Goal: Task Accomplishment & Management: Use online tool/utility

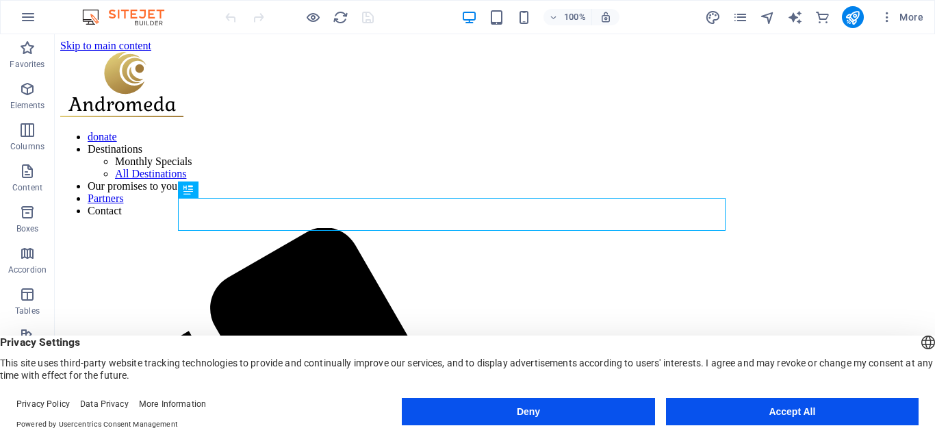
click at [779, 412] on button "Accept All" at bounding box center [792, 411] width 253 height 27
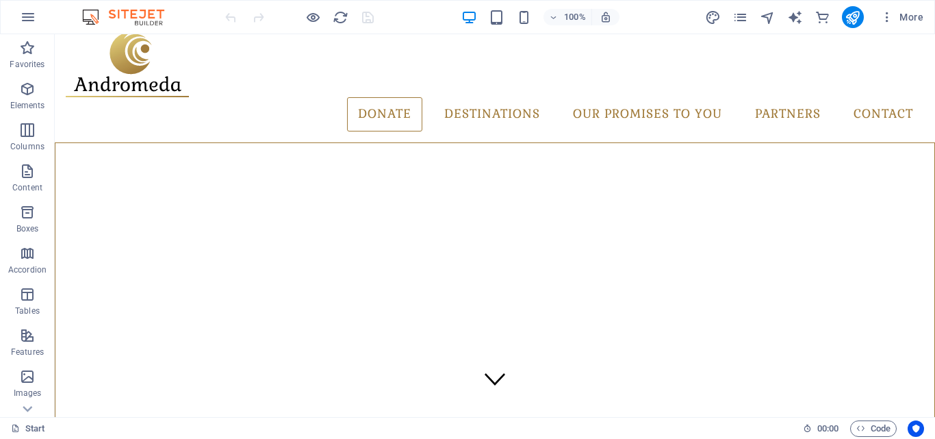
scroll to position [8, 0]
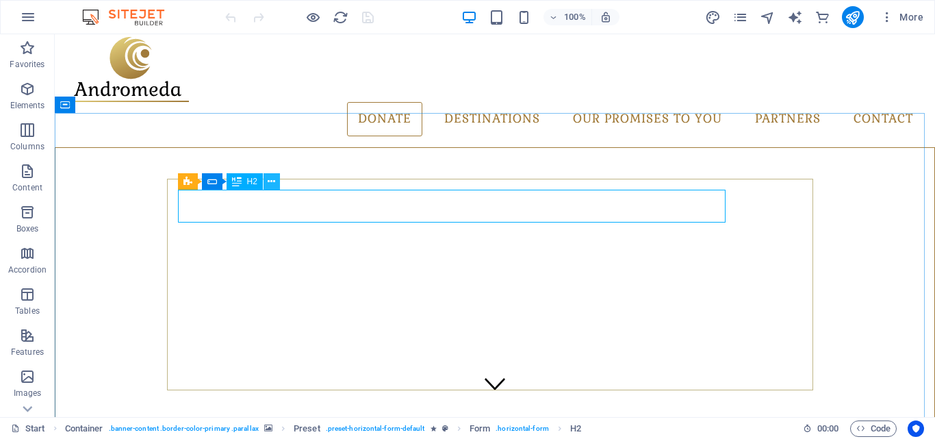
click at [266, 184] on button at bounding box center [272, 181] width 16 height 16
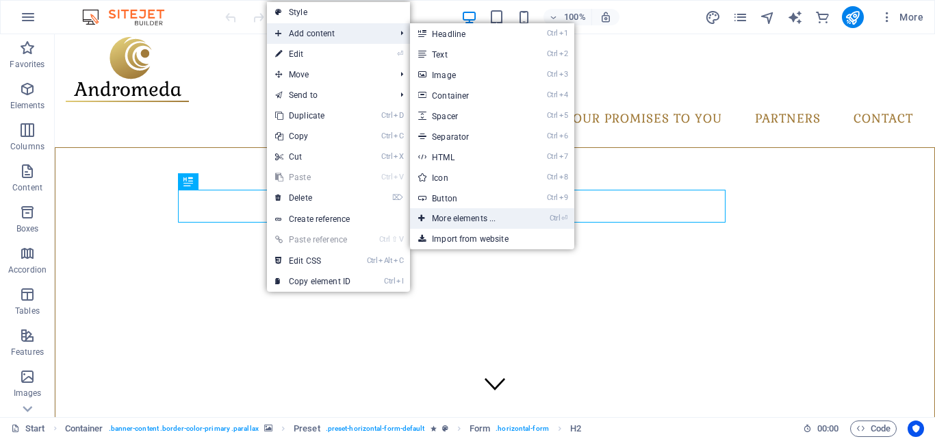
click at [457, 213] on link "Ctrl ⏎ More elements ..." at bounding box center [466, 218] width 113 height 21
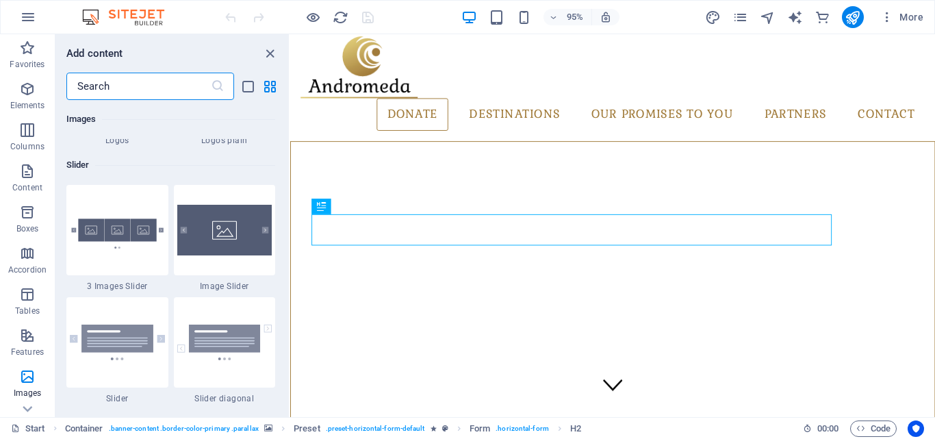
scroll to position [7778, 0]
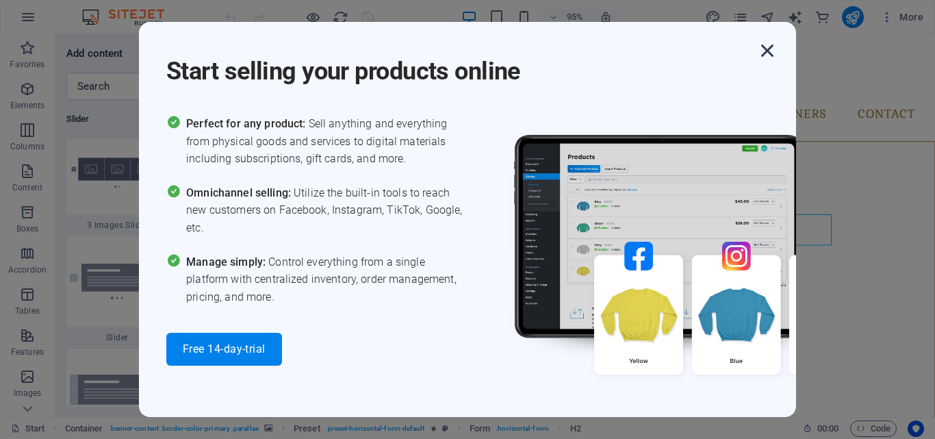
click at [771, 42] on icon "button" at bounding box center [767, 50] width 25 height 25
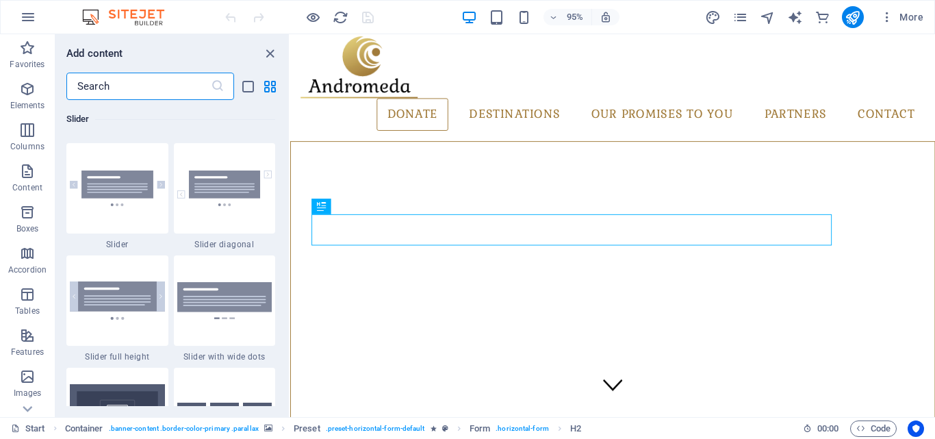
scroll to position [7809, 0]
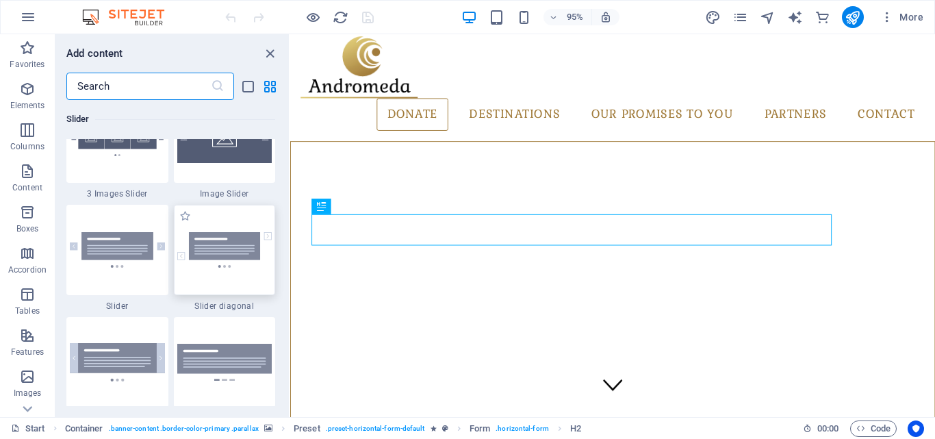
click at [241, 242] on img at bounding box center [224, 250] width 95 height 36
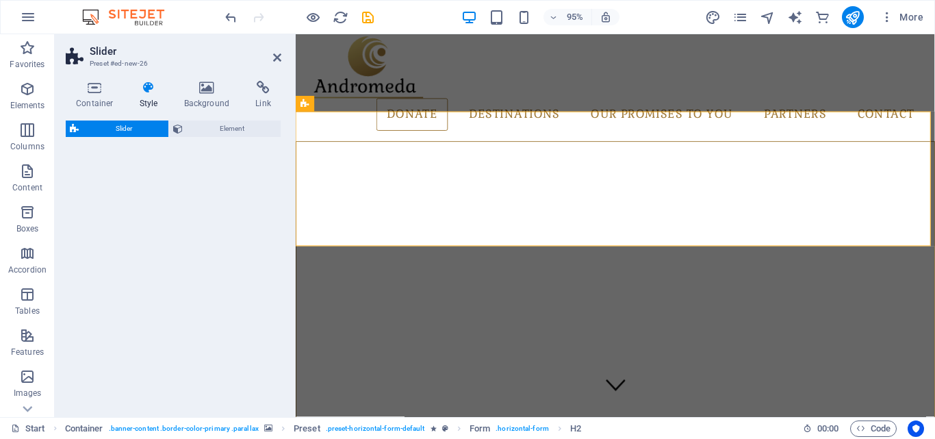
select select "rem"
select select "px"
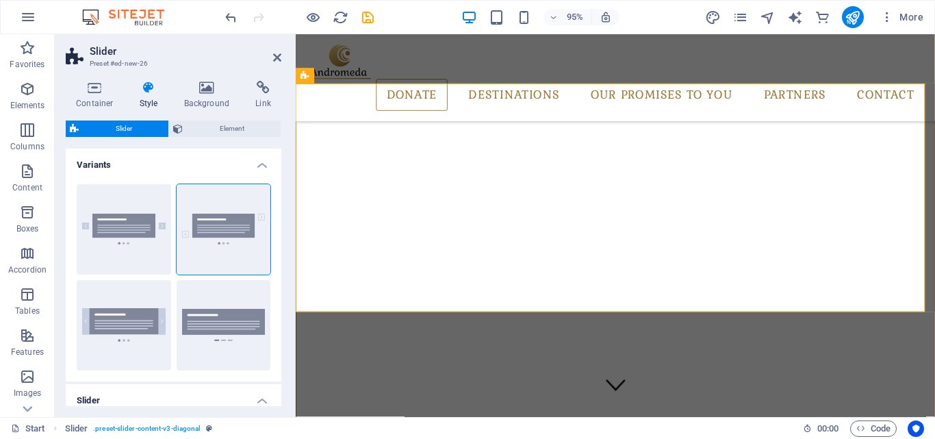
scroll to position [372, 0]
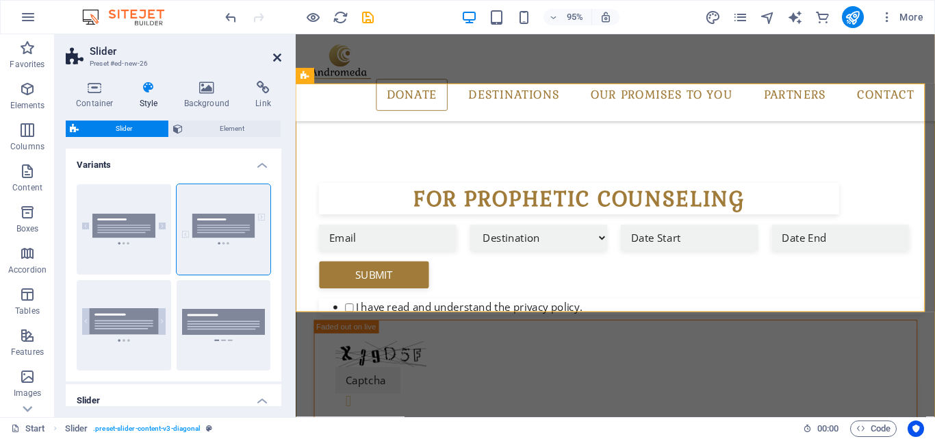
click at [277, 56] on icon at bounding box center [277, 57] width 8 height 11
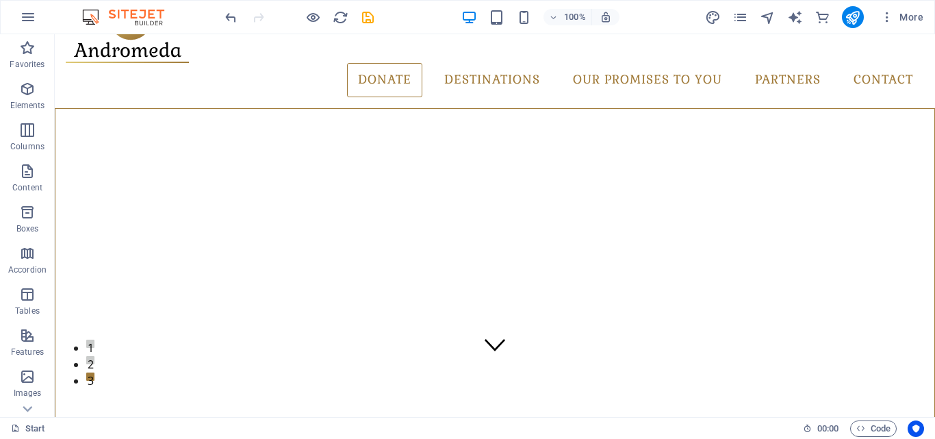
scroll to position [42, 0]
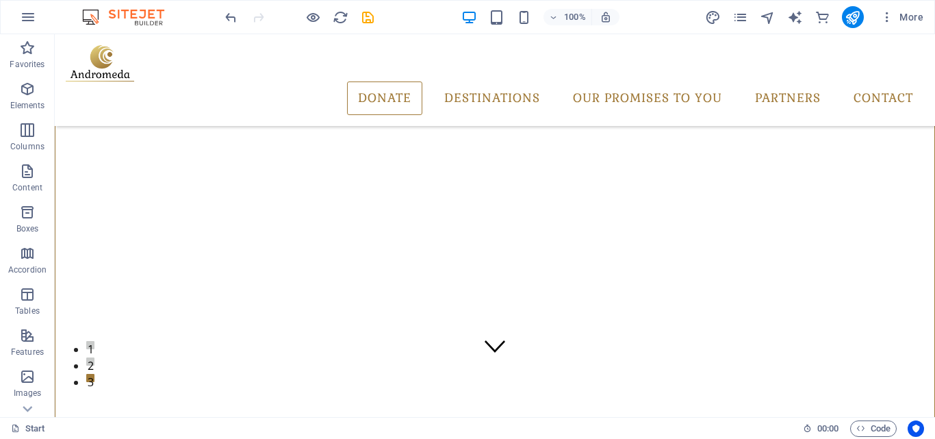
scroll to position [38, 0]
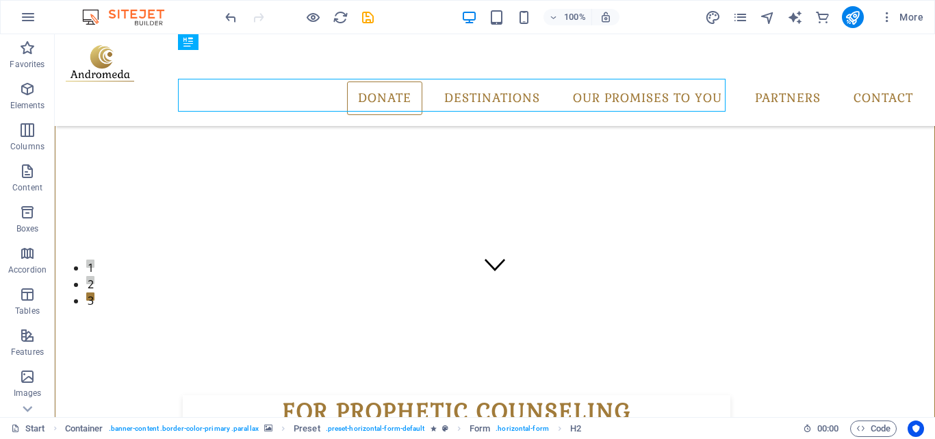
scroll to position [138, 0]
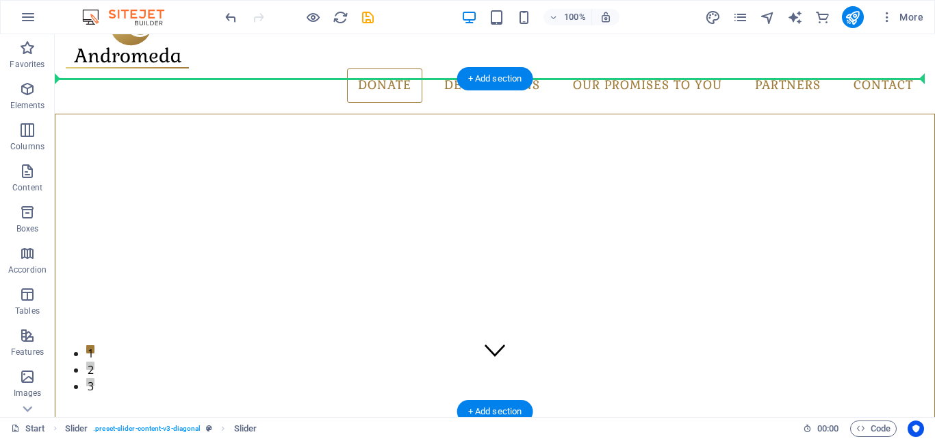
scroll to position [38, 0]
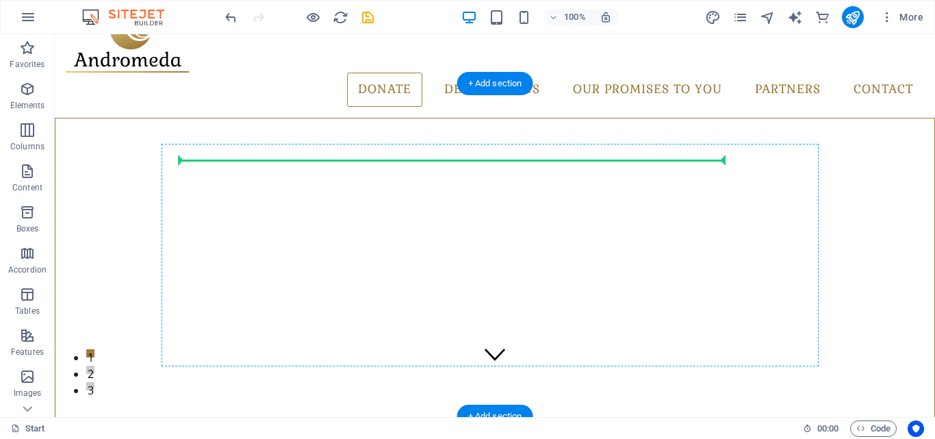
drag, startPoint x: 713, startPoint y: 352, endPoint x: 614, endPoint y: 167, distance: 209.5
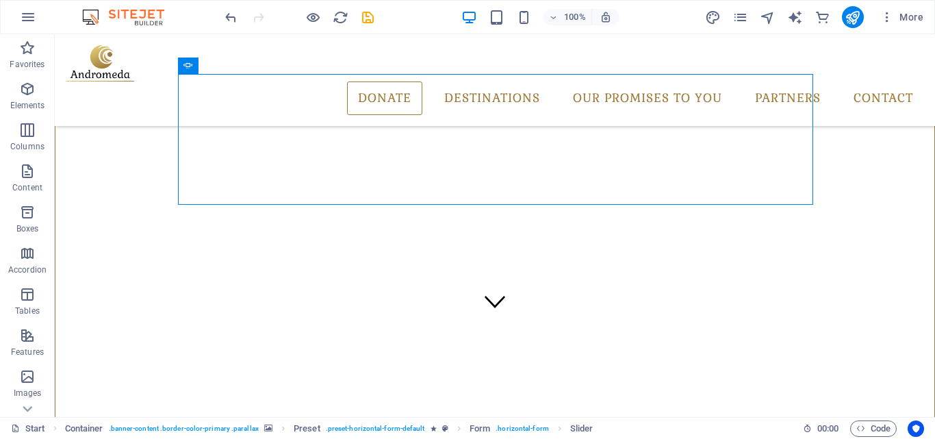
scroll to position [78, 0]
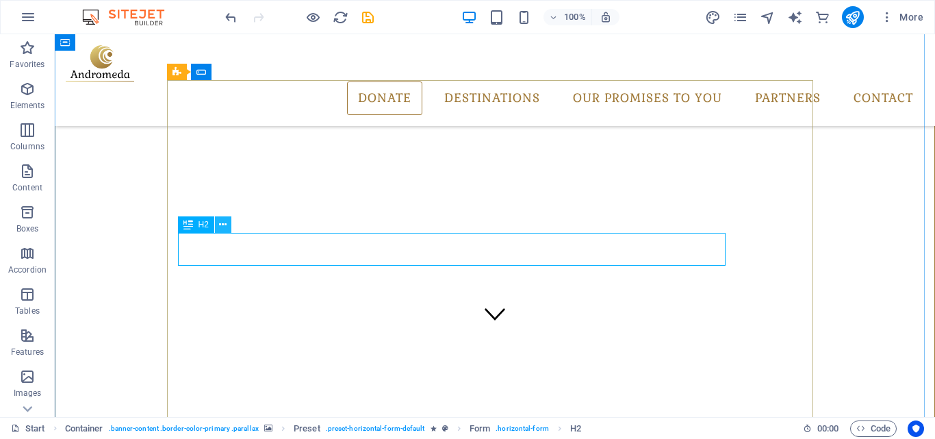
click at [222, 231] on icon at bounding box center [223, 225] width 8 height 14
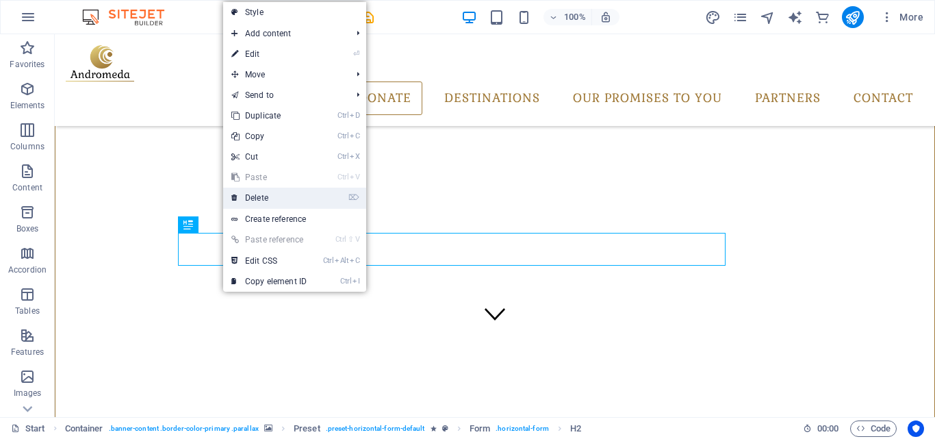
click at [287, 191] on link "⌦ Delete" at bounding box center [269, 198] width 92 height 21
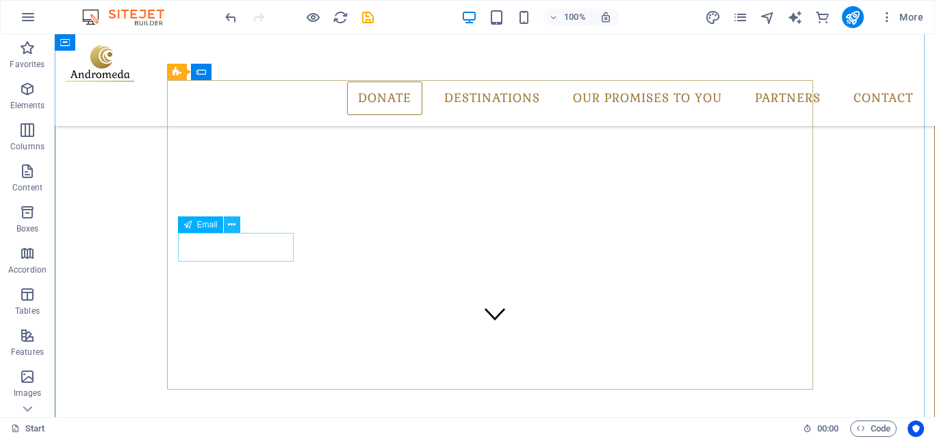
click at [228, 227] on icon at bounding box center [232, 225] width 8 height 14
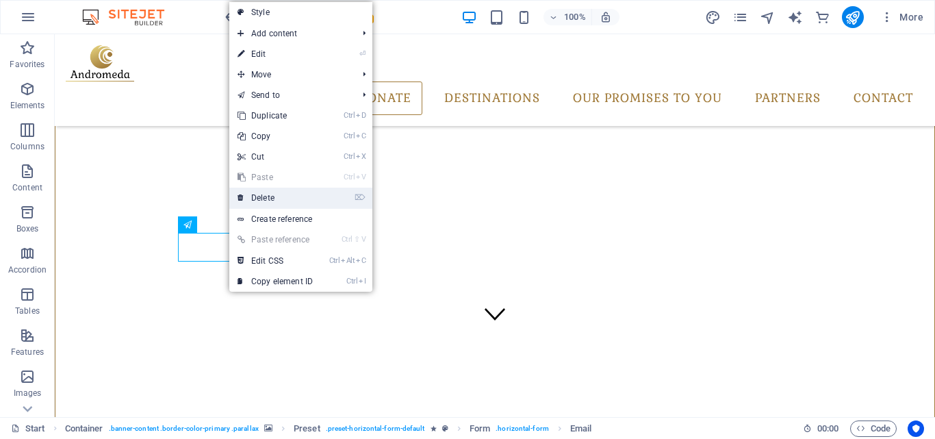
click at [269, 191] on link "⌦ Delete" at bounding box center [275, 198] width 92 height 21
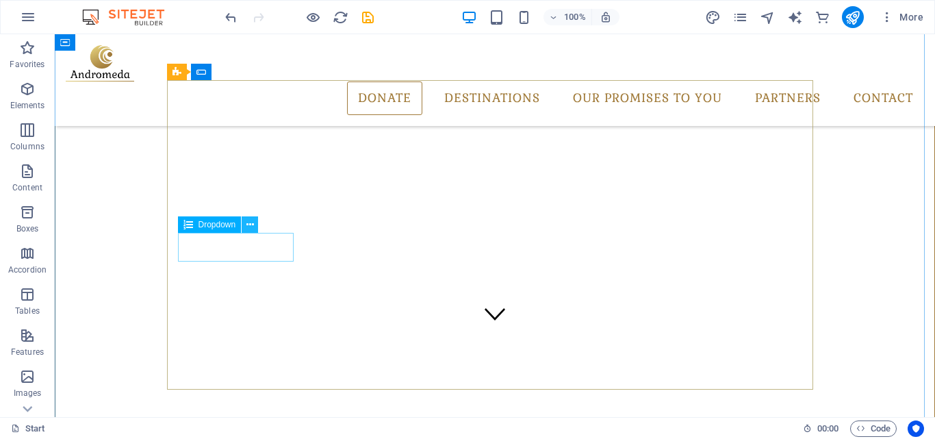
click at [245, 231] on button at bounding box center [250, 224] width 16 height 16
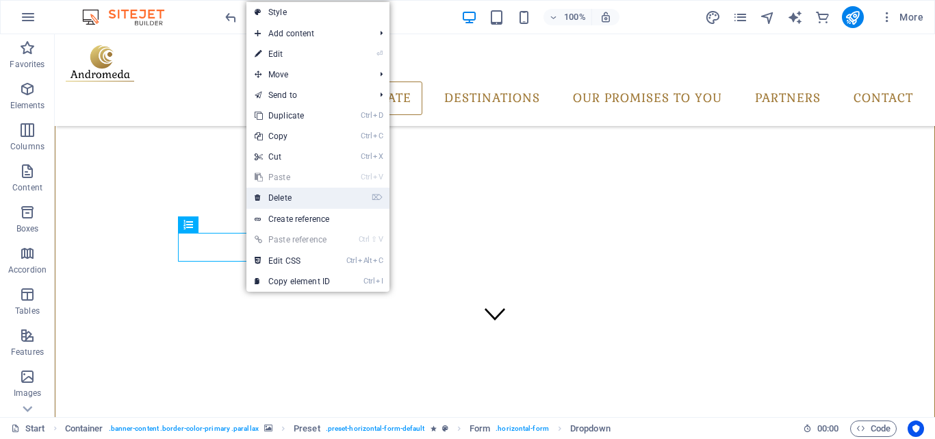
click at [296, 194] on link "⌦ Delete" at bounding box center [293, 198] width 92 height 21
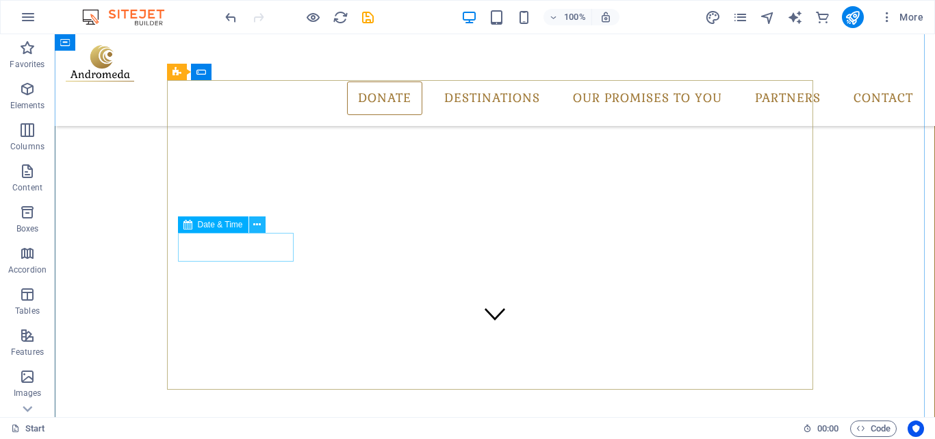
click at [251, 225] on button at bounding box center [257, 224] width 16 height 16
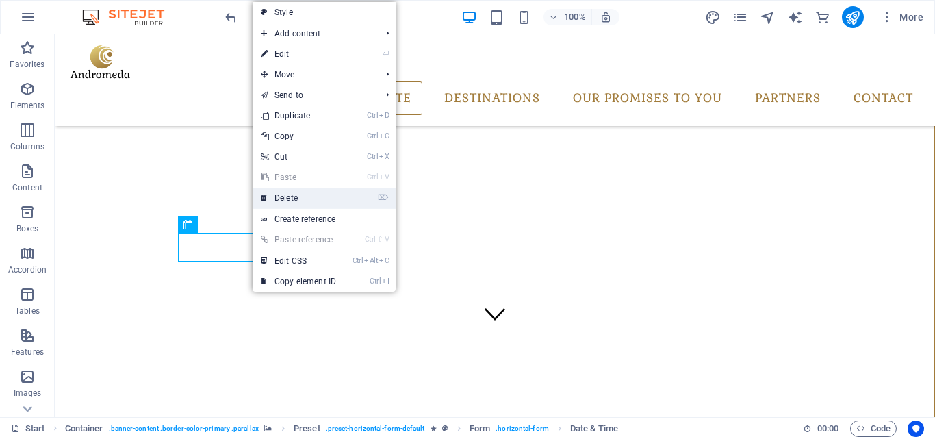
click at [296, 206] on link "⌦ Delete" at bounding box center [299, 198] width 92 height 21
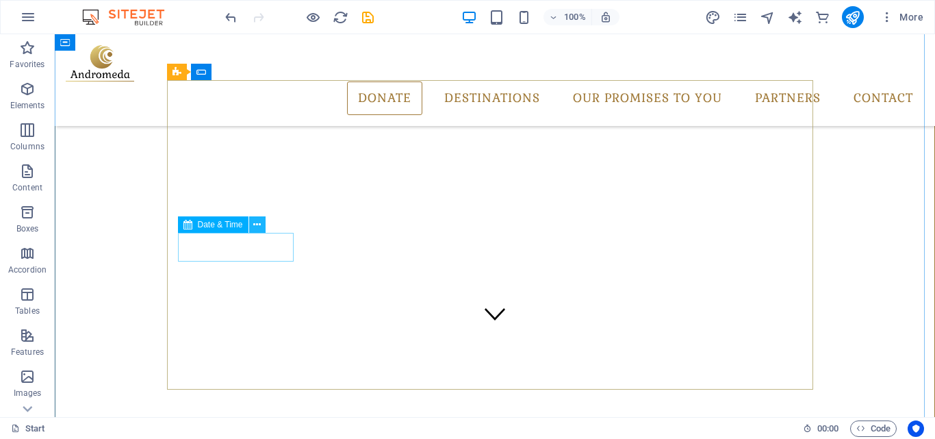
click at [264, 229] on button at bounding box center [257, 224] width 16 height 16
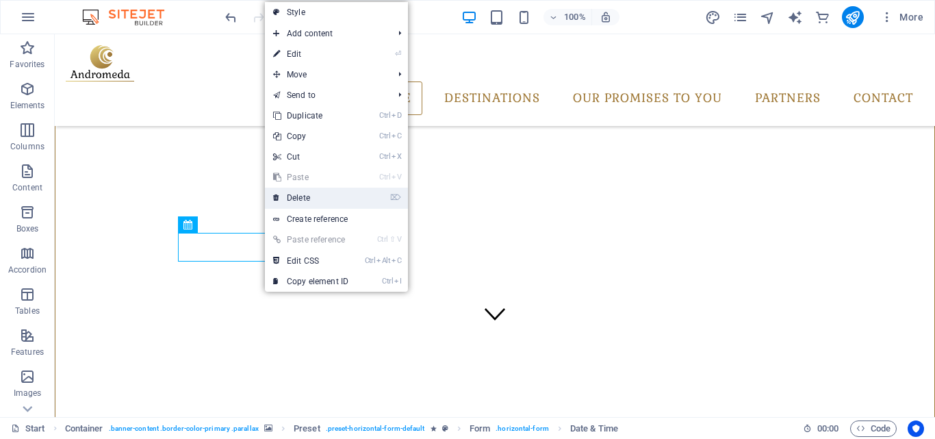
click at [307, 204] on link "⌦ Delete" at bounding box center [311, 198] width 92 height 21
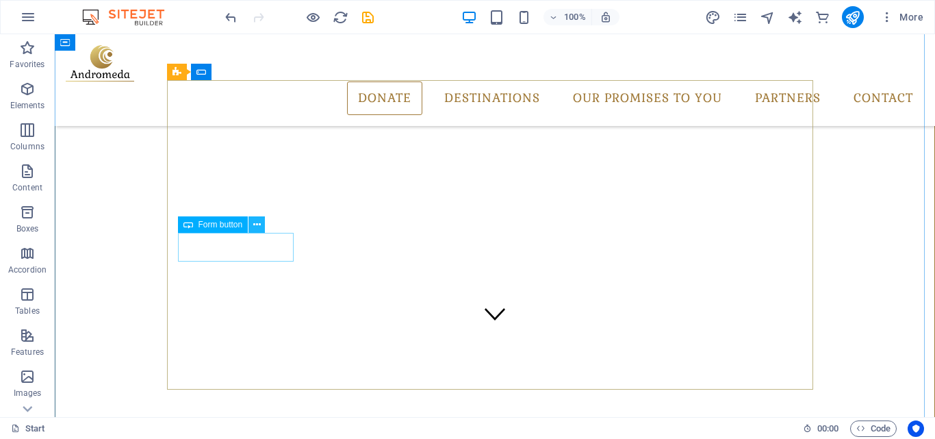
click at [260, 227] on icon at bounding box center [257, 225] width 8 height 14
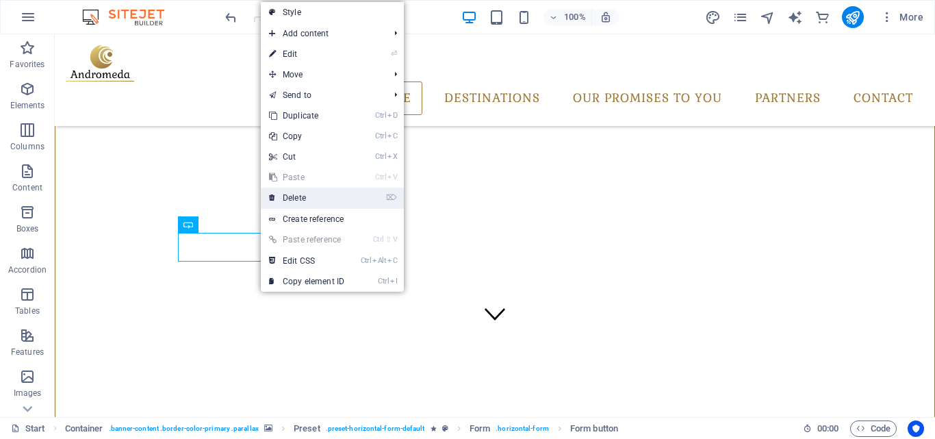
click at [281, 203] on link "⌦ Delete" at bounding box center [307, 198] width 92 height 21
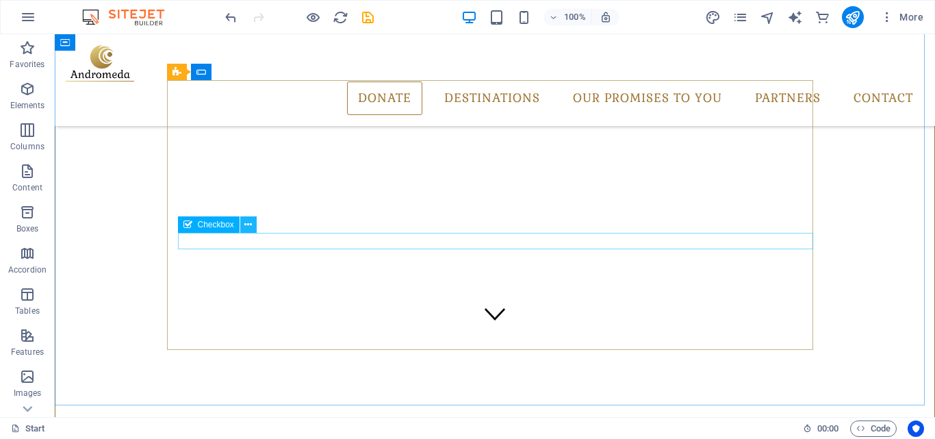
click at [250, 228] on icon at bounding box center [248, 225] width 8 height 14
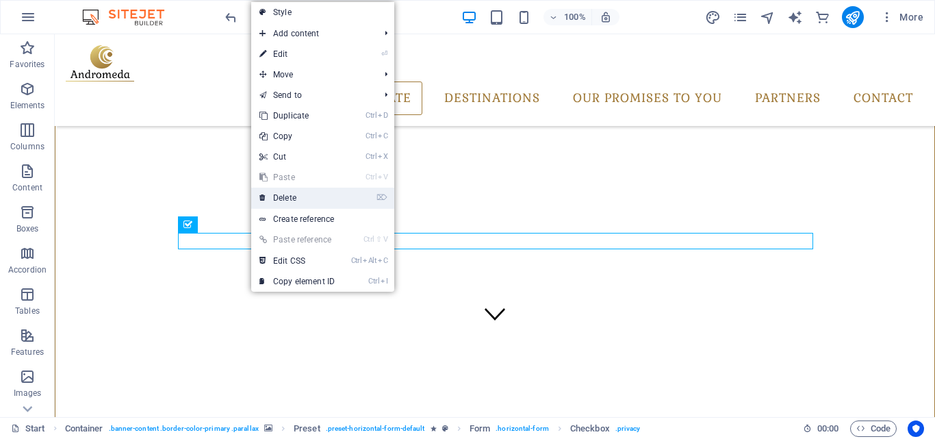
click at [279, 206] on link "⌦ Delete" at bounding box center [297, 198] width 92 height 21
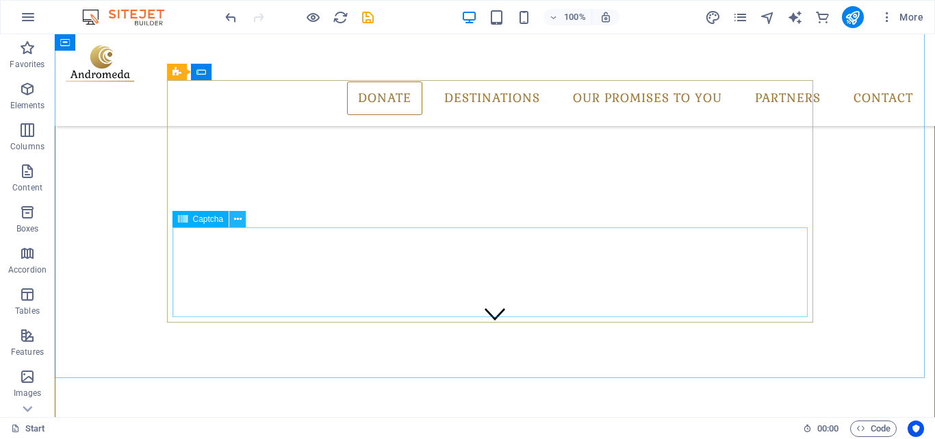
click at [242, 225] on button at bounding box center [237, 219] width 16 height 16
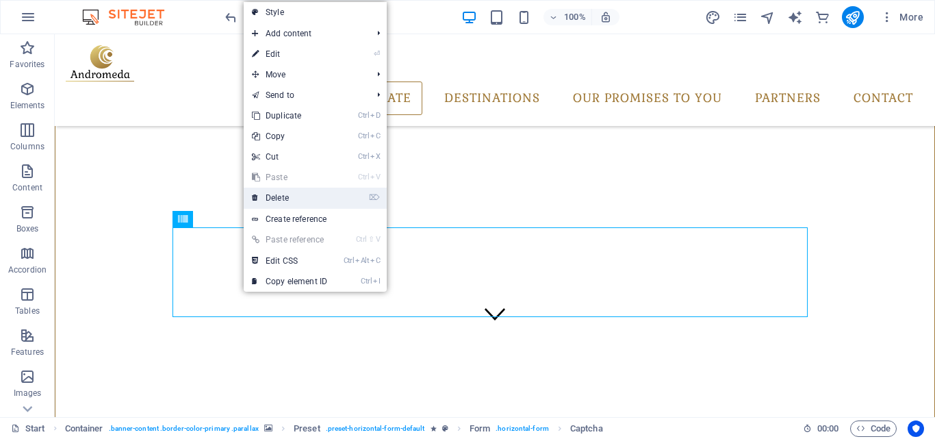
click at [275, 203] on link "⌦ Delete" at bounding box center [290, 198] width 92 height 21
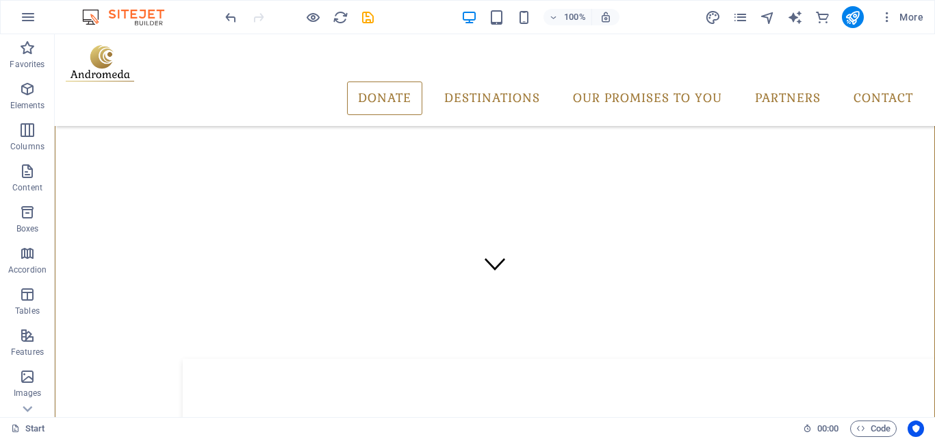
scroll to position [125, 0]
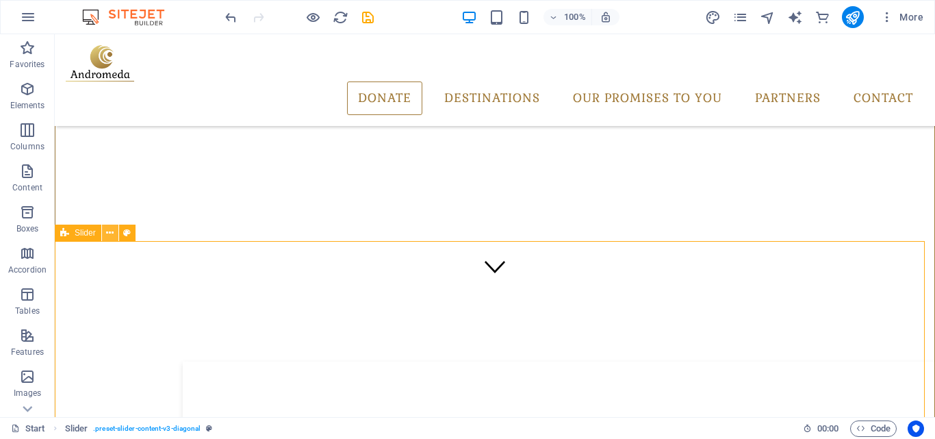
click at [110, 239] on icon at bounding box center [110, 233] width 8 height 14
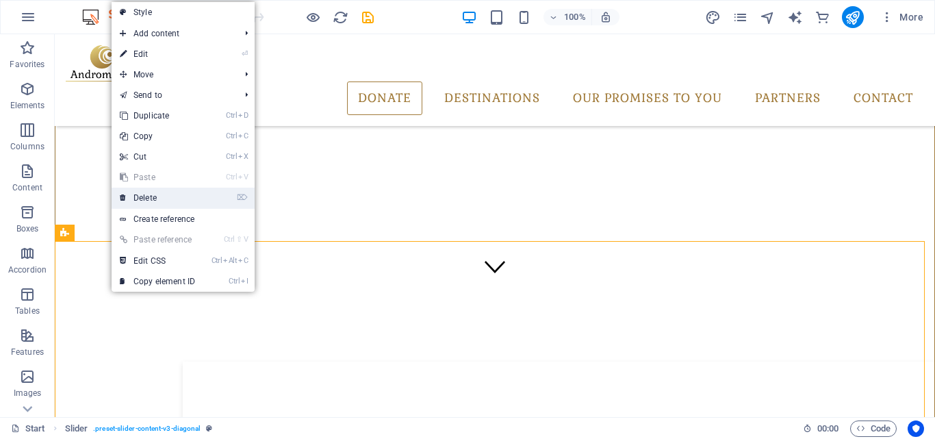
click at [196, 202] on link "⌦ Delete" at bounding box center [158, 198] width 92 height 21
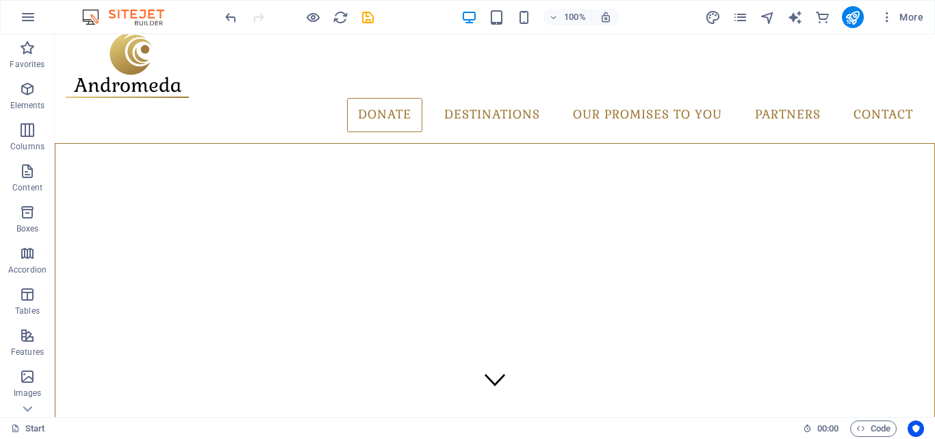
scroll to position [0, 0]
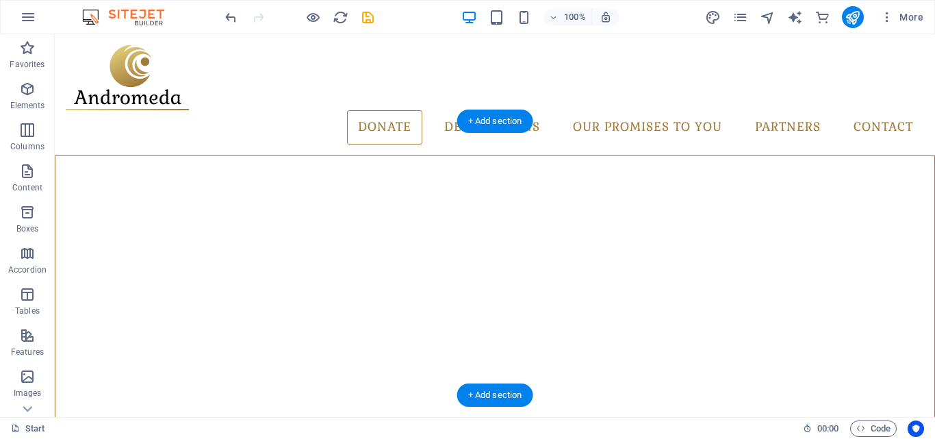
drag, startPoint x: 913, startPoint y: 151, endPoint x: 704, endPoint y: 157, distance: 208.9
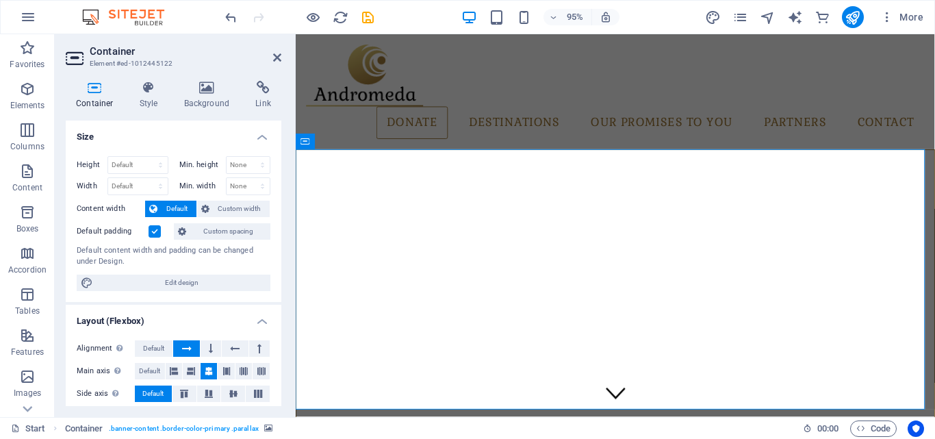
click at [276, 64] on header "Container Element #ed-1012445122" at bounding box center [174, 52] width 216 height 36
click at [276, 62] on icon at bounding box center [277, 57] width 8 height 11
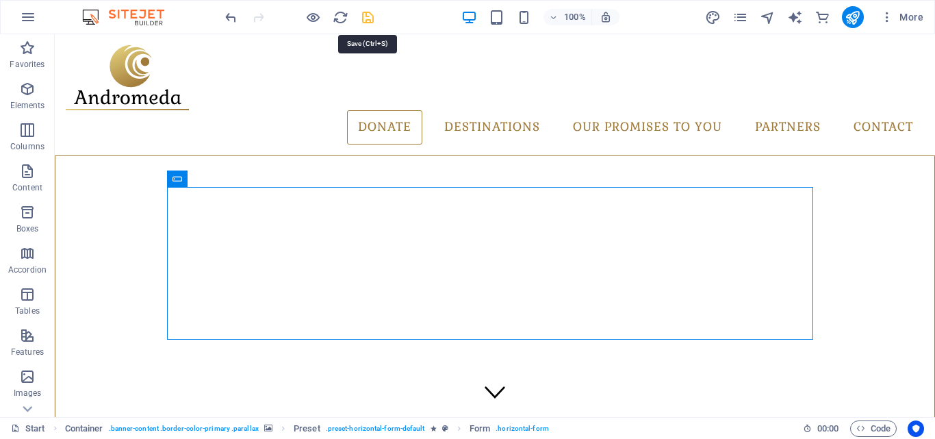
click at [360, 21] on icon "save" at bounding box center [368, 18] width 16 height 16
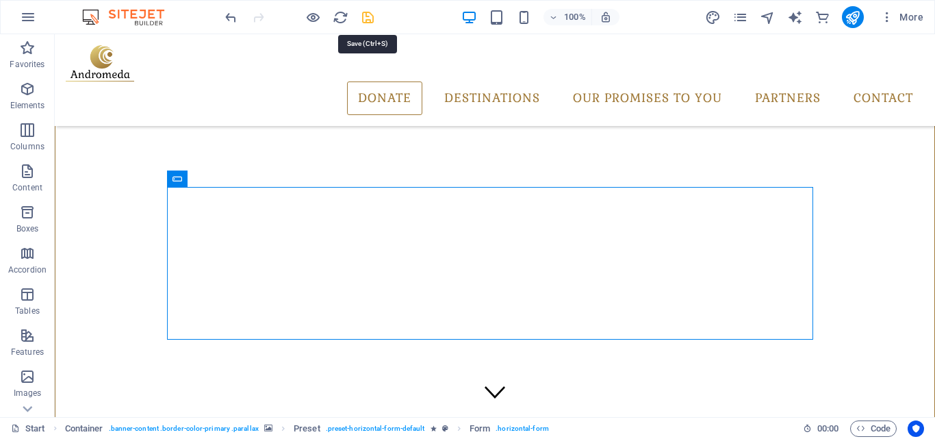
scroll to position [147, 0]
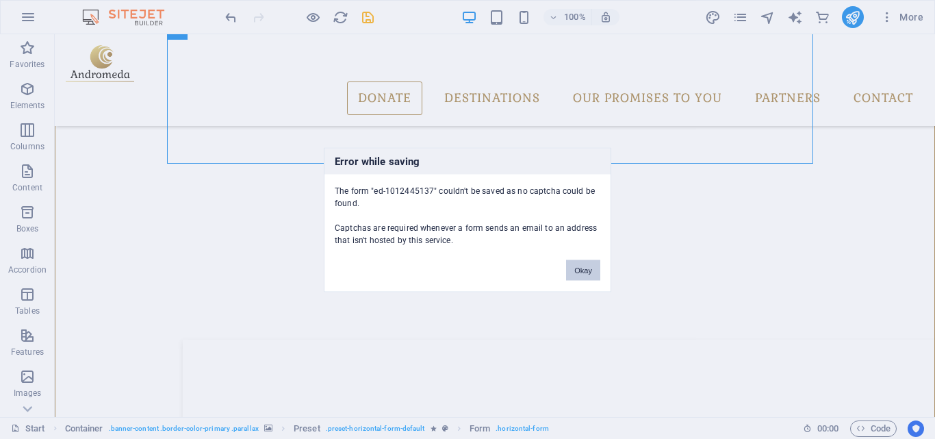
click at [585, 263] on button "Okay" at bounding box center [583, 270] width 34 height 21
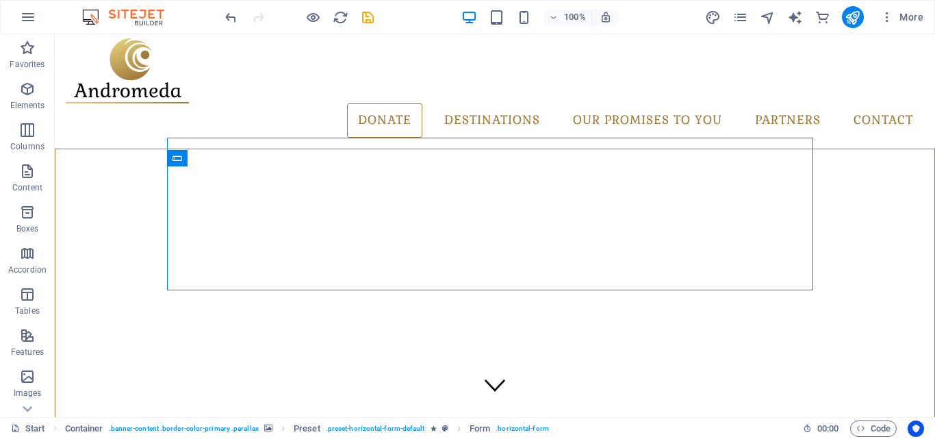
scroll to position [0, 0]
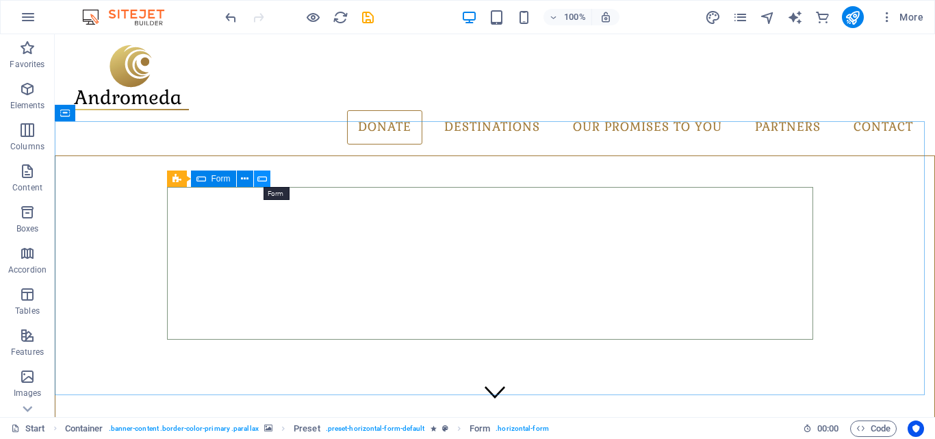
click at [264, 177] on icon at bounding box center [262, 179] width 10 height 14
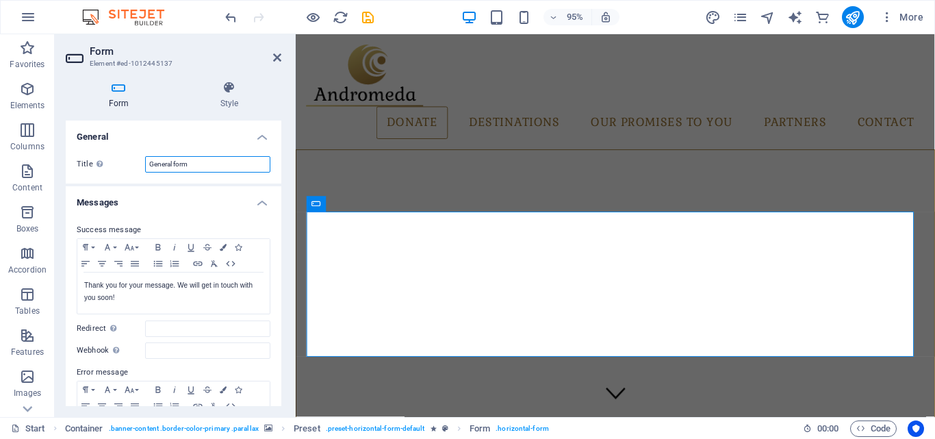
click at [231, 165] on input "General form" at bounding box center [207, 164] width 125 height 16
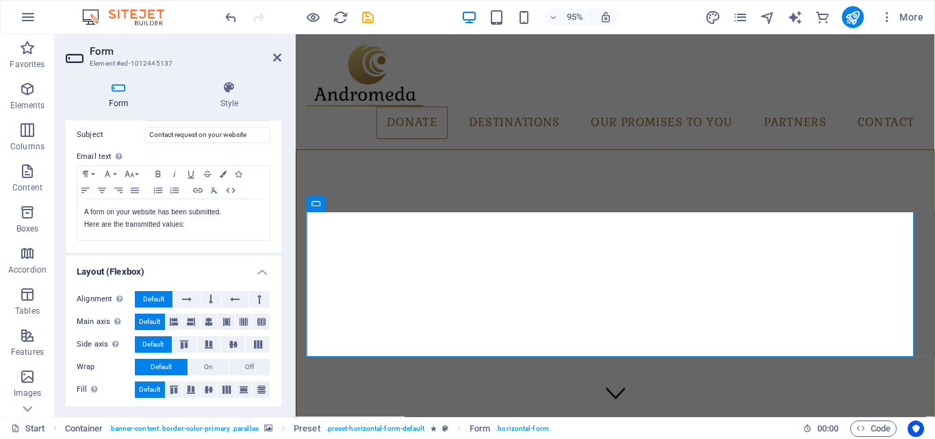
scroll to position [471, 0]
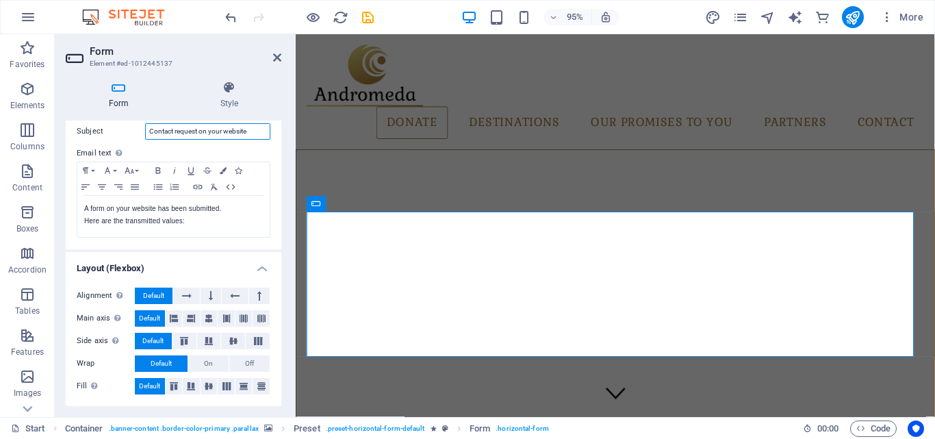
click at [227, 131] on input "Contact request on your website" at bounding box center [207, 131] width 125 height 16
click at [233, 104] on h4 "Style" at bounding box center [229, 95] width 104 height 29
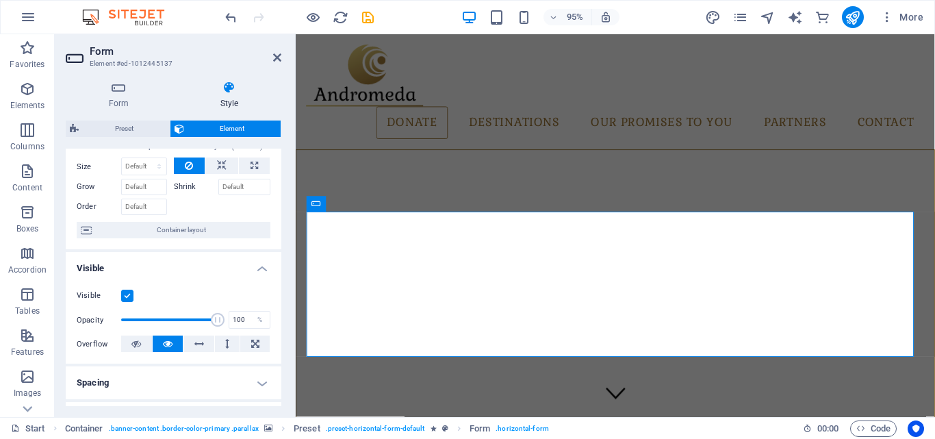
scroll to position [0, 0]
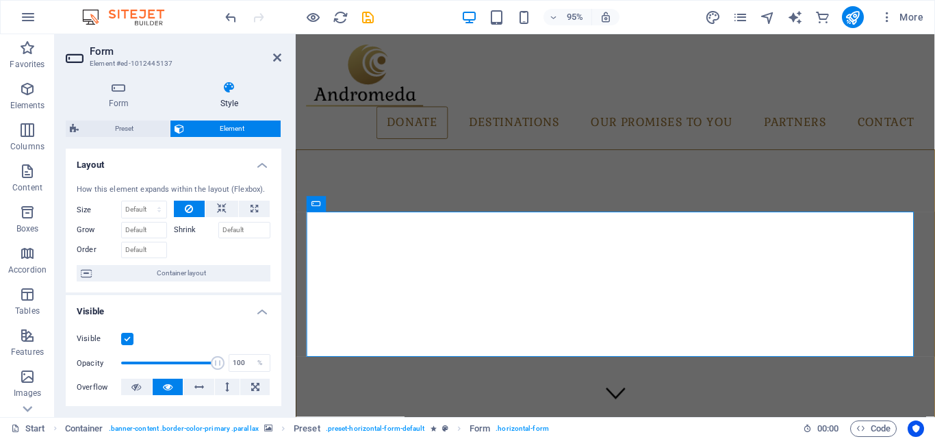
click at [123, 53] on h2 "Form" at bounding box center [186, 51] width 192 height 12
click at [276, 55] on icon at bounding box center [277, 57] width 8 height 11
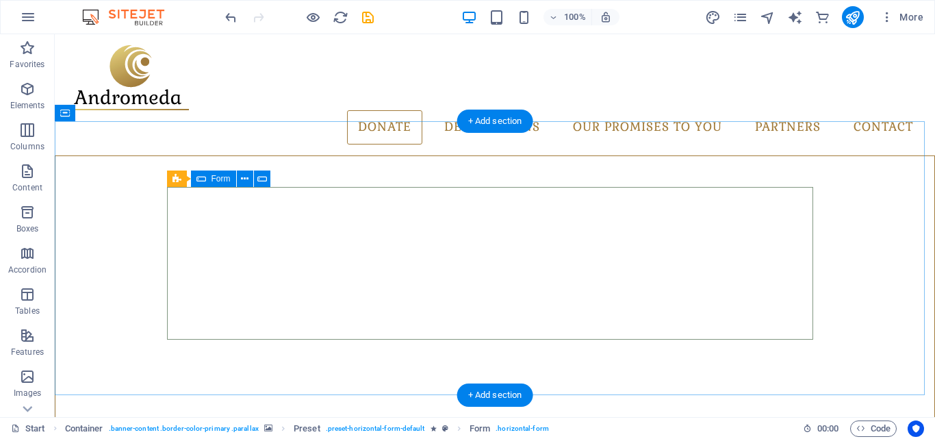
click at [240, 180] on button at bounding box center [245, 178] width 16 height 16
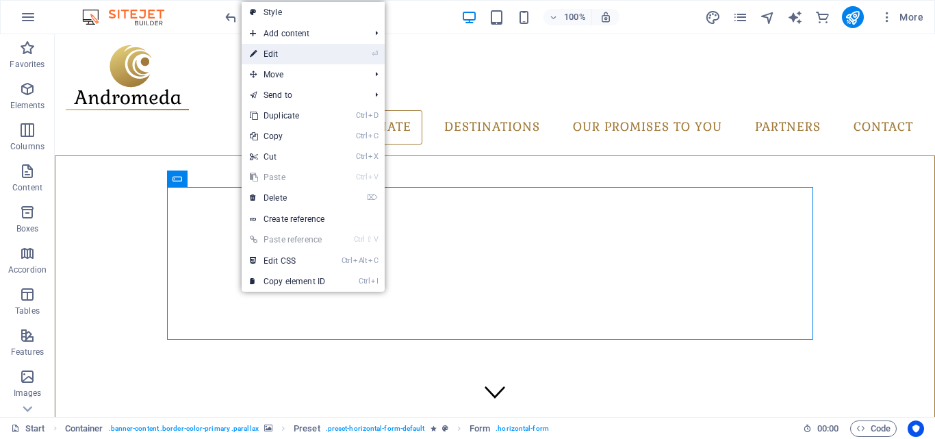
click at [316, 55] on link "⏎ Edit" at bounding box center [288, 54] width 92 height 21
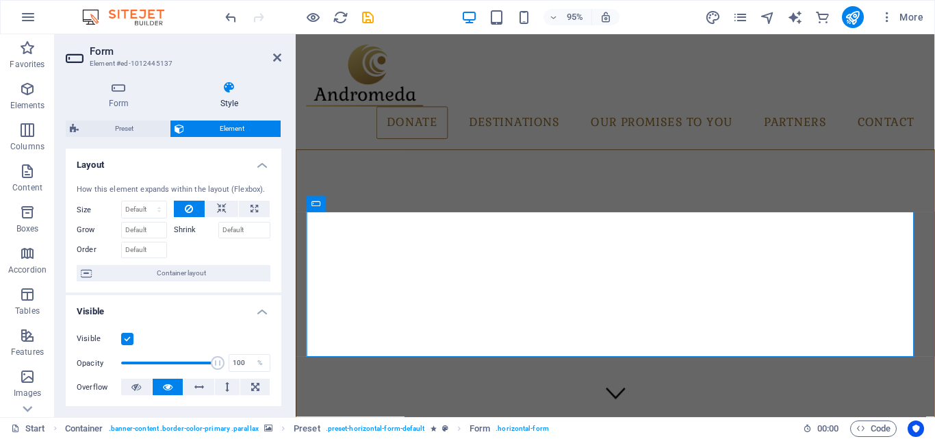
click at [239, 90] on icon at bounding box center [229, 88] width 104 height 14
click at [132, 125] on span "Preset" at bounding box center [124, 129] width 83 height 16
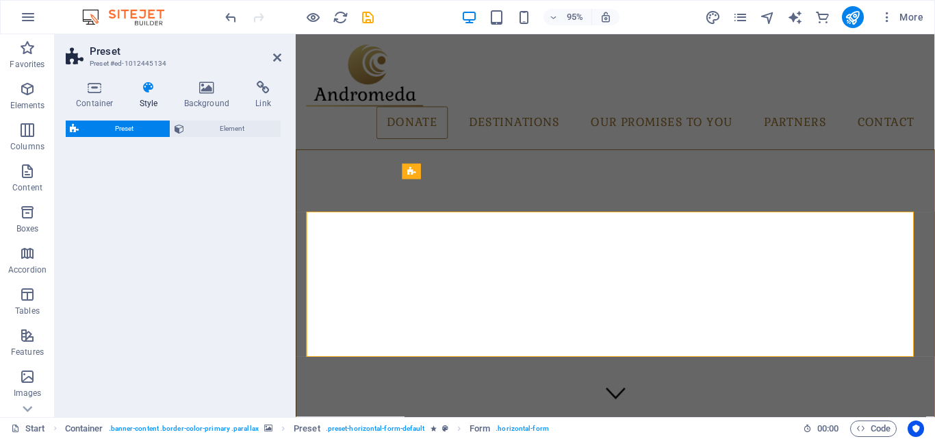
select select "px"
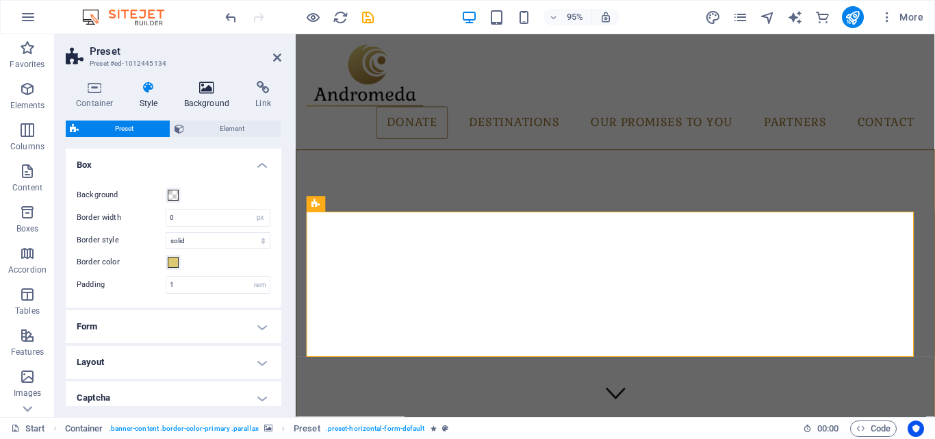
click at [203, 99] on h4 "Background" at bounding box center [210, 95] width 72 height 29
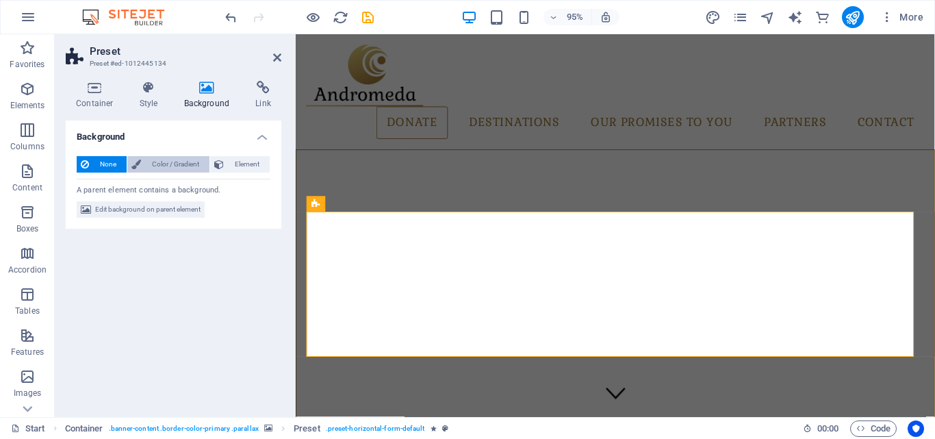
click at [176, 163] on span "Color / Gradient" at bounding box center [175, 164] width 60 height 16
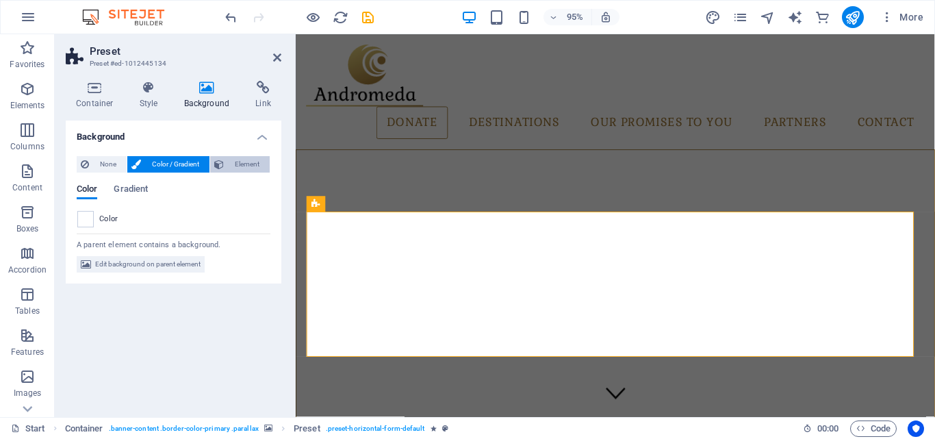
click at [238, 164] on span "Element" at bounding box center [247, 164] width 38 height 16
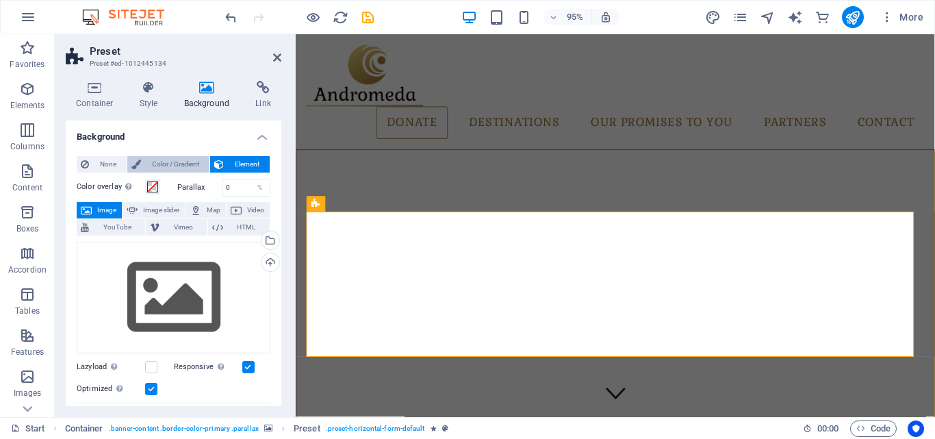
click at [191, 162] on span "Color / Gradient" at bounding box center [175, 164] width 60 height 16
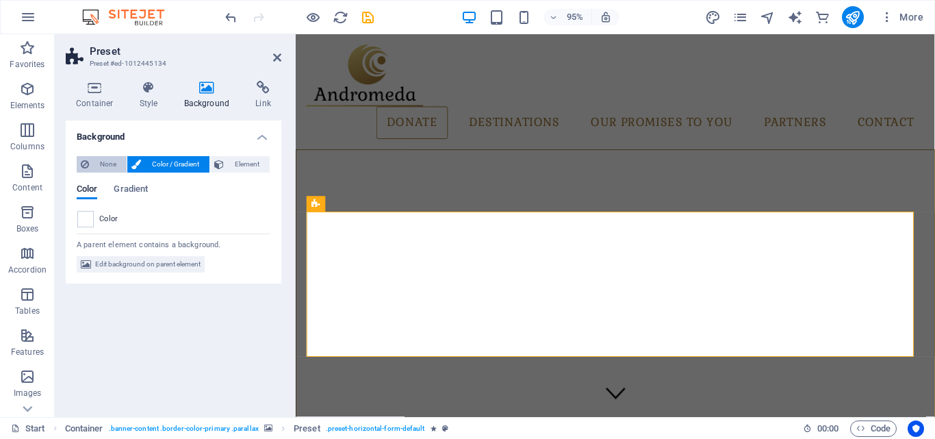
click at [114, 160] on span "None" at bounding box center [107, 164] width 29 height 16
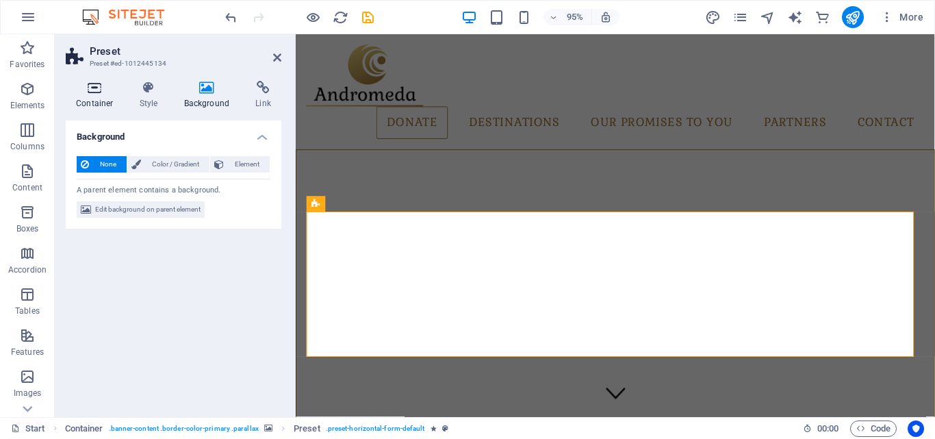
click at [108, 95] on h4 "Container" at bounding box center [98, 95] width 64 height 29
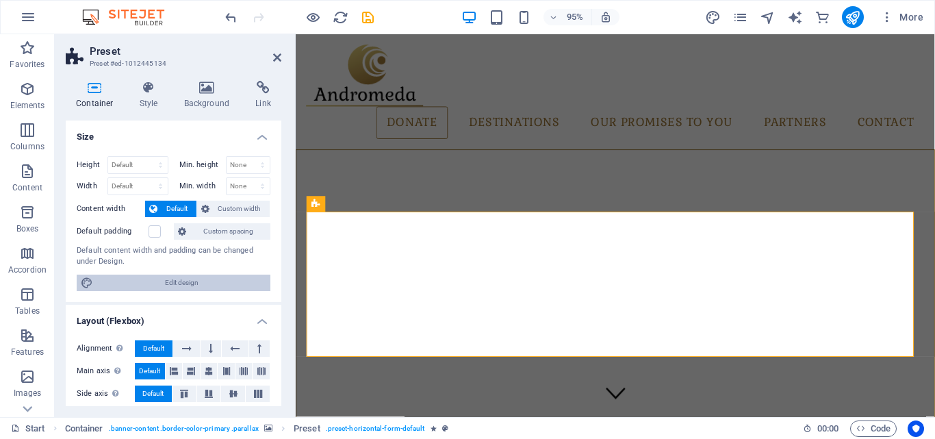
click at [213, 289] on span "Edit design" at bounding box center [181, 283] width 169 height 16
select select "px"
select select "300"
select select "px"
select select "rem"
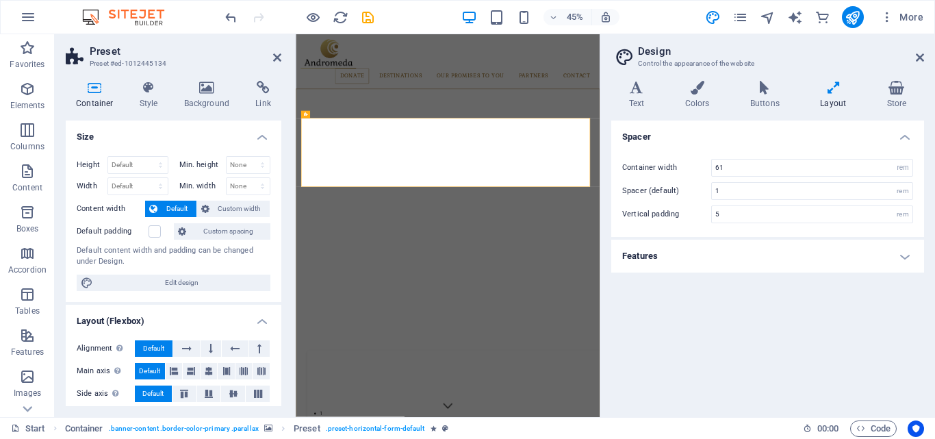
click at [826, 103] on h4 "Layout" at bounding box center [836, 95] width 66 height 29
click at [777, 97] on h4 "Buttons" at bounding box center [768, 95] width 70 height 29
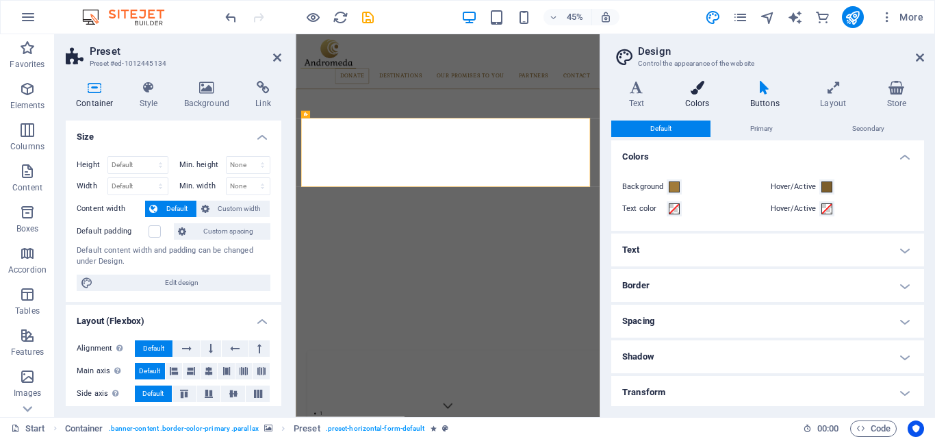
click at [707, 92] on icon at bounding box center [698, 88] width 60 height 14
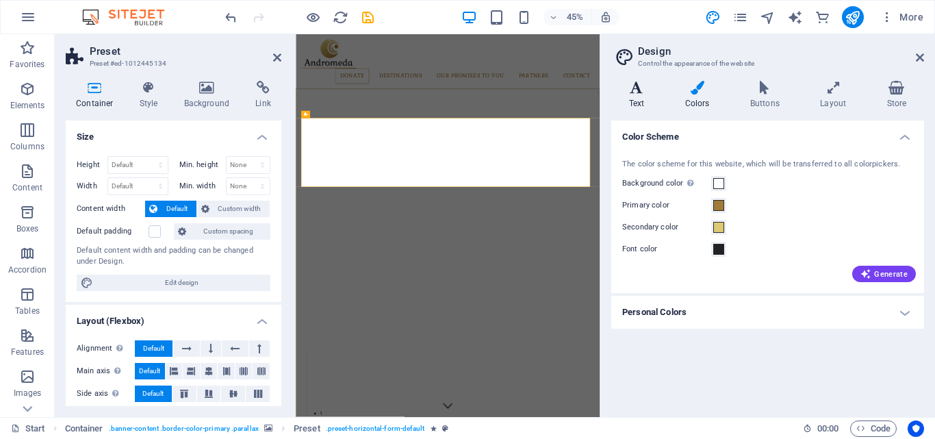
click at [630, 92] on icon at bounding box center [636, 88] width 51 height 14
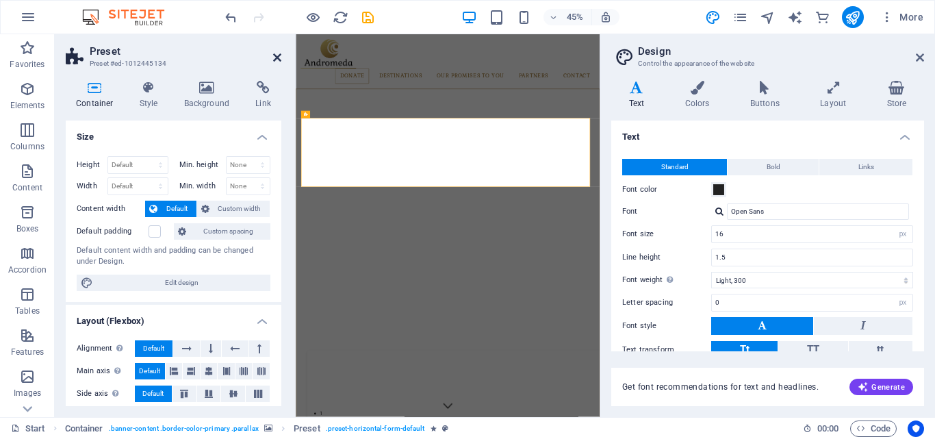
click at [281, 55] on icon at bounding box center [277, 57] width 8 height 11
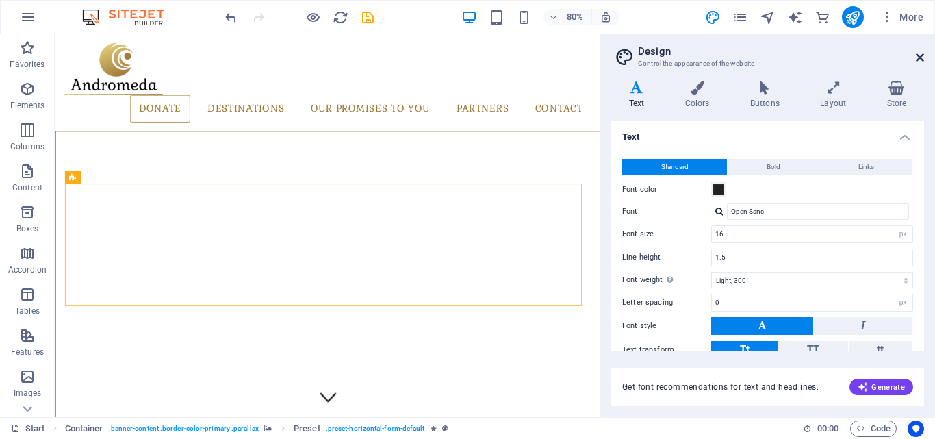
click at [917, 55] on icon at bounding box center [920, 57] width 8 height 11
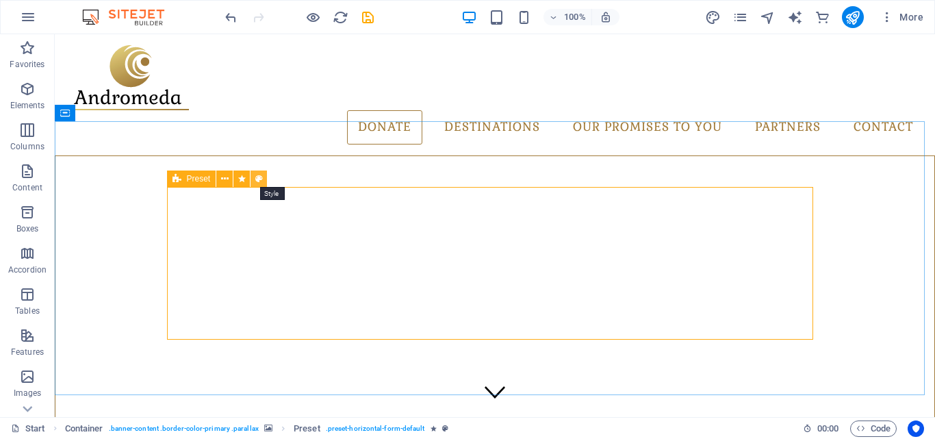
click at [257, 181] on icon at bounding box center [259, 179] width 8 height 14
select select "px"
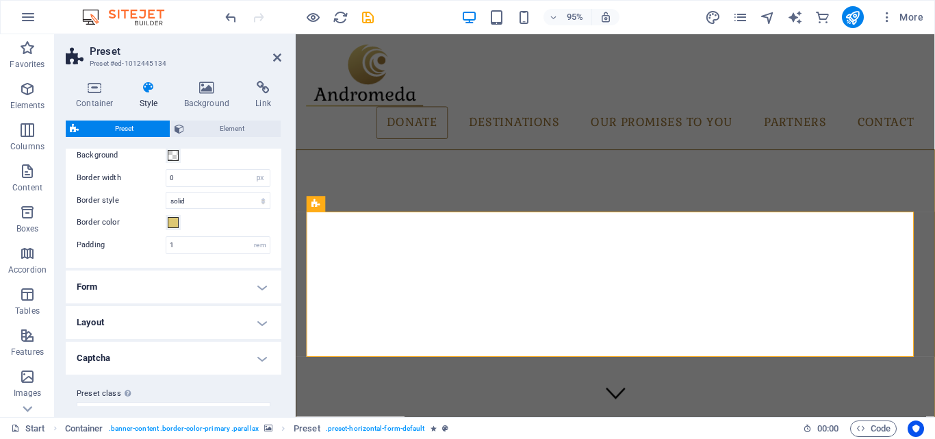
scroll to position [63, 0]
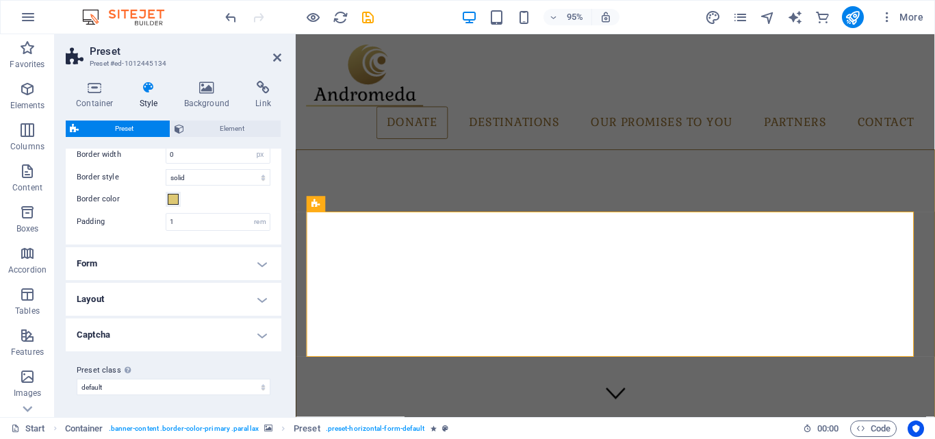
click at [257, 338] on h4 "Captcha" at bounding box center [174, 334] width 216 height 33
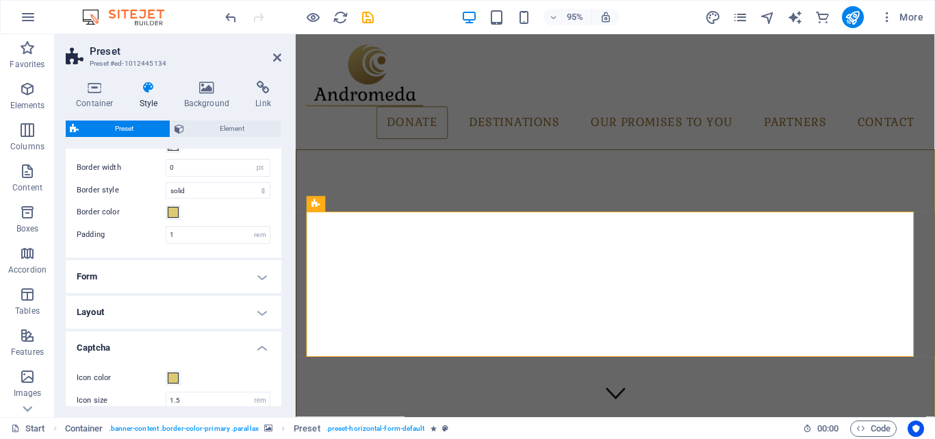
scroll to position [0, 0]
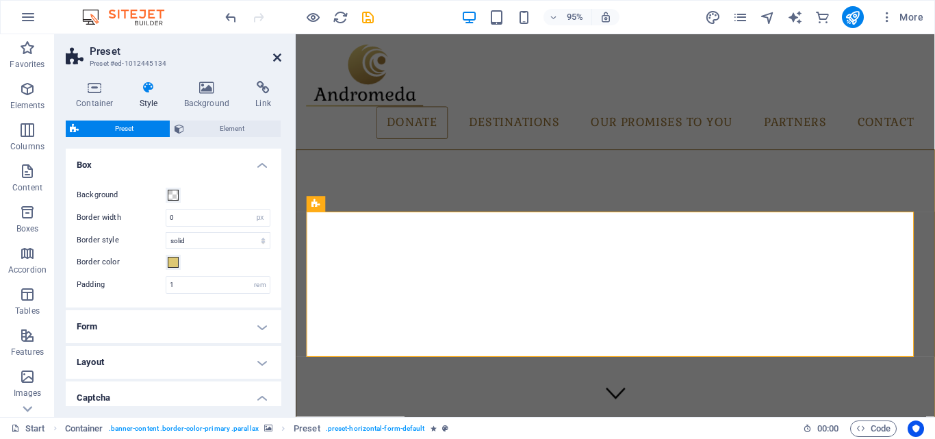
click at [281, 53] on icon at bounding box center [277, 57] width 8 height 11
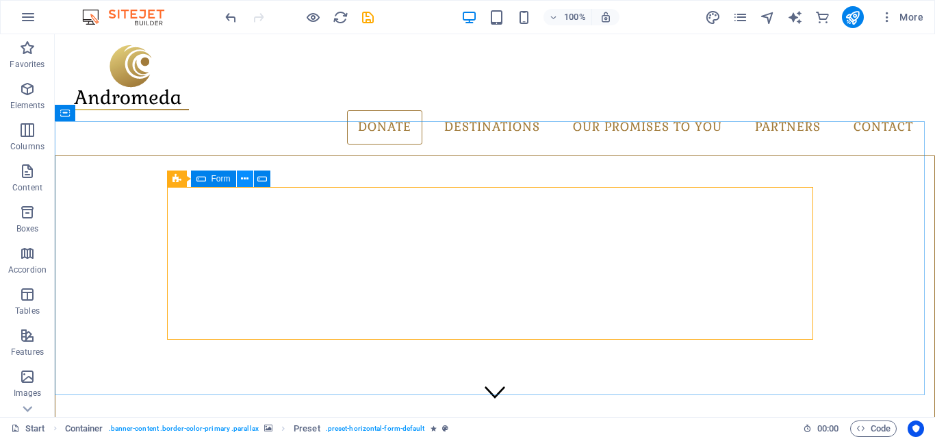
click at [249, 181] on button at bounding box center [245, 178] width 16 height 16
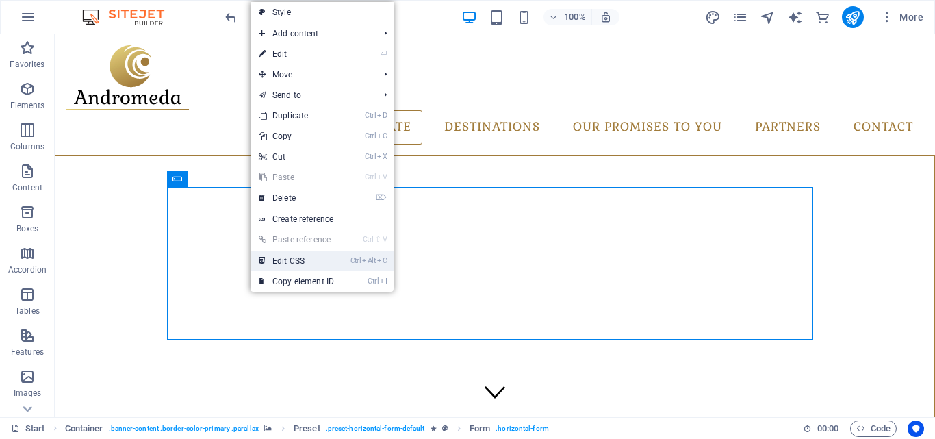
click at [309, 257] on link "Ctrl Alt C Edit CSS" at bounding box center [297, 261] width 92 height 21
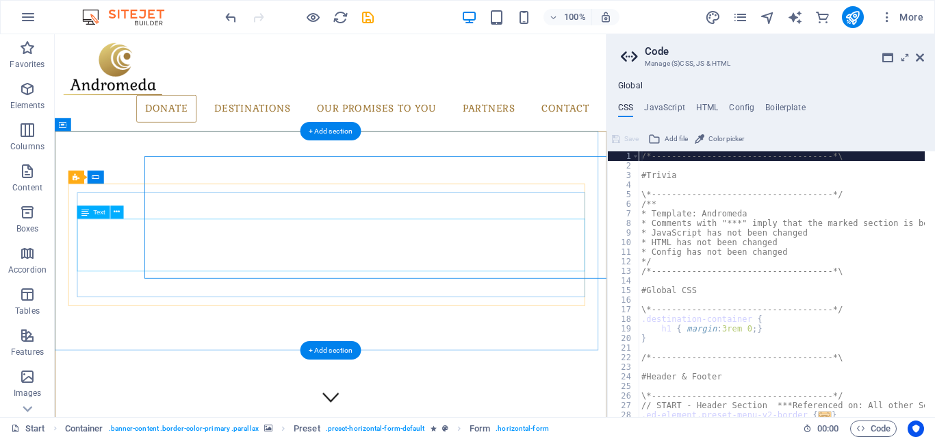
type textarea "> .ed-element { flex-basis: calc(100% - 1rem); }"
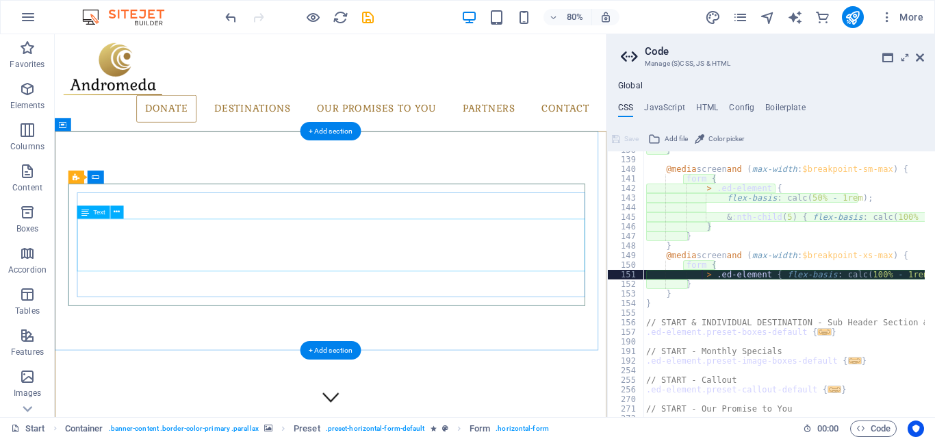
scroll to position [572, 0]
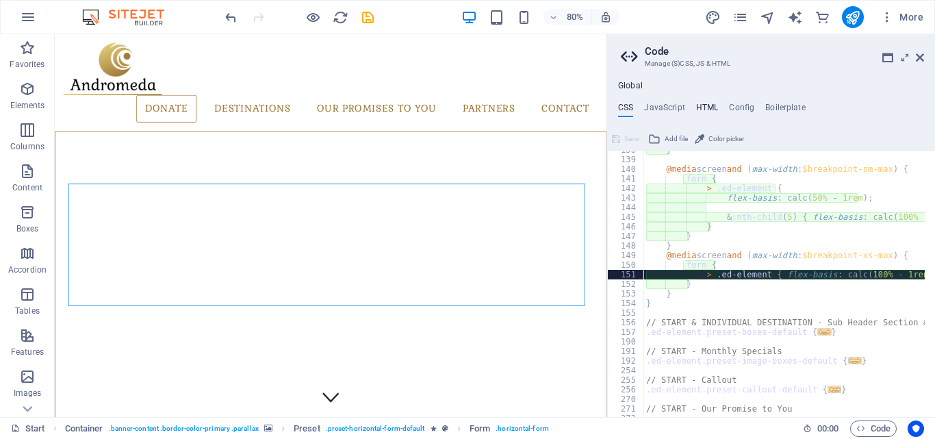
click at [698, 110] on h4 "HTML" at bounding box center [707, 110] width 23 height 15
type textarea "<a href="#main-content" class="wv-link-content button">Skip to main content</a>"
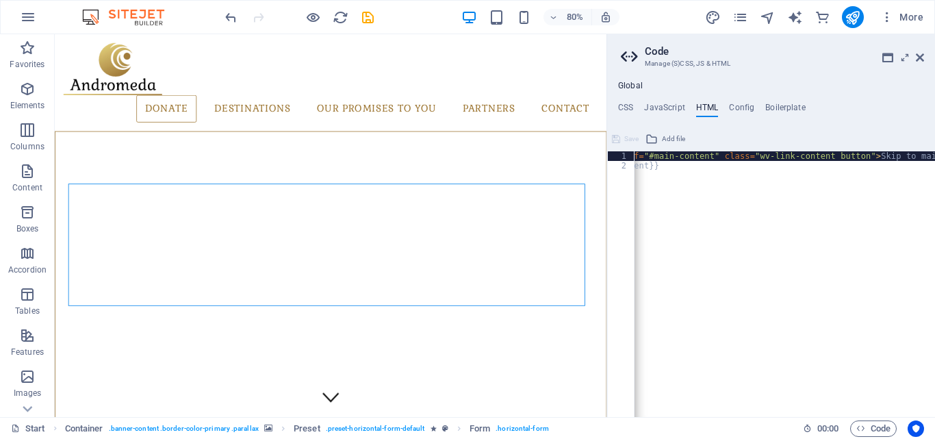
scroll to position [0, 0]
click at [740, 105] on h4 "Config" at bounding box center [741, 110] width 25 height 15
type textarea "$ls-headlines-all: (2px, null, null);"
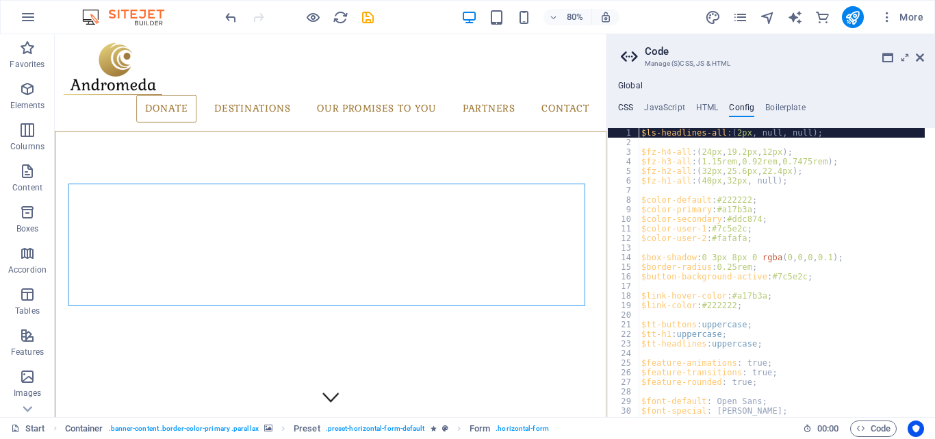
click at [624, 110] on h4 "CSS" at bounding box center [625, 110] width 15 height 15
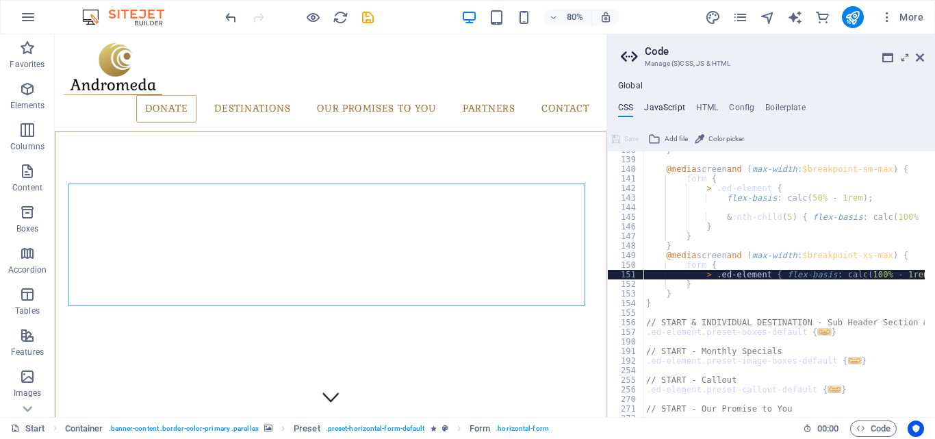
click at [657, 110] on h4 "JavaScript" at bounding box center [664, 110] width 40 height 15
type textarea "/* JS for preset "Menu V2" */"
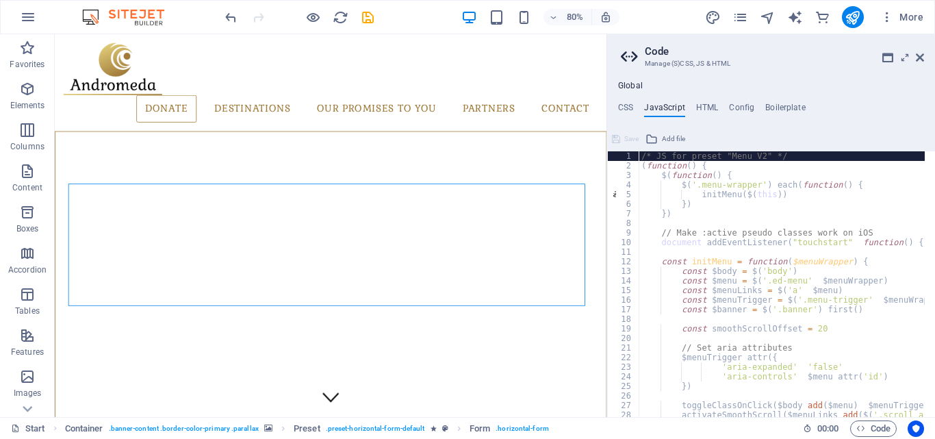
click at [694, 106] on ul "CSS JavaScript HTML Config Boilerplate" at bounding box center [771, 110] width 328 height 15
click at [701, 108] on h4 "HTML" at bounding box center [707, 110] width 23 height 15
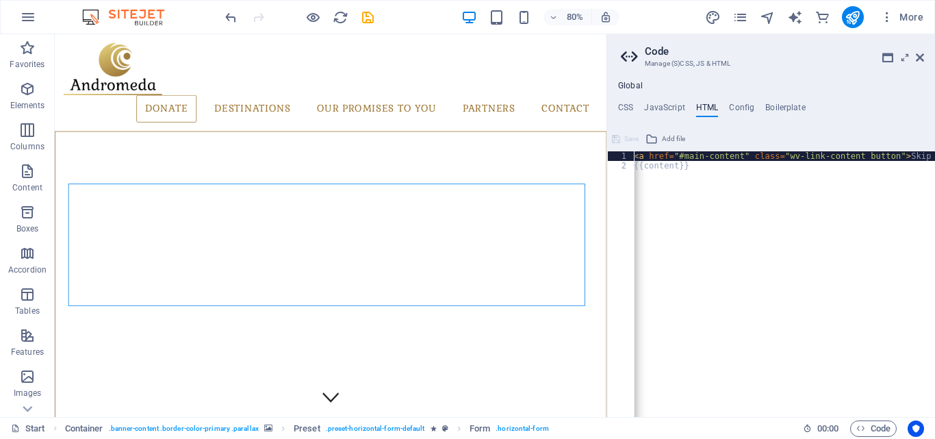
scroll to position [0, 3]
click at [916, 55] on icon at bounding box center [920, 57] width 8 height 11
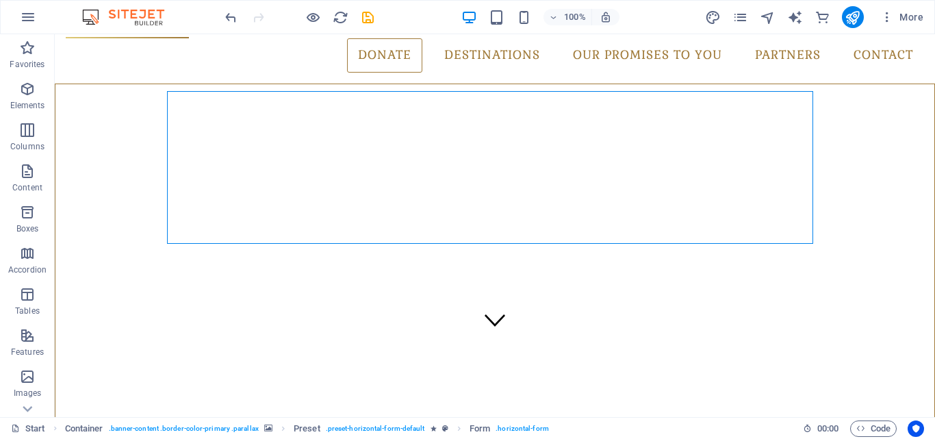
scroll to position [74, 0]
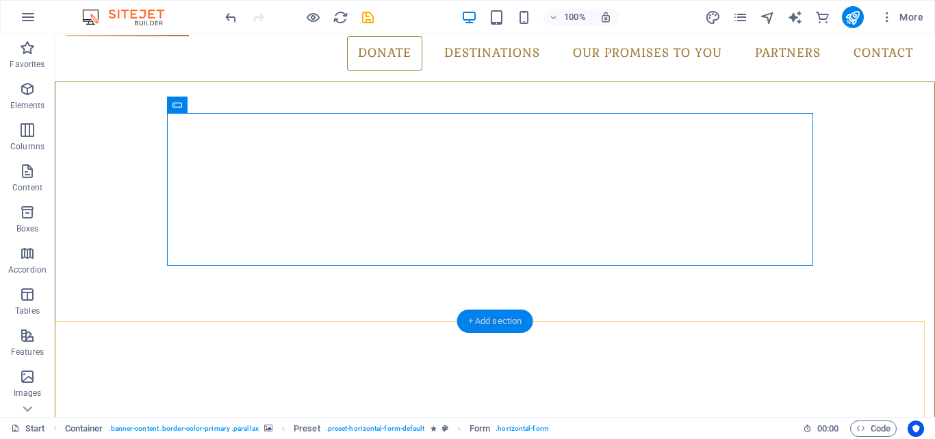
click at [510, 325] on div "+ Add section" at bounding box center [495, 320] width 76 height 23
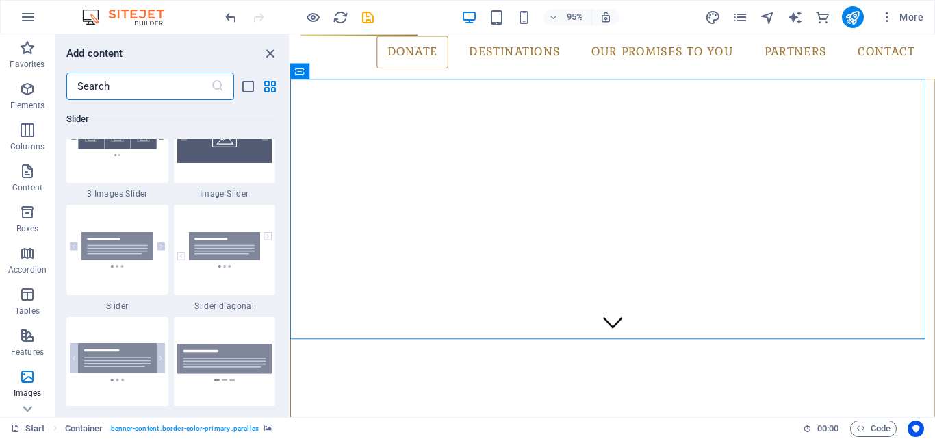
scroll to position [7840, 0]
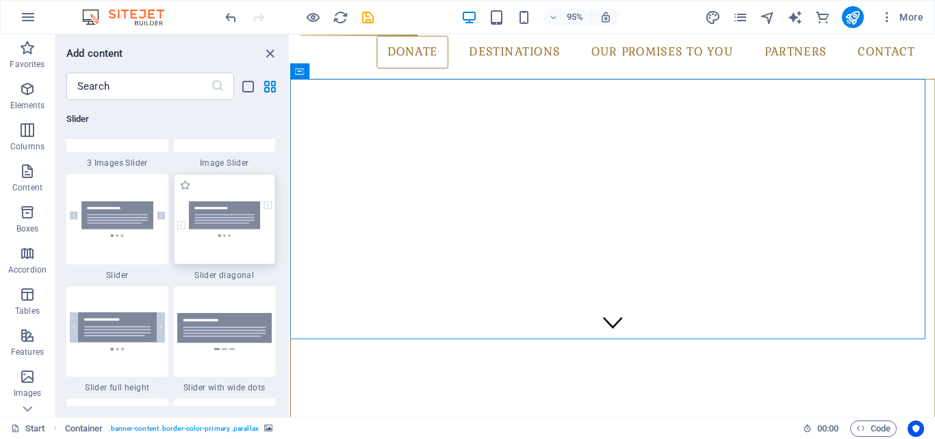
click at [239, 237] on div at bounding box center [225, 219] width 102 height 90
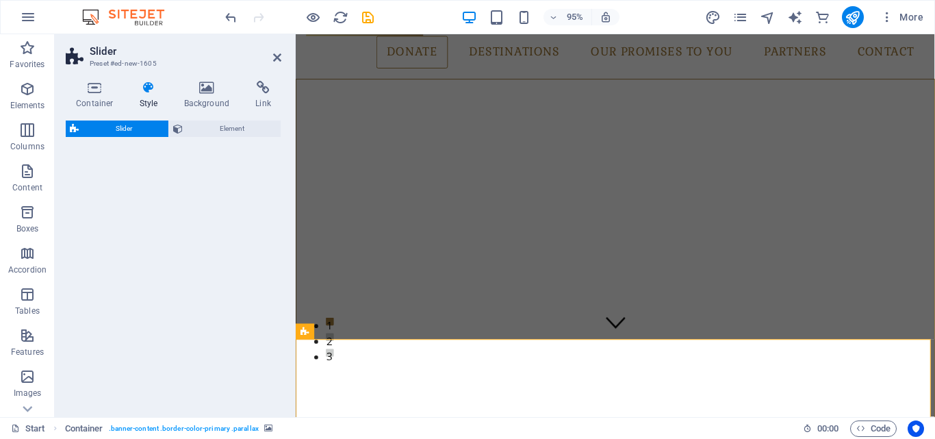
select select "rem"
select select "px"
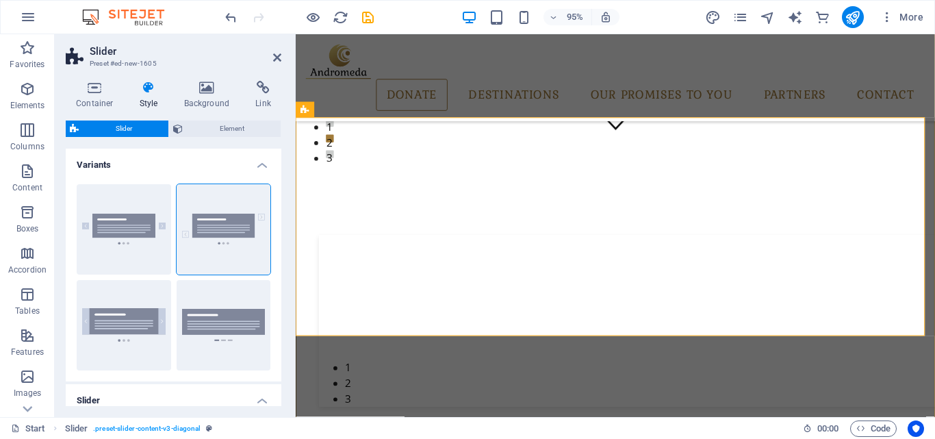
scroll to position [275, 0]
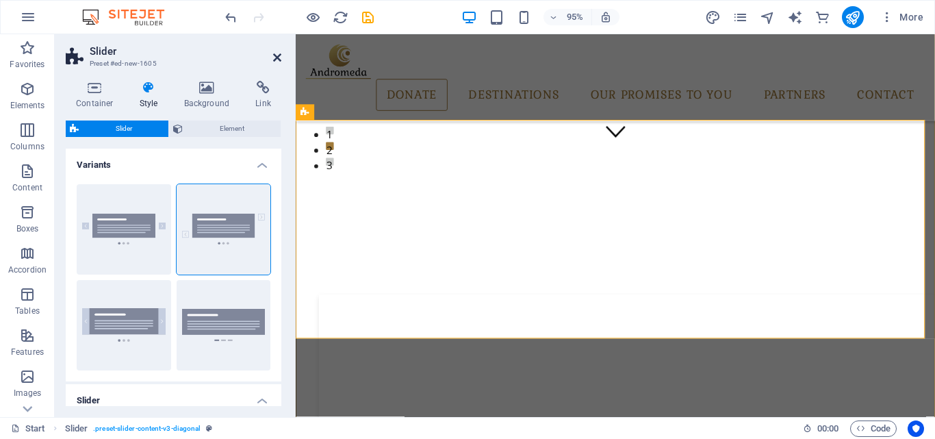
click at [276, 56] on header "Slider Preset #ed-new-1605" at bounding box center [174, 52] width 216 height 36
click at [276, 56] on icon at bounding box center [277, 57] width 8 height 11
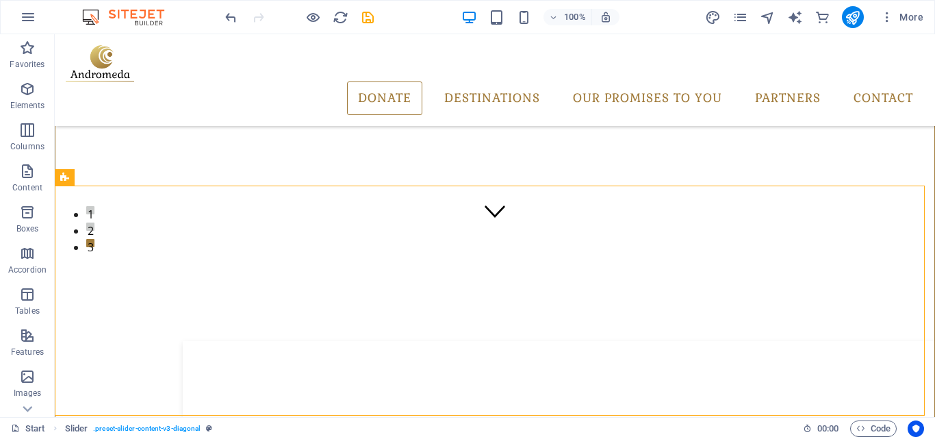
scroll to position [184, 0]
click at [111, 177] on icon at bounding box center [110, 175] width 8 height 14
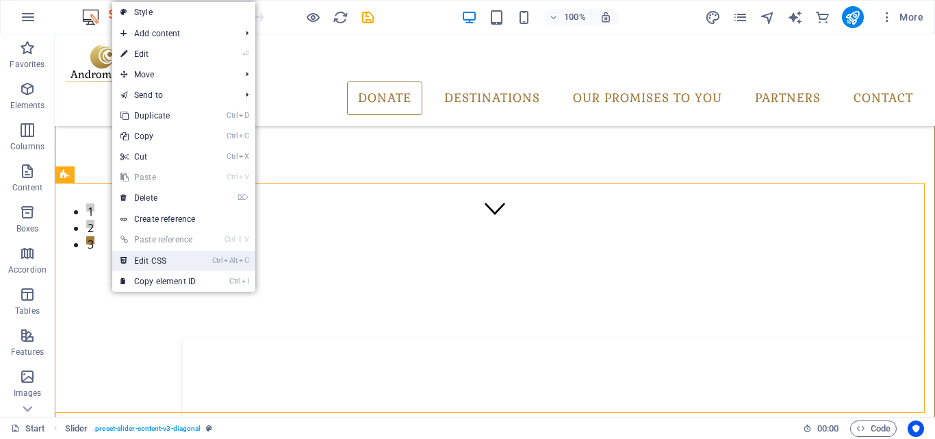
click at [175, 260] on link "Ctrl Alt C Edit CSS" at bounding box center [158, 261] width 92 height 21
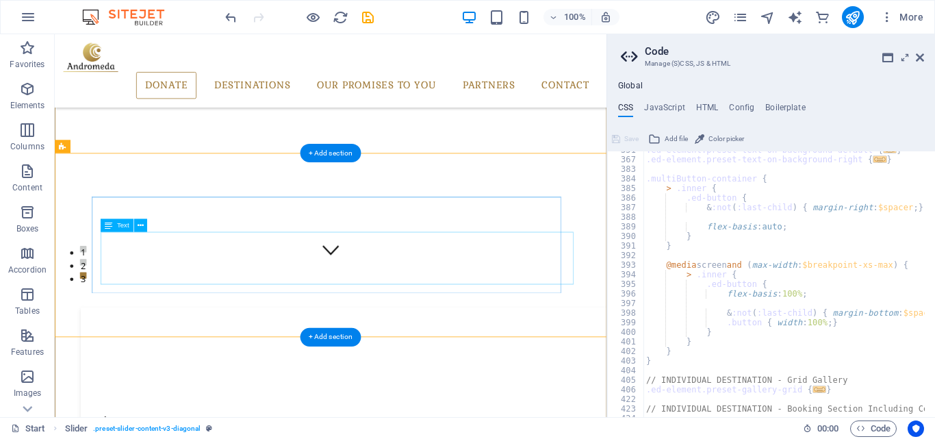
type textarea "@include slider-content-v3("
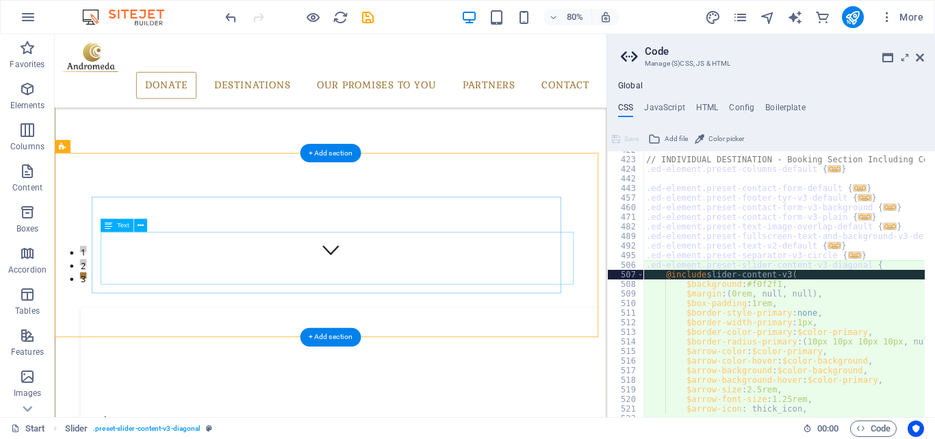
scroll to position [822, 0]
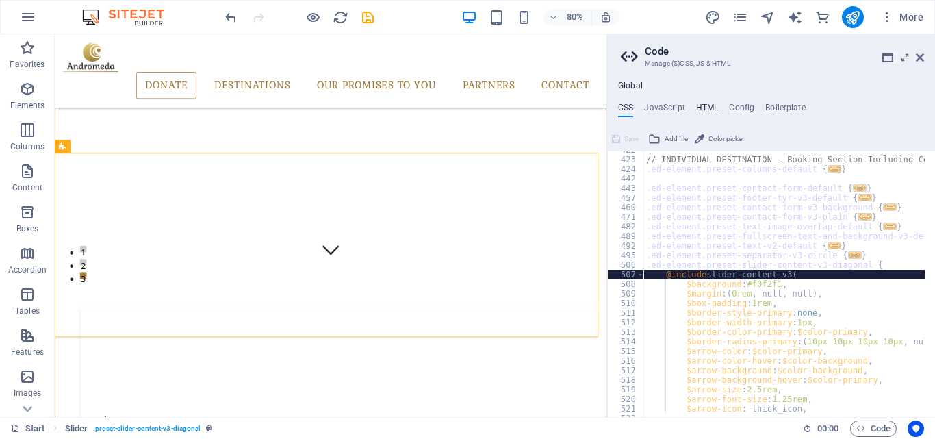
click at [715, 107] on h4 "HTML" at bounding box center [707, 110] width 23 height 15
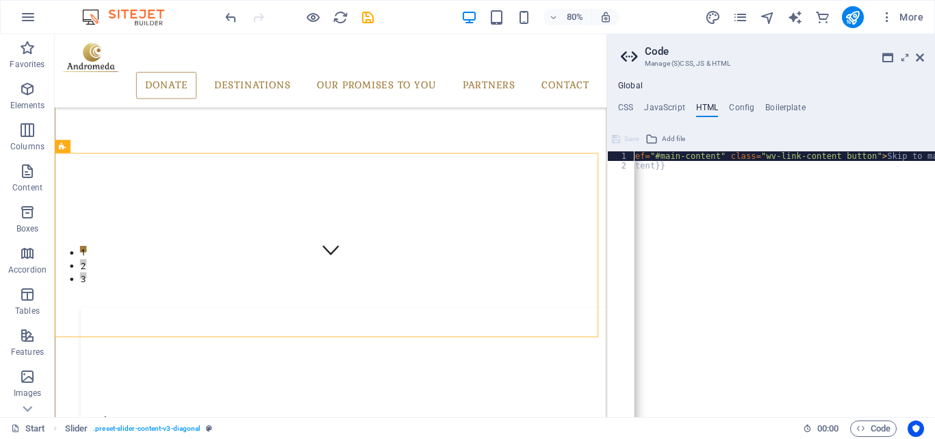
scroll to position [0, 0]
click at [922, 62] on icon at bounding box center [920, 57] width 8 height 11
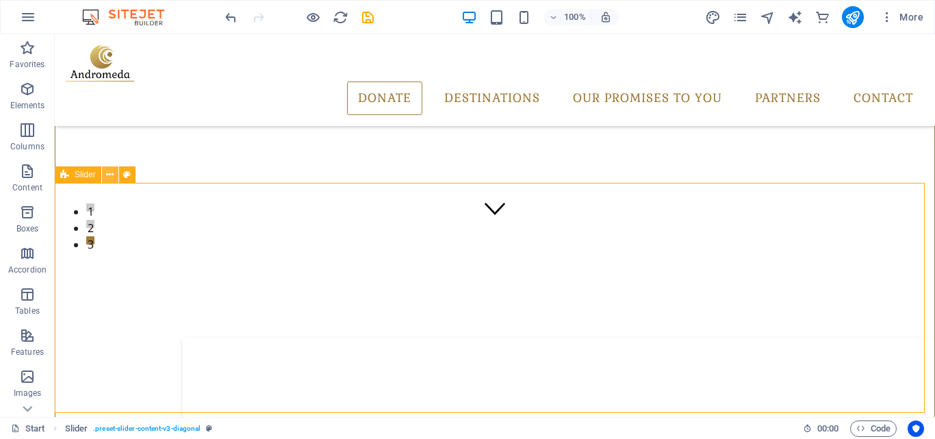
click at [110, 175] on icon at bounding box center [110, 175] width 8 height 14
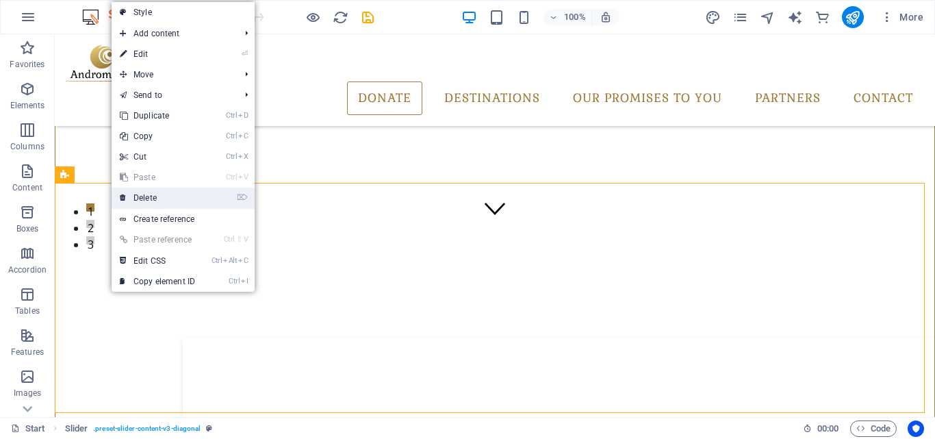
click at [149, 194] on link "⌦ Delete" at bounding box center [158, 198] width 92 height 21
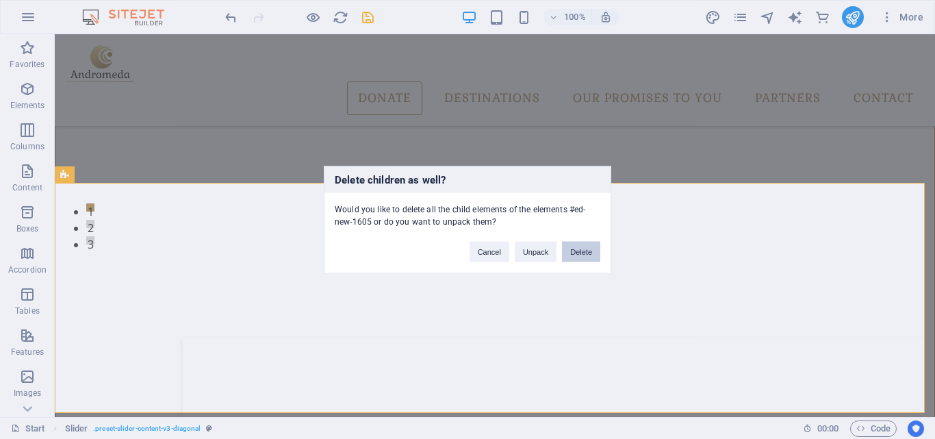
click at [592, 254] on button "Delete" at bounding box center [581, 251] width 38 height 21
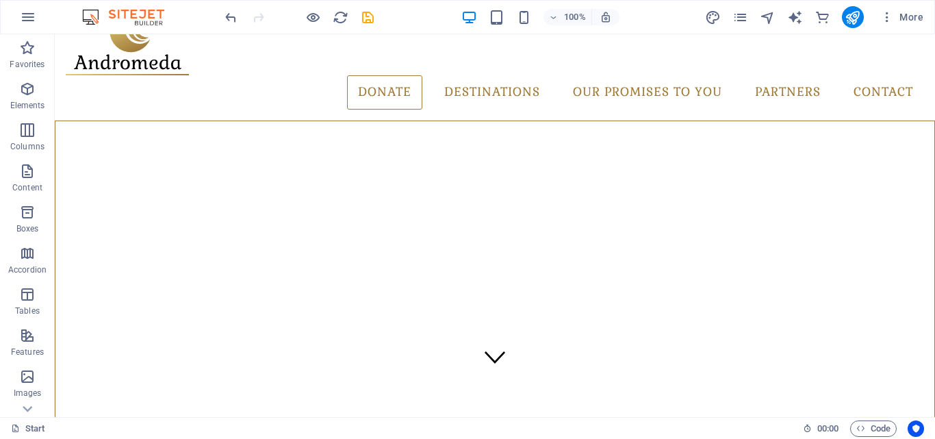
scroll to position [12, 0]
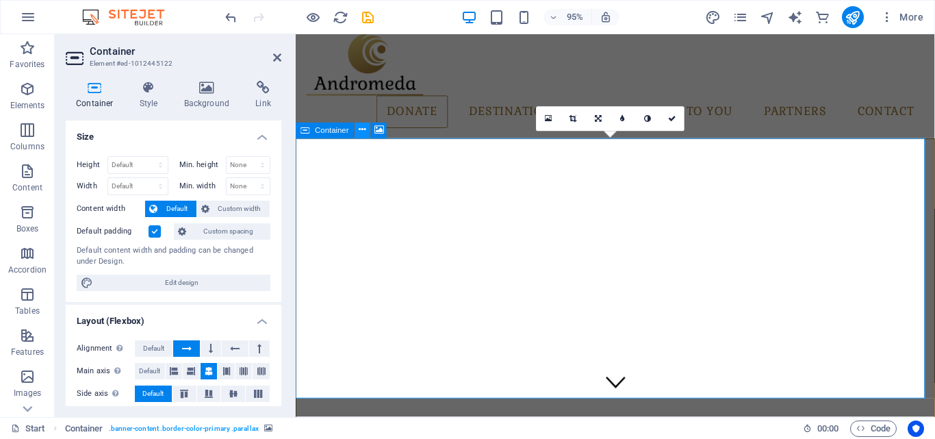
click at [366, 128] on icon at bounding box center [362, 130] width 7 height 14
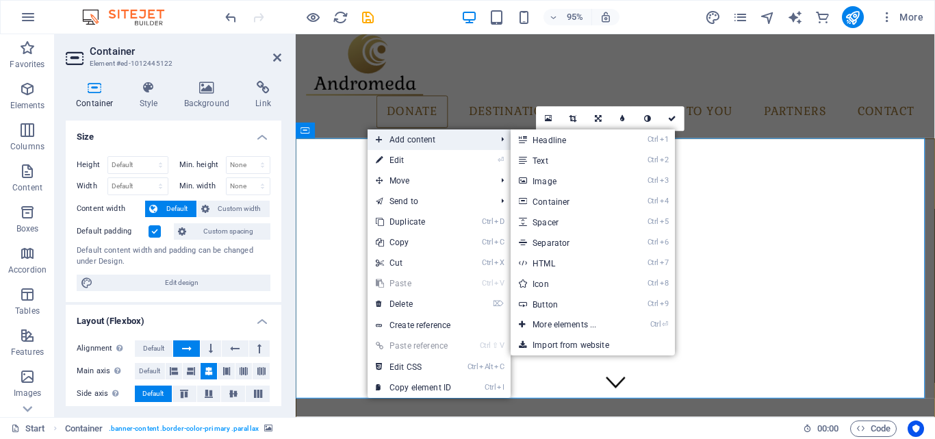
click at [399, 140] on span "Add content" at bounding box center [429, 139] width 123 height 21
click at [643, 283] on li "Ctrl 8 Icon" at bounding box center [593, 283] width 164 height 21
click at [596, 327] on link "Ctrl ⏎ More elements ..." at bounding box center [567, 324] width 113 height 21
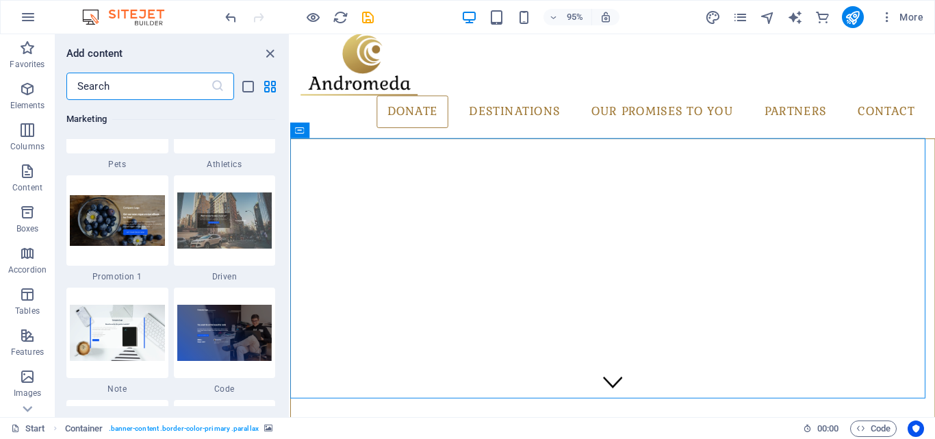
scroll to position [11884, 0]
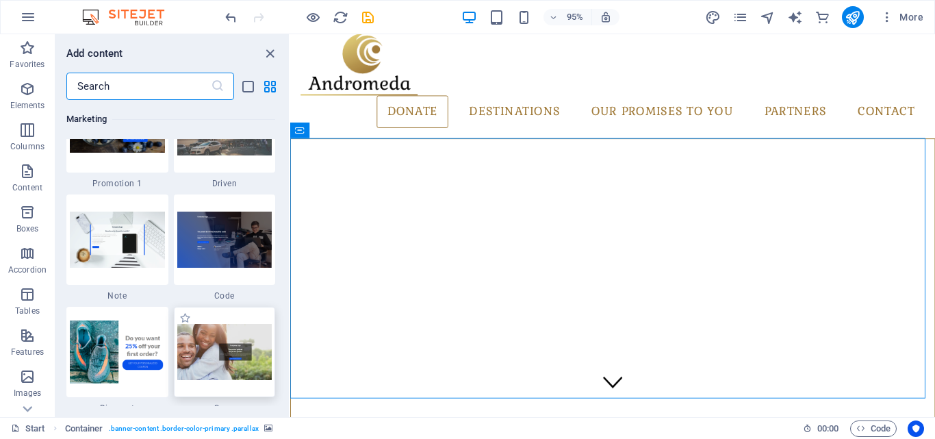
click at [266, 352] on img at bounding box center [224, 351] width 95 height 55
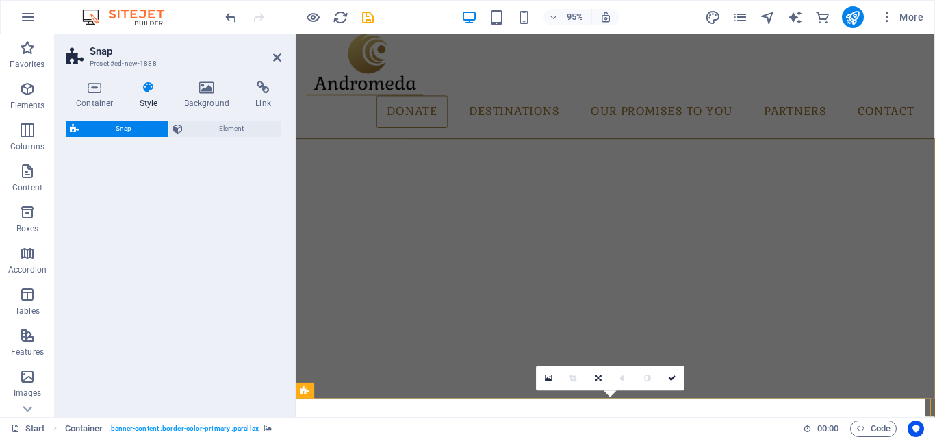
select select "%"
select select "rem"
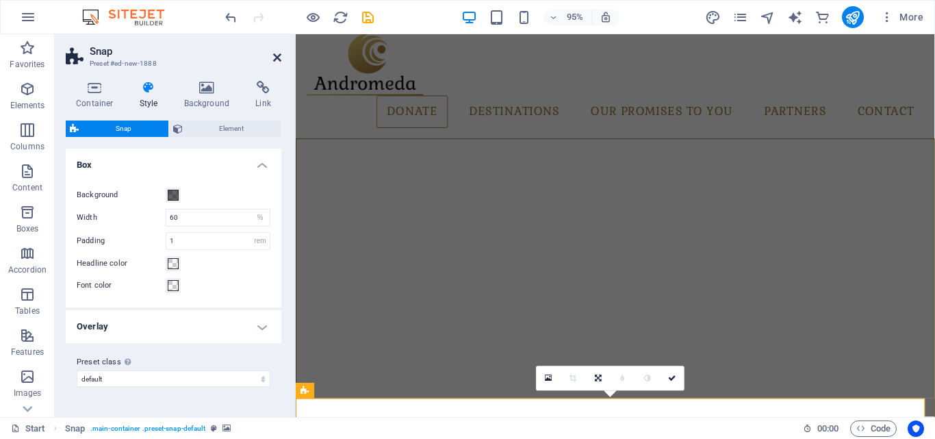
click at [278, 58] on icon at bounding box center [277, 57] width 8 height 11
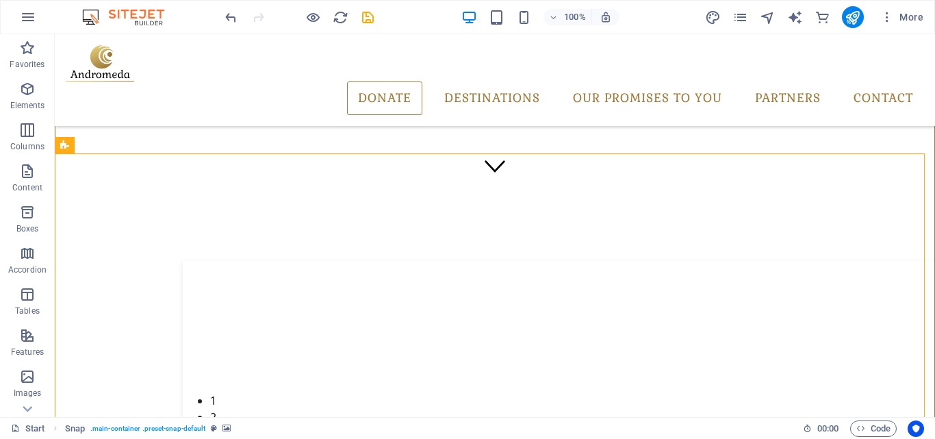
scroll to position [213, 0]
click at [110, 144] on icon at bounding box center [109, 145] width 8 height 14
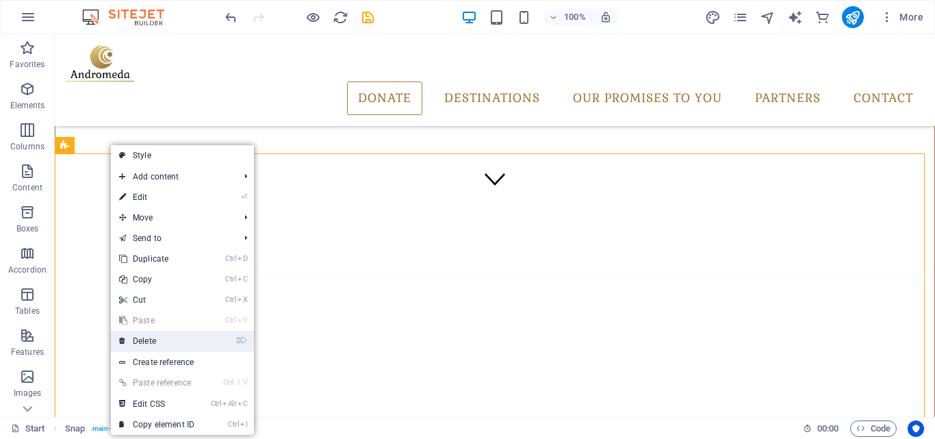
click at [165, 338] on link "⌦ Delete" at bounding box center [157, 341] width 92 height 21
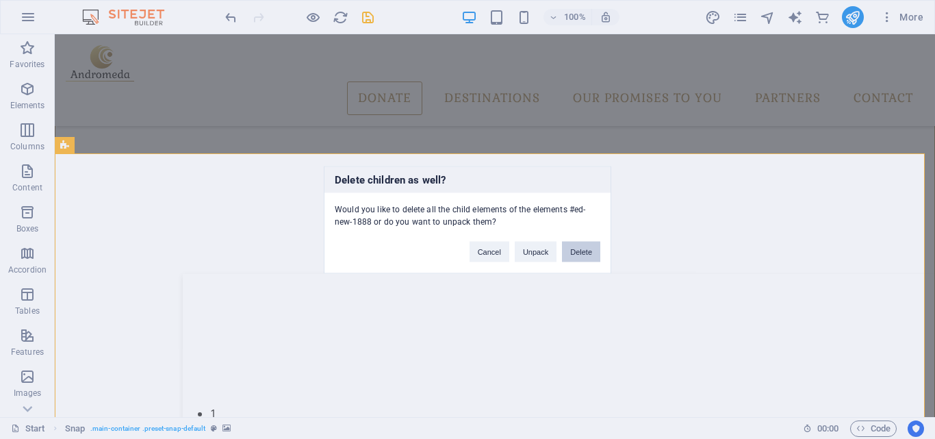
click at [590, 257] on button "Delete" at bounding box center [581, 251] width 38 height 21
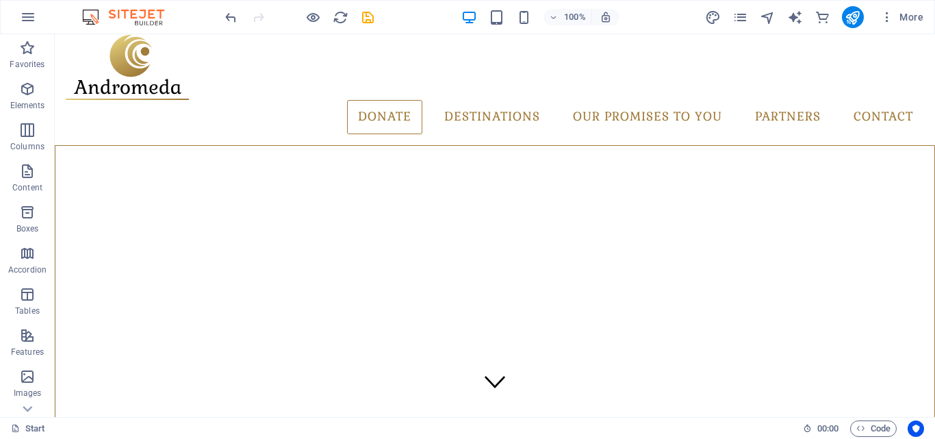
scroll to position [5, 0]
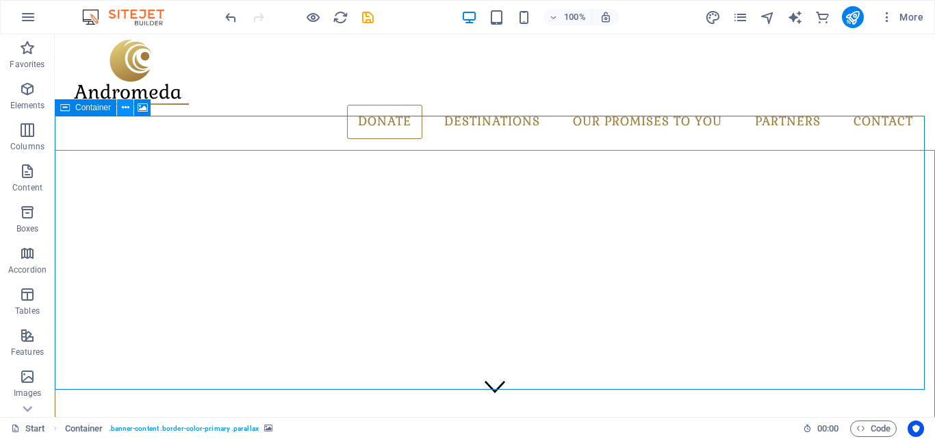
click at [130, 110] on button at bounding box center [125, 107] width 16 height 16
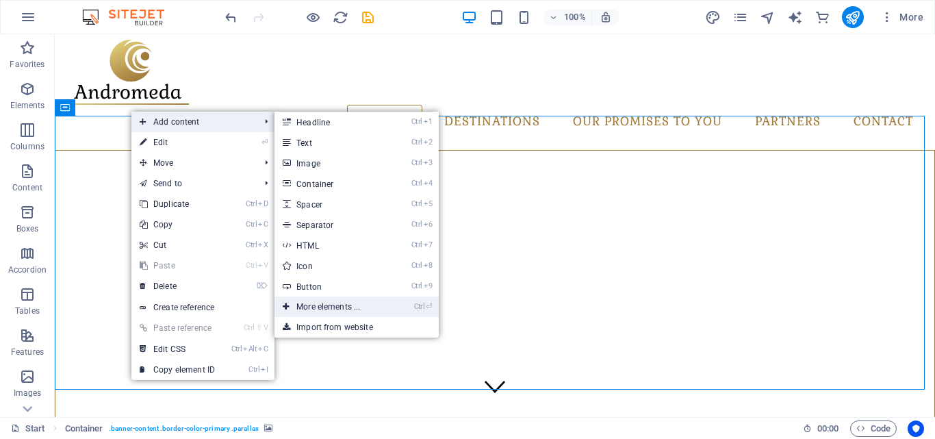
click at [334, 301] on link "Ctrl ⏎ More elements ..." at bounding box center [331, 306] width 113 height 21
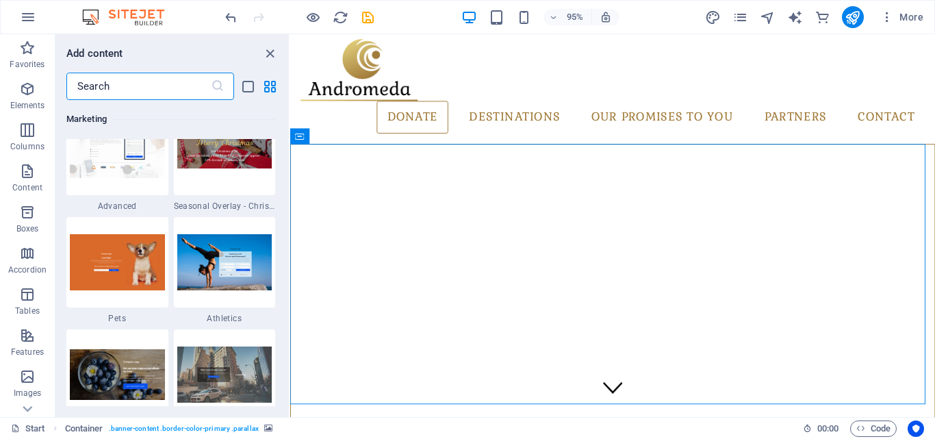
scroll to position [11667, 0]
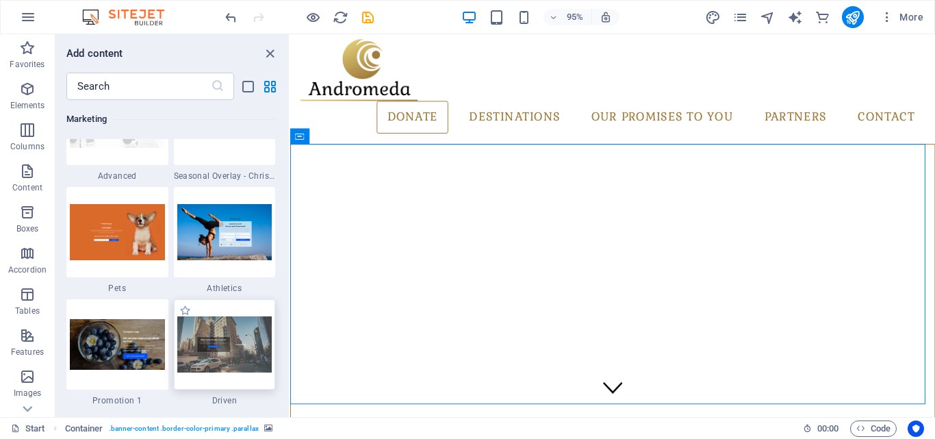
click at [261, 357] on img at bounding box center [224, 343] width 95 height 55
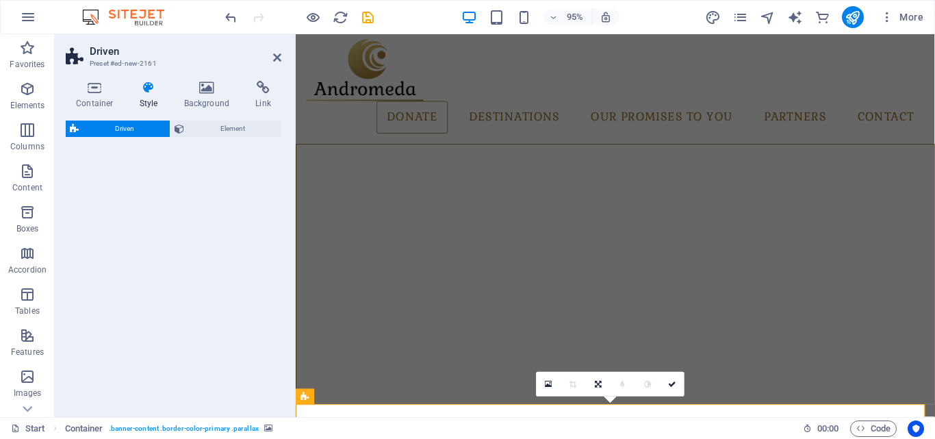
select select "%"
select select "rem"
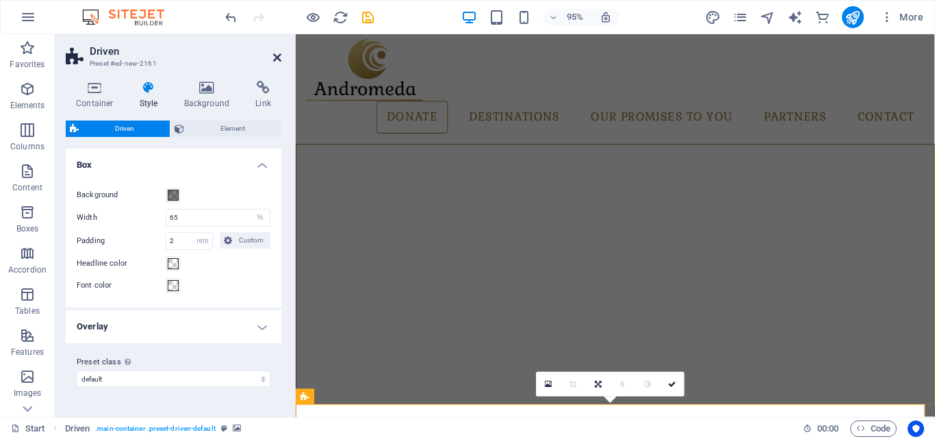
click at [275, 60] on icon at bounding box center [277, 57] width 8 height 11
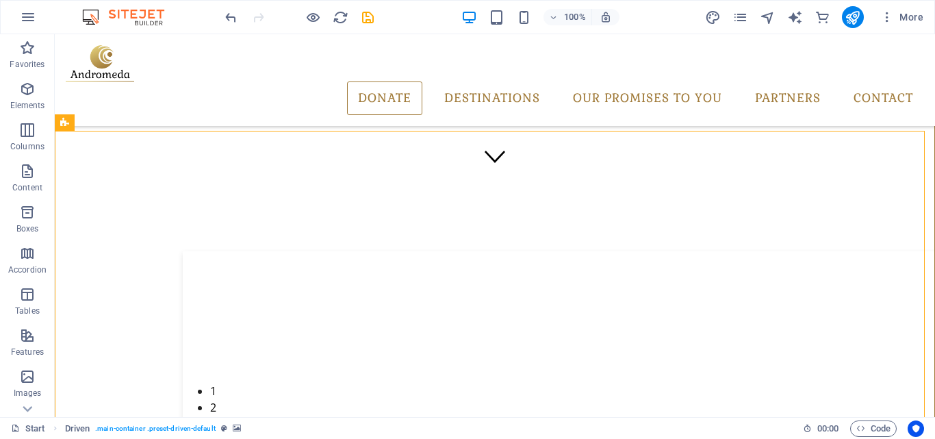
scroll to position [232, 0]
click at [119, 127] on button at bounding box center [113, 126] width 16 height 16
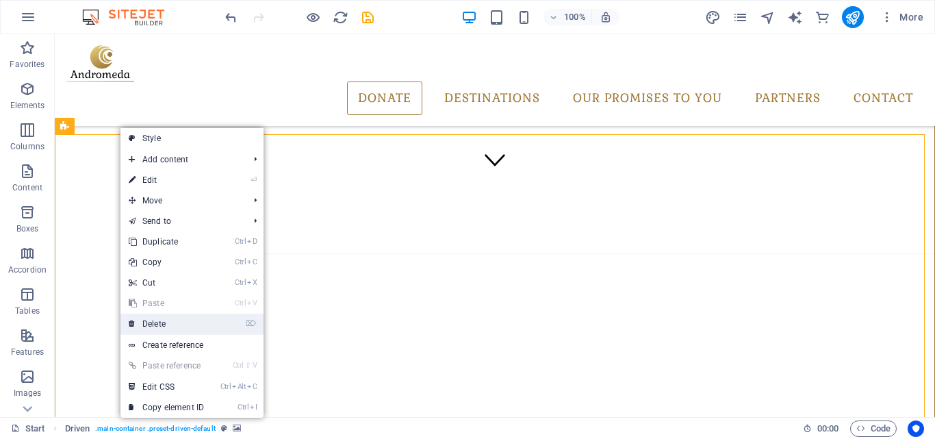
click at [167, 319] on link "⌦ Delete" at bounding box center [167, 324] width 92 height 21
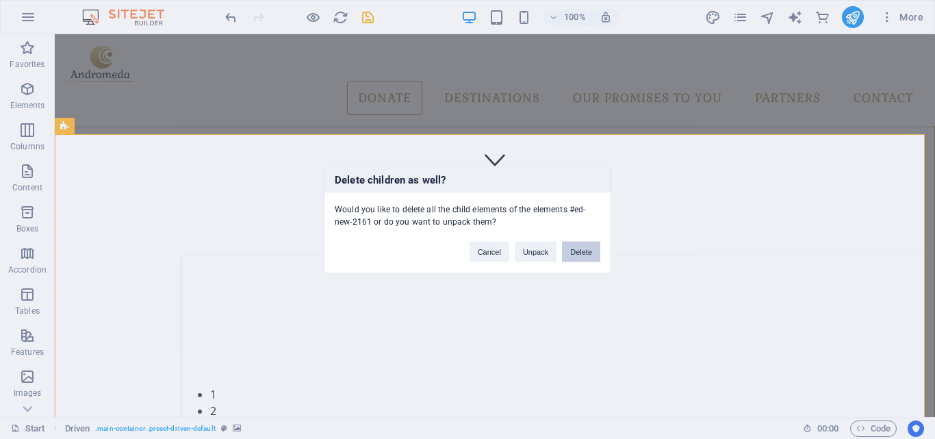
click at [579, 250] on button "Delete" at bounding box center [581, 251] width 38 height 21
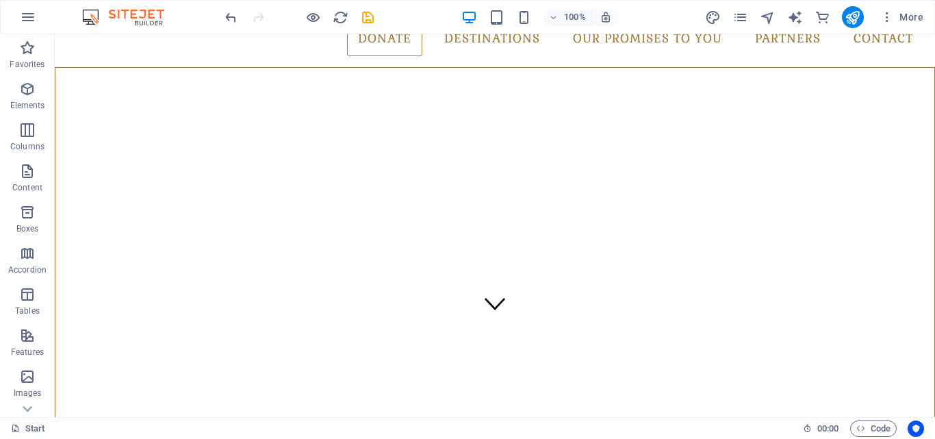
scroll to position [0, 0]
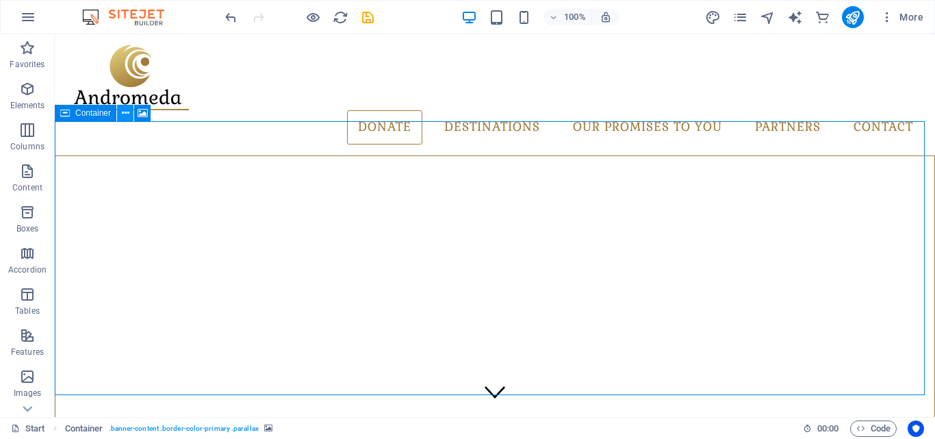
click at [126, 114] on icon at bounding box center [126, 113] width 8 height 14
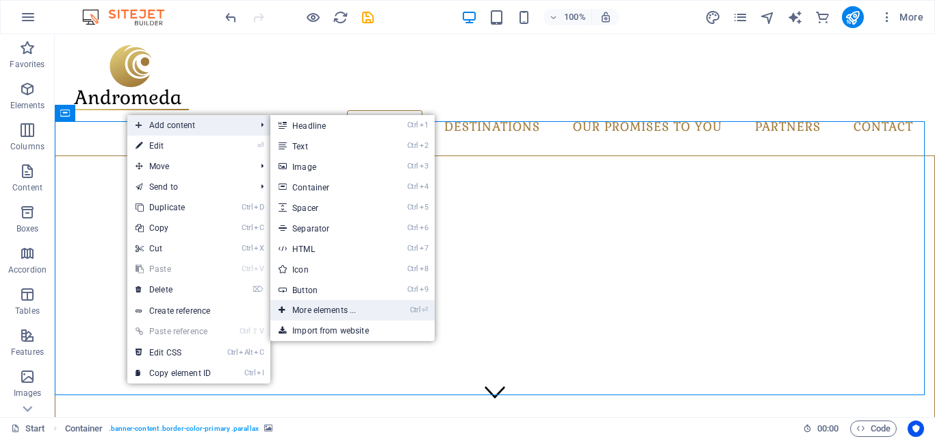
click at [336, 314] on link "Ctrl ⏎ More elements ..." at bounding box center [326, 310] width 113 height 21
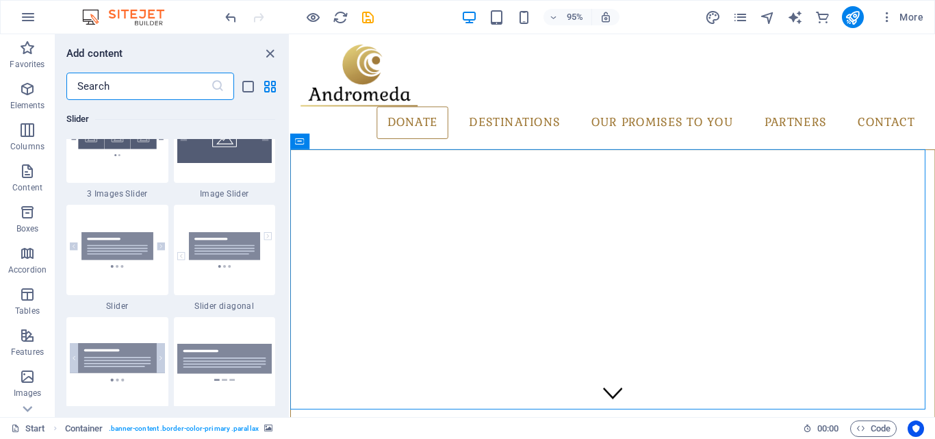
scroll to position [7778, 0]
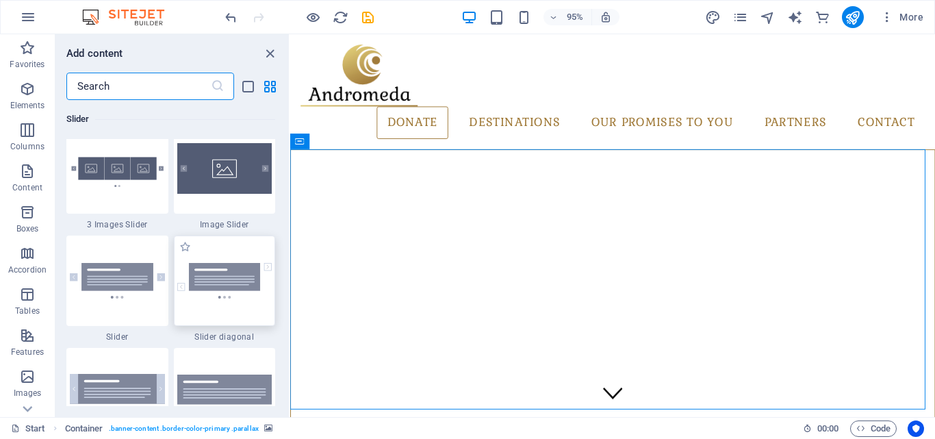
click at [253, 274] on img at bounding box center [224, 281] width 95 height 36
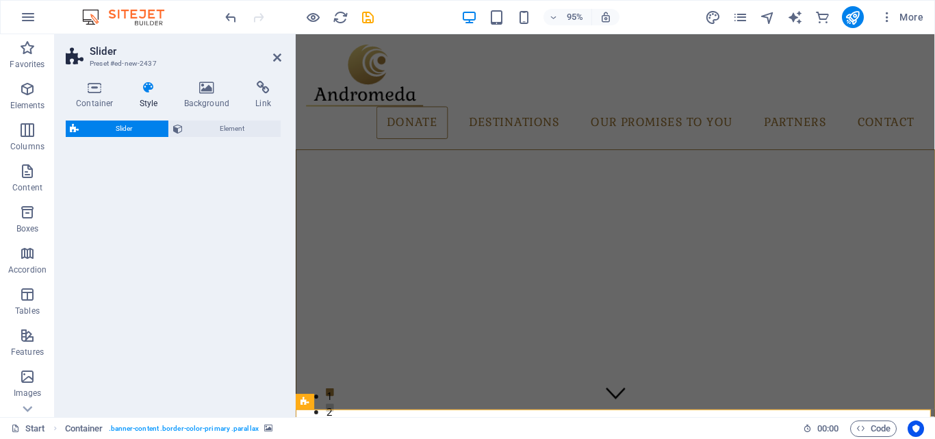
select select "rem"
select select "px"
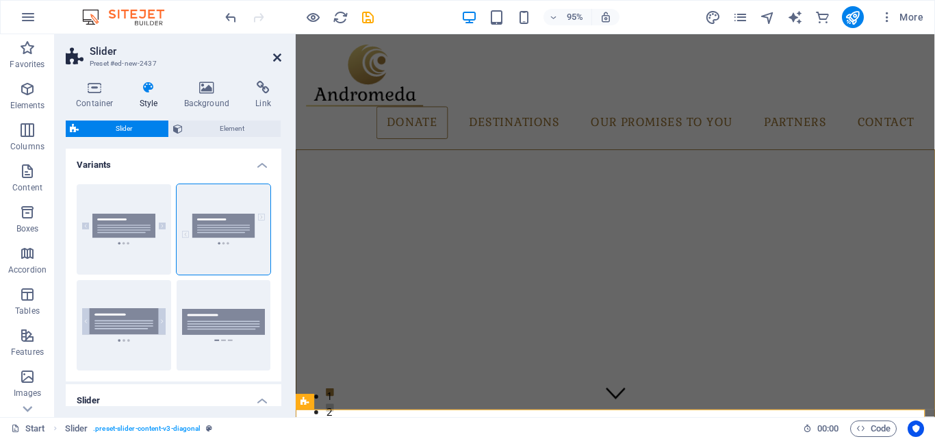
click at [277, 56] on icon at bounding box center [277, 57] width 8 height 11
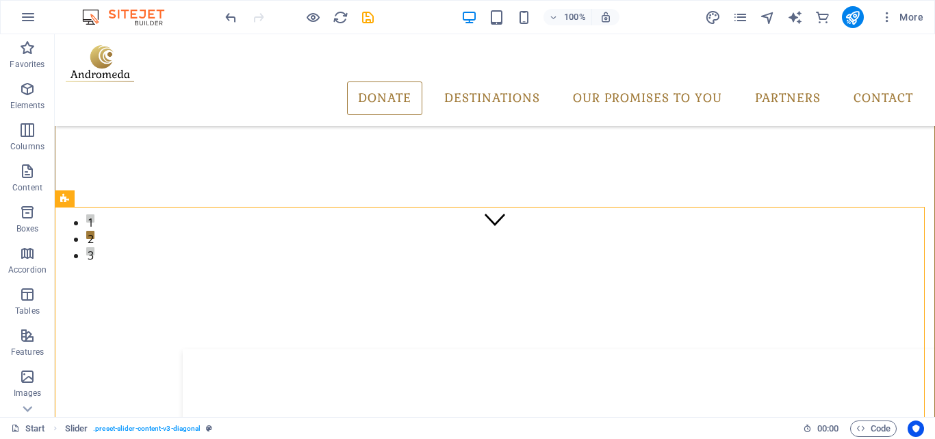
scroll to position [210, 0]
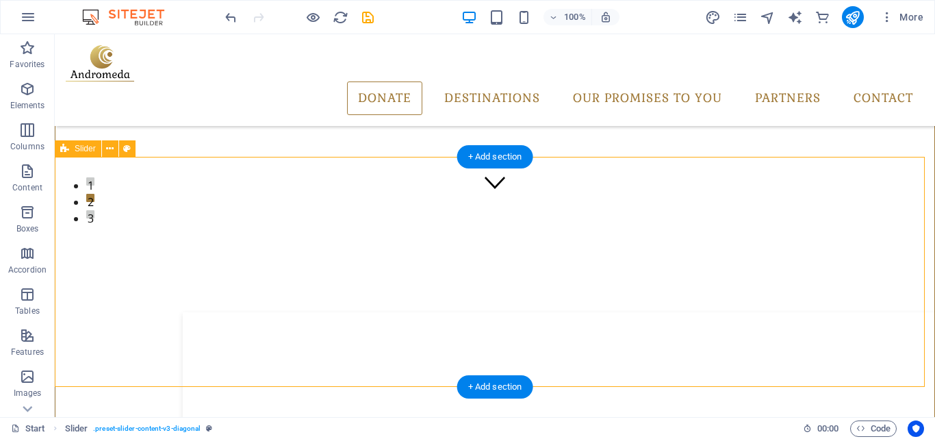
select select "rem"
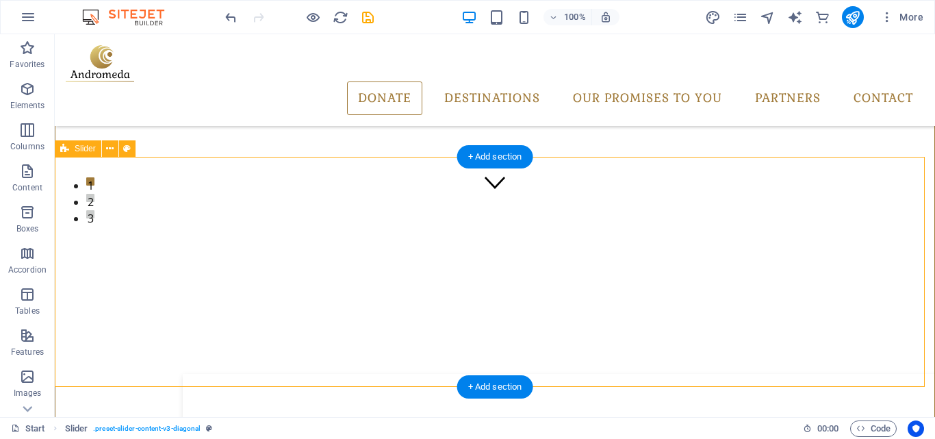
select select "px"
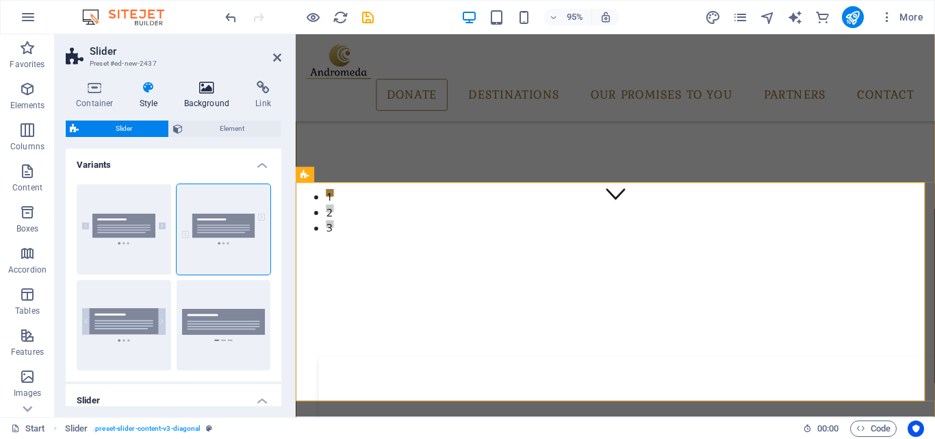
click at [211, 96] on h4 "Background" at bounding box center [210, 95] width 72 height 29
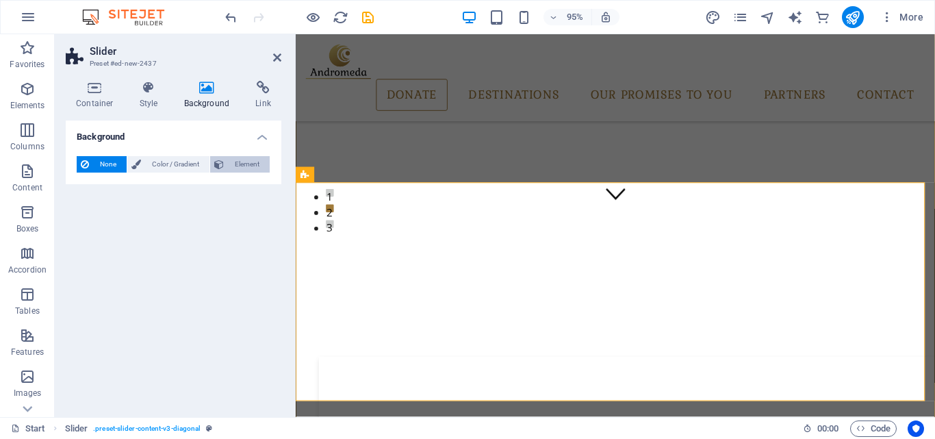
click at [238, 166] on span "Element" at bounding box center [247, 164] width 38 height 16
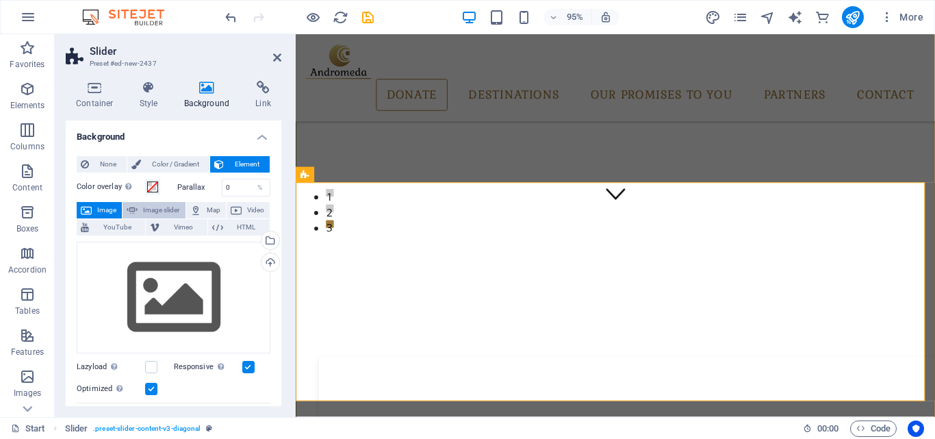
click at [179, 211] on span "Image slider" at bounding box center [161, 210] width 39 height 16
select select "ms"
select select "s"
select select "progressive"
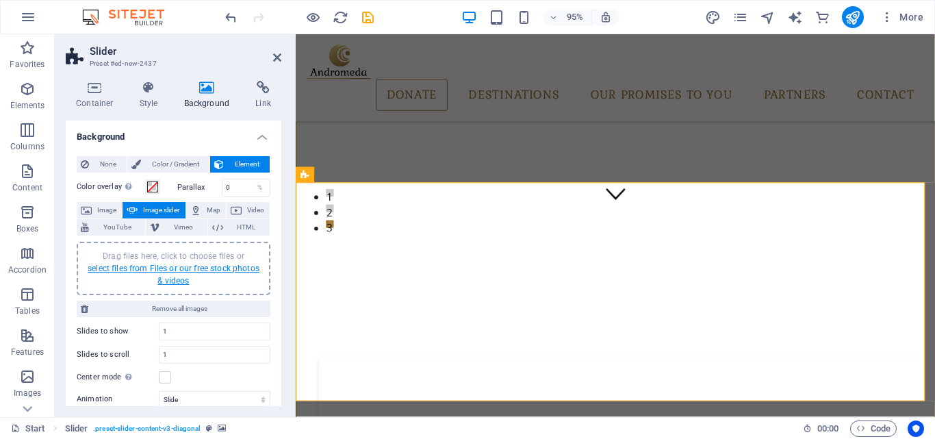
click at [194, 264] on link "select files from Files or our free stock photos & videos" at bounding box center [174, 275] width 172 height 22
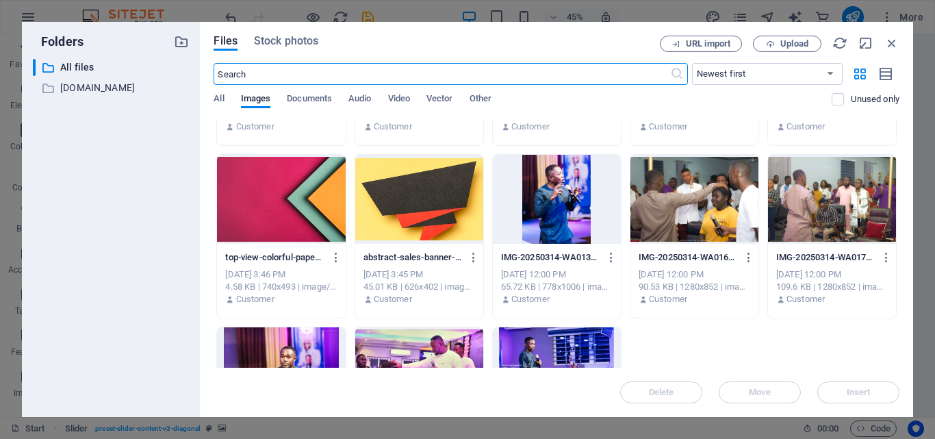
scroll to position [1177, 0]
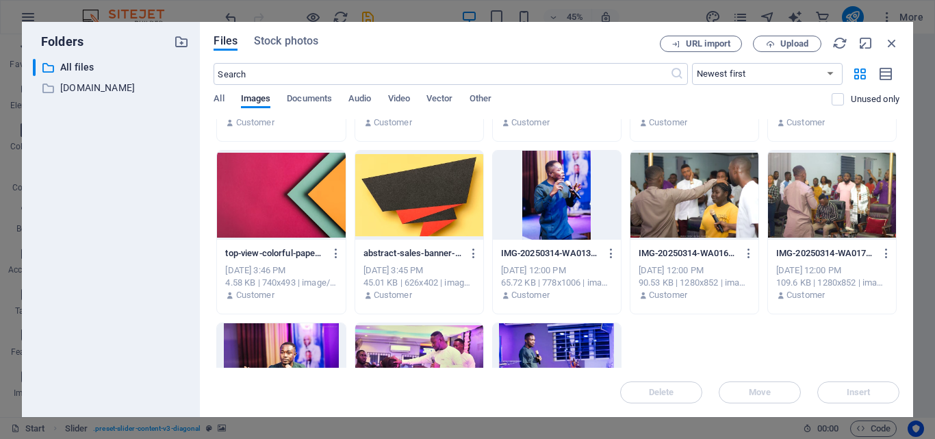
click at [674, 212] on div at bounding box center [695, 195] width 128 height 89
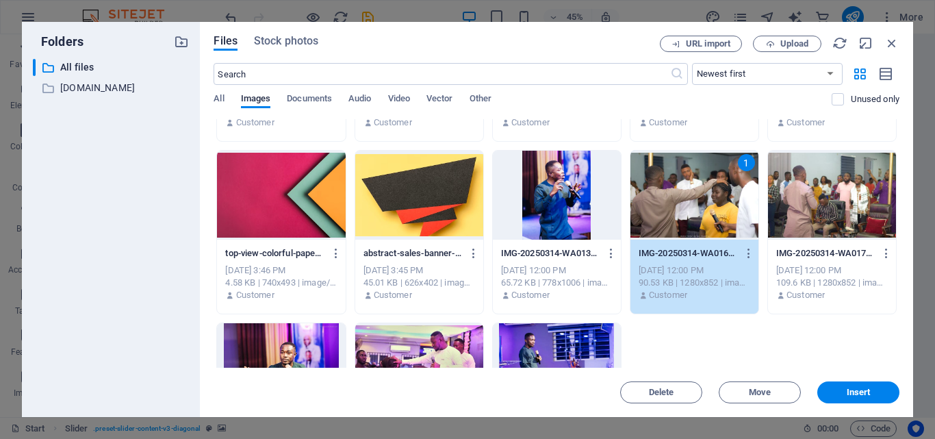
click at [813, 207] on div at bounding box center [832, 195] width 128 height 89
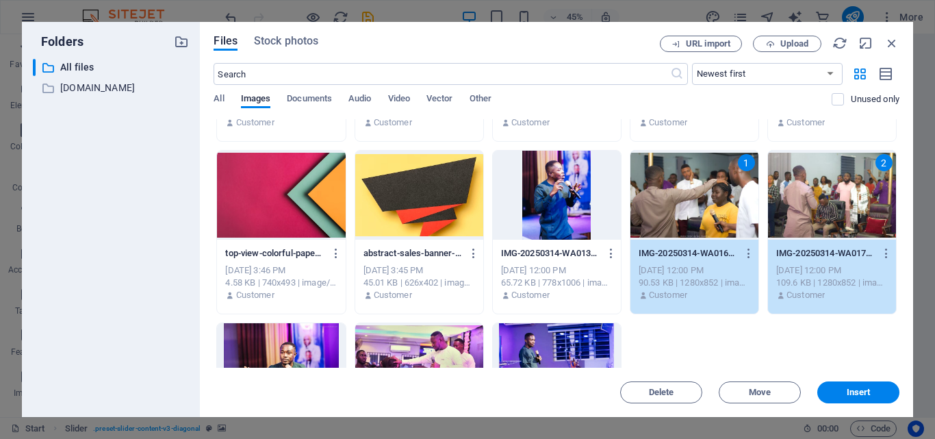
click at [521, 342] on div at bounding box center [557, 367] width 128 height 89
click at [459, 343] on div at bounding box center [419, 367] width 128 height 89
click at [296, 344] on div at bounding box center [281, 367] width 128 height 89
click at [833, 389] on span "Insert" at bounding box center [858, 392] width 71 height 8
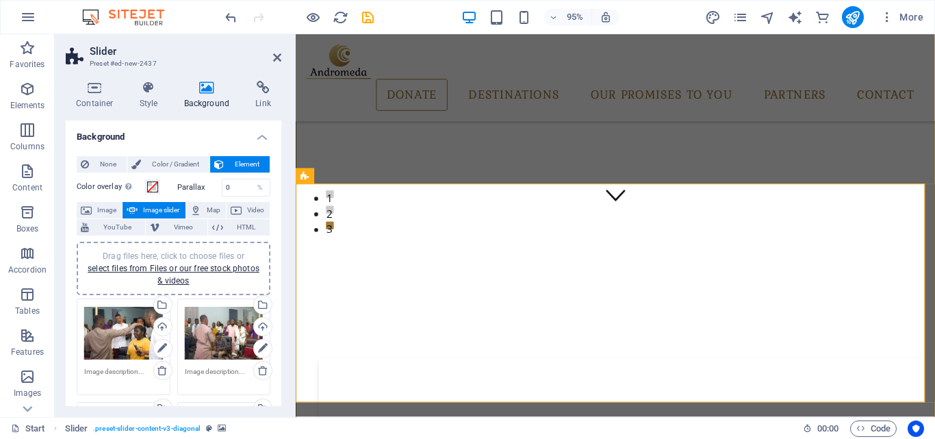
scroll to position [203, 0]
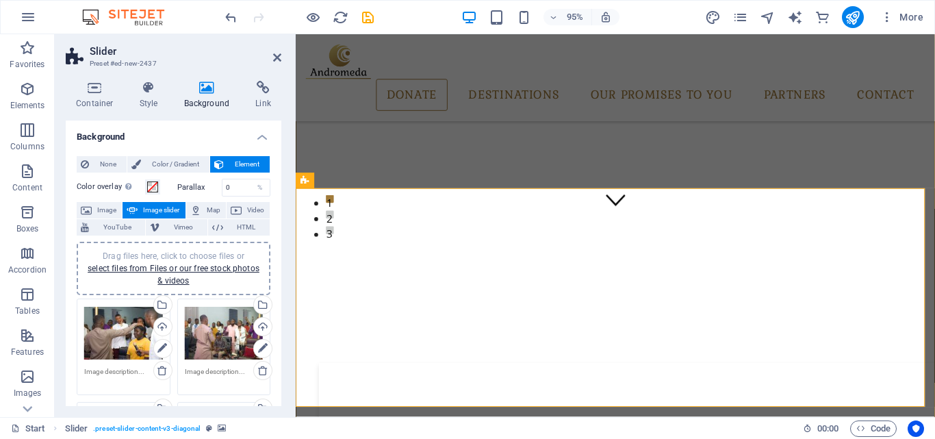
click at [282, 58] on aside "Slider Preset #ed-new-2437 Container Style Background Link Size Height Default …" at bounding box center [175, 225] width 241 height 383
click at [277, 56] on icon at bounding box center [277, 57] width 8 height 11
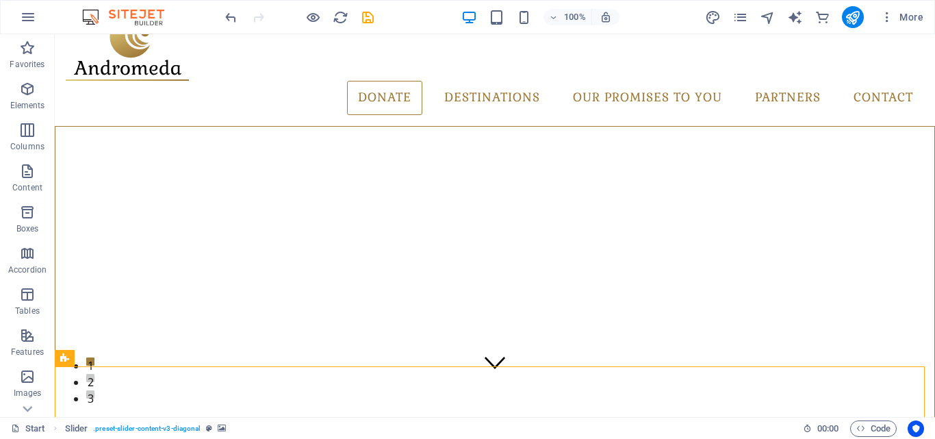
scroll to position [0, 0]
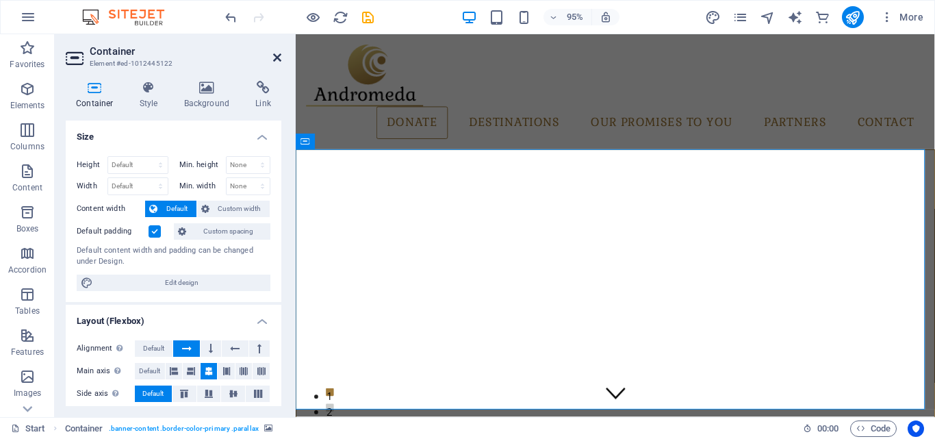
click at [275, 55] on icon at bounding box center [277, 57] width 8 height 11
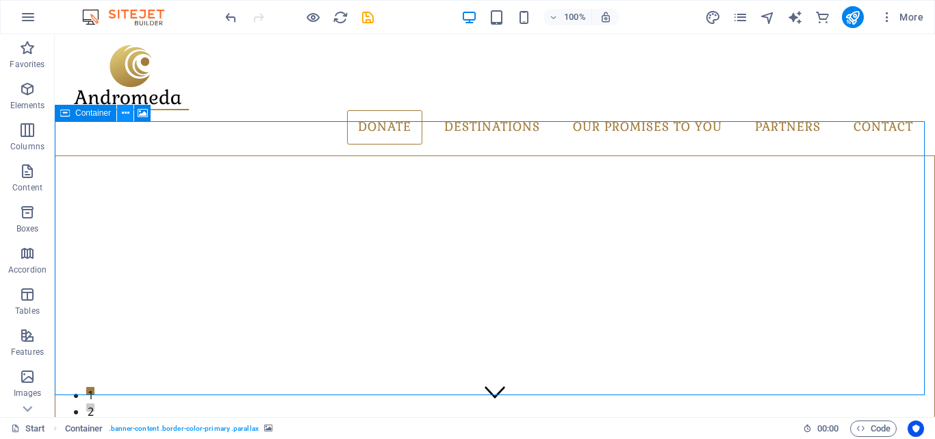
click at [122, 114] on icon at bounding box center [126, 113] width 8 height 14
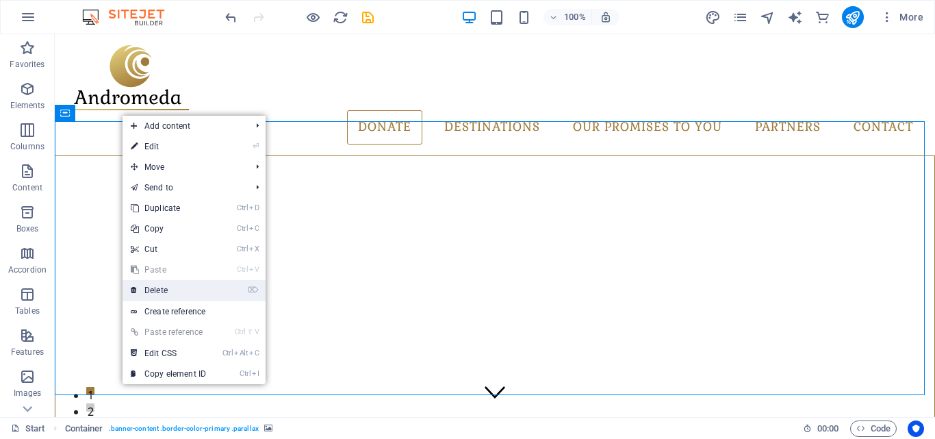
click at [162, 288] on link "⌦ Delete" at bounding box center [169, 290] width 92 height 21
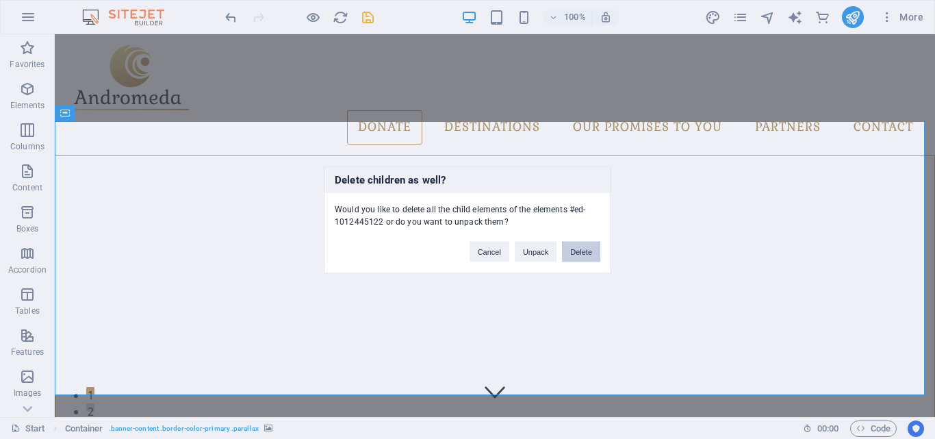
click at [576, 245] on button "Delete" at bounding box center [581, 251] width 38 height 21
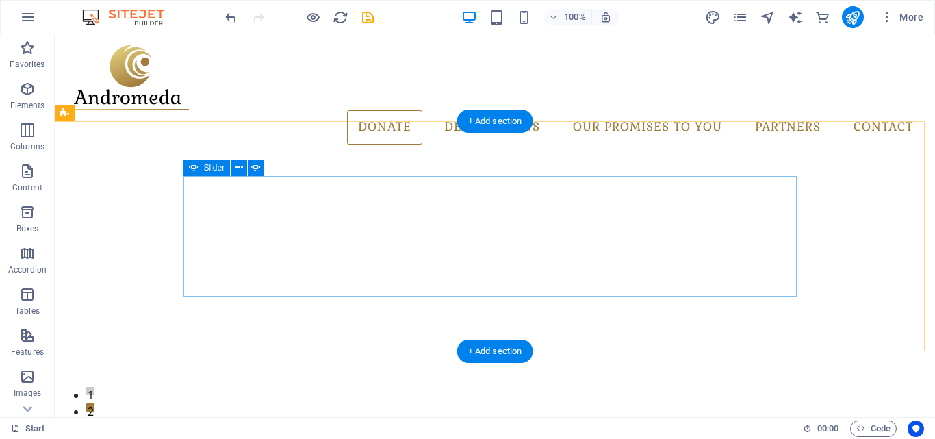
select select "ms"
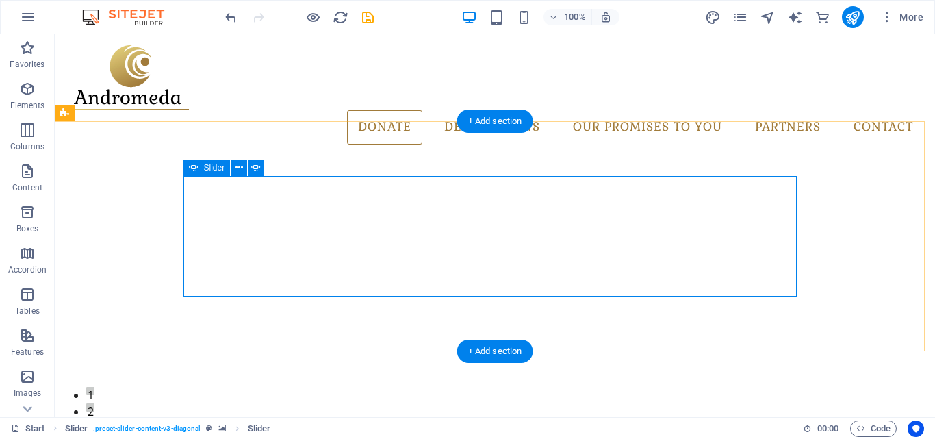
select select "s"
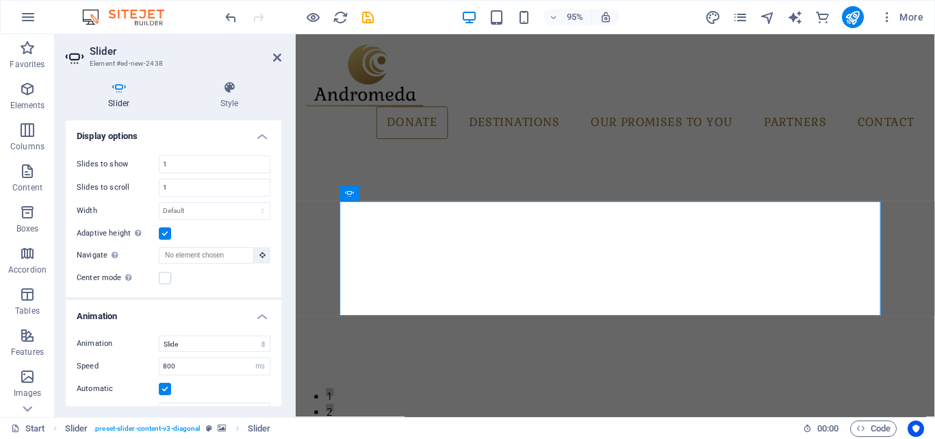
scroll to position [207, 0]
click at [168, 232] on label at bounding box center [165, 231] width 12 height 12
click at [0, 0] on input "Adaptive height Automatically adjust the height for single slide horizontal sli…" at bounding box center [0, 0] width 0 height 0
click at [168, 232] on label at bounding box center [165, 231] width 12 height 12
click at [0, 0] on input "Adaptive height Automatically adjust the height for single slide horizontal sli…" at bounding box center [0, 0] width 0 height 0
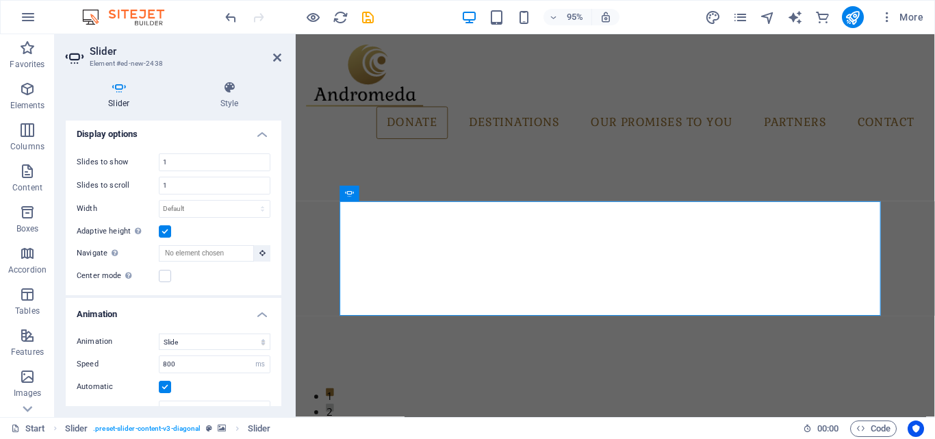
click at [168, 232] on label at bounding box center [165, 231] width 12 height 12
click at [0, 0] on input "Adaptive height Automatically adjust the height for single slide horizontal sli…" at bounding box center [0, 0] width 0 height 0
click at [168, 232] on label at bounding box center [165, 231] width 12 height 12
click at [0, 0] on input "Adaptive height Automatically adjust the height for single slide horizontal sli…" at bounding box center [0, 0] width 0 height 0
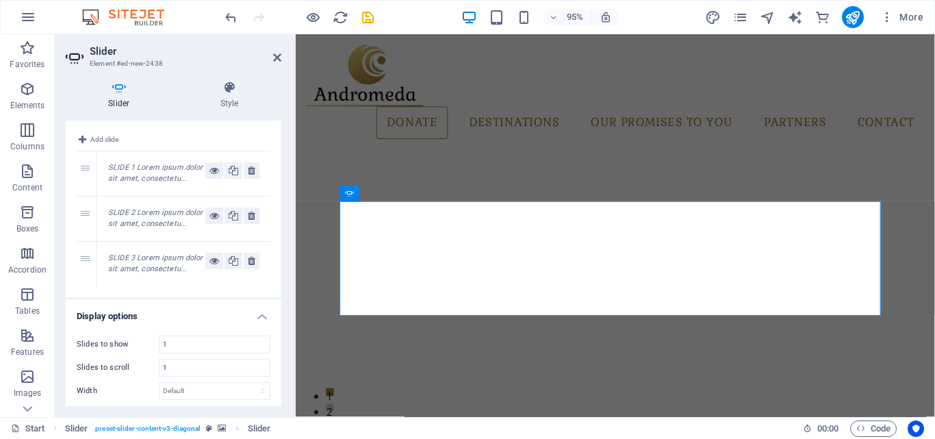
scroll to position [0, 0]
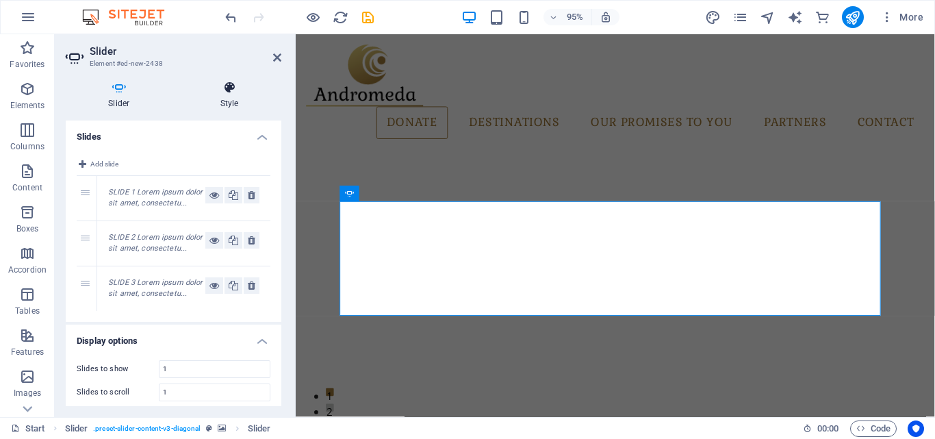
click at [240, 88] on icon at bounding box center [229, 88] width 103 height 14
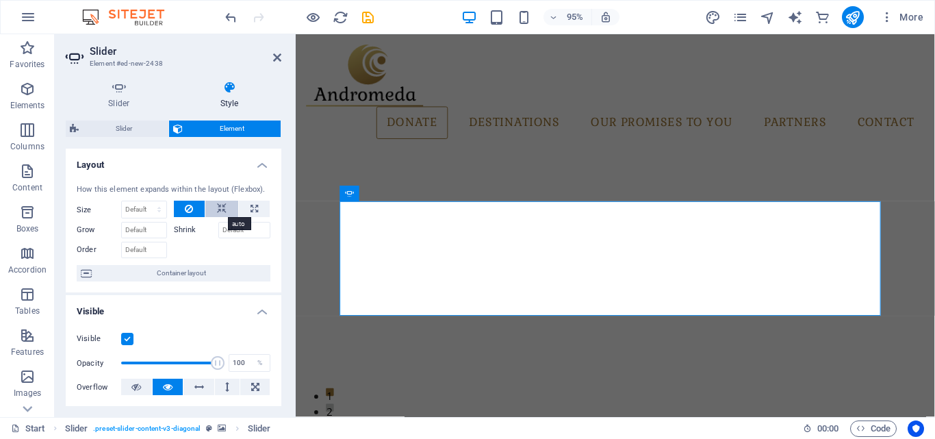
click at [223, 205] on icon at bounding box center [222, 209] width 10 height 16
click at [251, 207] on icon at bounding box center [255, 209] width 8 height 16
type input "100"
select select "%"
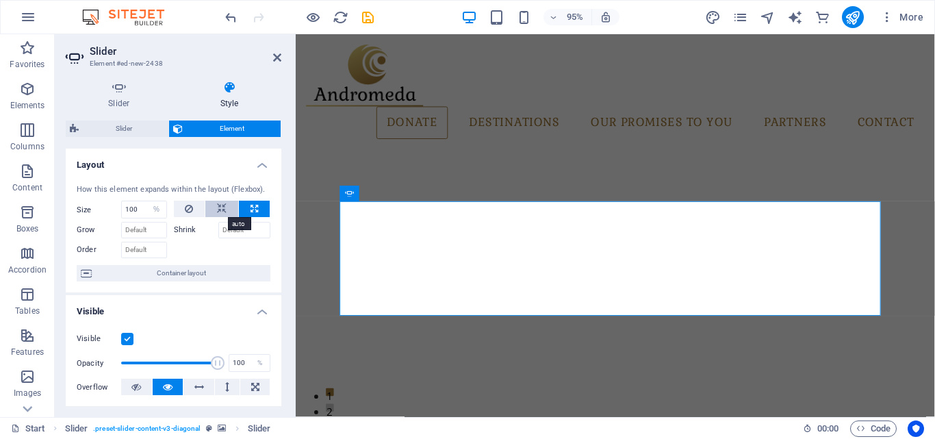
click at [213, 207] on button at bounding box center [221, 209] width 33 height 16
click at [193, 207] on button at bounding box center [189, 209] width 31 height 16
click at [155, 209] on select "Default auto px % 1/1 1/2 1/3 1/4 1/5 1/6 1/7 1/8 1/9 1/10" at bounding box center [144, 209] width 45 height 16
click at [122, 201] on select "Default auto px % 1/1 1/2 1/3 1/4 1/5 1/6 1/7 1/8 1/9 1/10" at bounding box center [144, 209] width 45 height 16
click at [161, 206] on select "Default auto px % 1/1 1/2 1/3 1/4 1/5 1/6 1/7 1/8 1/9 1/10" at bounding box center [144, 209] width 45 height 16
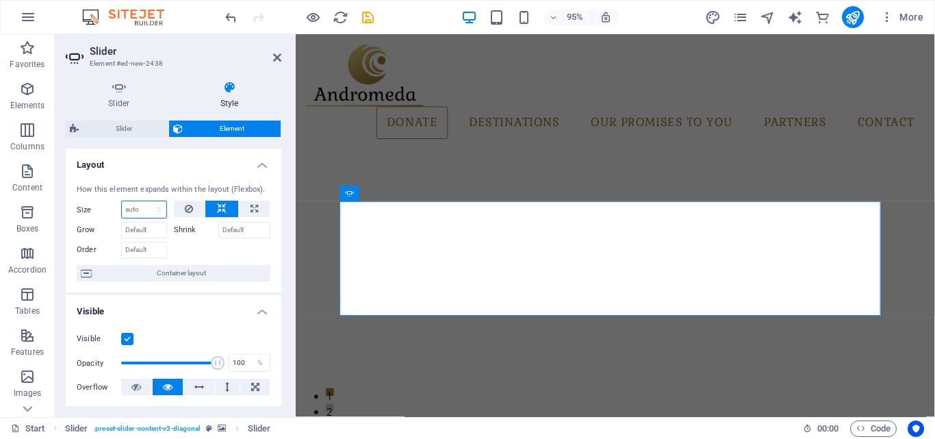
select select "px"
click at [145, 201] on select "Default auto px % 1/1 1/2 1/3 1/4 1/5 1/6 1/7 1/8 1/9 1/10" at bounding box center [144, 209] width 45 height 16
type input "2"
click at [149, 207] on select "Default auto px % 1/1 1/2 1/3 1/4 1/5 1/6 1/7 1/8 1/9 1/10" at bounding box center [156, 209] width 19 height 16
click at [147, 201] on select "Default auto px % 1/1 1/2 1/3 1/4 1/5 1/6 1/7 1/8 1/9 1/10" at bounding box center [156, 209] width 19 height 16
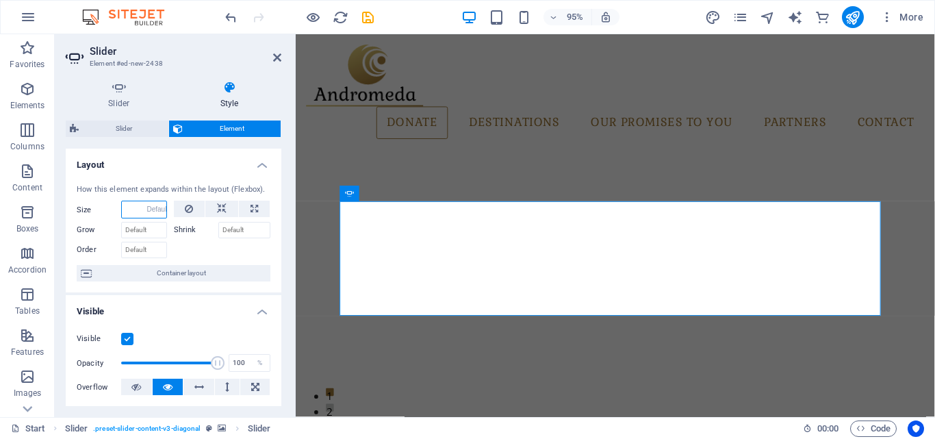
select select "DISABLED_OPTION_VALUE"
click at [249, 235] on input "Shrink" at bounding box center [244, 230] width 53 height 16
click at [147, 249] on input "Order" at bounding box center [144, 250] width 46 height 16
click at [125, 105] on h4 "Slider" at bounding box center [122, 95] width 112 height 29
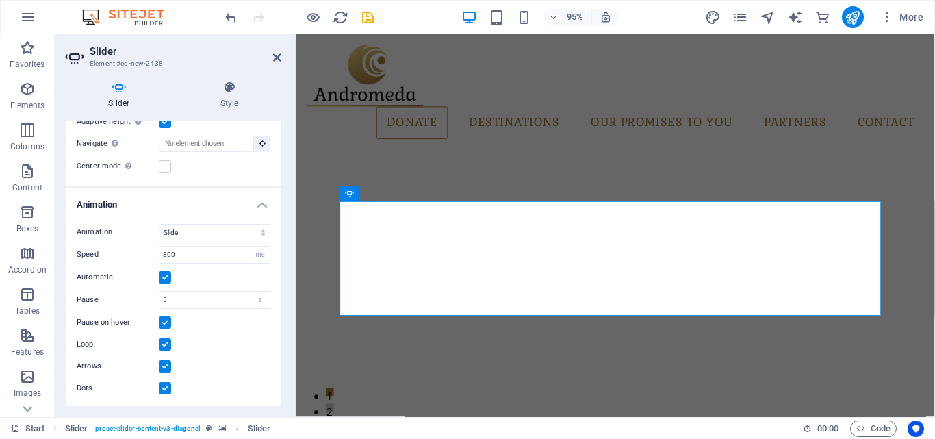
scroll to position [318, 0]
click at [267, 402] on div "Animation Slide Fade Speed 800 s ms Automatic Pause 5 s ms [PERSON_NAME] on hov…" at bounding box center [174, 309] width 216 height 194
click at [165, 365] on label at bounding box center [165, 365] width 12 height 12
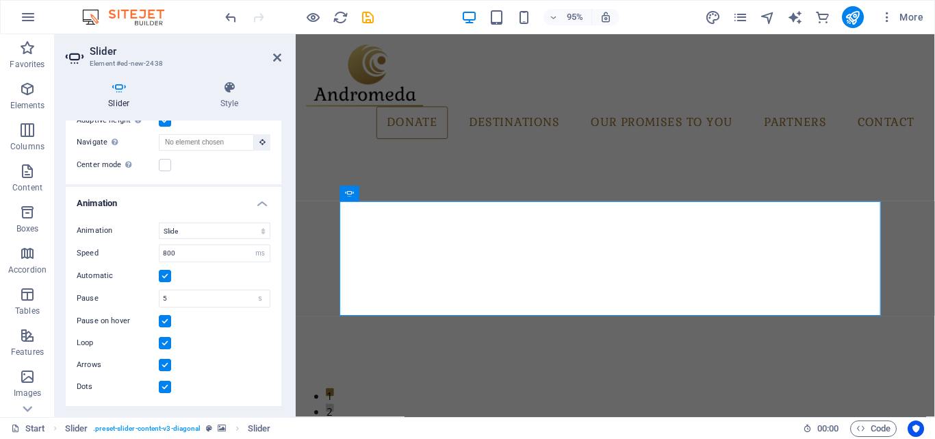
click at [0, 0] on input "Arrows" at bounding box center [0, 0] width 0 height 0
click at [163, 386] on label at bounding box center [165, 387] width 12 height 12
click at [0, 0] on input "Dots" at bounding box center [0, 0] width 0 height 0
click at [276, 60] on icon at bounding box center [277, 57] width 8 height 11
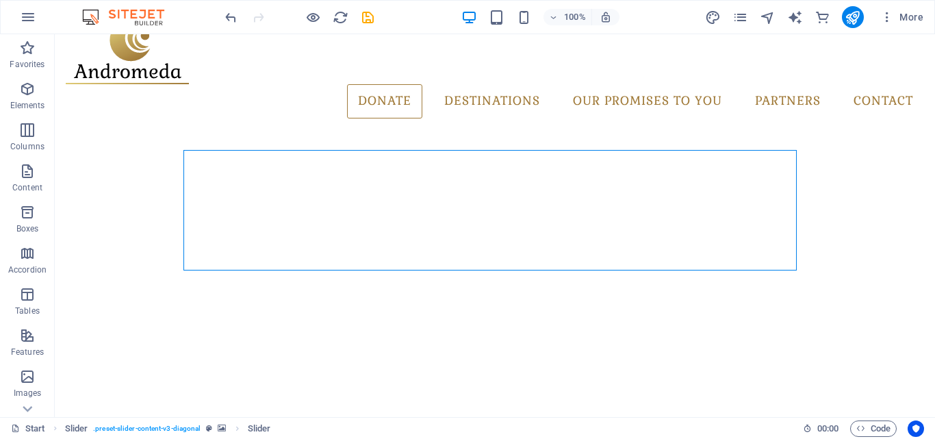
scroll to position [0, 0]
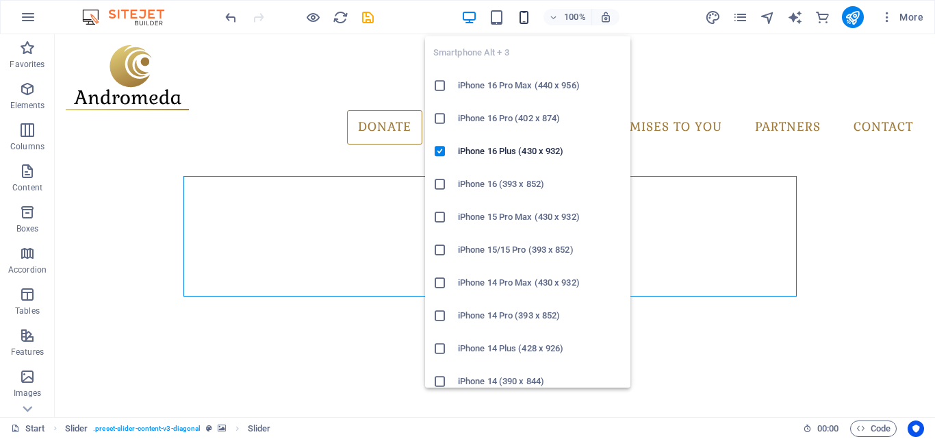
click at [525, 18] on icon "button" at bounding box center [524, 18] width 16 height 16
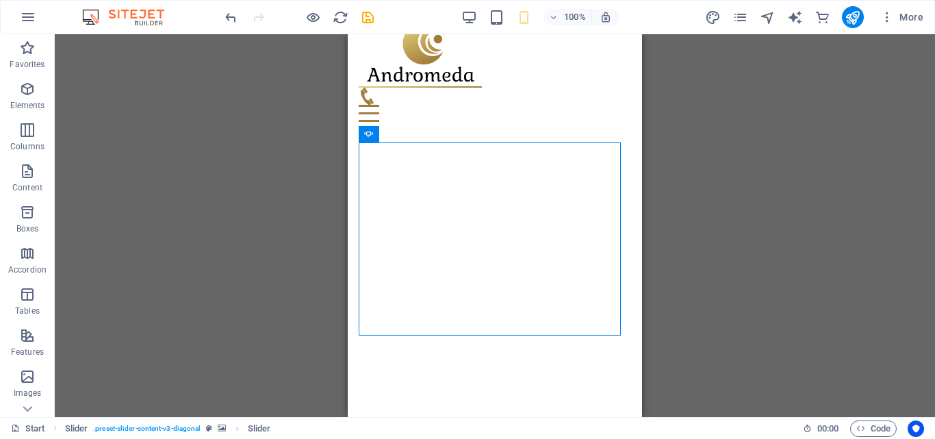
scroll to position [30, 0]
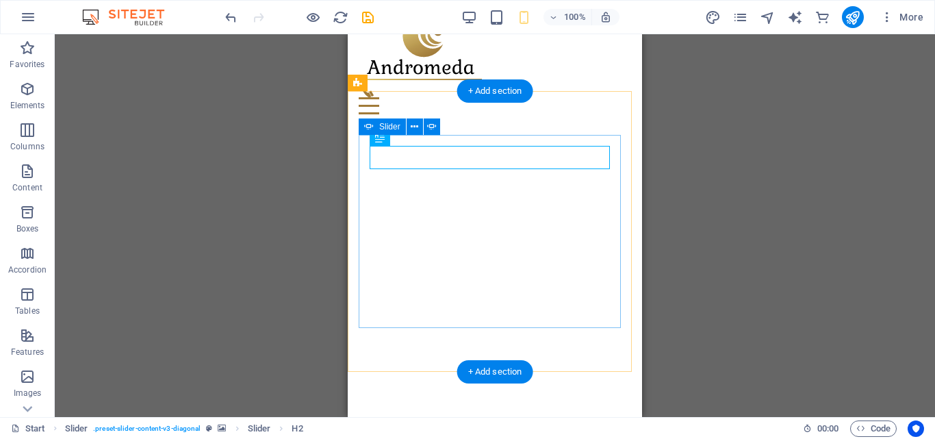
select select "ms"
select select "s"
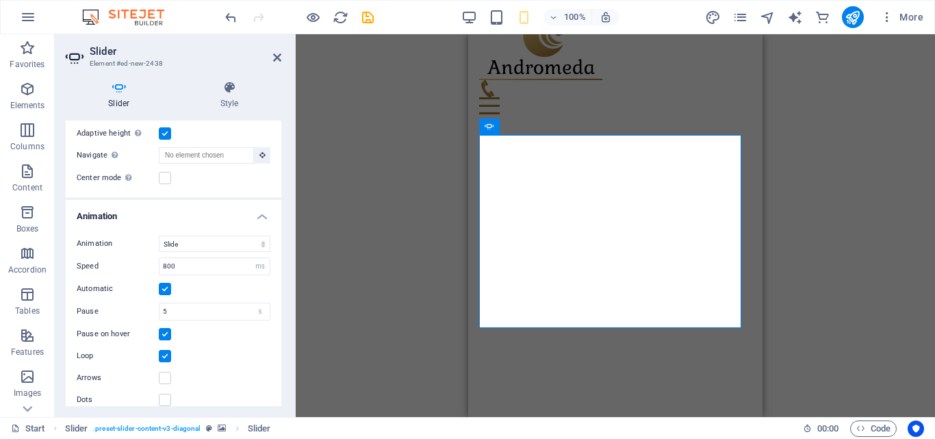
scroll to position [318, 0]
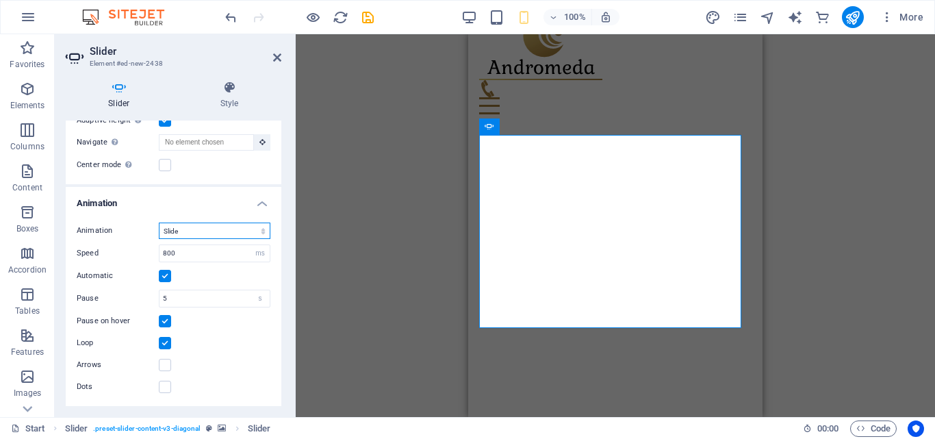
click at [262, 234] on select "Slide Fade" at bounding box center [215, 231] width 112 height 16
select select "fade"
click at [159, 223] on select "Slide Fade" at bounding box center [215, 231] width 112 height 16
click at [279, 55] on icon at bounding box center [277, 57] width 8 height 11
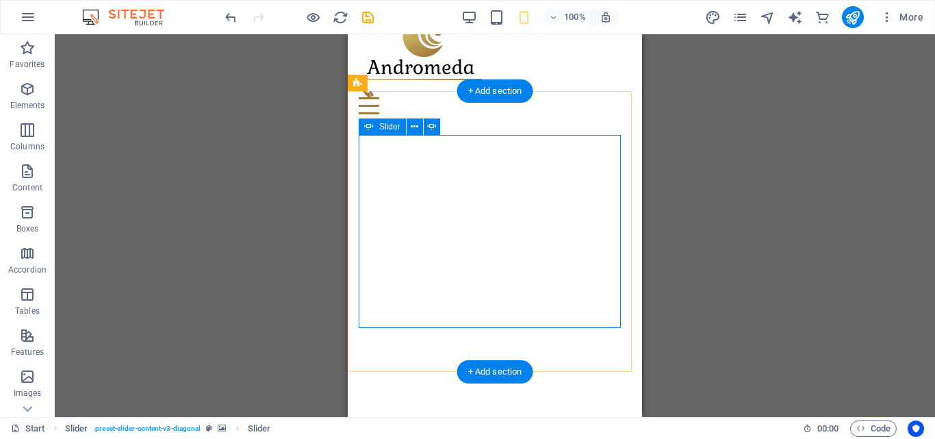
select select "fade"
select select "ms"
select select "s"
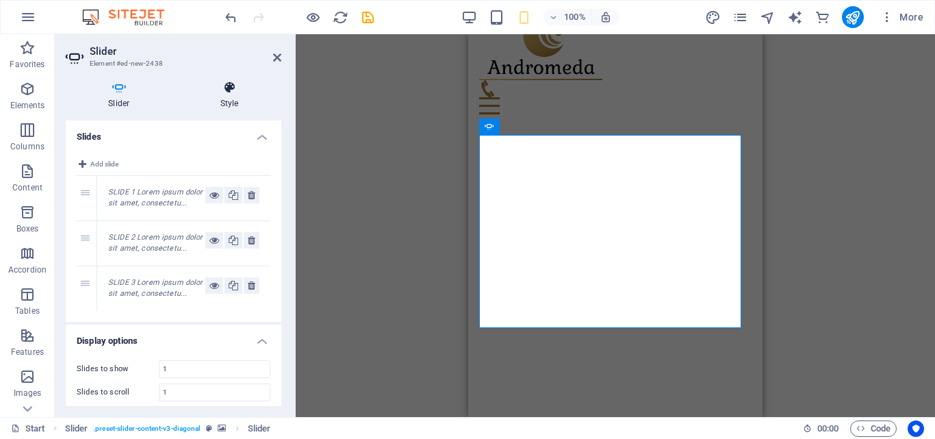
click at [240, 102] on h4 "Style" at bounding box center [229, 95] width 103 height 29
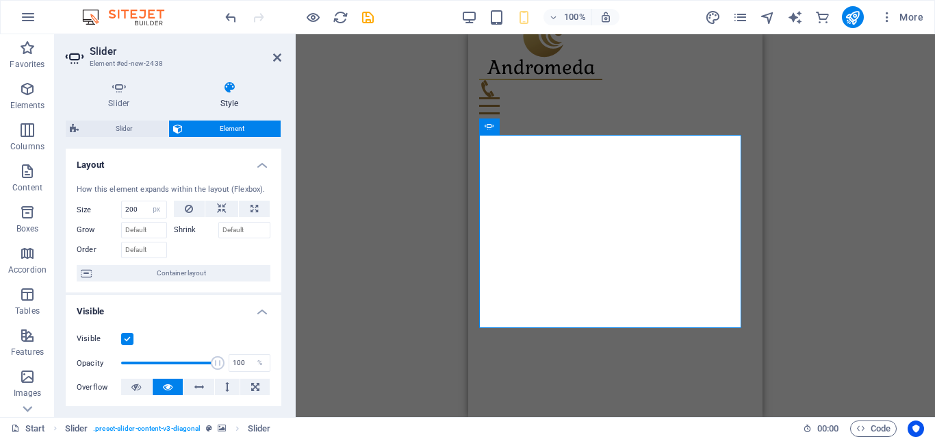
click at [240, 102] on h4 "Style" at bounding box center [229, 95] width 103 height 29
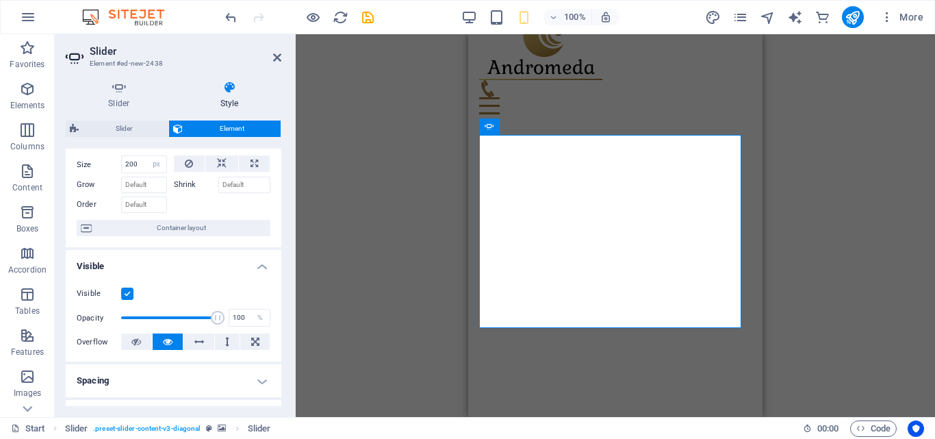
scroll to position [32, 0]
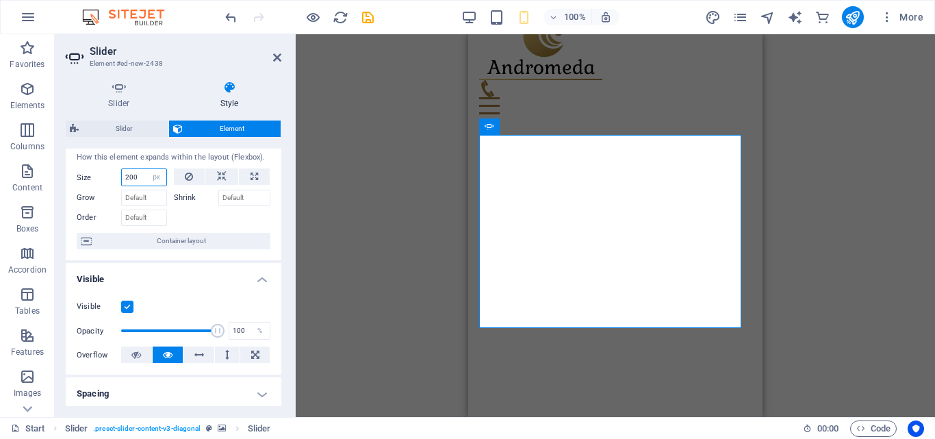
click at [141, 177] on input "200" at bounding box center [144, 177] width 45 height 16
type input "2"
click at [155, 177] on select "Default auto px % 1/1 1/2 1/3 1/4 1/5 1/6 1/7 1/8 1/9 1/10" at bounding box center [156, 177] width 19 height 16
click at [147, 169] on select "Default auto px % 1/1 1/2 1/3 1/4 1/5 1/6 1/7 1/8 1/9 1/10" at bounding box center [156, 177] width 19 height 16
select select "DISABLED_OPTION_VALUE"
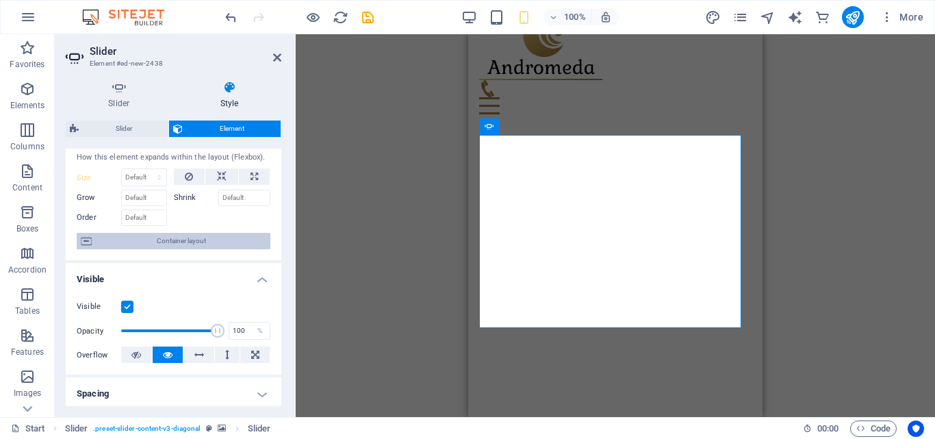
click at [223, 238] on span "Container layout" at bounding box center [181, 241] width 170 height 16
select select "region"
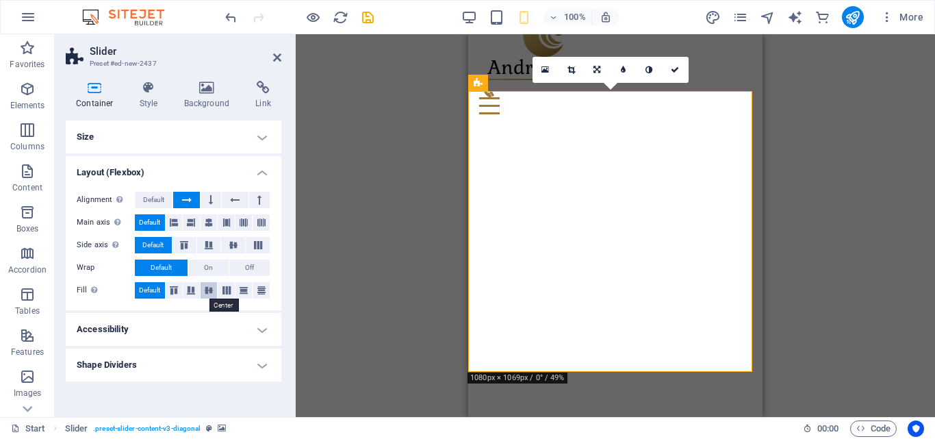
click at [206, 294] on button at bounding box center [209, 290] width 17 height 16
click at [170, 290] on icon at bounding box center [174, 290] width 16 height 8
click at [275, 52] on icon at bounding box center [277, 57] width 8 height 11
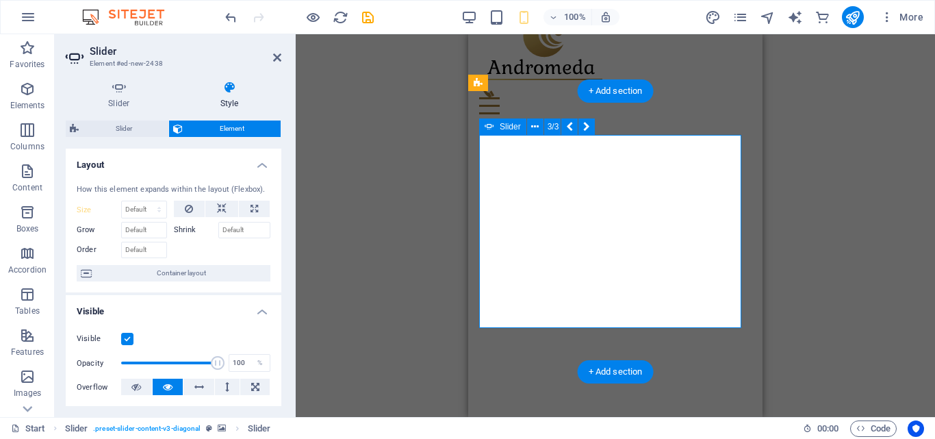
type input "20"
select select "px"
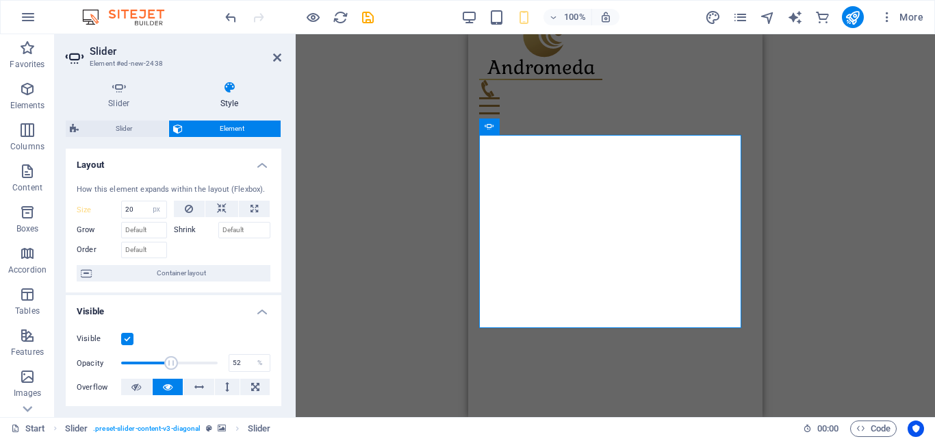
drag, startPoint x: 217, startPoint y: 362, endPoint x: 168, endPoint y: 362, distance: 48.6
click at [168, 362] on span at bounding box center [171, 363] width 14 height 14
drag, startPoint x: 168, startPoint y: 362, endPoint x: 134, endPoint y: 360, distance: 34.9
click at [134, 360] on span at bounding box center [135, 363] width 14 height 14
drag, startPoint x: 134, startPoint y: 360, endPoint x: 179, endPoint y: 363, distance: 46.0
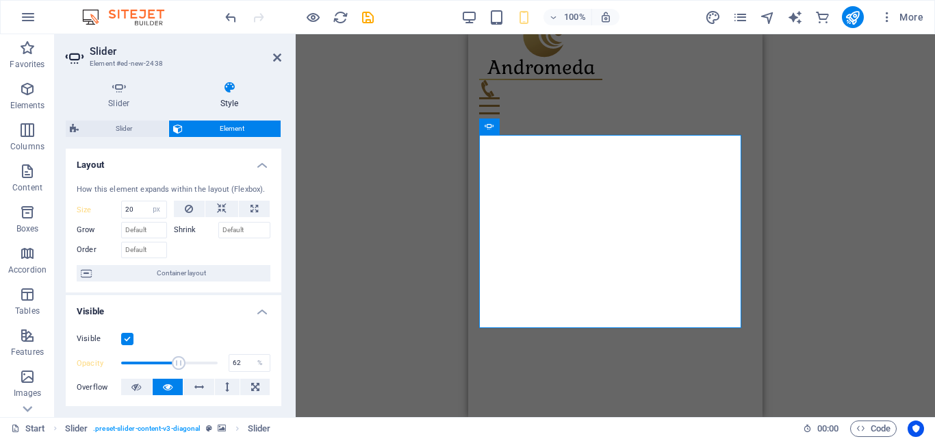
click at [179, 363] on span at bounding box center [179, 363] width 14 height 14
drag, startPoint x: 179, startPoint y: 363, endPoint x: 207, endPoint y: 359, distance: 28.3
click at [207, 359] on span at bounding box center [207, 363] width 14 height 14
click at [207, 359] on span at bounding box center [210, 363] width 14 height 14
drag, startPoint x: 207, startPoint y: 359, endPoint x: 197, endPoint y: 359, distance: 10.3
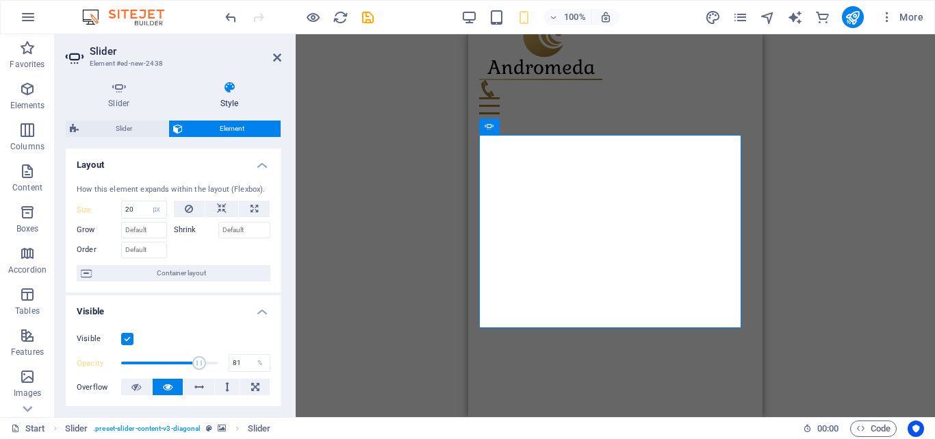
click at [197, 359] on span at bounding box center [199, 363] width 14 height 14
drag, startPoint x: 197, startPoint y: 359, endPoint x: 206, endPoint y: 362, distance: 9.3
click at [206, 362] on span at bounding box center [207, 363] width 14 height 14
click at [206, 357] on span at bounding box center [209, 363] width 14 height 14
drag, startPoint x: 206, startPoint y: 357, endPoint x: 198, endPoint y: 357, distance: 8.2
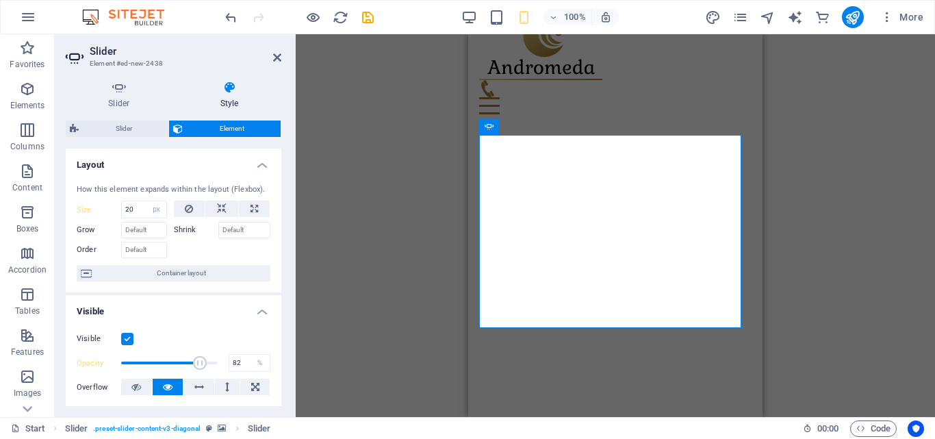
click at [198, 357] on span at bounding box center [200, 363] width 14 height 14
click at [201, 358] on span at bounding box center [204, 363] width 14 height 14
type input "78"
click at [194, 358] on span at bounding box center [197, 363] width 14 height 14
click at [275, 55] on icon at bounding box center [277, 57] width 8 height 11
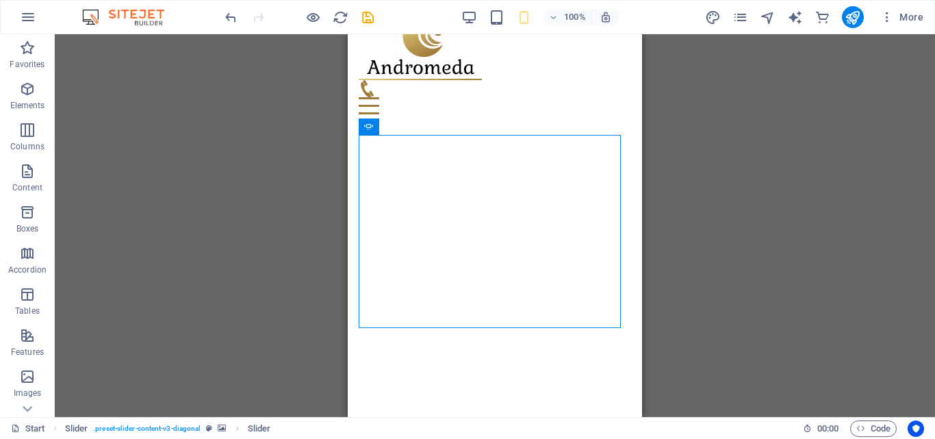
click at [705, 71] on div "Drag here to replace the existing content. Press “Ctrl” if you want to create a…" at bounding box center [495, 225] width 881 height 383
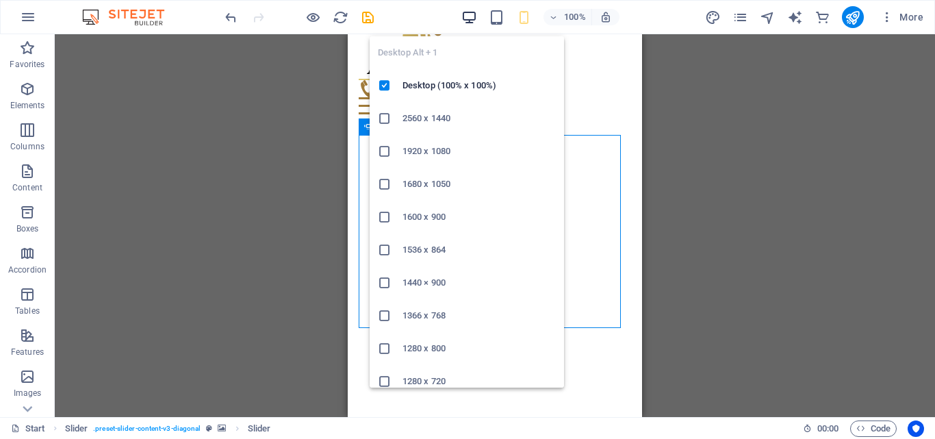
click at [473, 21] on icon "button" at bounding box center [470, 18] width 16 height 16
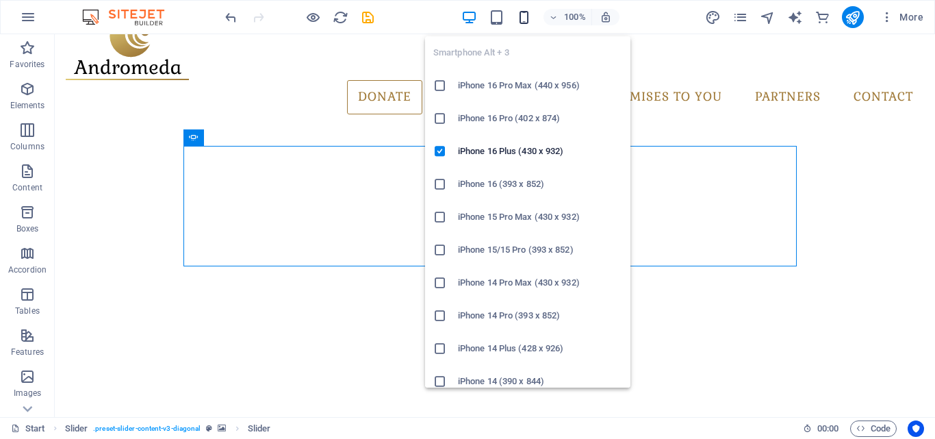
click at [516, 15] on icon "button" at bounding box center [524, 18] width 16 height 16
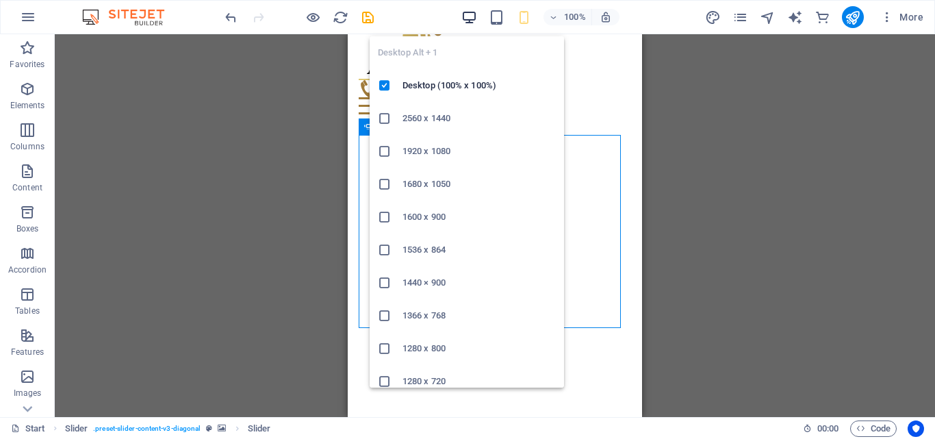
click at [468, 14] on icon "button" at bounding box center [470, 18] width 16 height 16
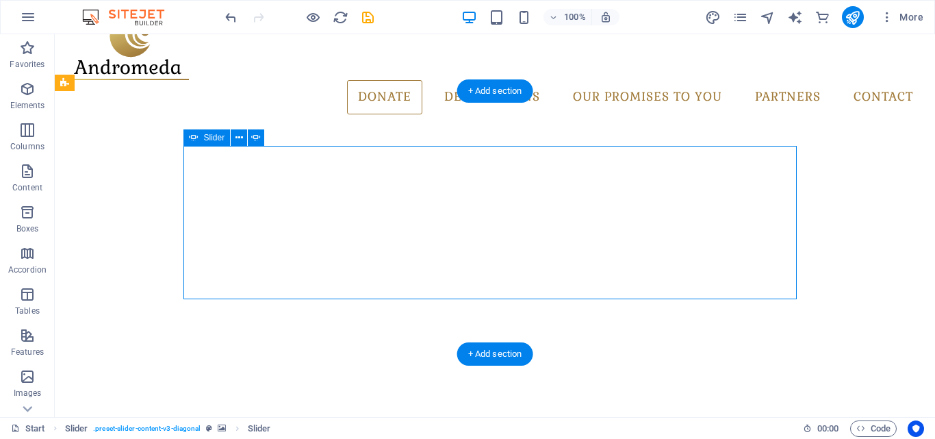
select select "px"
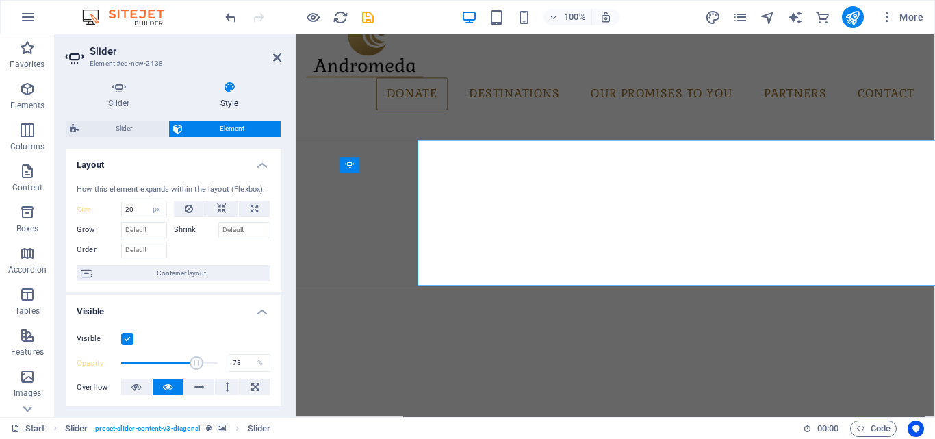
type input "200"
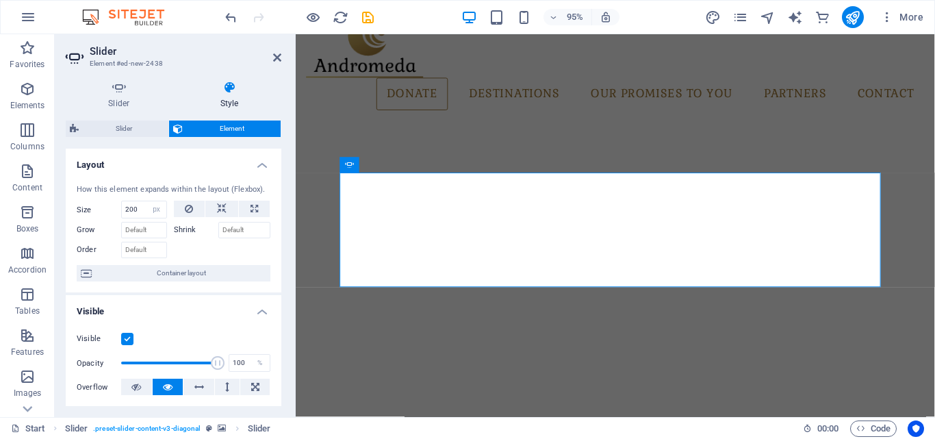
click at [236, 102] on h4 "Style" at bounding box center [229, 95] width 103 height 29
drag, startPoint x: 214, startPoint y: 357, endPoint x: 195, endPoint y: 359, distance: 19.2
click at [195, 359] on span at bounding box center [199, 363] width 14 height 14
click at [195, 359] on span at bounding box center [197, 363] width 14 height 14
type input "77"
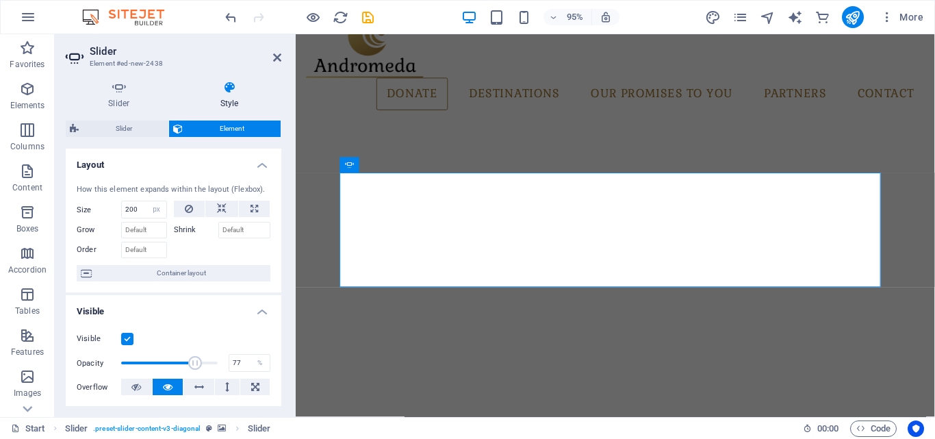
click at [193, 359] on span at bounding box center [195, 363] width 14 height 14
click at [276, 60] on icon at bounding box center [277, 57] width 8 height 11
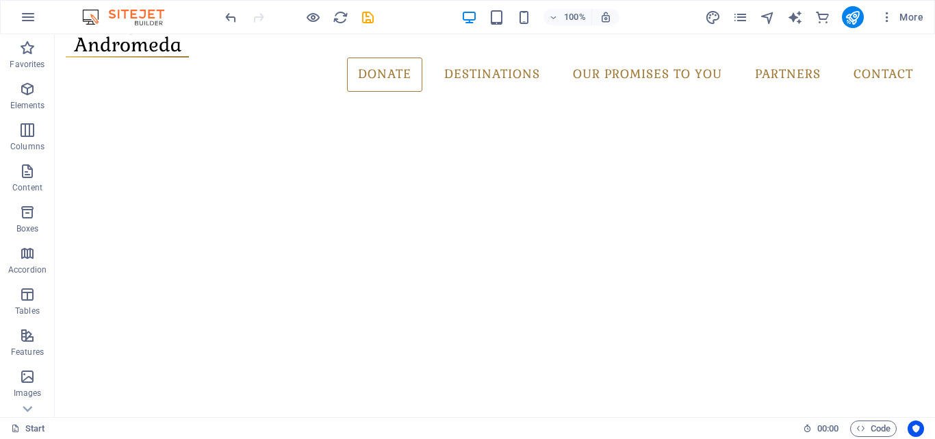
scroll to position [15, 0]
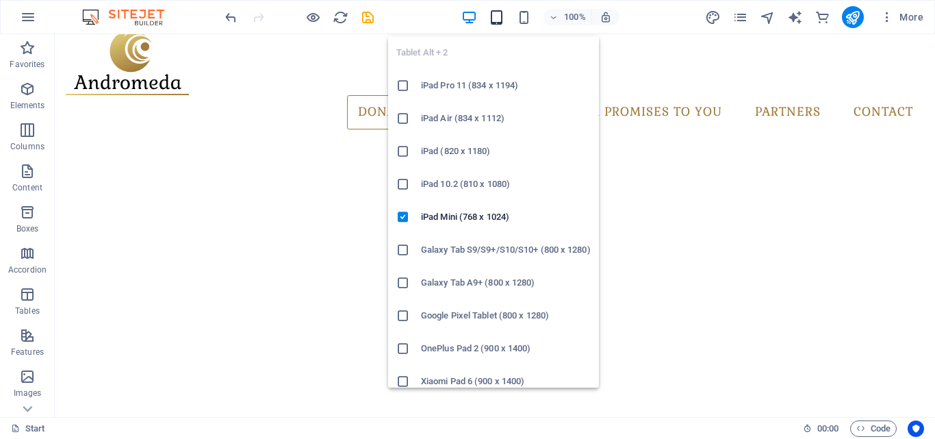
click at [497, 20] on icon "button" at bounding box center [497, 18] width 16 height 16
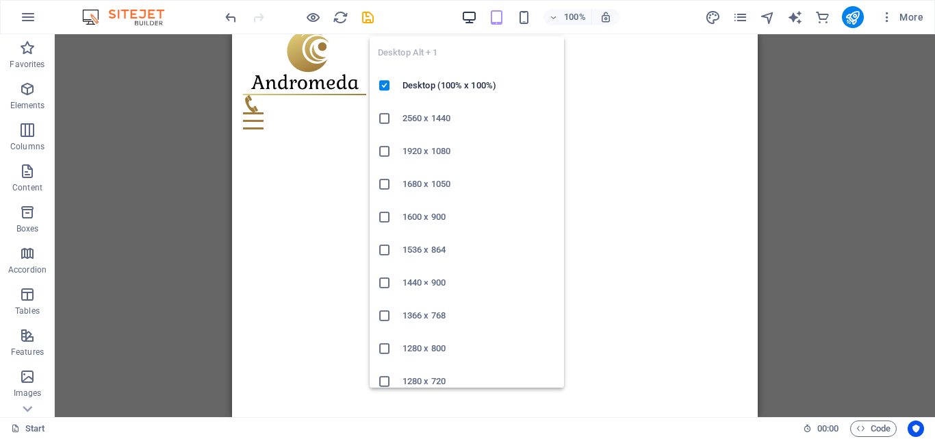
click at [472, 18] on icon "button" at bounding box center [470, 18] width 16 height 16
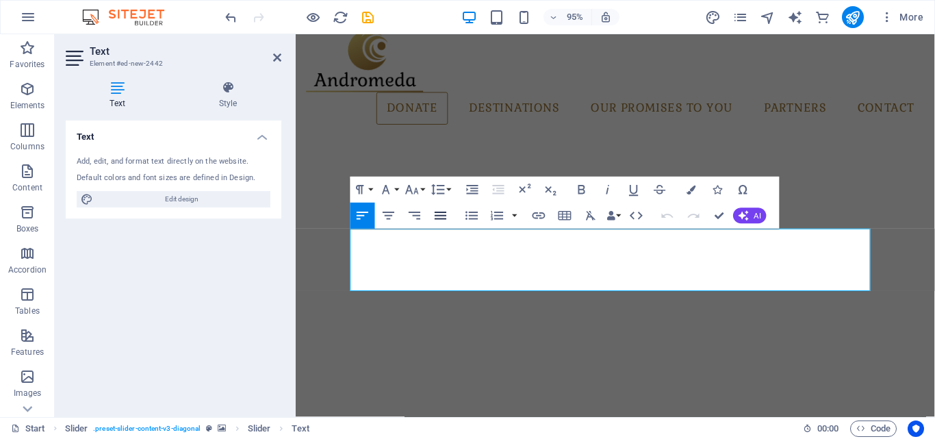
click at [444, 212] on icon "button" at bounding box center [441, 216] width 12 height 8
click at [388, 216] on icon "button" at bounding box center [389, 216] width 12 height 8
click at [366, 214] on icon "button" at bounding box center [363, 215] width 16 height 16
click at [435, 214] on icon "button" at bounding box center [441, 215] width 16 height 16
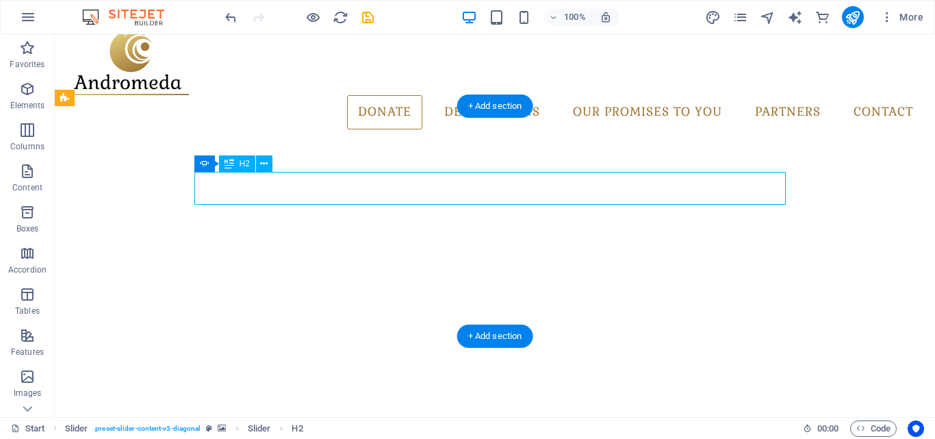
click at [255, 188] on div "H2 Container Preset Form Captcha Text Menu Bar Menu Spacer Logo Slider Preset F…" at bounding box center [495, 225] width 881 height 383
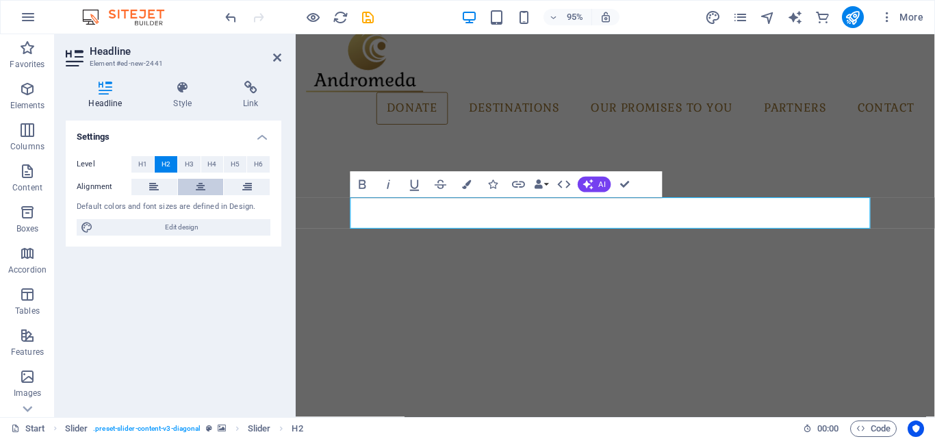
click at [207, 188] on button at bounding box center [201, 187] width 46 height 16
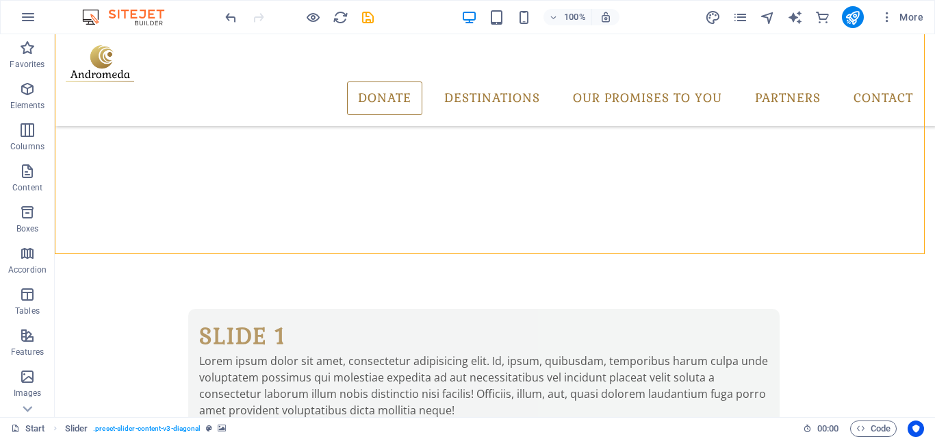
scroll to position [0, 0]
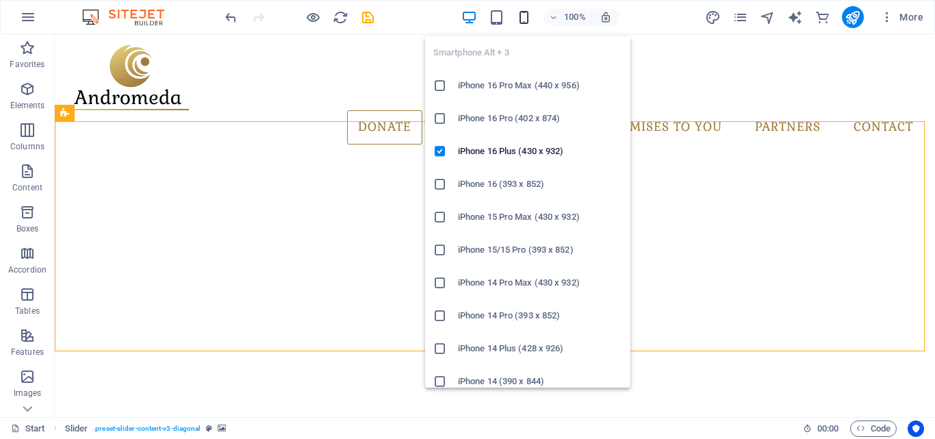
click at [529, 21] on icon "button" at bounding box center [524, 18] width 16 height 16
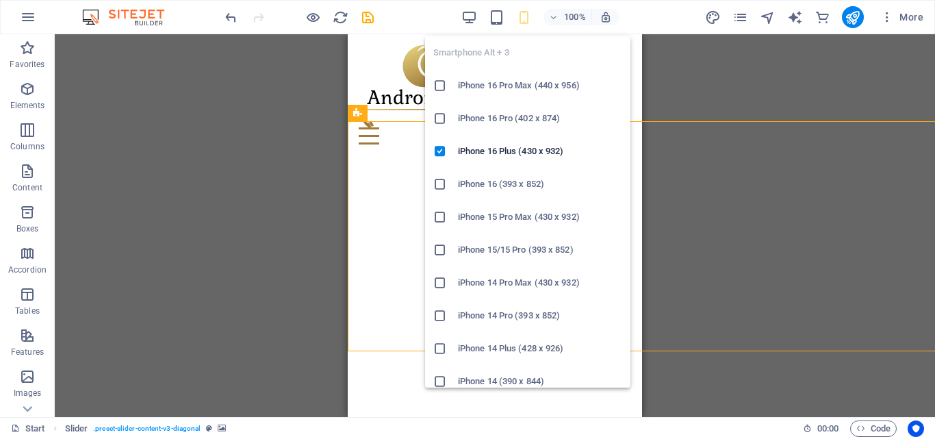
click at [529, 21] on icon "button" at bounding box center [524, 18] width 16 height 16
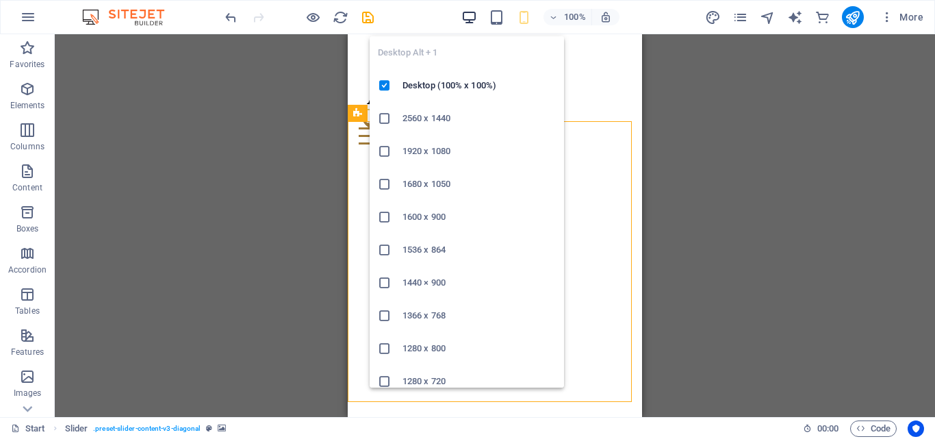
click at [464, 18] on icon "button" at bounding box center [470, 18] width 16 height 16
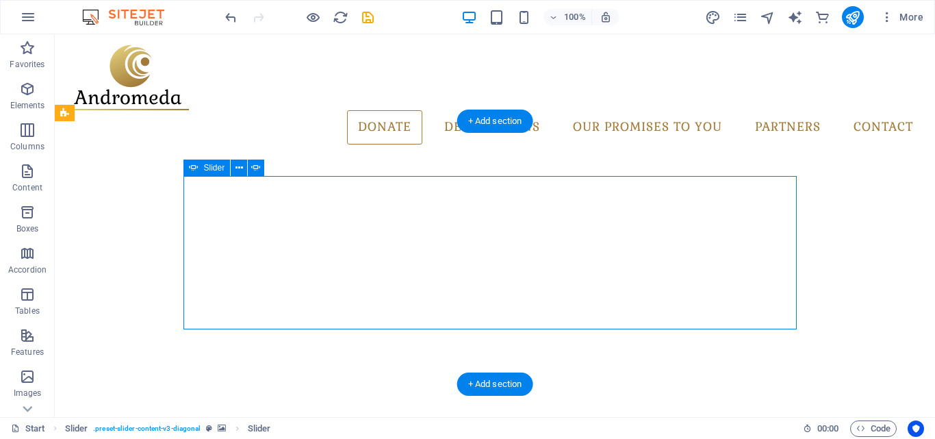
select select "px"
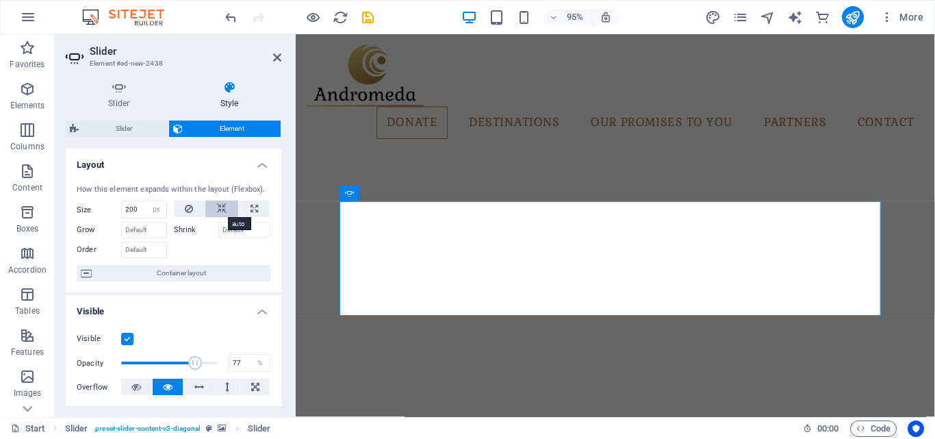
click at [218, 211] on icon at bounding box center [222, 209] width 10 height 16
select select "DISABLED_OPTION_VALUE"
click at [188, 206] on icon at bounding box center [189, 209] width 8 height 16
click at [257, 207] on button at bounding box center [254, 209] width 31 height 16
type input "100"
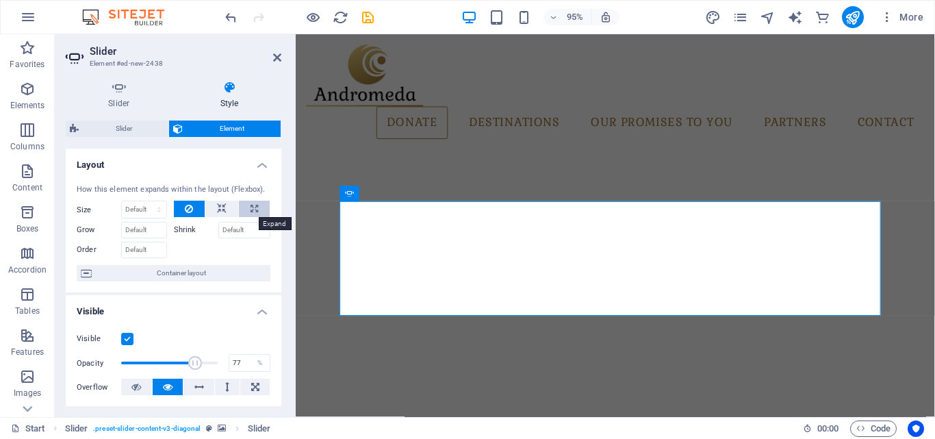
select select "%"
click at [223, 207] on icon at bounding box center [222, 209] width 10 height 16
select select "DISABLED_OPTION_VALUE"
click at [237, 227] on input "Shrink" at bounding box center [244, 230] width 53 height 16
click at [199, 225] on label "Shrink" at bounding box center [196, 230] width 45 height 16
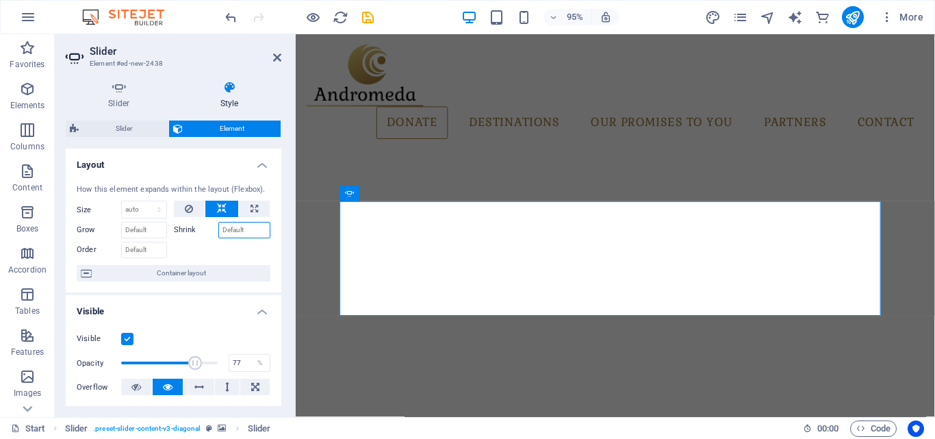
click at [218, 225] on input "Shrink" at bounding box center [244, 230] width 53 height 16
click at [223, 268] on span "Container layout" at bounding box center [181, 273] width 170 height 16
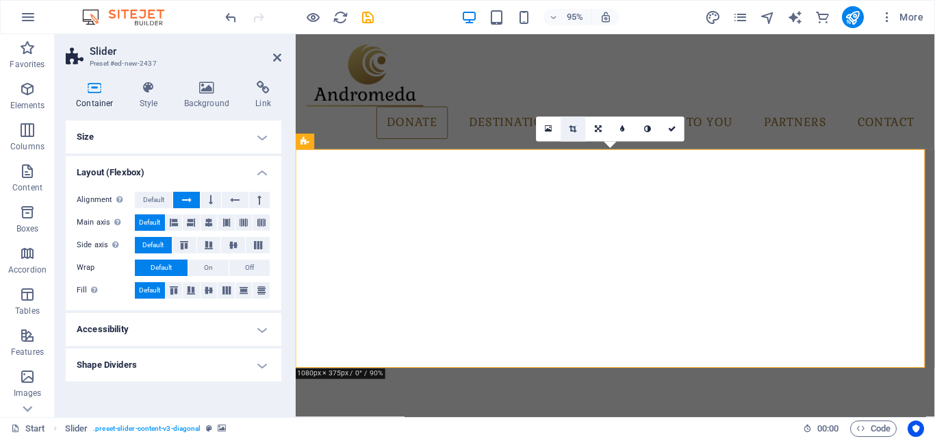
click at [573, 128] on icon at bounding box center [574, 129] width 8 height 8
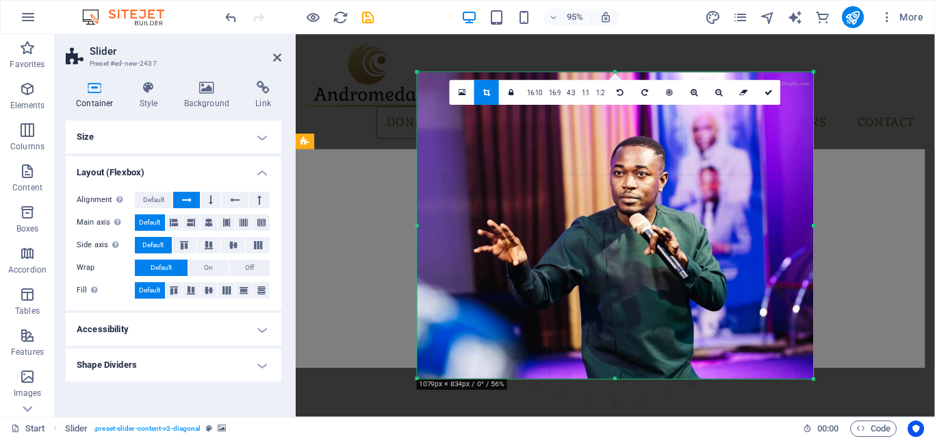
click at [388, 271] on div "Drag here to replace the existing content. Press “Ctrl” if you want to create a…" at bounding box center [616, 225] width 640 height 383
click at [277, 212] on div "Alignment Determines the flex direction. Default Main axis Determine how elemen…" at bounding box center [174, 245] width 216 height 129
click at [272, 60] on header "Slider Preset #ed-new-2437" at bounding box center [174, 52] width 216 height 36
click at [277, 56] on icon at bounding box center [277, 57] width 8 height 11
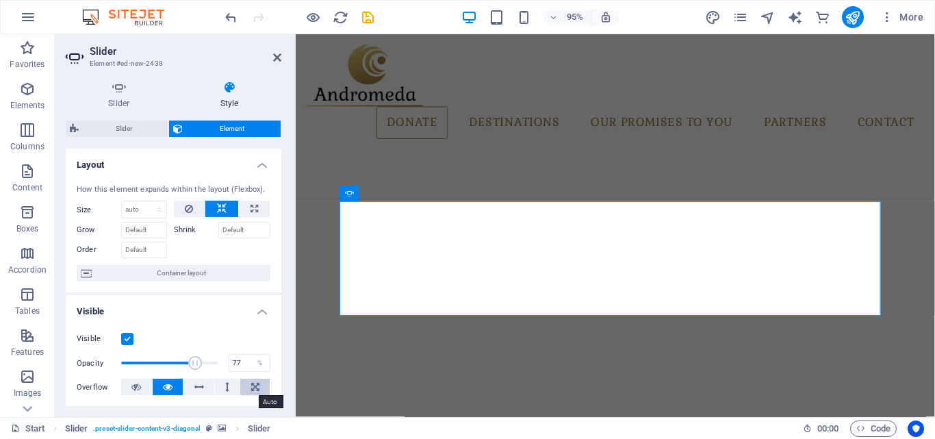
click at [242, 387] on button at bounding box center [254, 387] width 29 height 16
click at [163, 385] on icon at bounding box center [168, 387] width 10 height 16
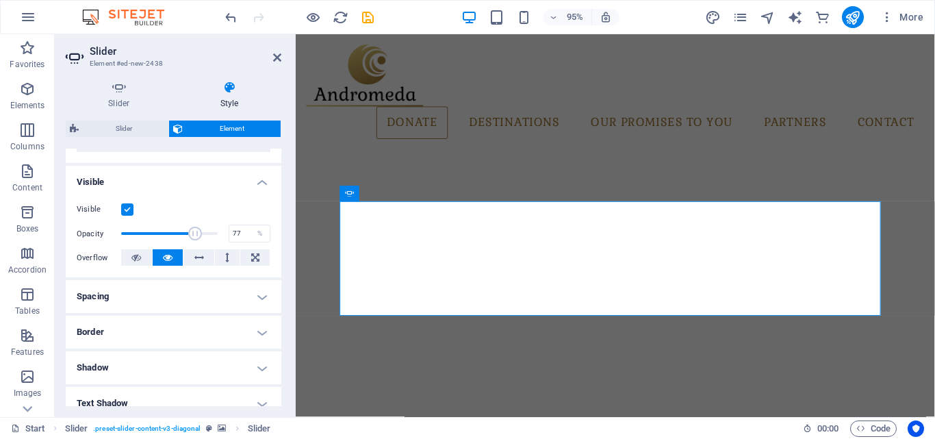
scroll to position [131, 0]
click at [266, 299] on h4 "Spacing" at bounding box center [174, 295] width 216 height 33
drag, startPoint x: 281, startPoint y: 301, endPoint x: 281, endPoint y: 316, distance: 15.1
click at [281, 316] on div "Slider Style Slides Add slide 1 SLIDE 1 Lorem ipsum dolor sit amet, consectetu.…" at bounding box center [174, 243] width 238 height 347
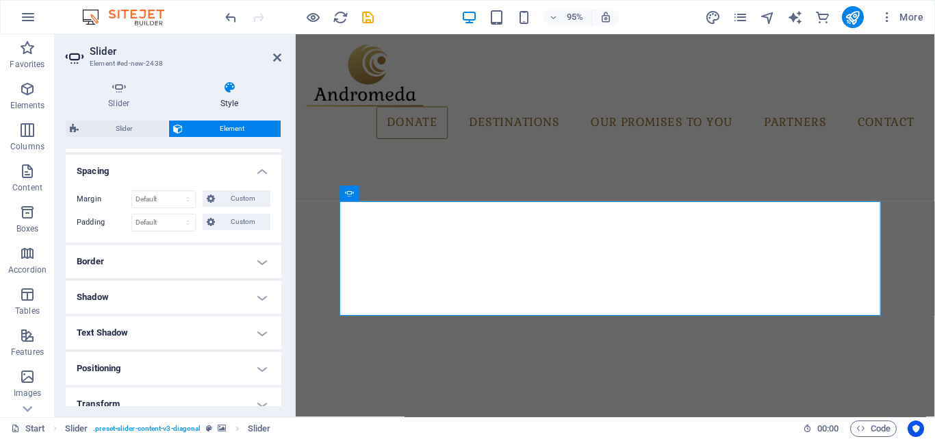
scroll to position [266, 0]
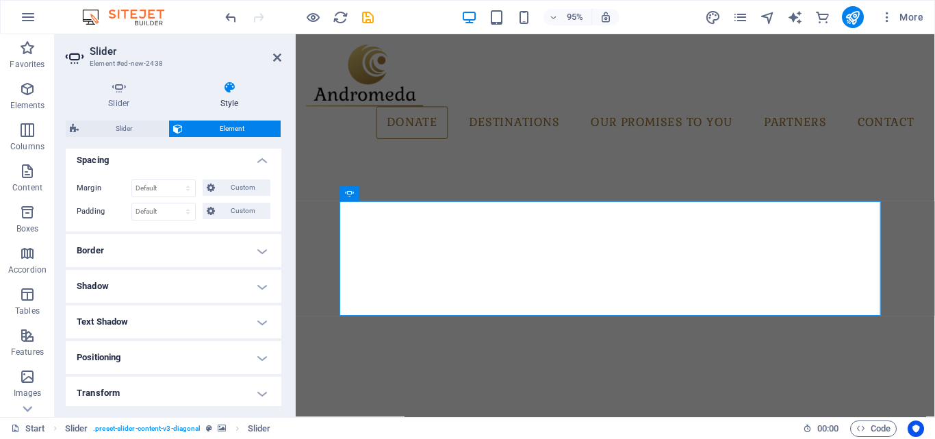
click at [251, 329] on h4 "Text Shadow" at bounding box center [174, 321] width 216 height 33
click at [233, 349] on span "Outside" at bounding box center [236, 349] width 23 height 16
type input "2"
type input "4"
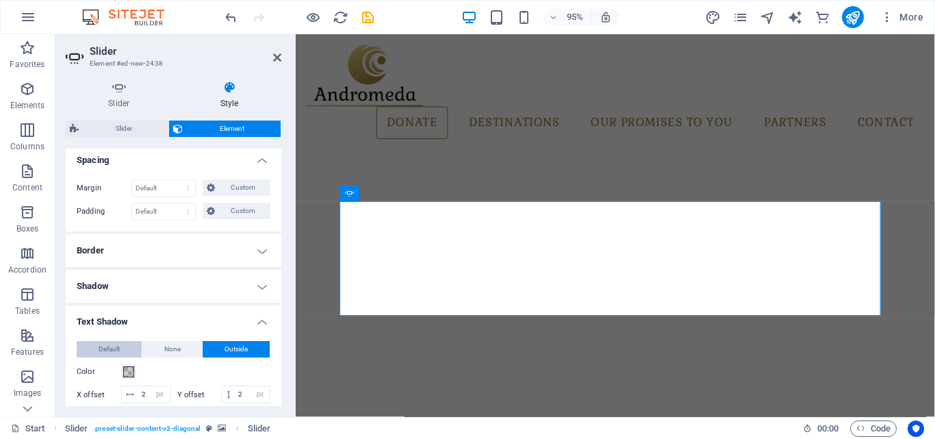
click at [94, 342] on button "Default" at bounding box center [109, 349] width 65 height 16
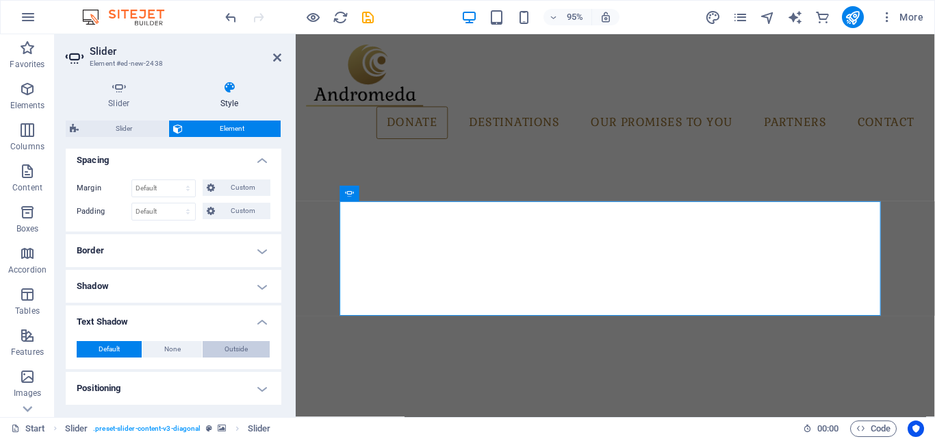
click at [238, 342] on span "Outside" at bounding box center [236, 349] width 23 height 16
type input "2"
type input "4"
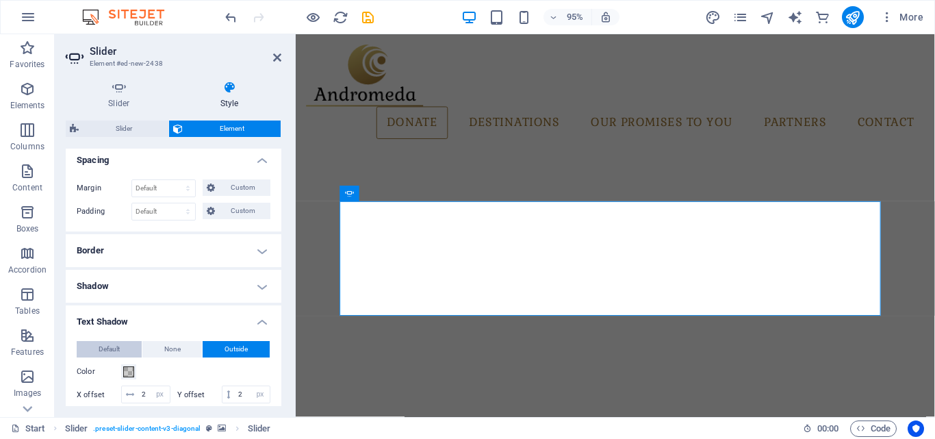
click at [112, 349] on span "Default" at bounding box center [109, 349] width 21 height 16
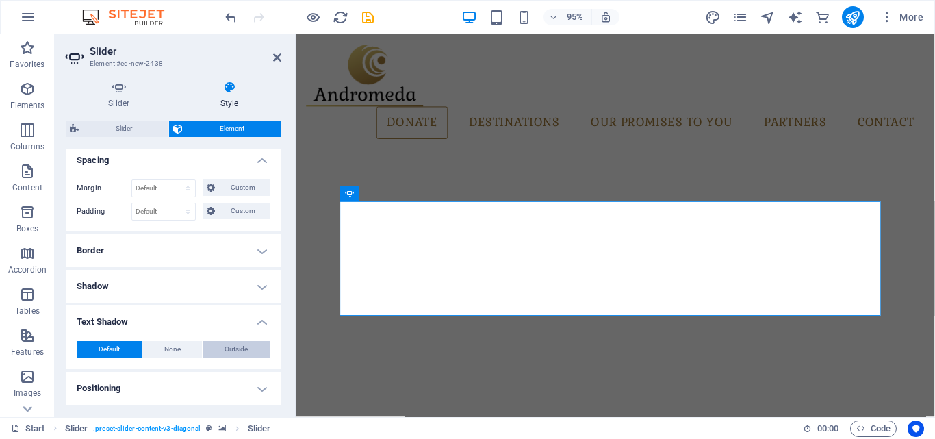
click at [220, 349] on button "Outside" at bounding box center [236, 349] width 67 height 16
type input "2"
type input "4"
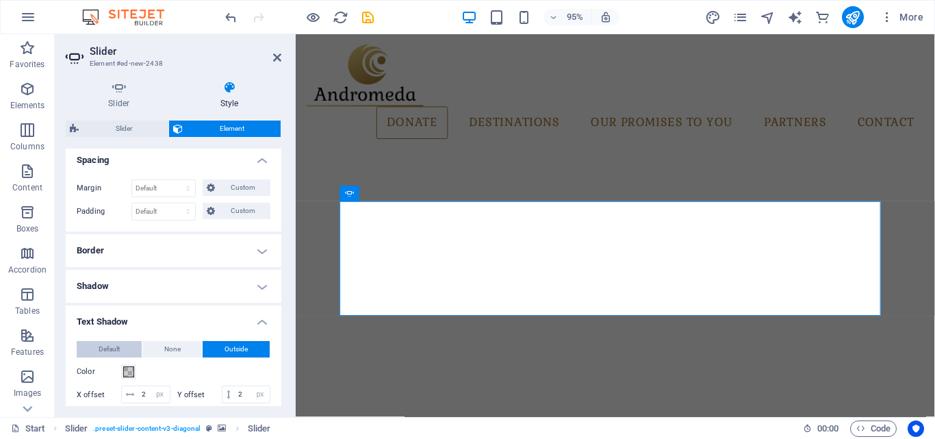
click at [131, 348] on button "Default" at bounding box center [109, 349] width 65 height 16
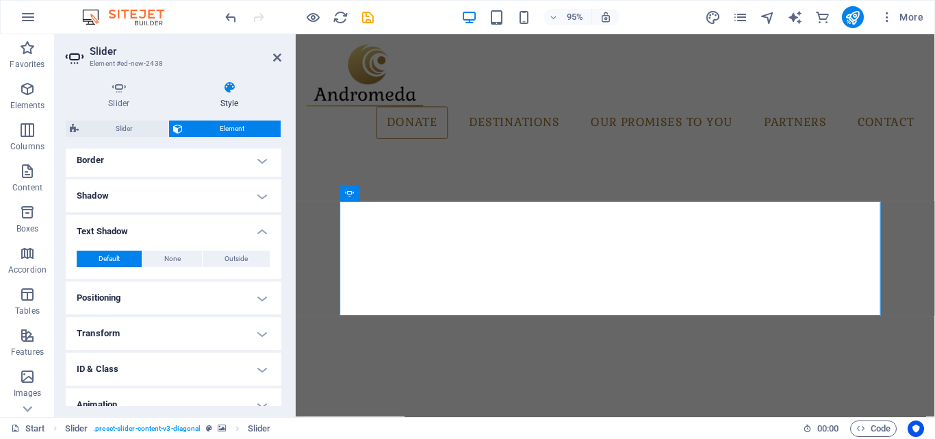
scroll to position [359, 0]
click at [264, 301] on h4 "Positioning" at bounding box center [174, 294] width 216 height 33
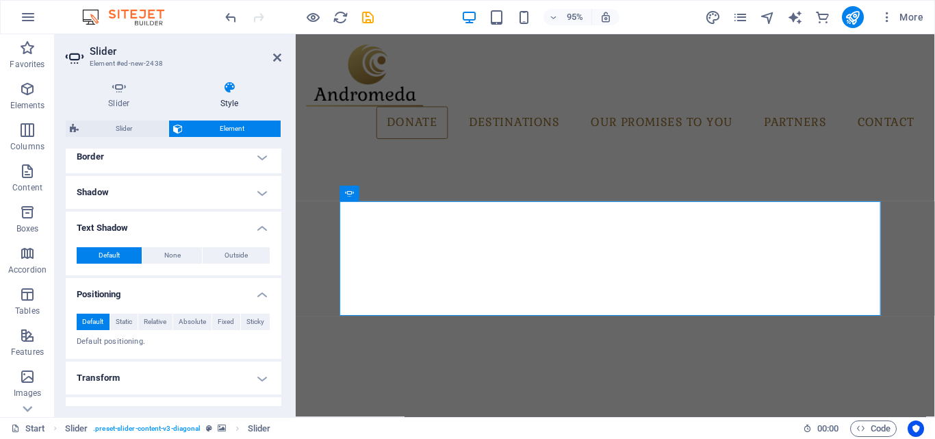
click at [258, 386] on h4 "Transform" at bounding box center [174, 378] width 216 height 33
drag, startPoint x: 278, startPoint y: 340, endPoint x: 277, endPoint y: 368, distance: 28.8
click at [277, 368] on ul "Layout How this element expands within the layout (Flexbox). Size Default auto …" at bounding box center [174, 193] width 216 height 808
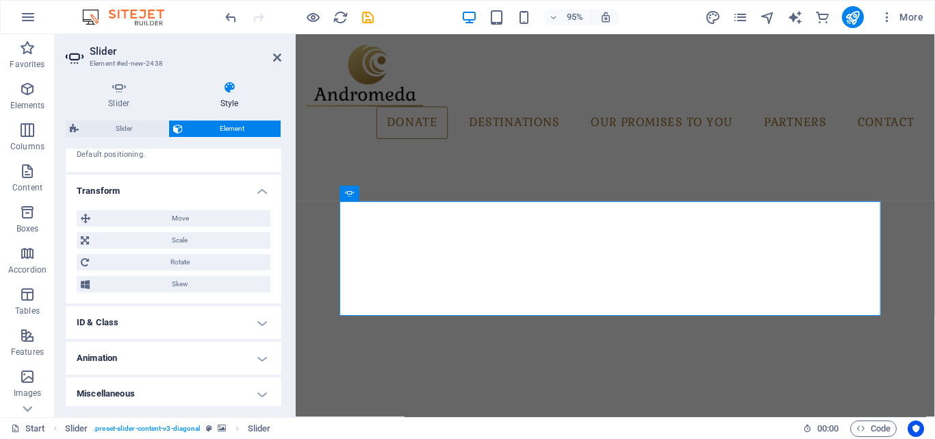
scroll to position [551, 0]
click at [262, 359] on h4 "Animation" at bounding box center [174, 354] width 216 height 33
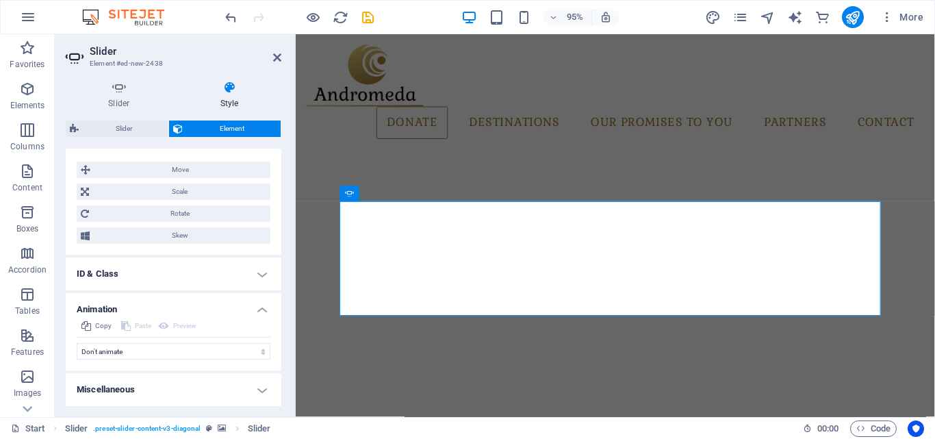
click at [264, 393] on h4 "Miscellaneous" at bounding box center [174, 389] width 216 height 33
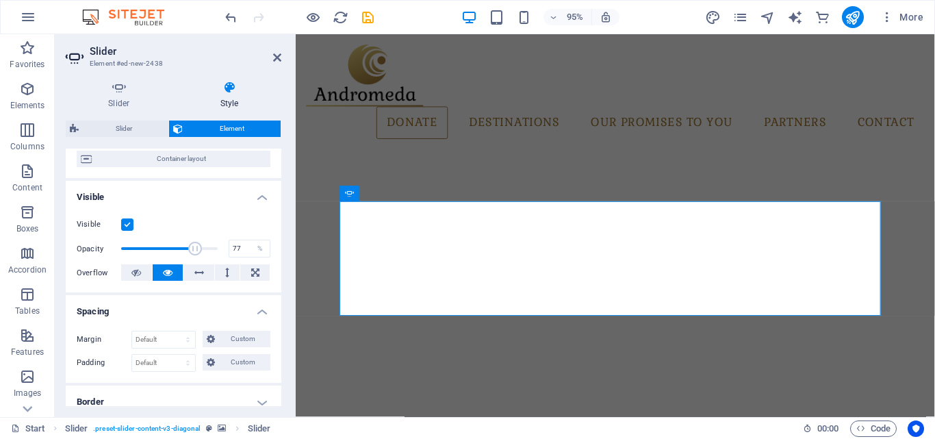
scroll to position [0, 0]
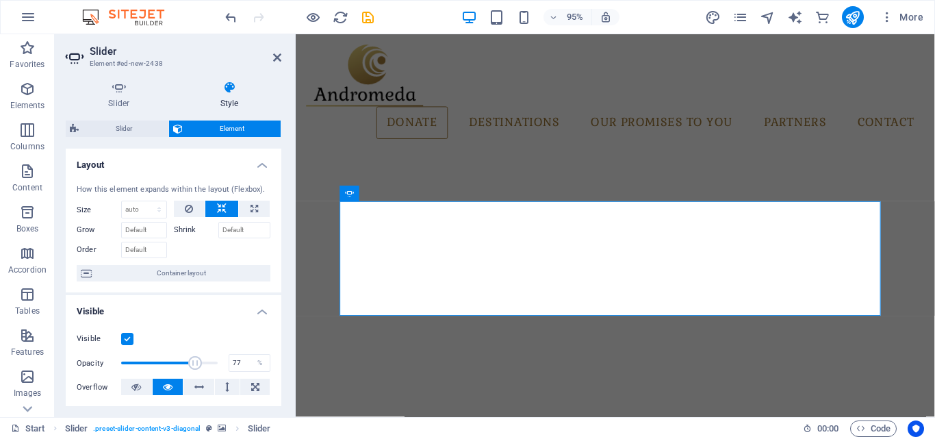
drag, startPoint x: 281, startPoint y: 179, endPoint x: 279, endPoint y: 217, distance: 37.7
click at [279, 217] on div "Slider Style Slides Add slide 1 SLIDE 1 Lorem ipsum dolor sit amet, consectetu.…" at bounding box center [174, 243] width 238 height 347
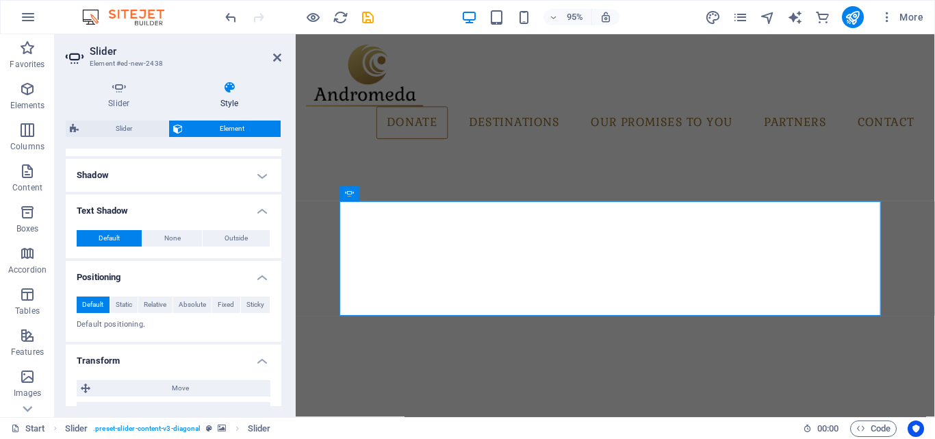
scroll to position [383, 0]
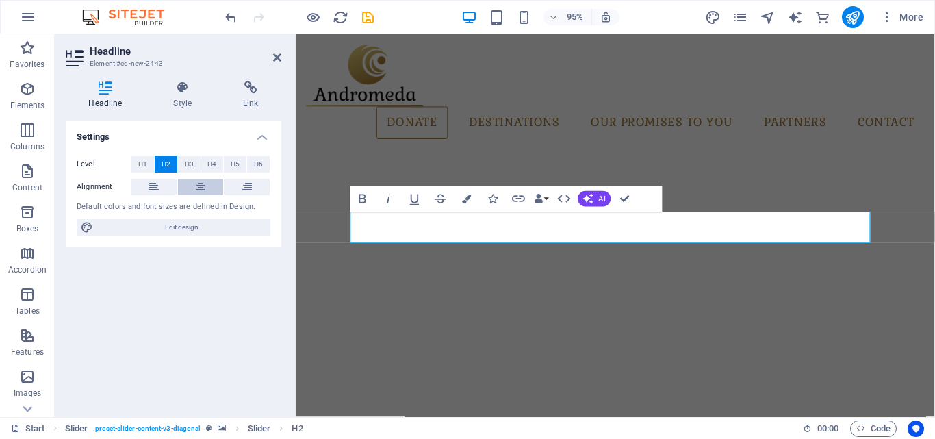
click at [199, 188] on icon at bounding box center [201, 187] width 10 height 16
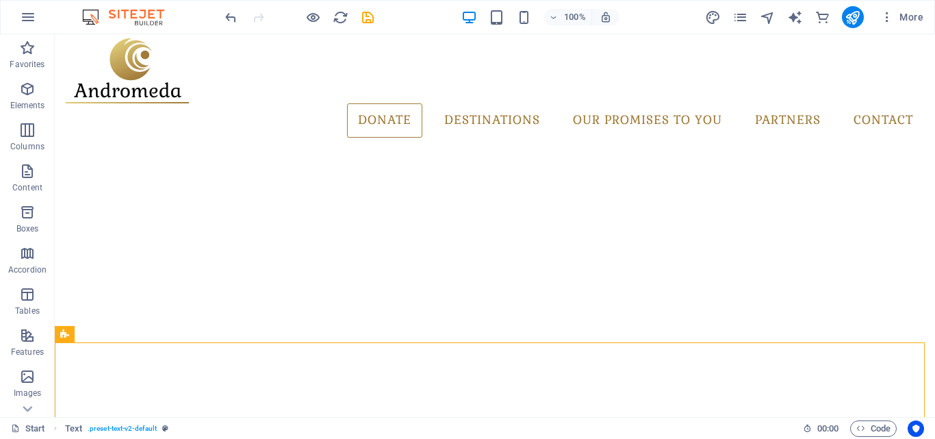
scroll to position [2, 0]
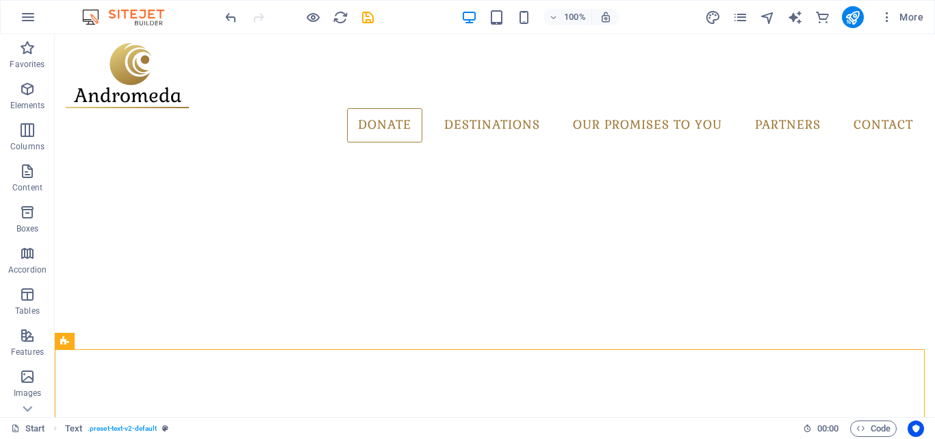
click at [533, 17] on div "100%" at bounding box center [541, 17] width 158 height 22
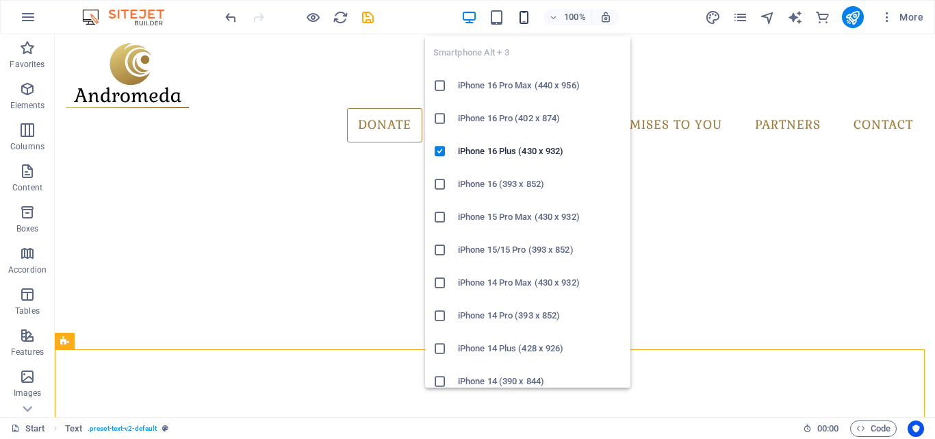
click at [525, 17] on icon "button" at bounding box center [524, 18] width 16 height 16
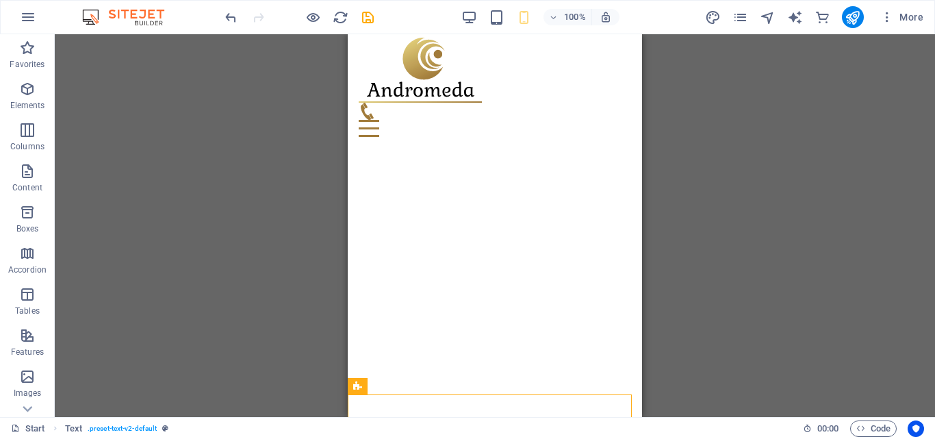
scroll to position [12, 0]
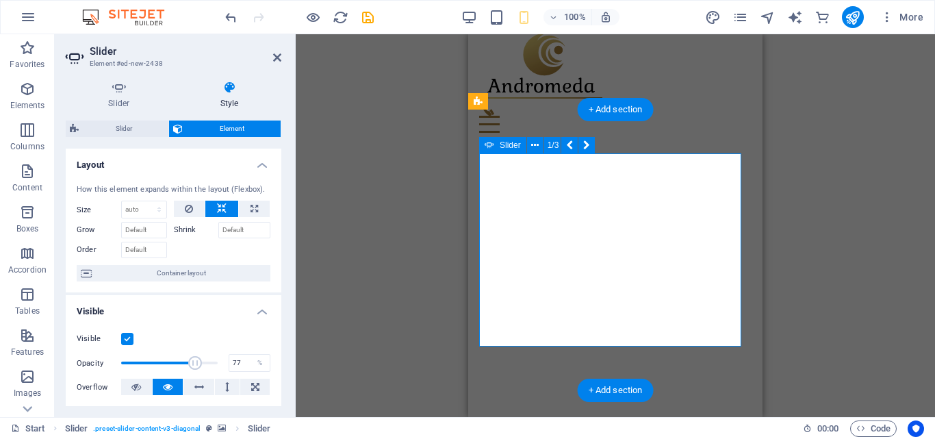
type input "20"
select select "px"
type input "78"
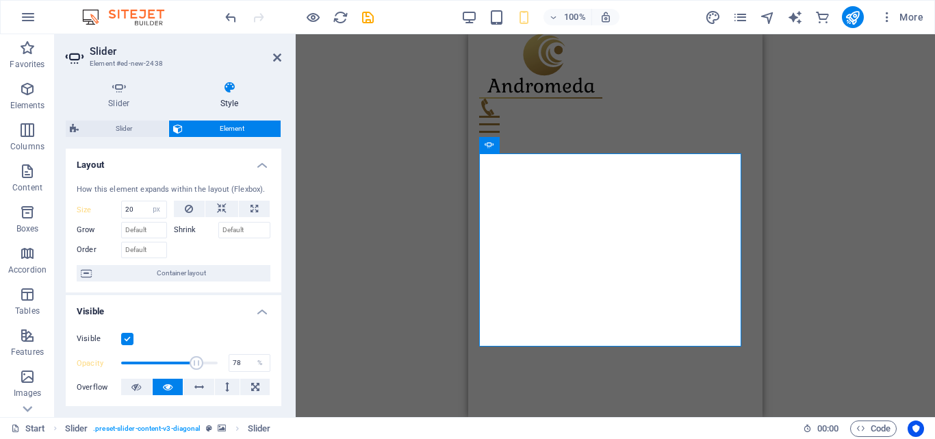
click at [233, 125] on span "Element" at bounding box center [232, 129] width 90 height 16
click at [232, 99] on h4 "Style" at bounding box center [229, 95] width 103 height 29
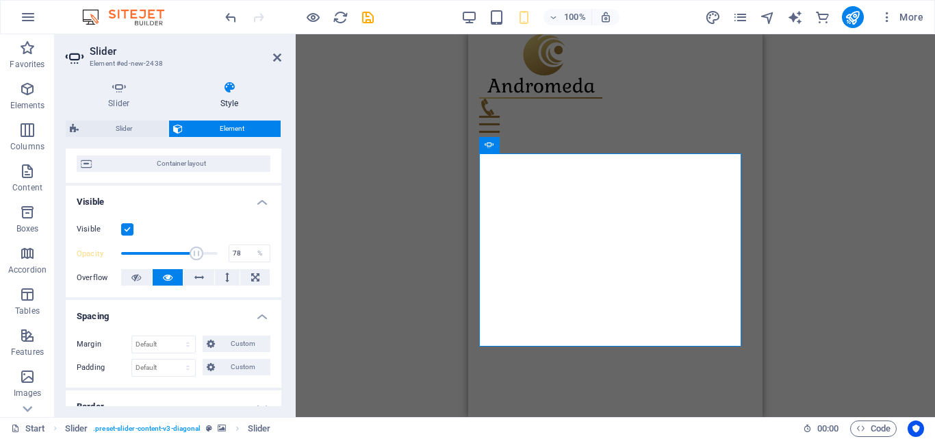
scroll to position [15, 0]
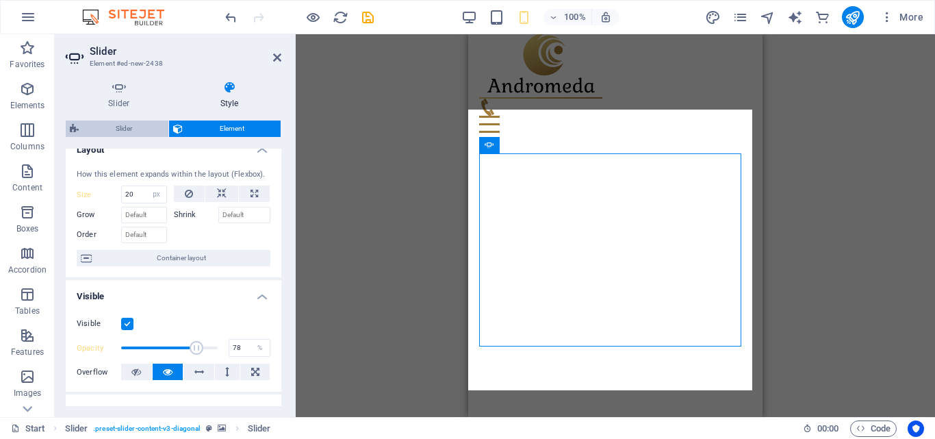
click at [134, 127] on span "Slider" at bounding box center [123, 129] width 81 height 16
select select "rem"
select select "px"
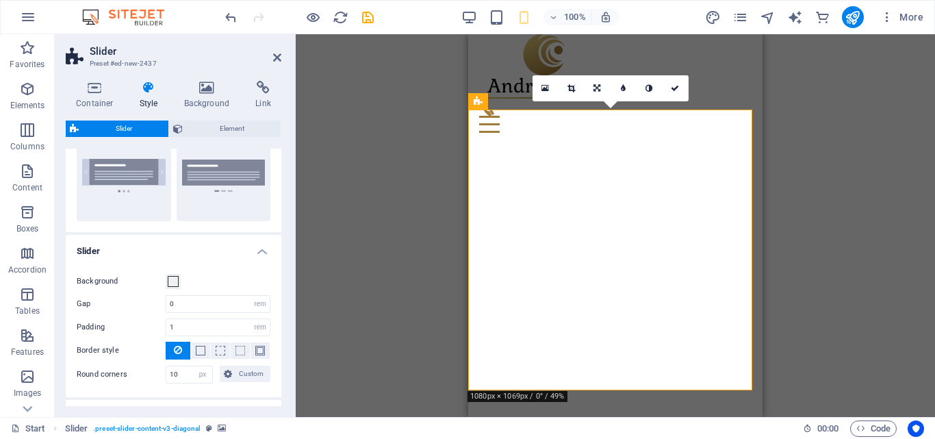
scroll to position [0, 0]
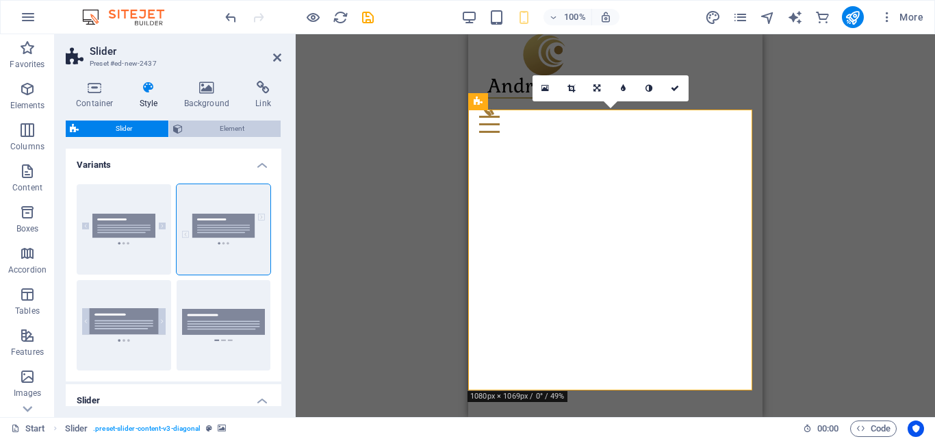
click at [255, 129] on span "Element" at bounding box center [232, 129] width 90 height 16
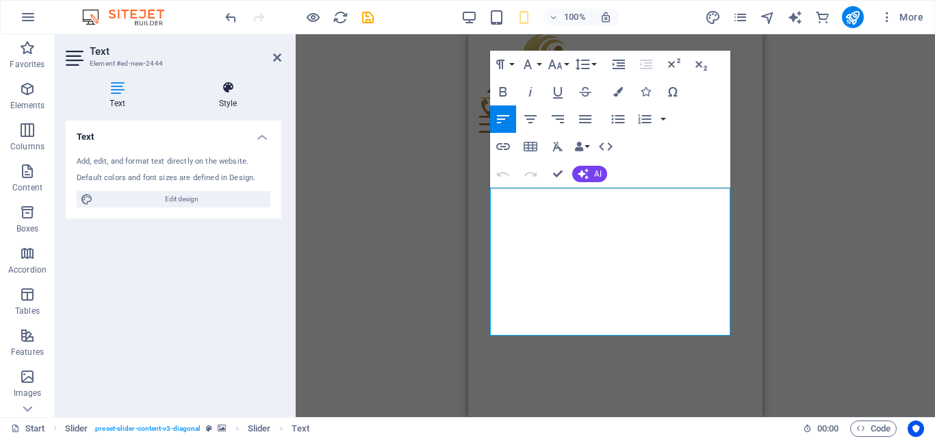
click at [223, 97] on h4 "Style" at bounding box center [228, 95] width 107 height 29
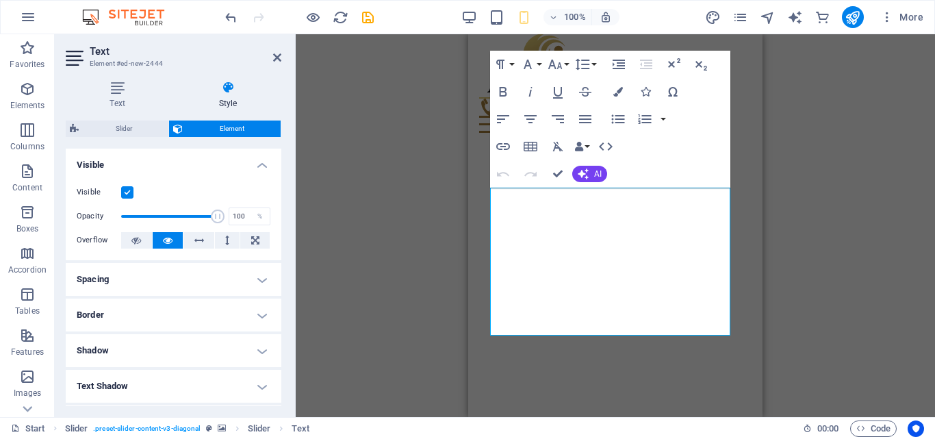
scroll to position [9, 0]
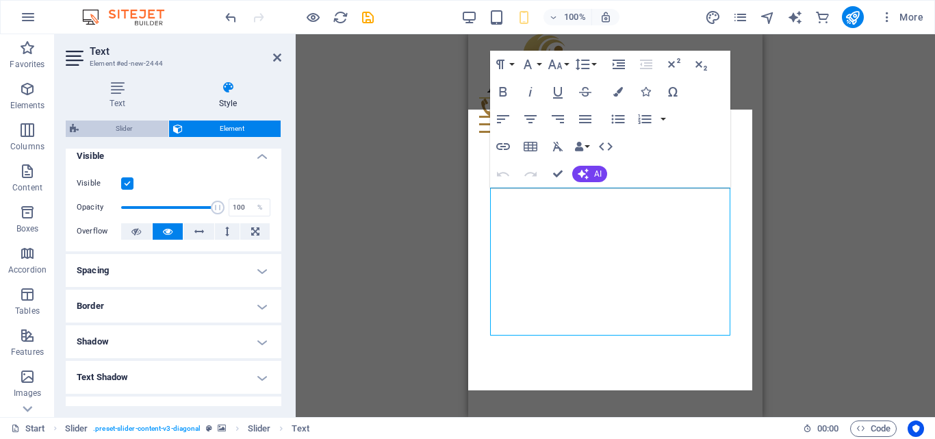
click at [106, 123] on span "Slider" at bounding box center [123, 129] width 81 height 16
select select "rem"
select select "px"
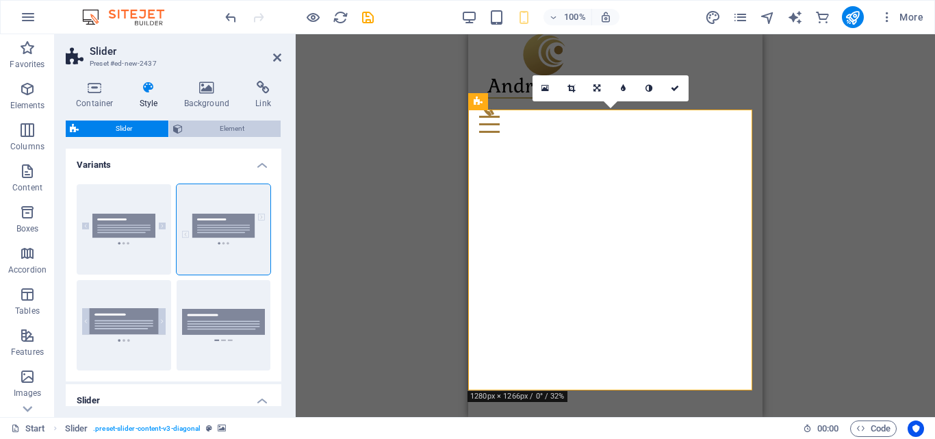
click at [217, 132] on span "Element" at bounding box center [232, 129] width 90 height 16
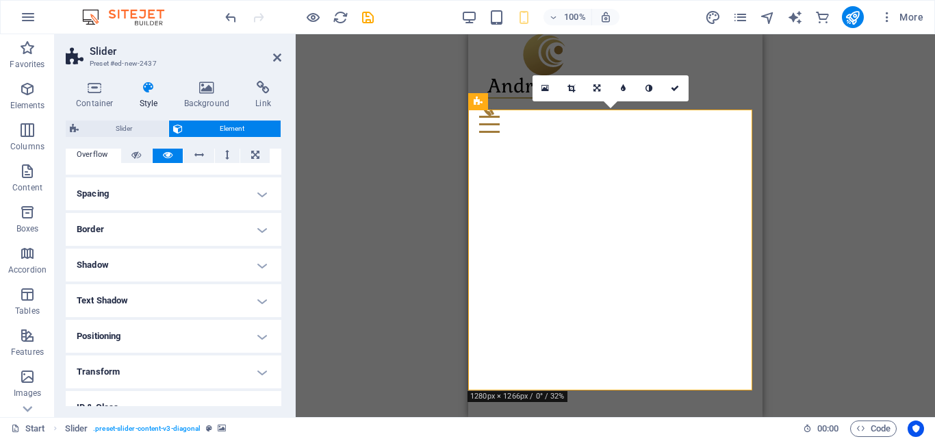
scroll to position [0, 0]
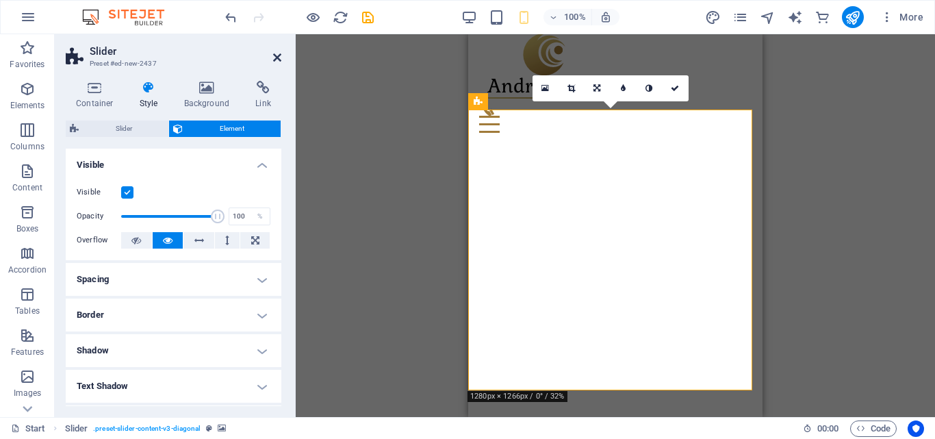
click at [273, 57] on icon at bounding box center [277, 57] width 8 height 11
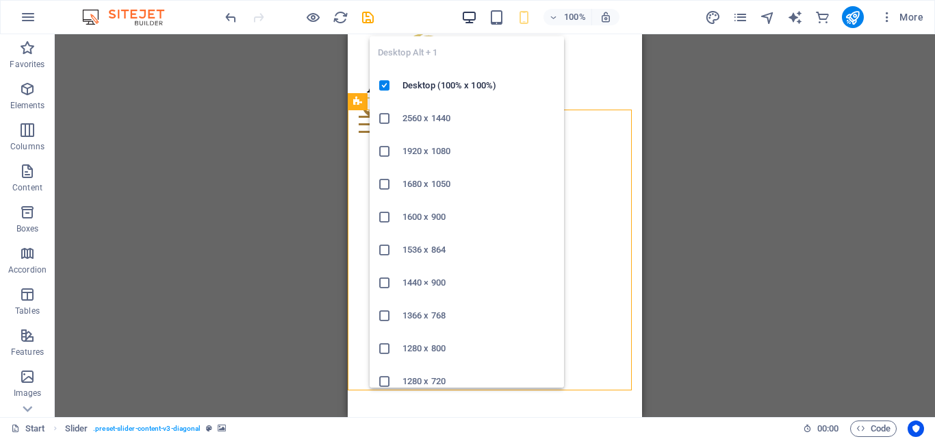
click at [470, 20] on icon "button" at bounding box center [470, 18] width 16 height 16
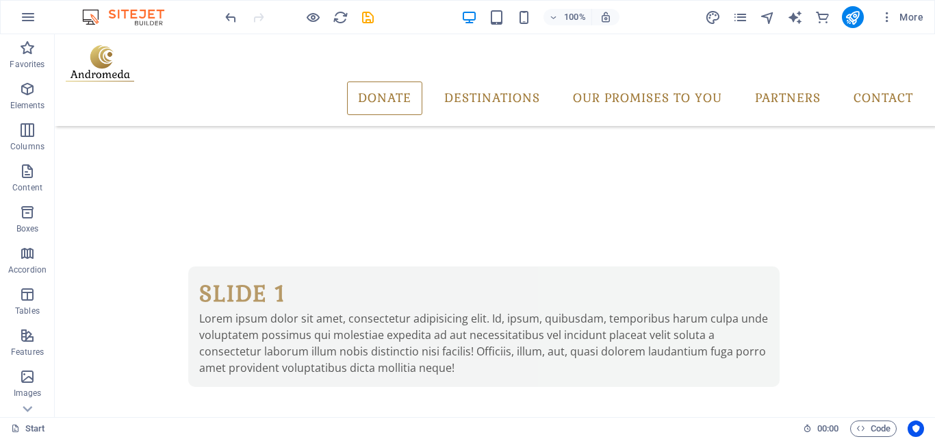
scroll to position [107, 0]
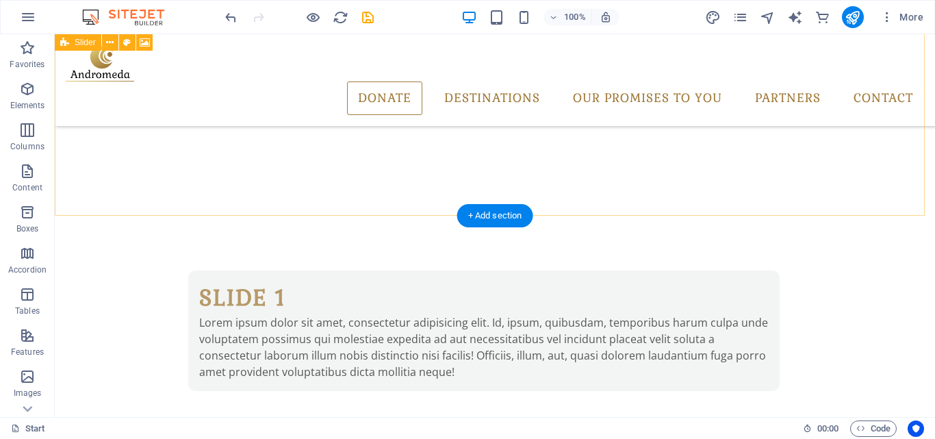
click at [689, 194] on div "Slide 1 Lorem ipsum dolor sit amet, consectetur adipisicing elit. Id, ipsum, qu…" at bounding box center [495, 186] width 881 height 518
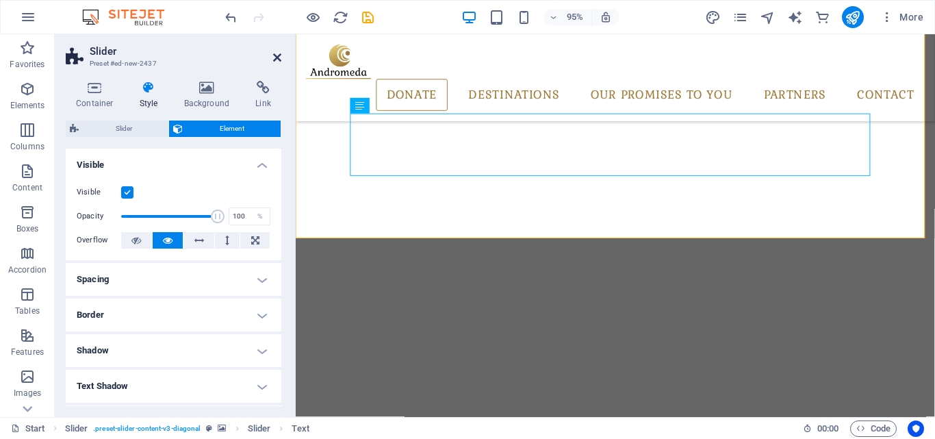
click at [277, 58] on icon at bounding box center [277, 57] width 8 height 11
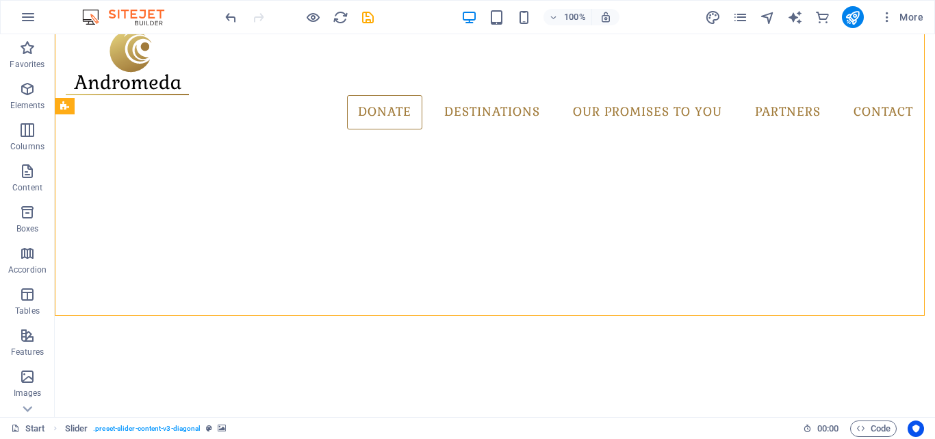
scroll to position [18, 0]
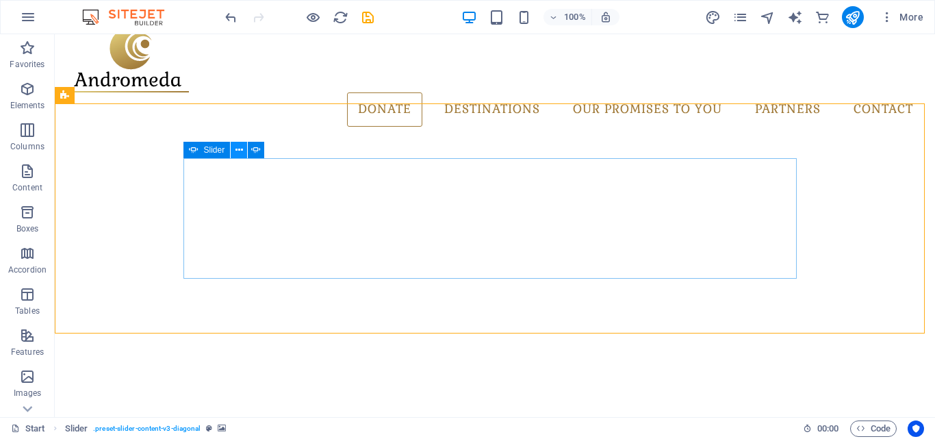
click at [240, 144] on icon at bounding box center [240, 150] width 8 height 14
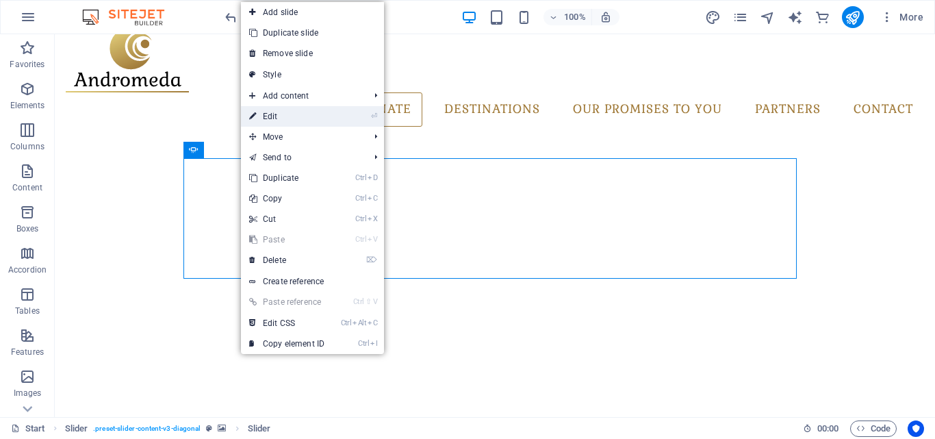
click at [311, 112] on link "⏎ Edit" at bounding box center [287, 116] width 92 height 21
select select "px"
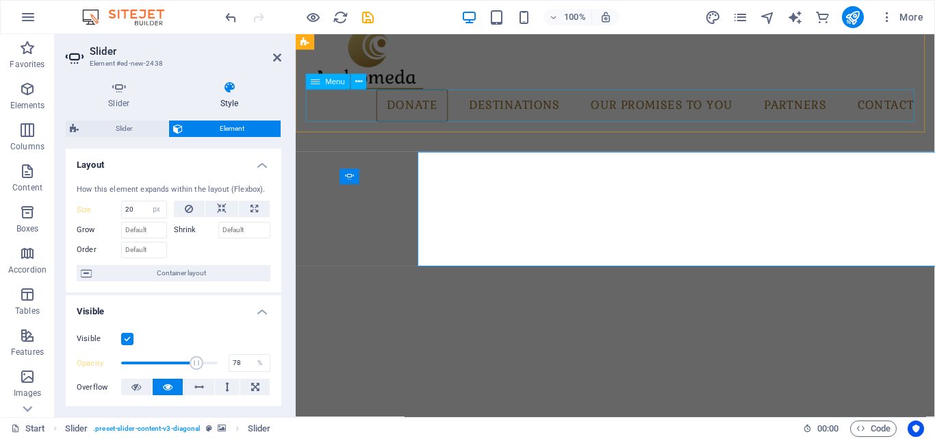
select select "DISABLED_OPTION_VALUE"
type input "77"
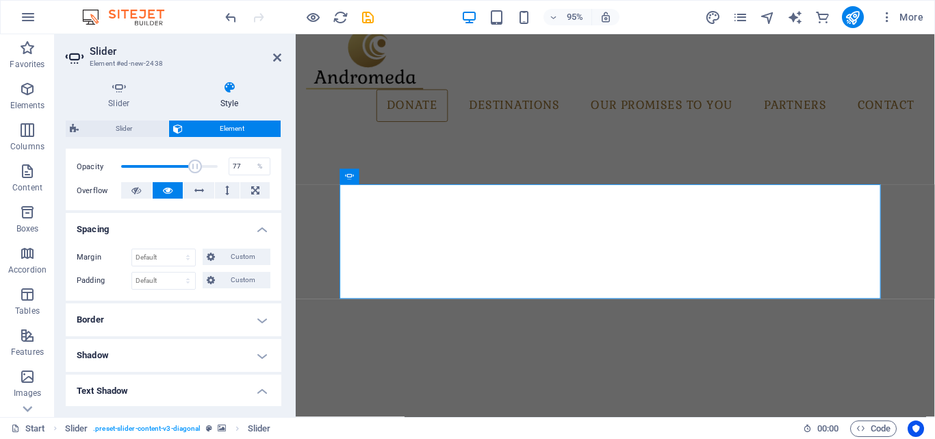
scroll to position [204, 0]
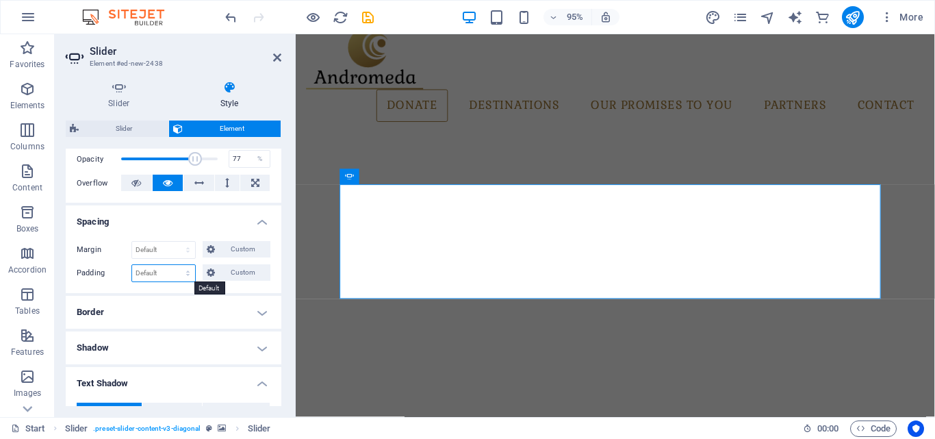
click at [184, 277] on select "Default px rem % vh vw Custom" at bounding box center [163, 273] width 63 height 16
select select "px"
click at [175, 265] on select "Default px rem % vh vw Custom" at bounding box center [163, 273] width 63 height 16
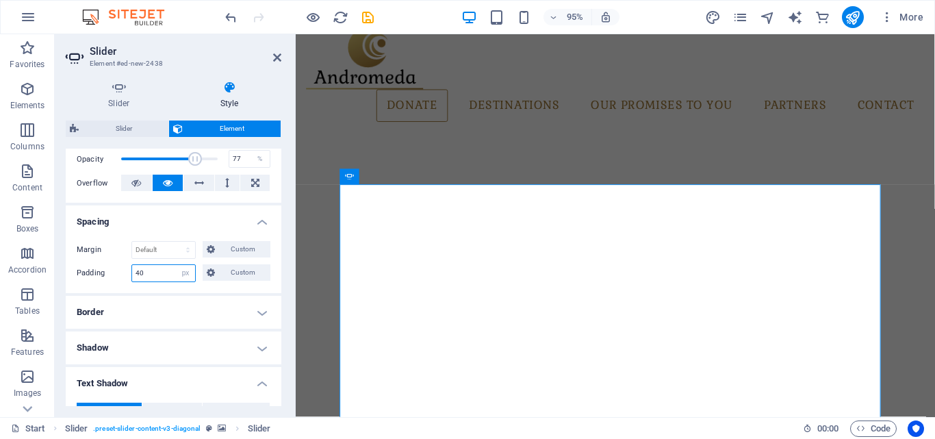
type input "4"
type input "2"
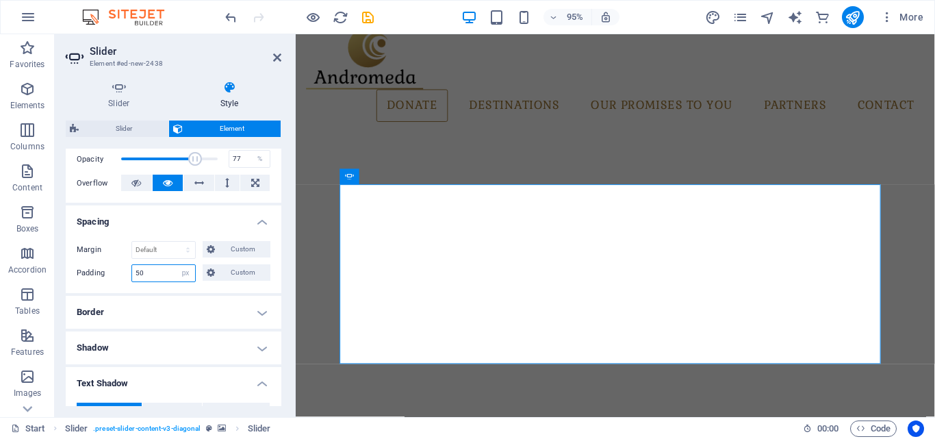
type input "5"
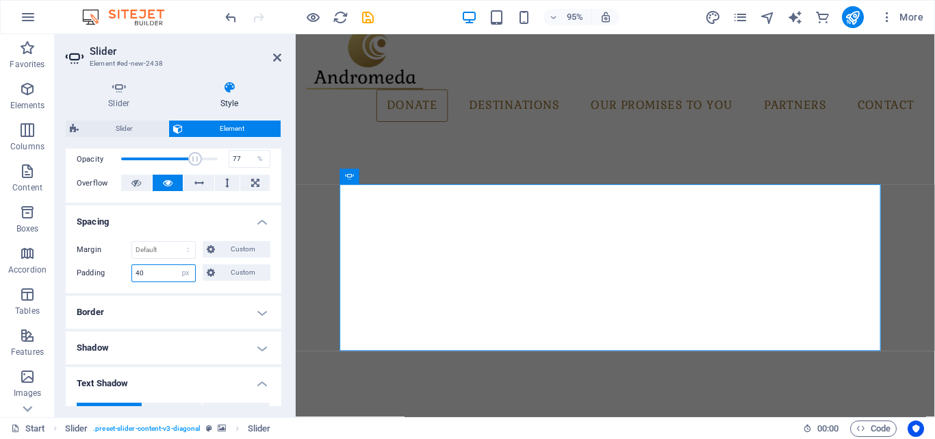
type input "4"
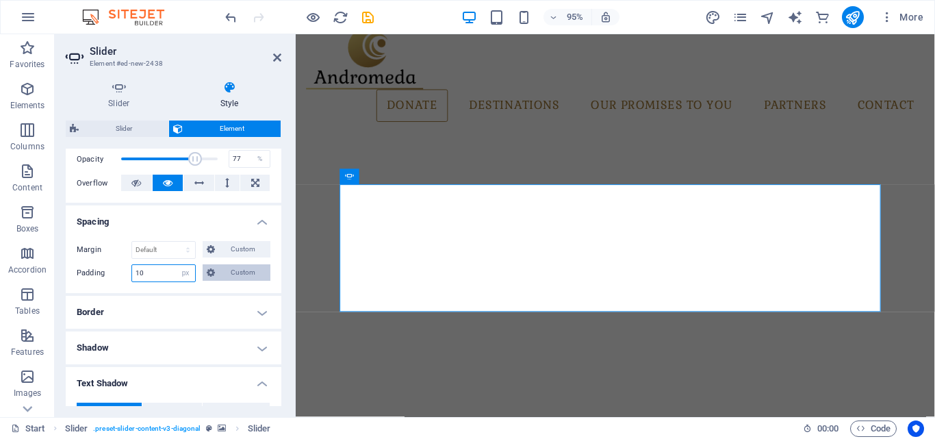
type input "10"
click at [217, 275] on button "Custom" at bounding box center [237, 272] width 68 height 16
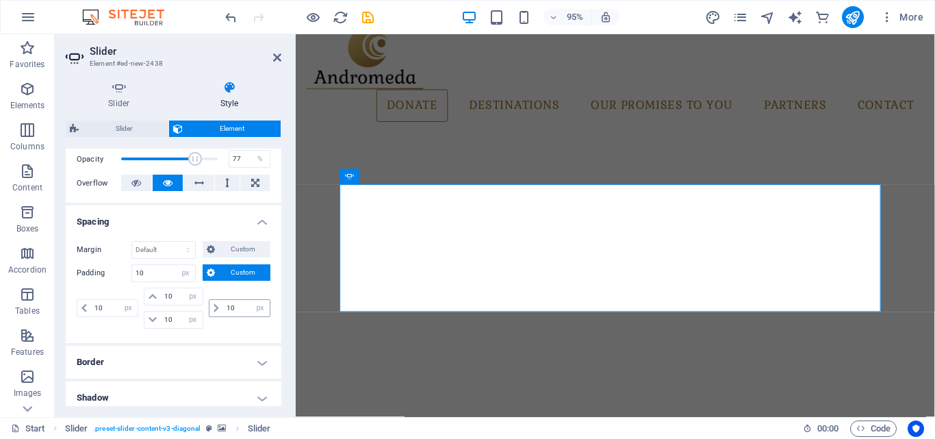
click at [213, 314] on span at bounding box center [217, 308] width 14 height 16
click at [214, 308] on icon at bounding box center [216, 308] width 5 height 8
click at [87, 309] on span at bounding box center [84, 308] width 14 height 16
click at [181, 275] on select "Default px rem % vh vw Custom" at bounding box center [185, 273] width 19 height 16
select select "default"
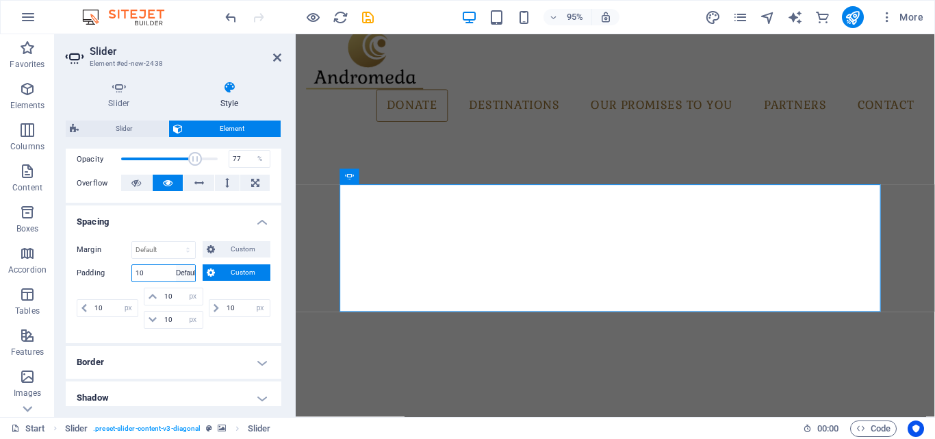
click at [176, 265] on select "Default px rem % vh vw Custom" at bounding box center [185, 273] width 19 height 16
select select "DISABLED_OPTION_VALUE"
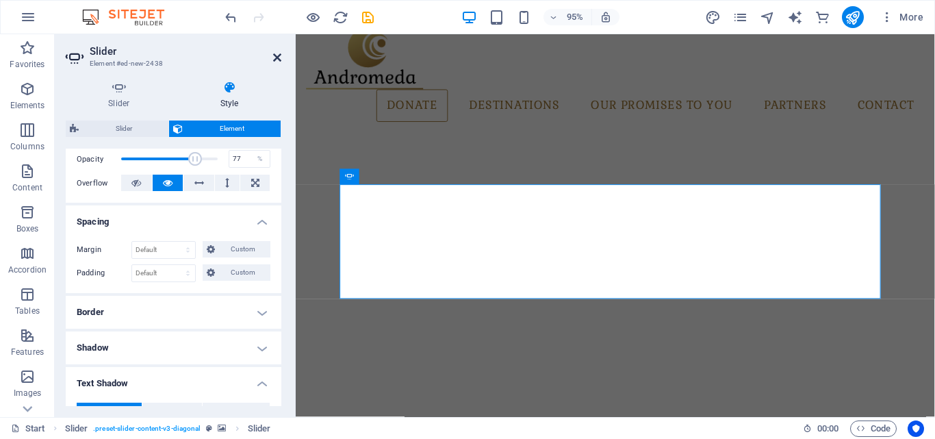
click at [274, 60] on icon at bounding box center [277, 57] width 8 height 11
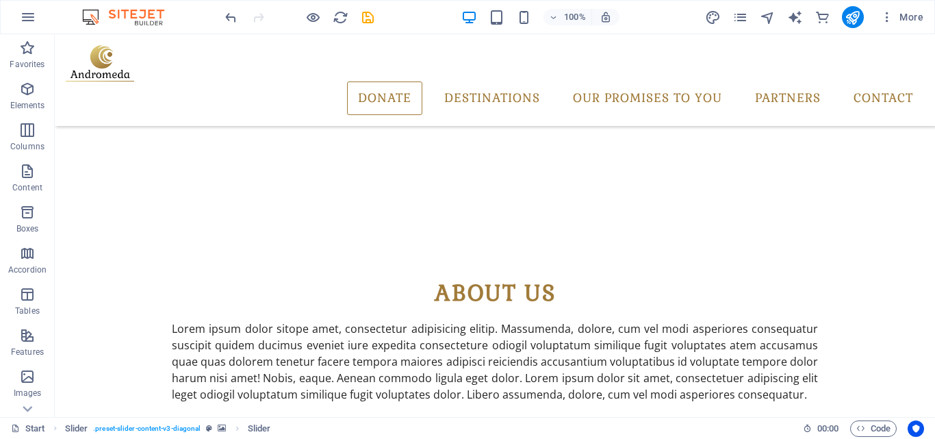
scroll to position [0, 0]
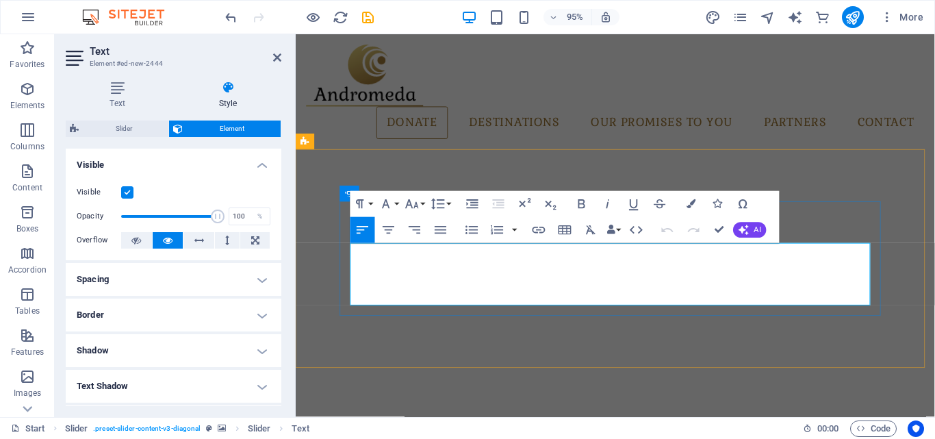
click at [125, 101] on h4 "Text" at bounding box center [120, 95] width 109 height 29
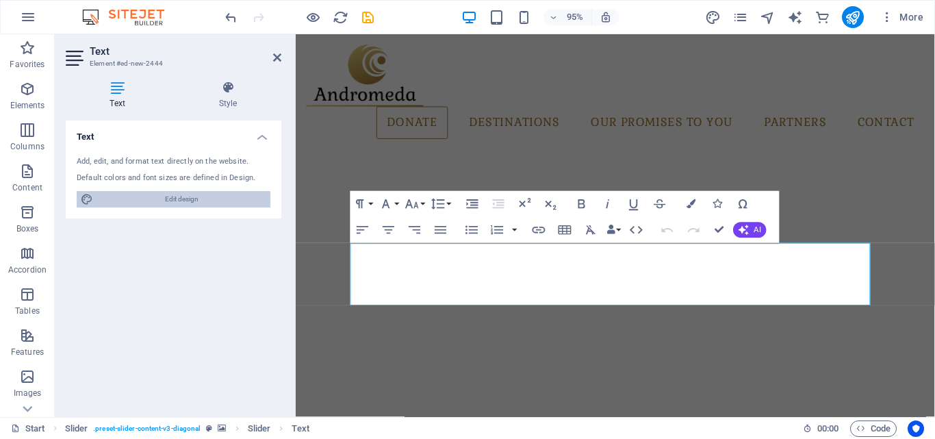
click at [183, 196] on span "Edit design" at bounding box center [181, 199] width 169 height 16
select select "px"
select select "300"
select select "px"
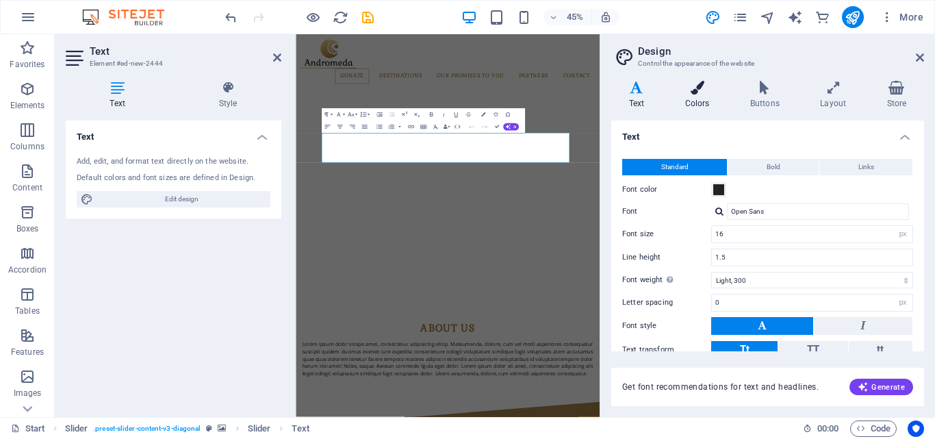
click at [694, 93] on icon at bounding box center [698, 88] width 60 height 14
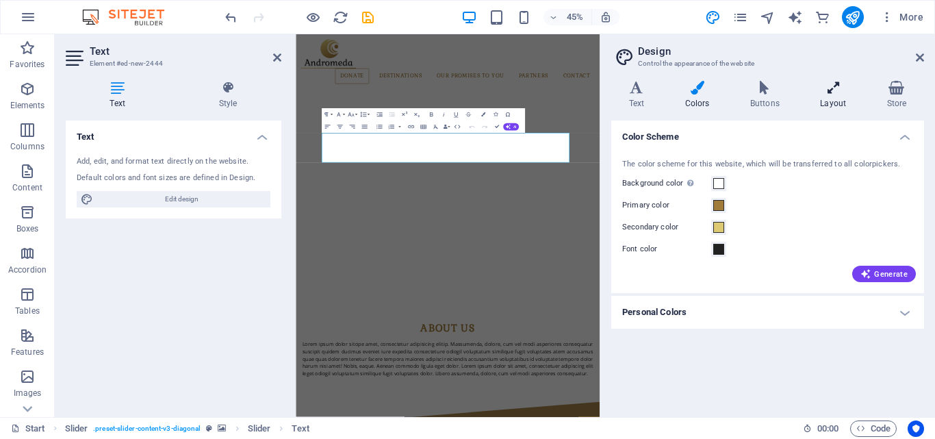
click at [845, 87] on icon at bounding box center [833, 88] width 61 height 14
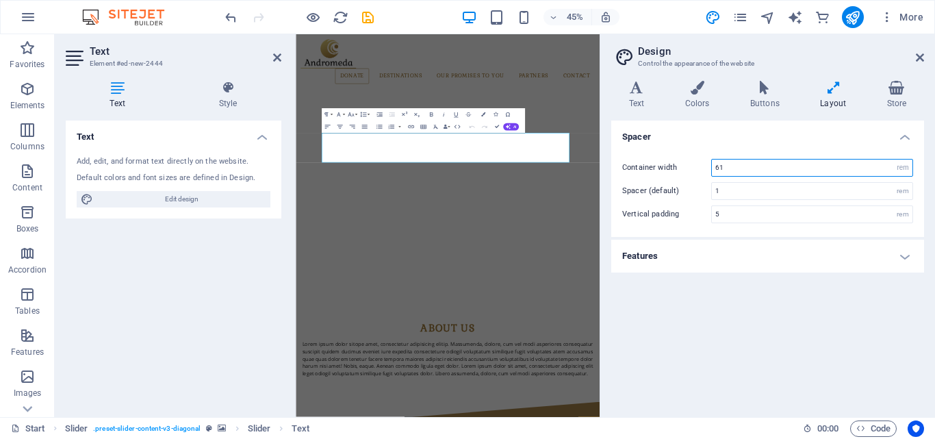
click at [768, 168] on input "61" at bounding box center [812, 168] width 201 height 16
type input "6"
type input "4"
type input "3"
type input "61"
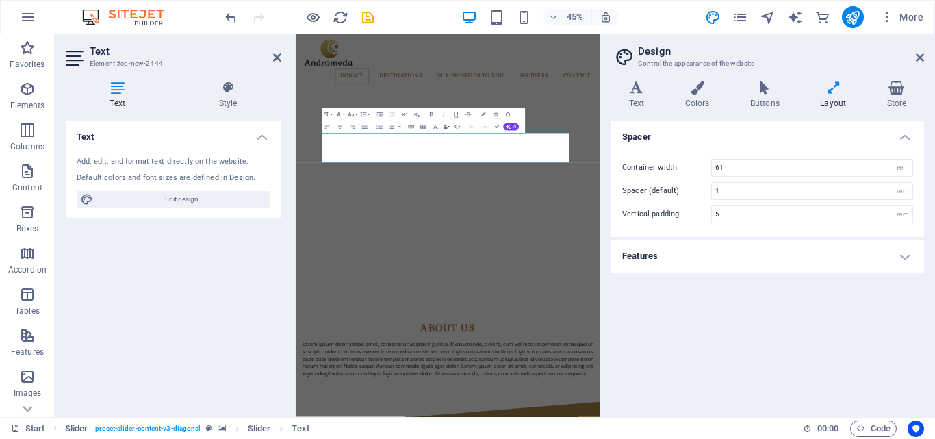
click at [909, 254] on h4 "Features" at bounding box center [767, 256] width 313 height 33
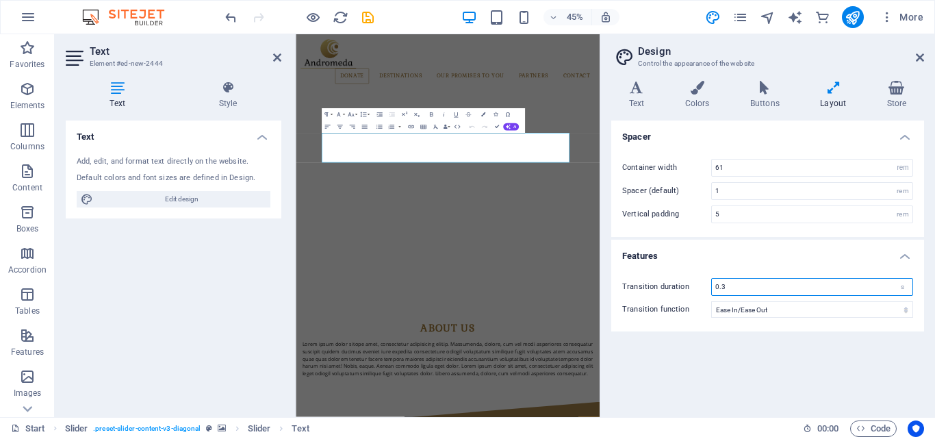
click at [728, 286] on input "0.3" at bounding box center [812, 287] width 201 height 16
type input "0.2"
click at [905, 313] on select "Ease Ease In Ease Out Ease In/Ease Out Linear" at bounding box center [812, 309] width 202 height 16
click at [668, 371] on div "Spacer Container width 61 rem px Spacer (default) 1 rem Vertical padding 5 rem …" at bounding box center [767, 264] width 313 height 286
click at [280, 54] on icon at bounding box center [277, 57] width 8 height 11
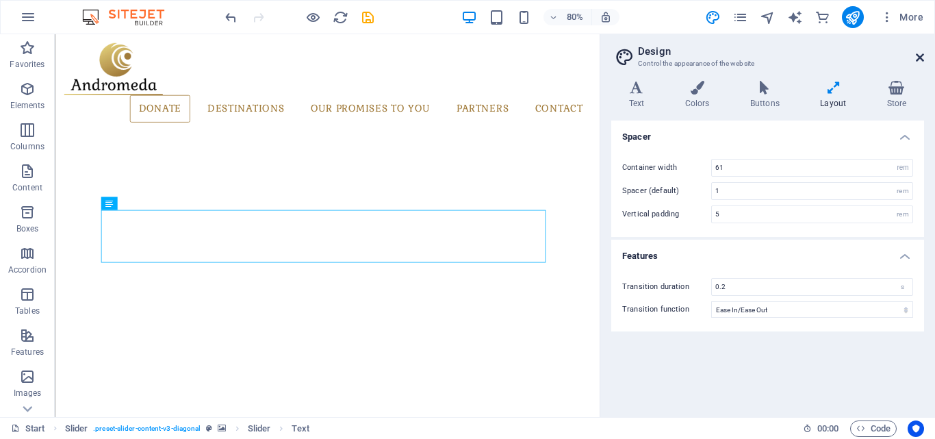
click at [917, 60] on icon at bounding box center [920, 57] width 8 height 11
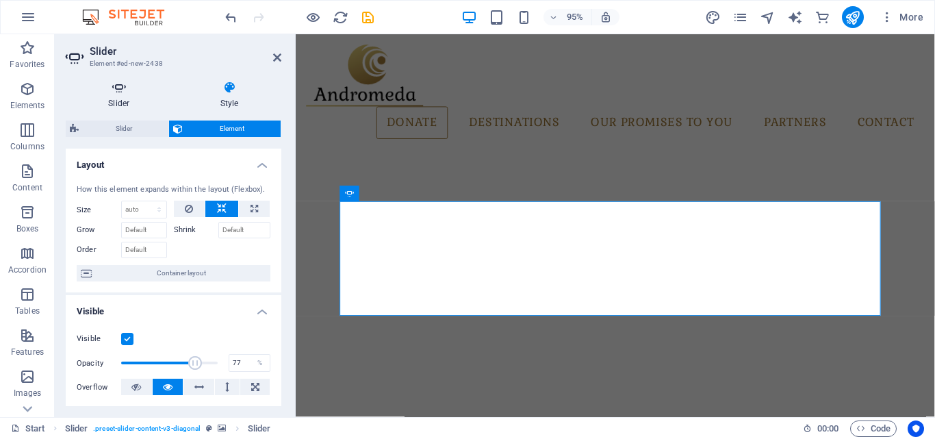
click at [125, 94] on icon at bounding box center [119, 88] width 107 height 14
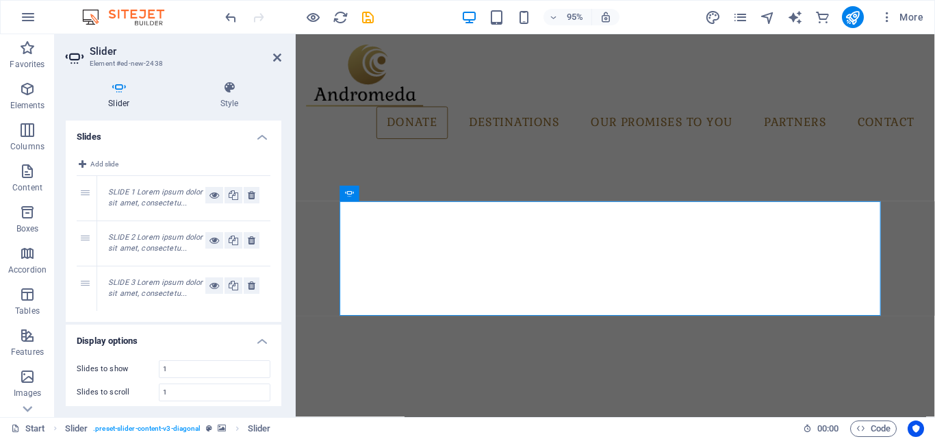
drag, startPoint x: 283, startPoint y: 200, endPoint x: 283, endPoint y: 277, distance: 76.7
click at [283, 277] on div "Slider Style Slides Add slide 1 SLIDE 1 Lorem ipsum dolor sit amet, consectetu.…" at bounding box center [174, 243] width 238 height 347
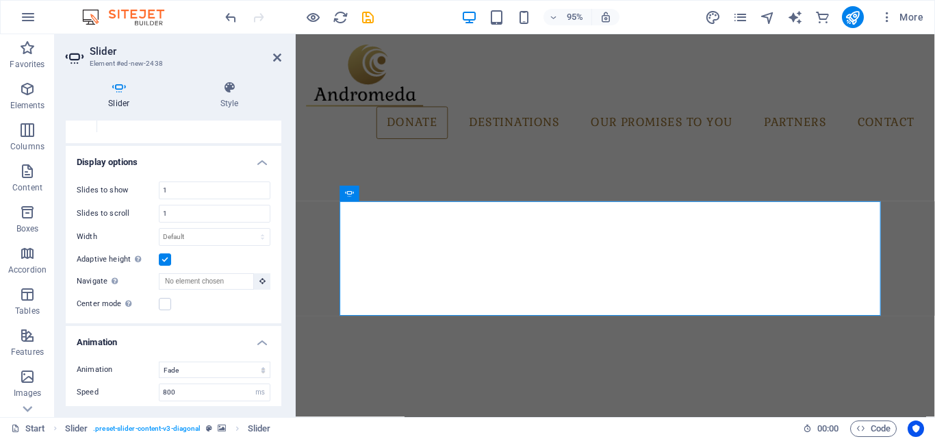
scroll to position [149, 0]
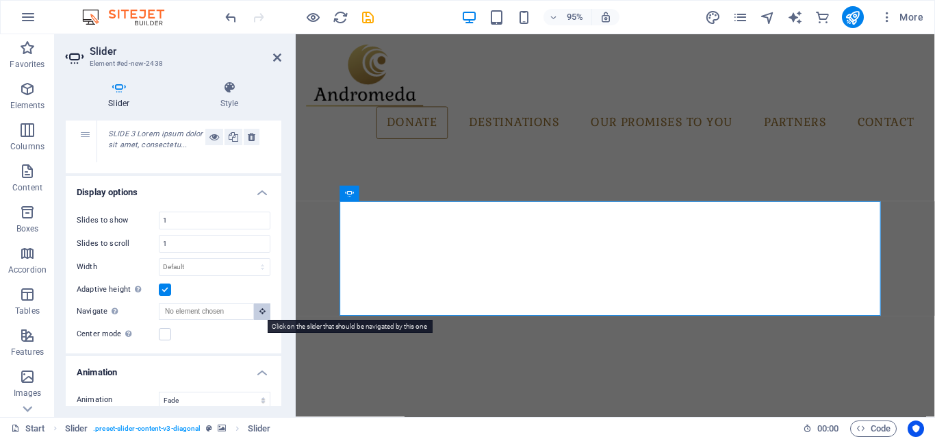
click at [255, 316] on button at bounding box center [262, 311] width 16 height 16
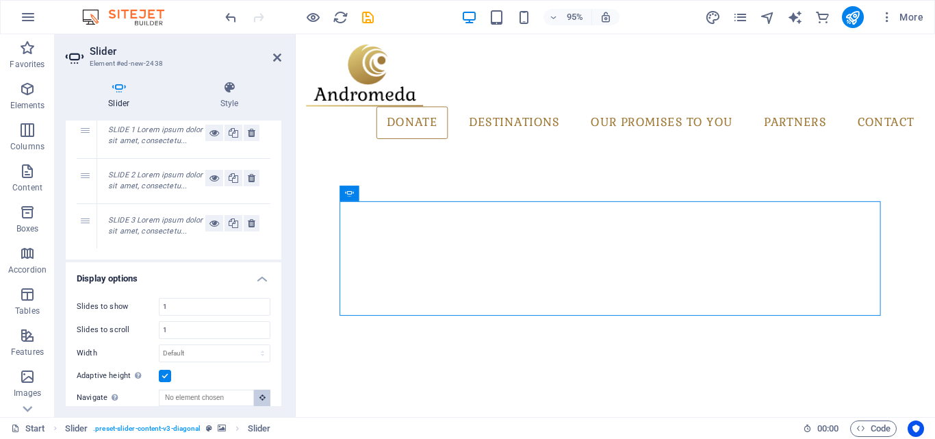
scroll to position [0, 0]
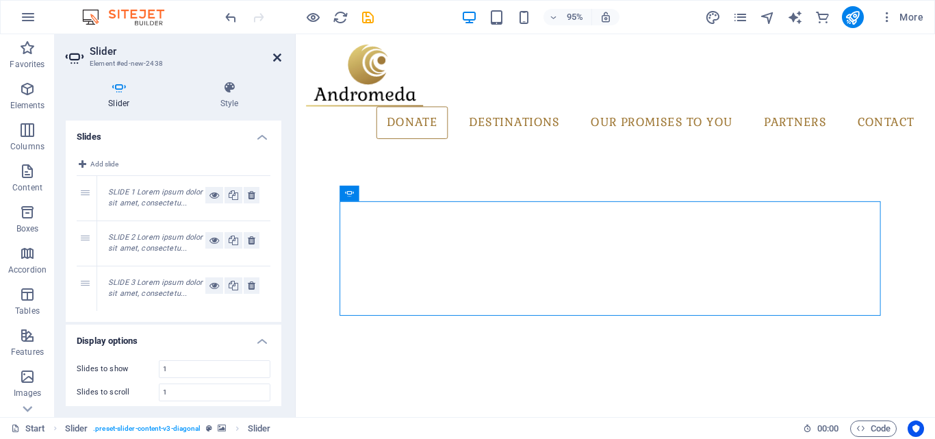
click at [275, 61] on icon at bounding box center [277, 57] width 8 height 11
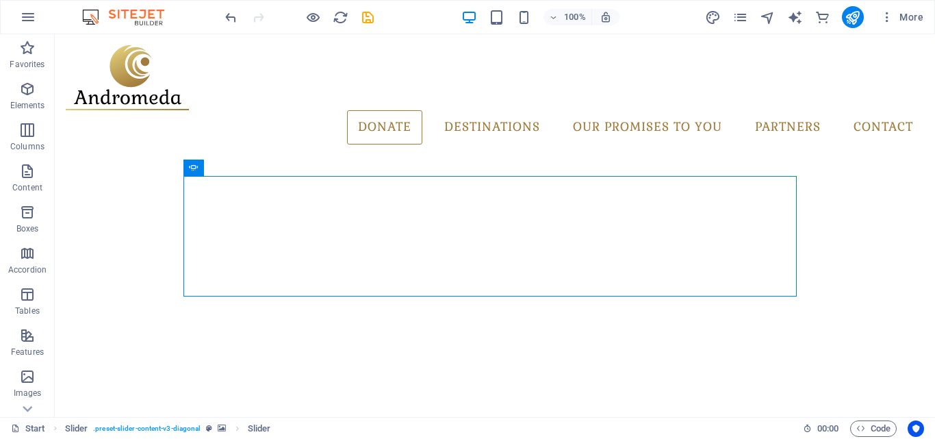
click at [526, 25] on div "100%" at bounding box center [541, 17] width 158 height 22
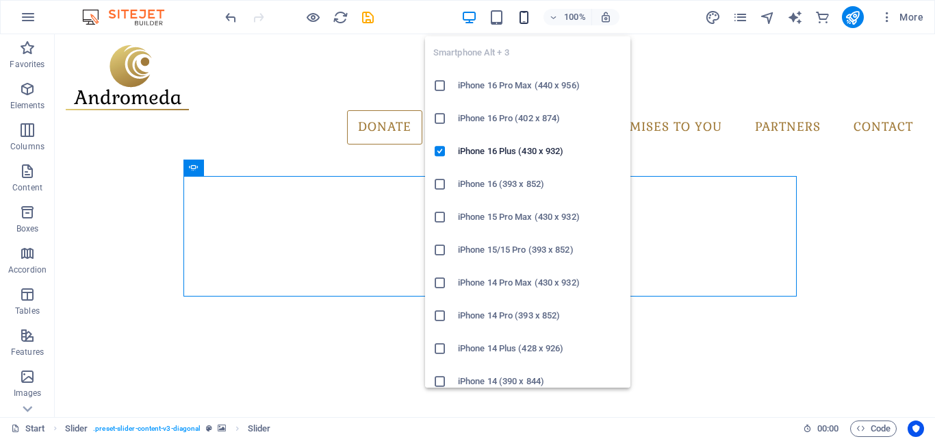
click at [526, 22] on icon "button" at bounding box center [524, 18] width 16 height 16
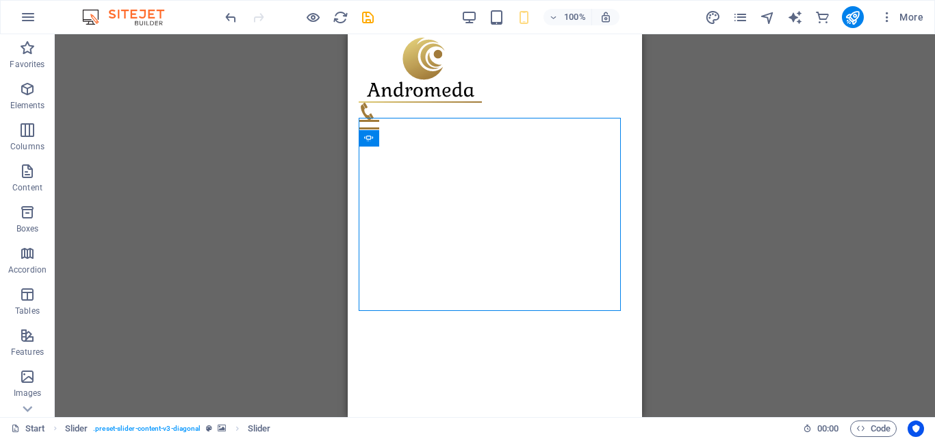
scroll to position [3, 0]
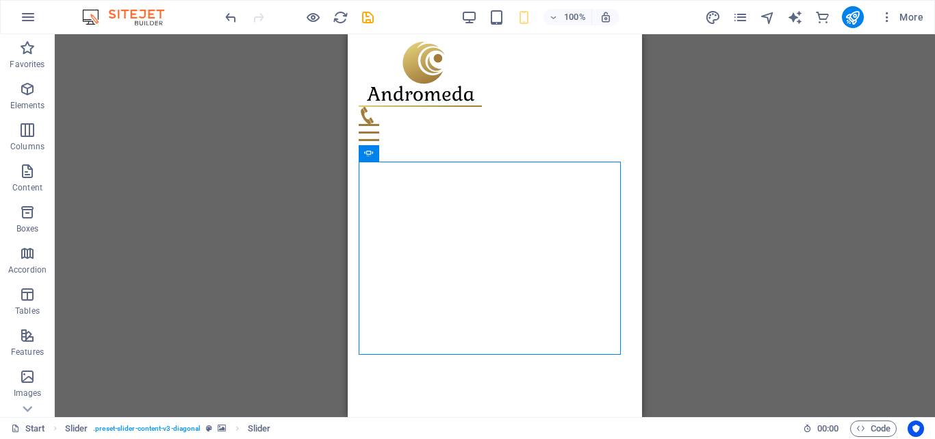
drag, startPoint x: 640, startPoint y: 101, endPoint x: 994, endPoint y: 135, distance: 356.3
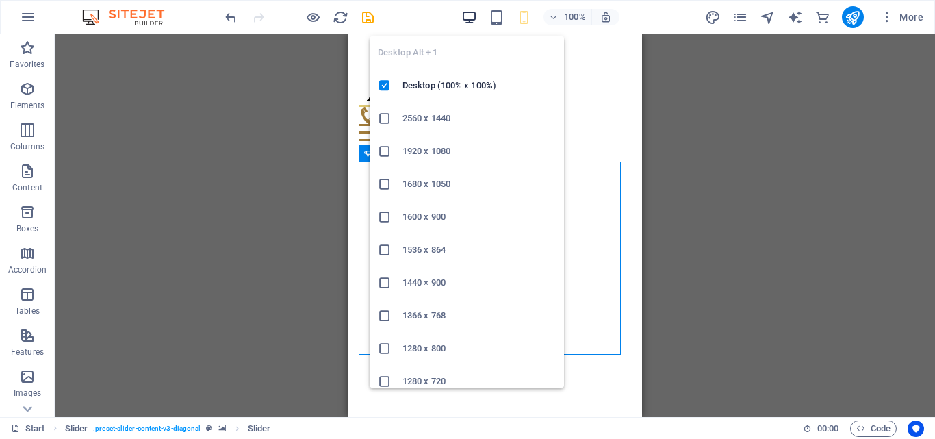
click at [467, 23] on icon "button" at bounding box center [470, 18] width 16 height 16
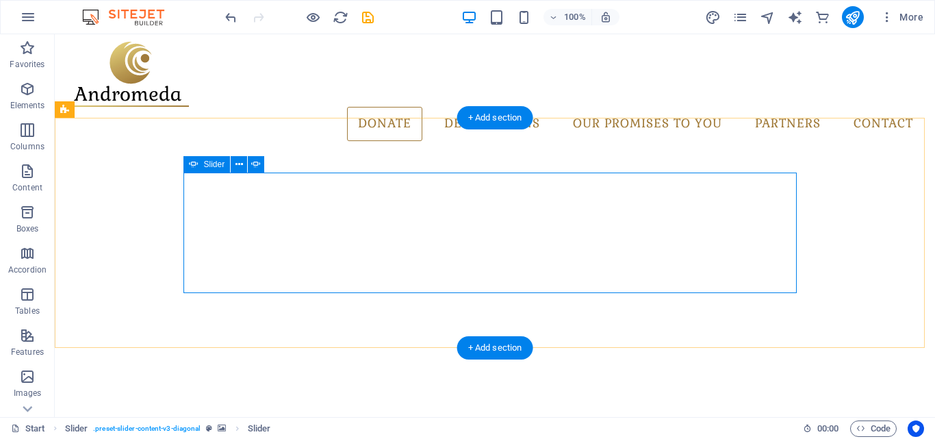
select select "fade"
select select "ms"
select select "s"
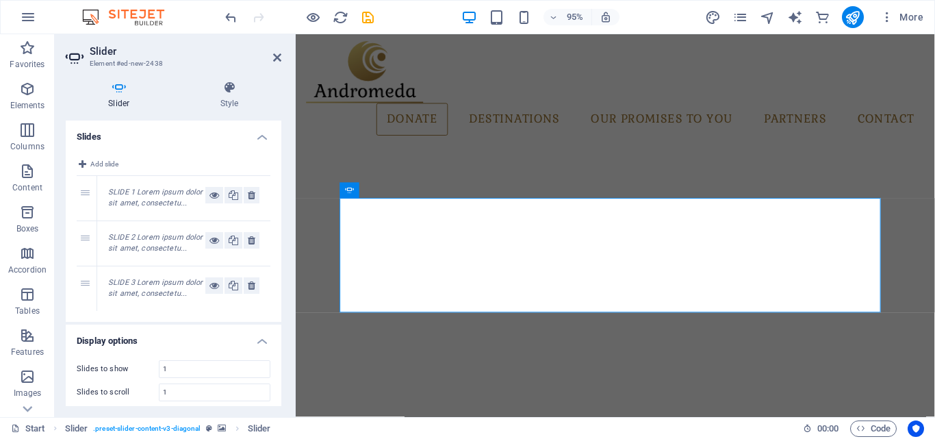
click at [122, 105] on h4 "Slider" at bounding box center [122, 95] width 112 height 29
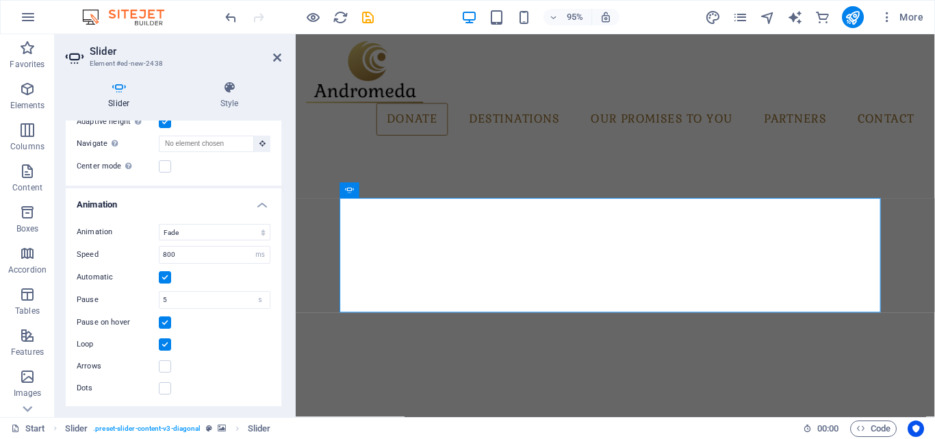
scroll to position [318, 0]
drag, startPoint x: 278, startPoint y: 321, endPoint x: 285, endPoint y: 288, distance: 34.2
click at [285, 288] on div "Slider Style Slides Add slide 1 SLIDE 1 Lorem ipsum dolor sit amet, consectetu.…" at bounding box center [174, 243] width 238 height 347
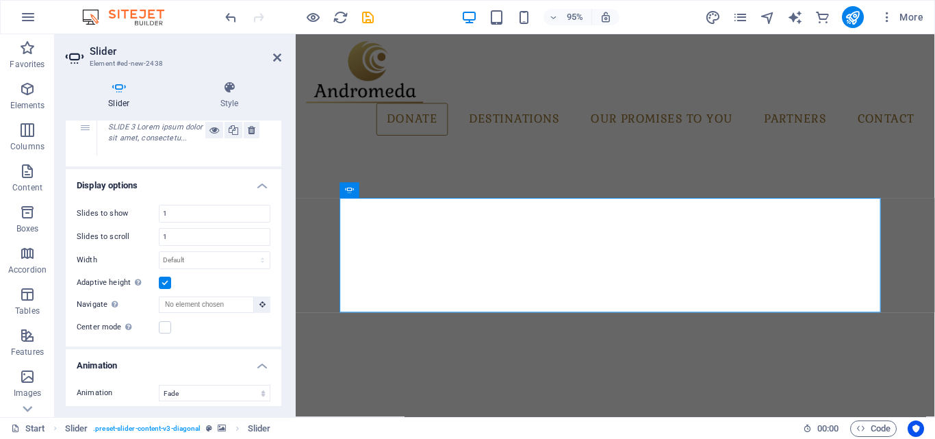
scroll to position [153, 0]
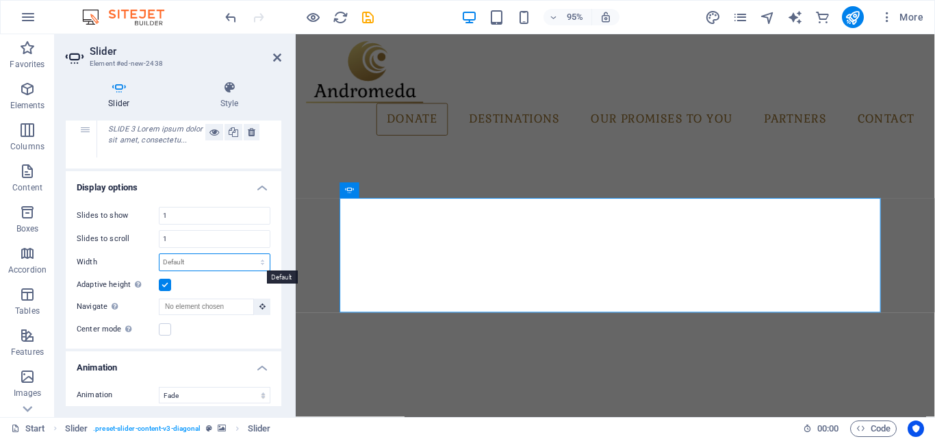
click at [255, 262] on select "Default px % rem em vw vh" at bounding box center [215, 262] width 110 height 16
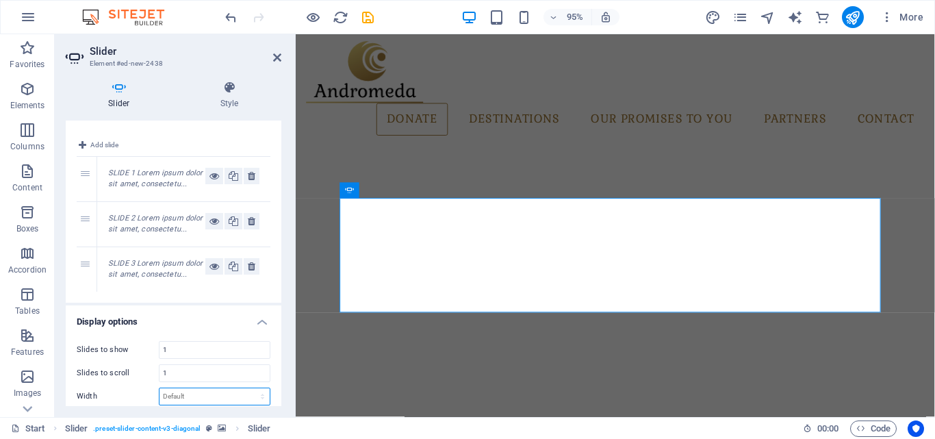
scroll to position [0, 0]
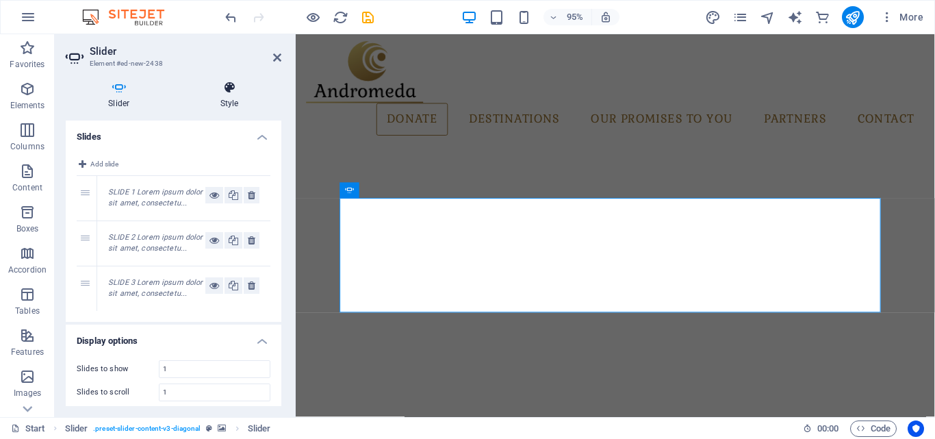
click at [223, 98] on h4 "Style" at bounding box center [229, 95] width 103 height 29
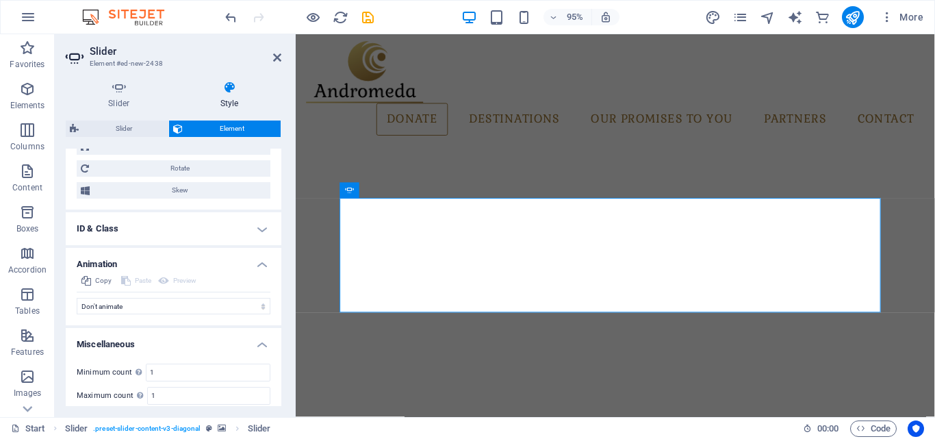
scroll to position [643, 0]
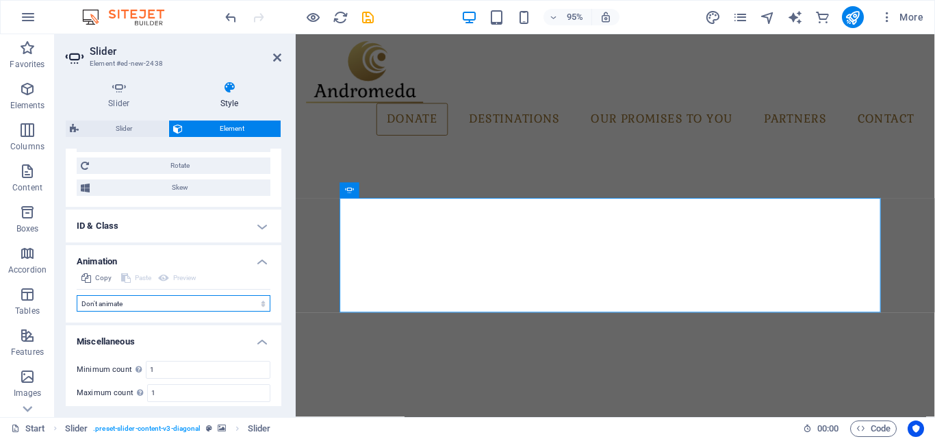
click at [261, 303] on select "Don't animate Show / Hide Slide up/down Zoom in/out Slide left to right Slide r…" at bounding box center [174, 303] width 194 height 16
select select "move-bottom-to-top"
click at [77, 295] on select "Don't animate Show / Hide Slide up/down Zoom in/out Slide left to right Slide r…" at bounding box center [174, 303] width 194 height 16
select select "scroll"
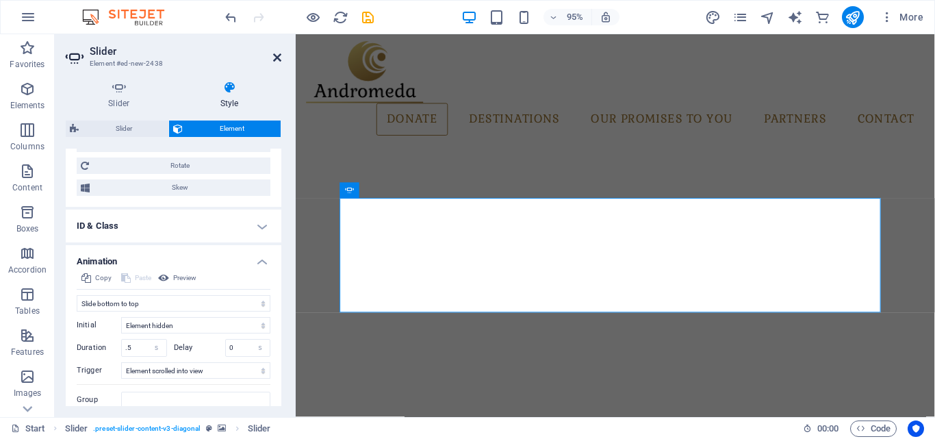
click at [277, 60] on icon at bounding box center [277, 57] width 8 height 11
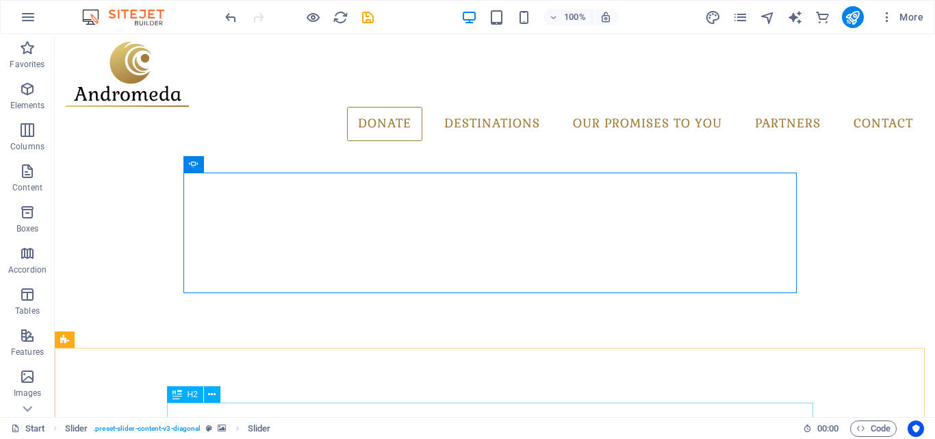
click at [220, 388] on div "H2" at bounding box center [198, 394] width 62 height 17
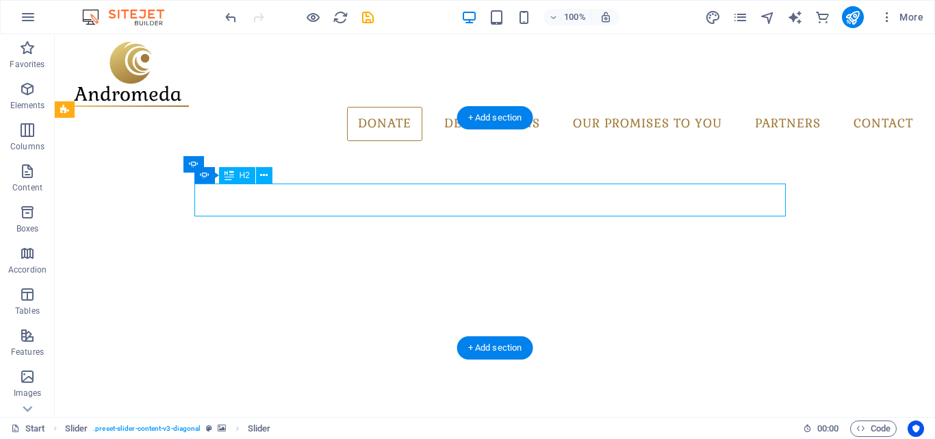
click at [276, 199] on div "Drag here to replace the existing content. Press “Ctrl” if you want to create a…" at bounding box center [495, 225] width 881 height 383
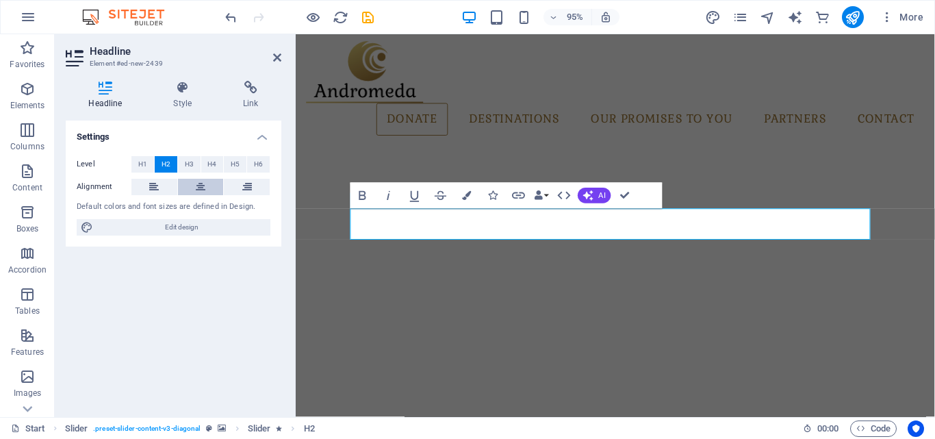
click at [195, 185] on button at bounding box center [201, 187] width 46 height 16
click at [280, 62] on icon at bounding box center [277, 57] width 8 height 11
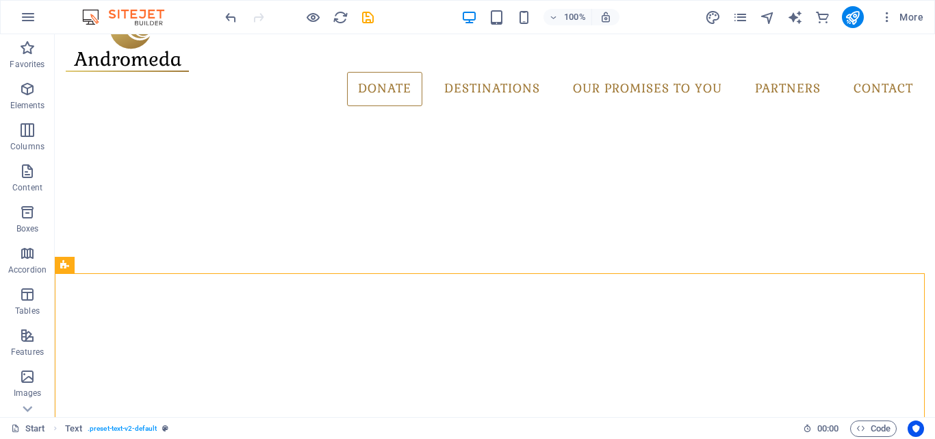
scroll to position [0, 0]
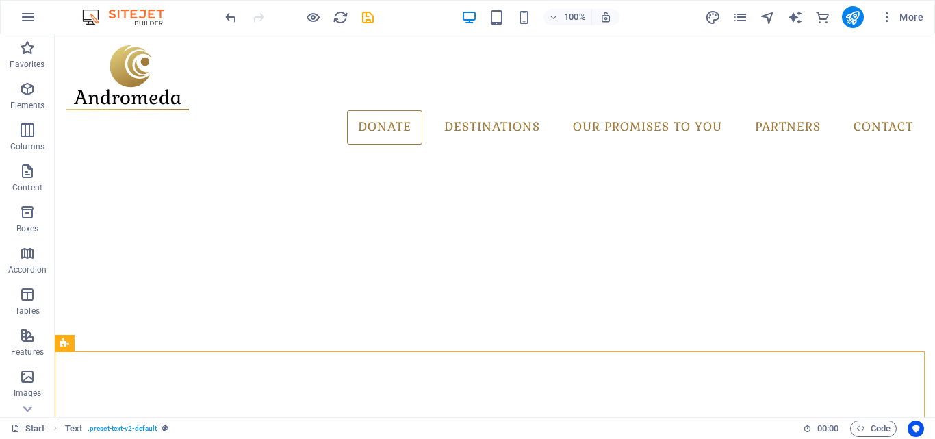
drag, startPoint x: 932, startPoint y: 58, endPoint x: 989, endPoint y: 58, distance: 57.5
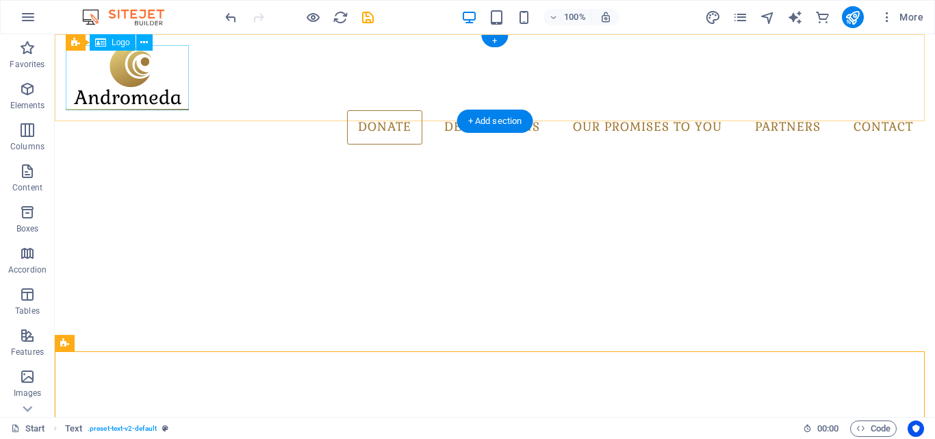
click at [142, 78] on div at bounding box center [495, 77] width 859 height 65
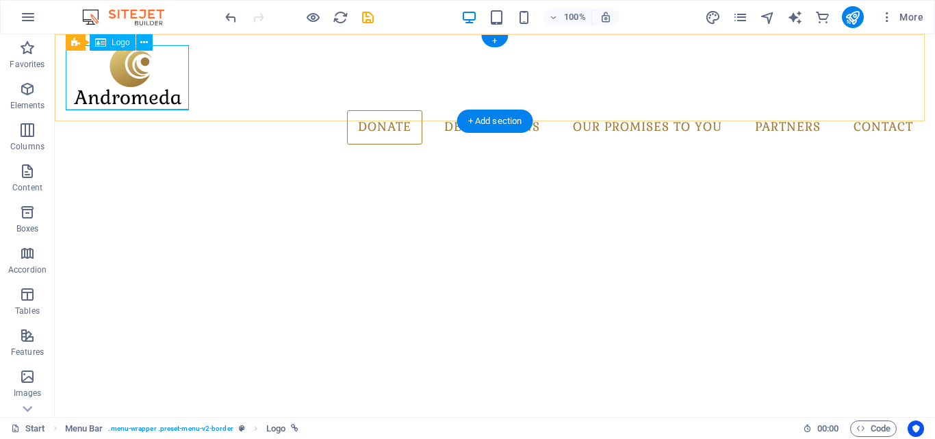
click at [183, 68] on div at bounding box center [495, 77] width 859 height 65
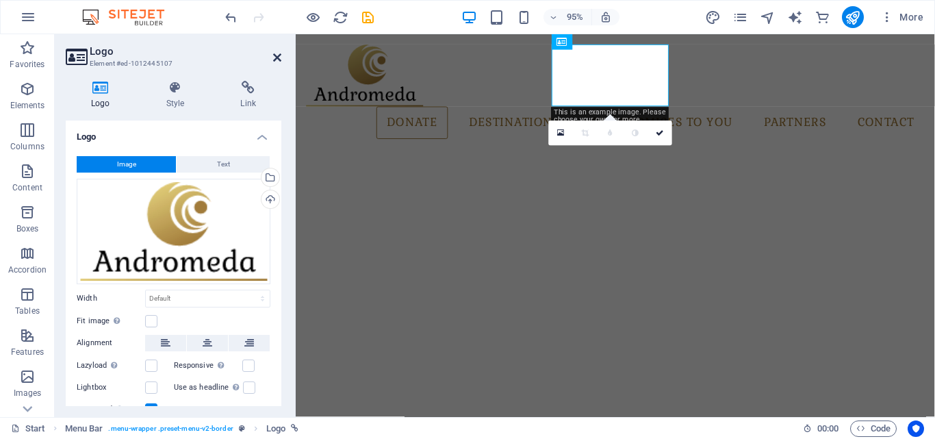
click at [277, 56] on icon at bounding box center [277, 57] width 8 height 11
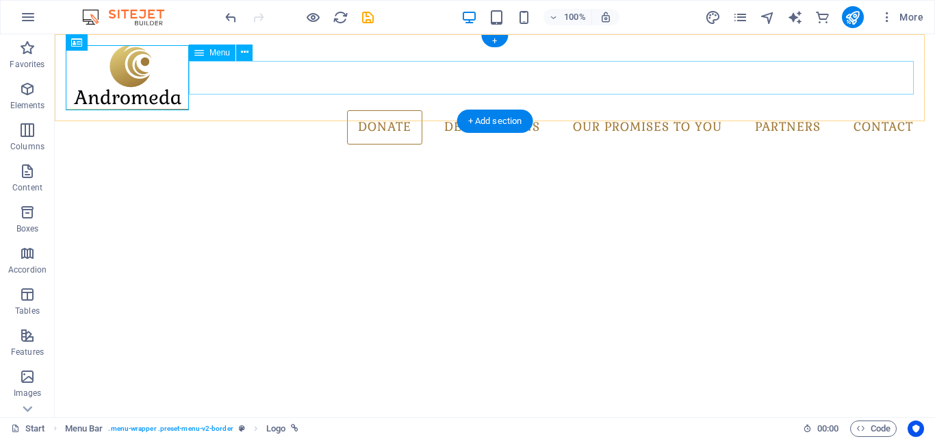
click at [561, 110] on nav "donate Destinations Monthly Specials All Destinations Our promises to you Partn…" at bounding box center [495, 127] width 859 height 34
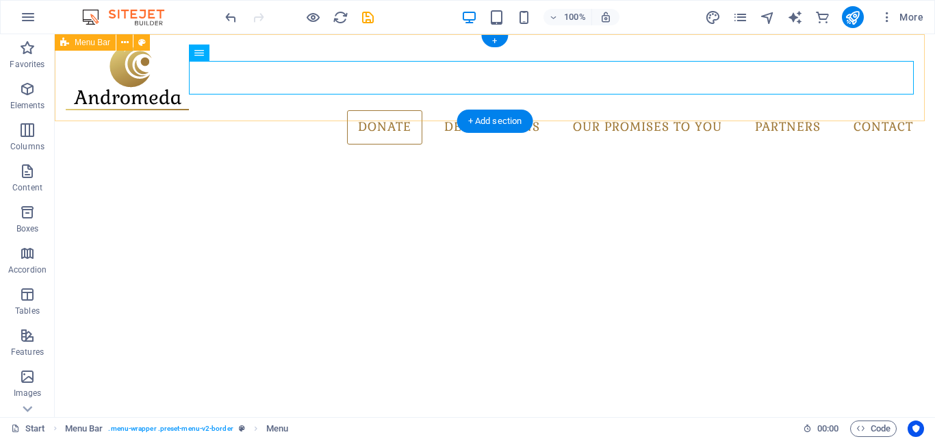
click at [270, 42] on div "donate Destinations Monthly Specials All Destinations Our promises to you Partn…" at bounding box center [495, 94] width 881 height 121
click at [324, 110] on nav "donate Destinations Monthly Specials All Destinations Our promises to you Partn…" at bounding box center [495, 127] width 859 height 34
click at [347, 111] on div "donate Destinations Monthly Specials All Destinations Our promises to you Partn…" at bounding box center [495, 94] width 881 height 121
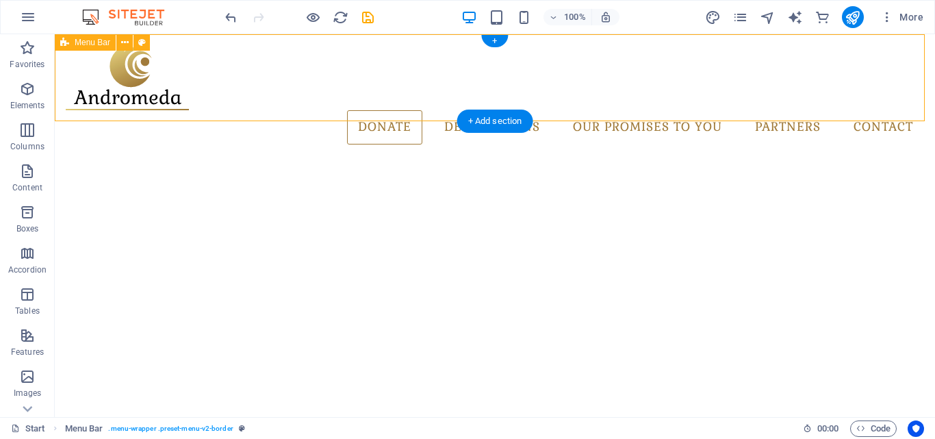
click at [347, 111] on div "donate Destinations Monthly Specials All Destinations Our promises to you Partn…" at bounding box center [495, 94] width 881 height 121
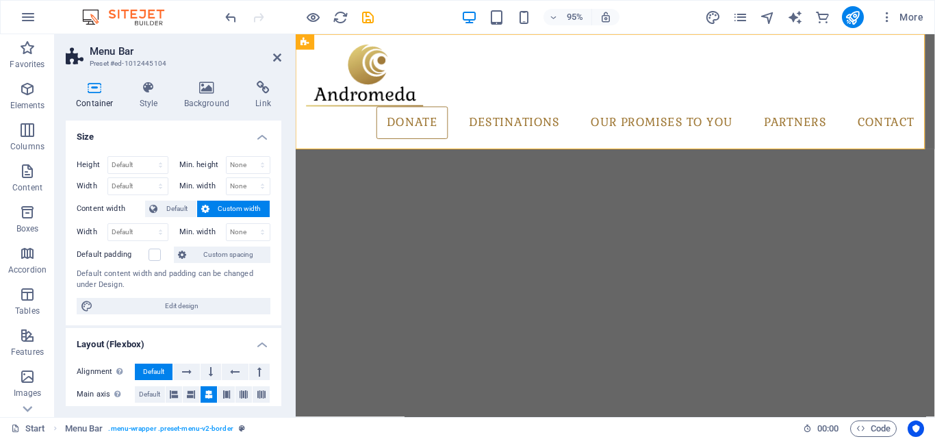
click at [279, 59] on icon at bounding box center [277, 57] width 8 height 11
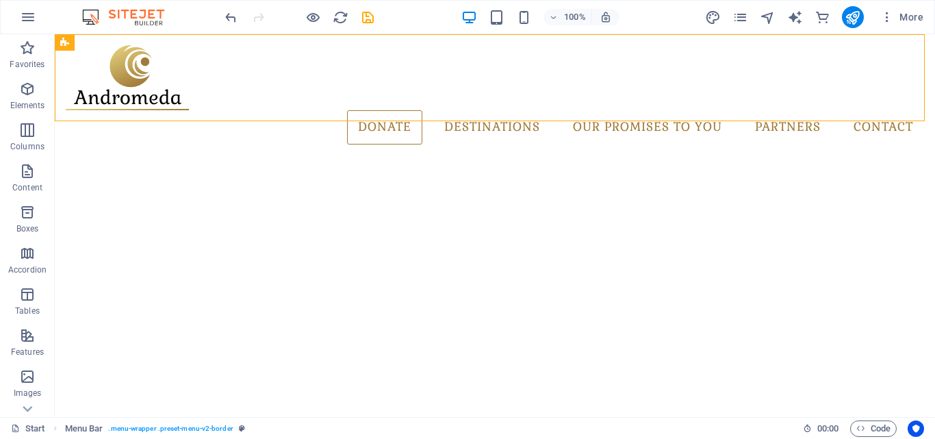
scroll to position [46, 0]
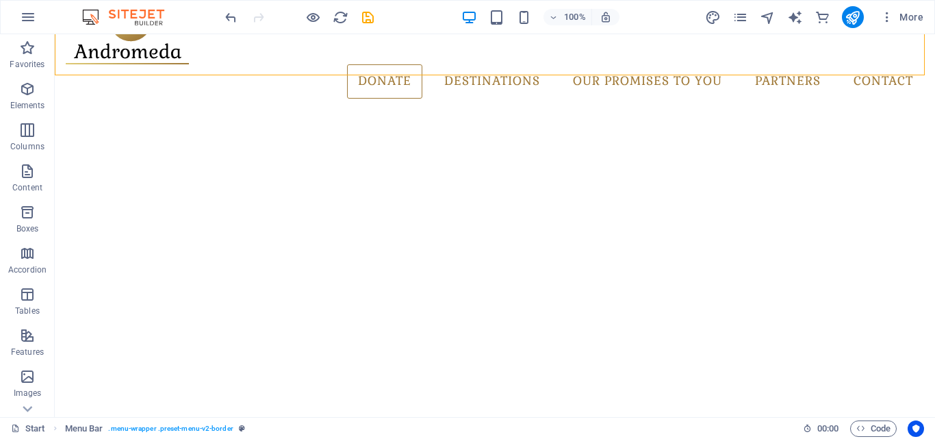
drag, startPoint x: 924, startPoint y: 97, endPoint x: 930, endPoint y: 160, distance: 64.0
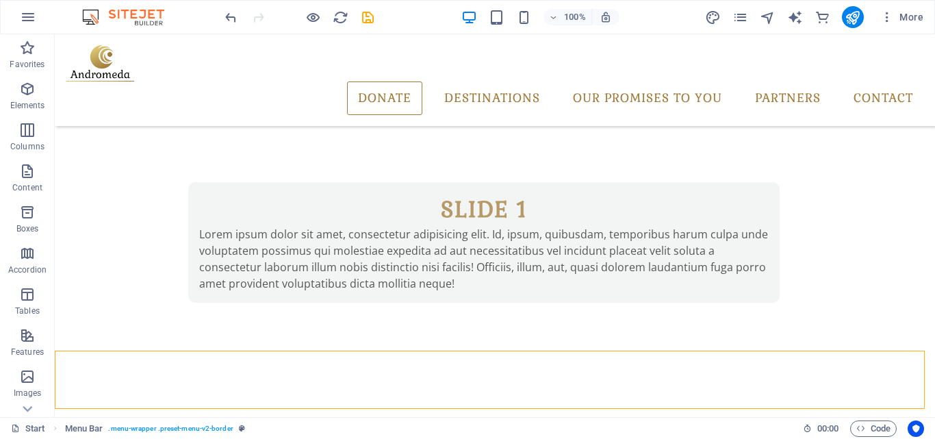
scroll to position [0, 0]
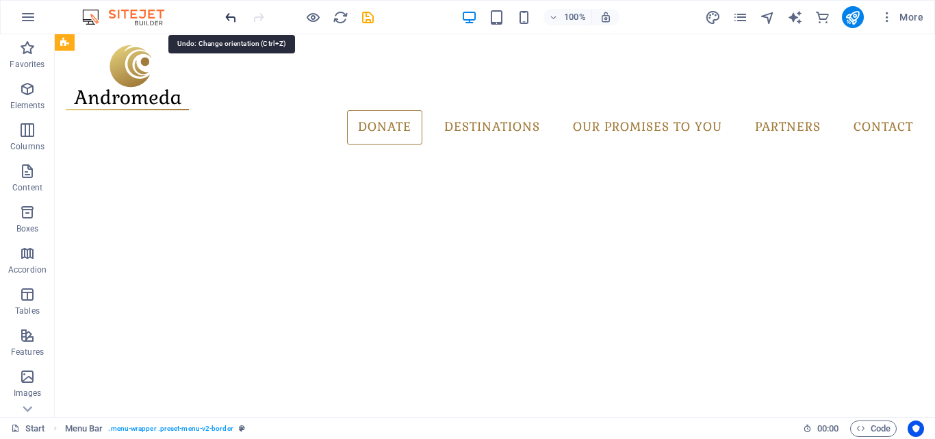
click at [225, 18] on icon "undo" at bounding box center [231, 18] width 16 height 16
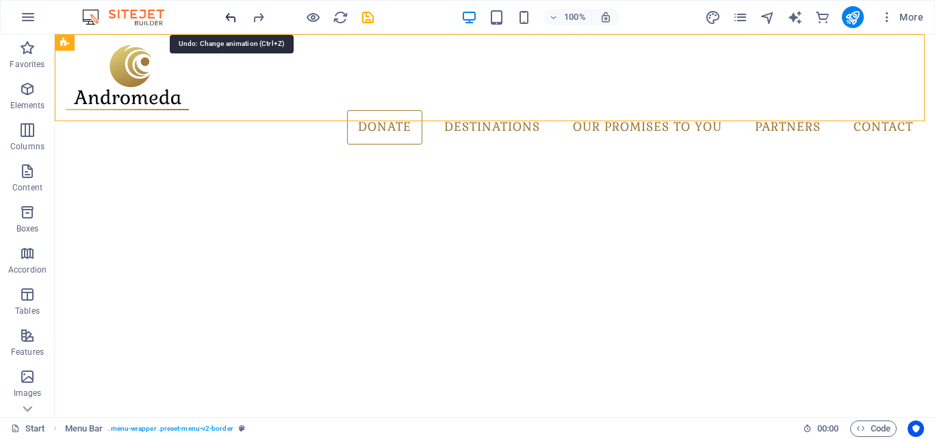
click at [225, 18] on icon "undo" at bounding box center [231, 18] width 16 height 16
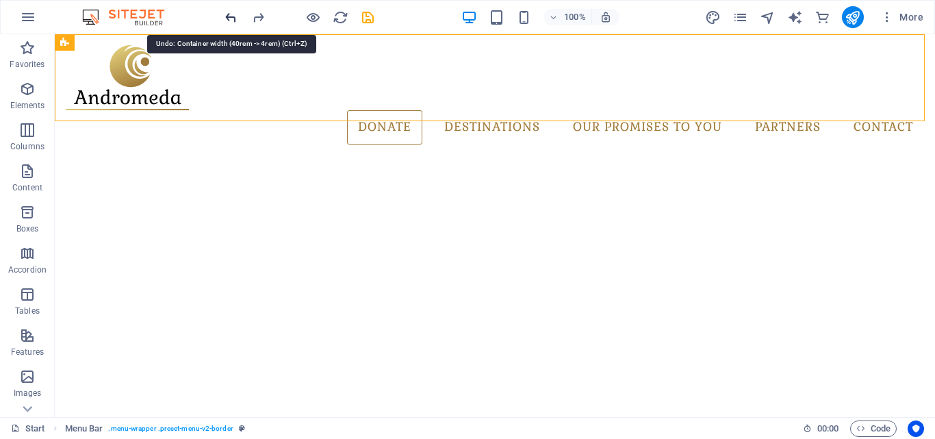
click at [225, 18] on icon "undo" at bounding box center [231, 18] width 16 height 16
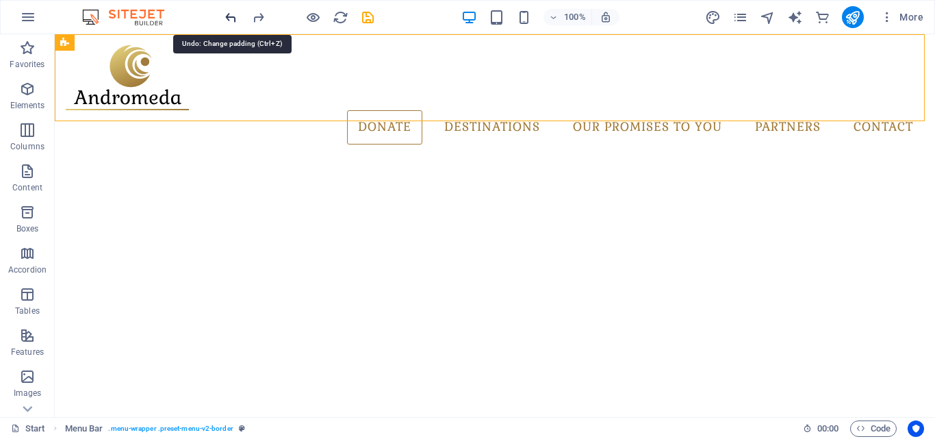
click at [225, 18] on icon "undo" at bounding box center [231, 18] width 16 height 16
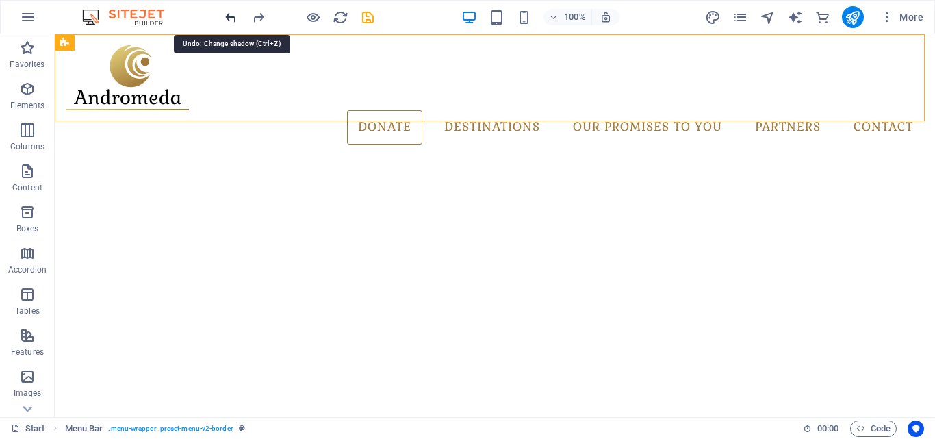
click at [225, 18] on icon "undo" at bounding box center [231, 18] width 16 height 16
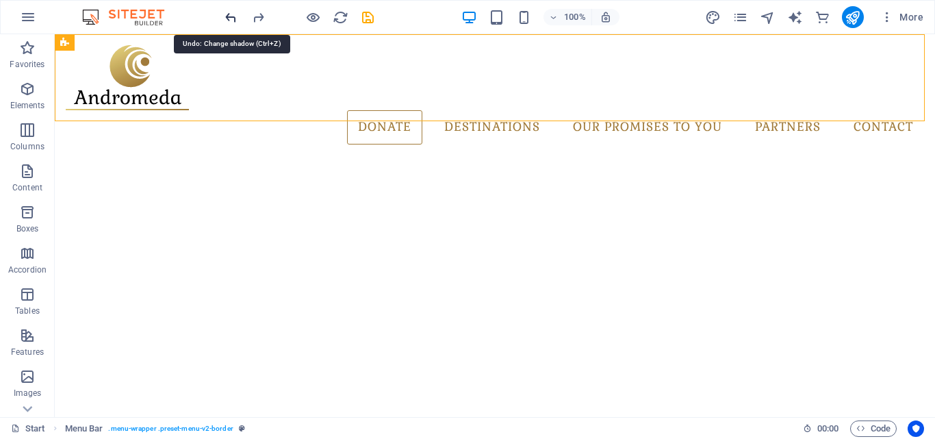
click at [225, 18] on icon "undo" at bounding box center [231, 18] width 16 height 16
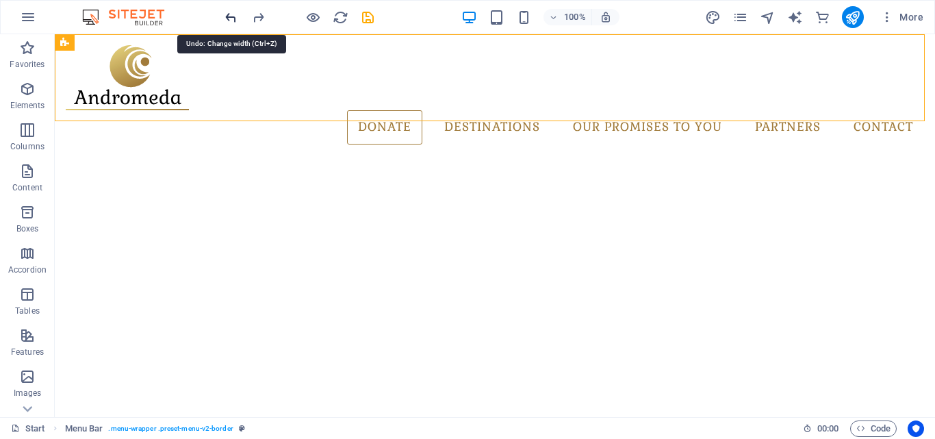
click at [225, 18] on icon "undo" at bounding box center [231, 18] width 16 height 16
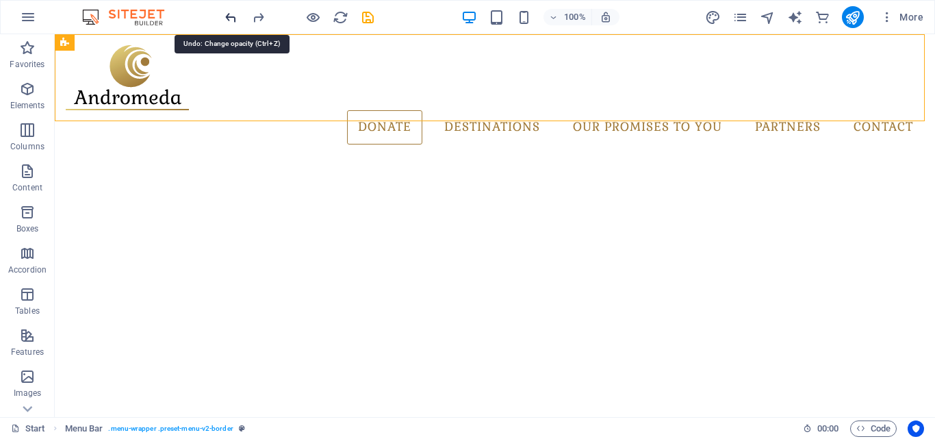
click at [225, 18] on icon "undo" at bounding box center [231, 18] width 16 height 16
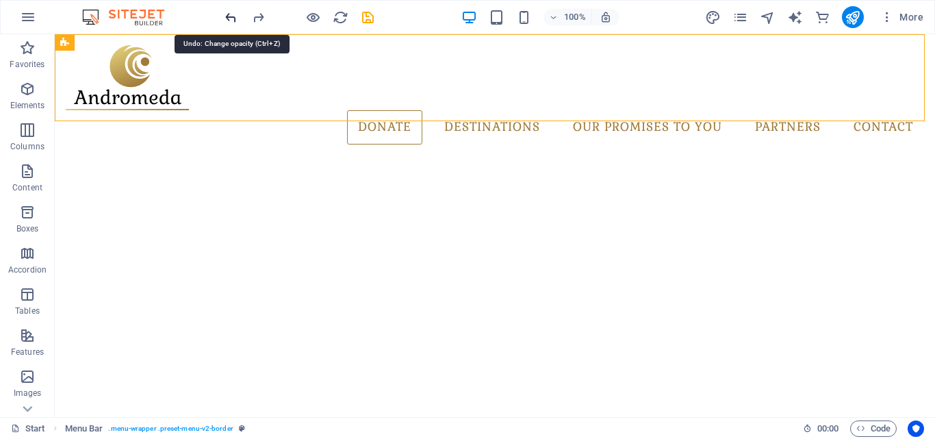
click at [225, 18] on icon "undo" at bounding box center [231, 18] width 16 height 16
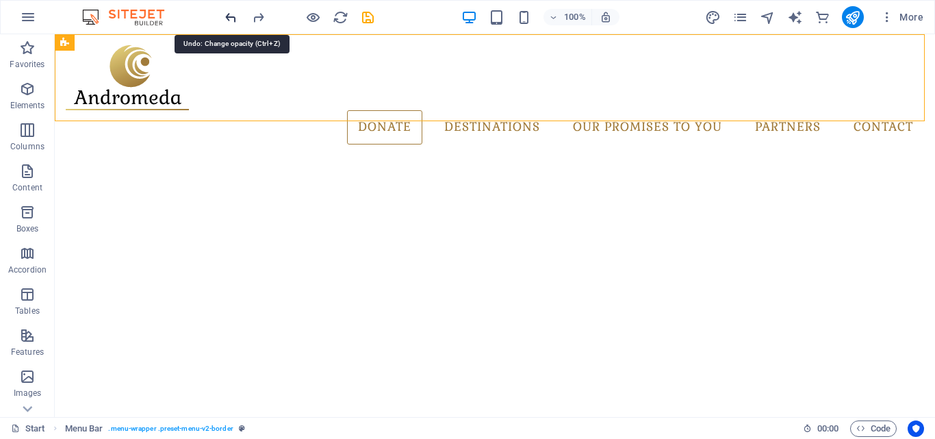
click at [225, 18] on icon "undo" at bounding box center [231, 18] width 16 height 16
click at [231, 16] on icon "undo" at bounding box center [231, 18] width 16 height 16
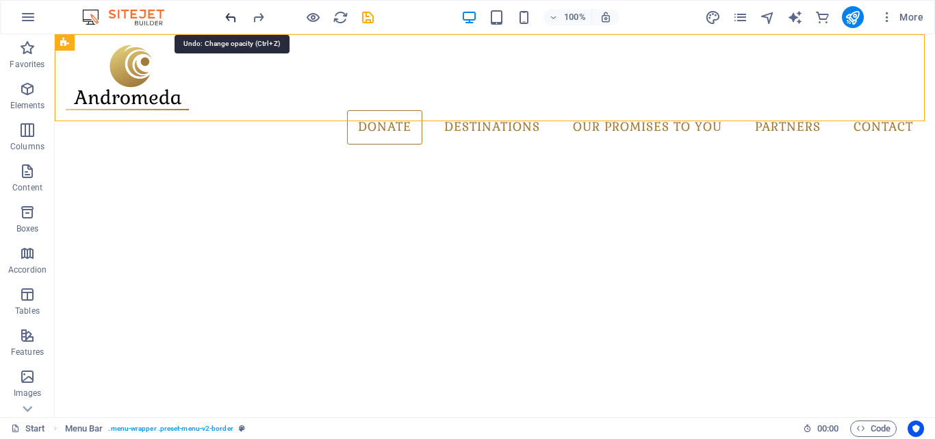
click at [231, 16] on icon "undo" at bounding box center [231, 18] width 16 height 16
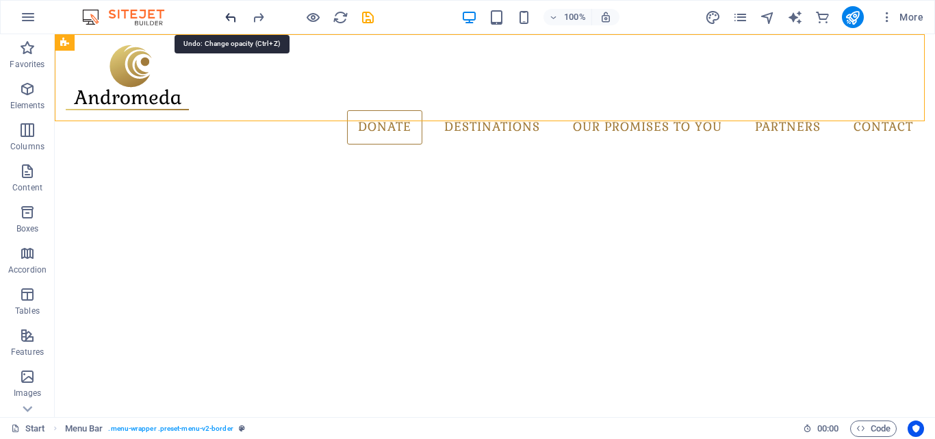
click at [231, 16] on icon "undo" at bounding box center [231, 18] width 16 height 16
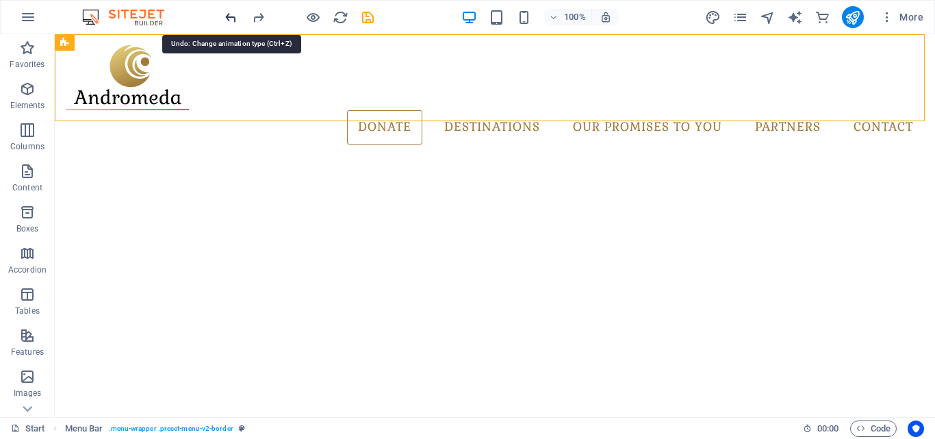
click at [231, 16] on icon "undo" at bounding box center [231, 18] width 16 height 16
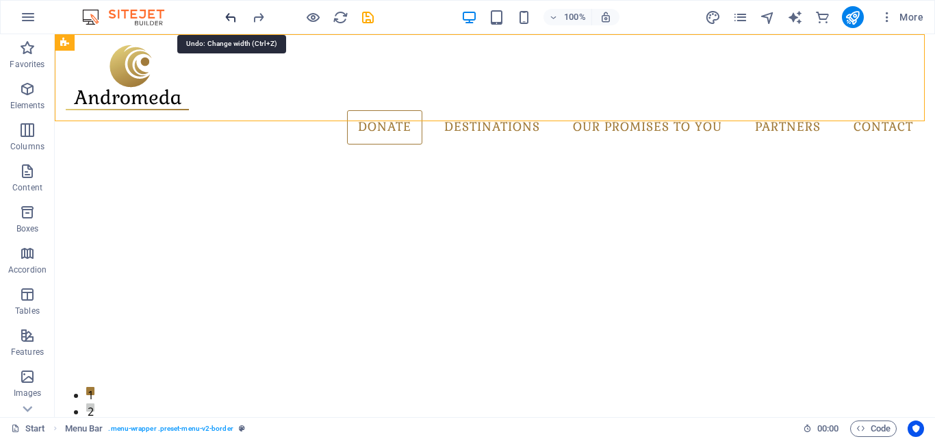
click at [231, 16] on icon "undo" at bounding box center [231, 18] width 16 height 16
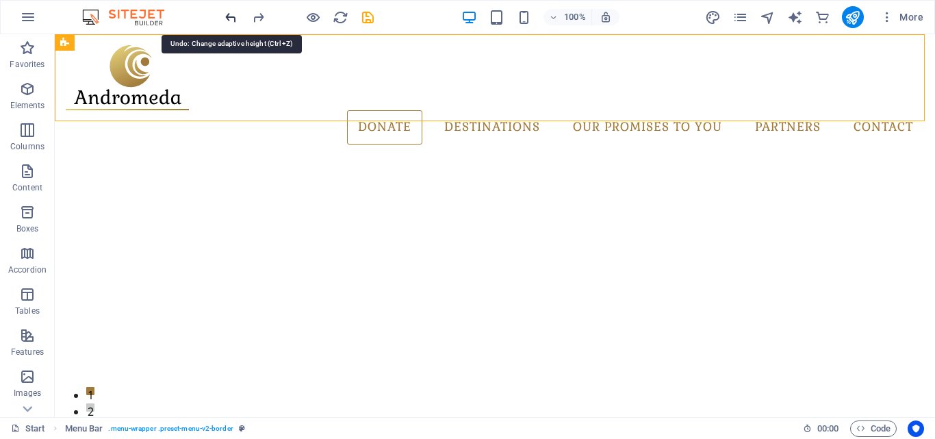
click at [231, 16] on icon "undo" at bounding box center [231, 18] width 16 height 16
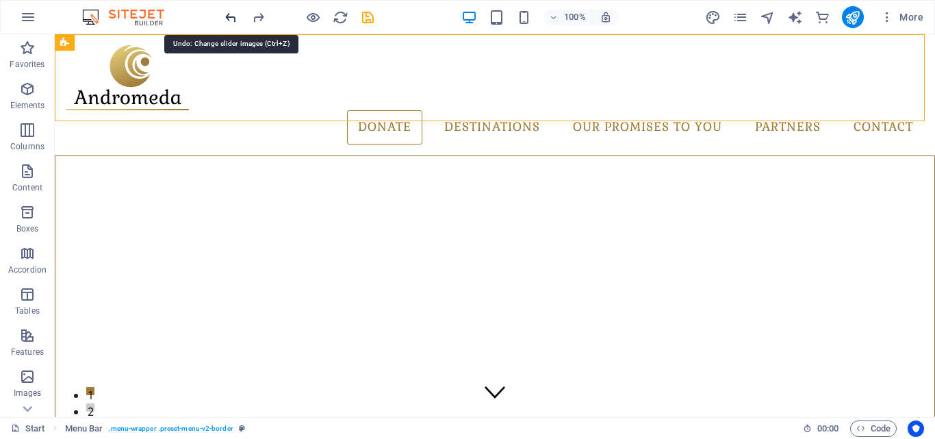
click at [231, 16] on icon "undo" at bounding box center [231, 18] width 16 height 16
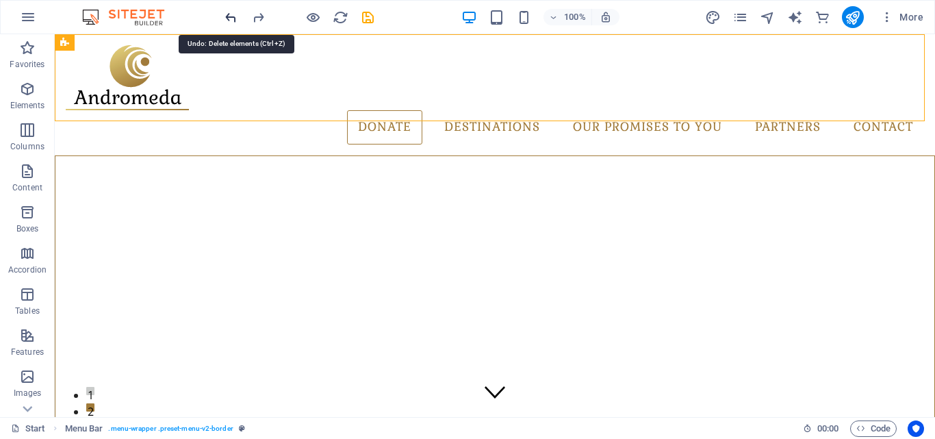
click at [231, 16] on icon "undo" at bounding box center [231, 18] width 16 height 16
click at [233, 18] on icon "undo" at bounding box center [231, 18] width 16 height 16
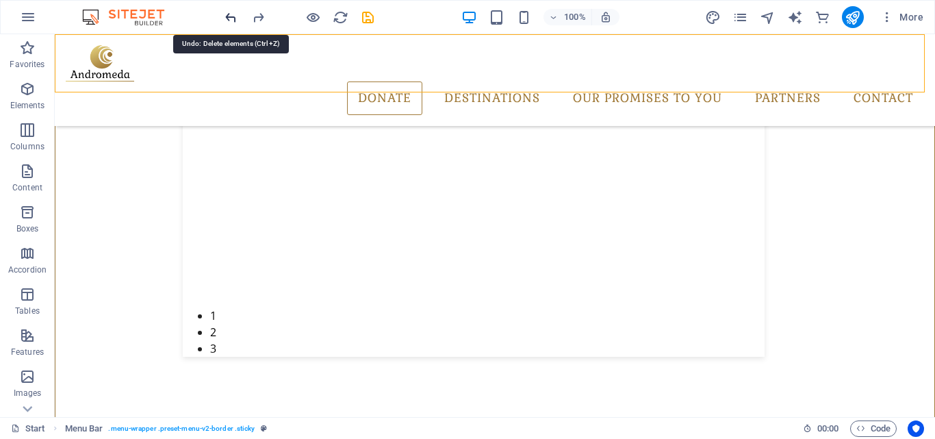
click at [233, 18] on icon "undo" at bounding box center [231, 18] width 16 height 16
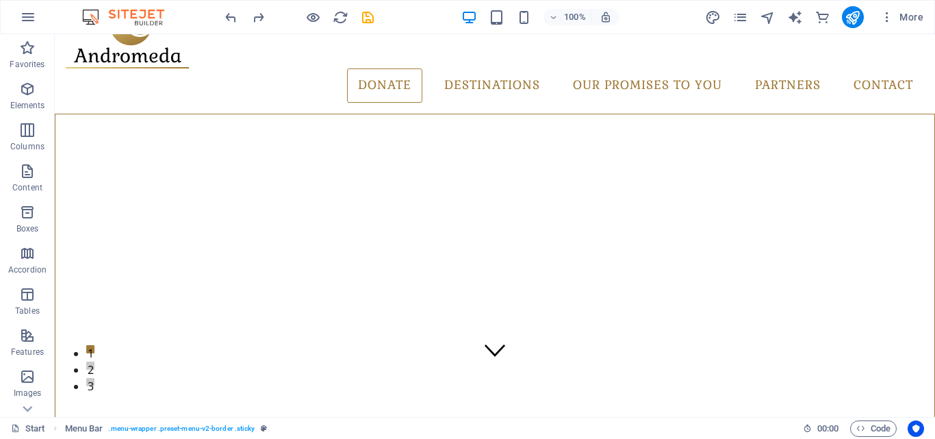
scroll to position [32, 0]
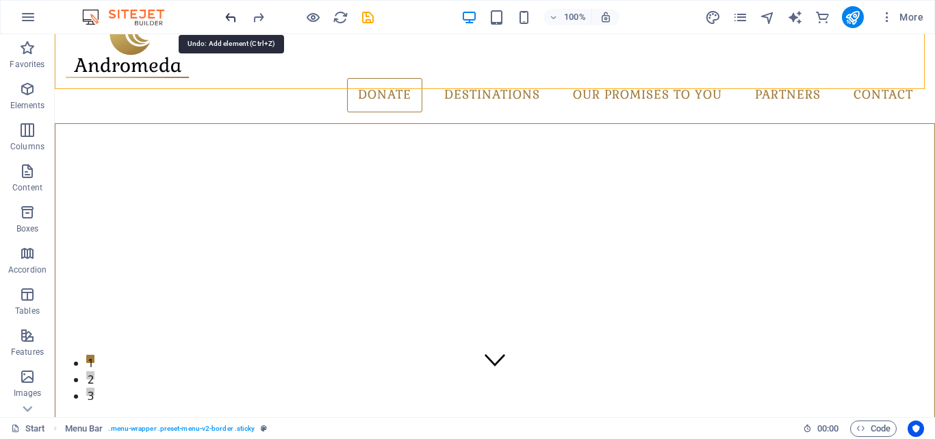
click at [229, 19] on icon "undo" at bounding box center [231, 18] width 16 height 16
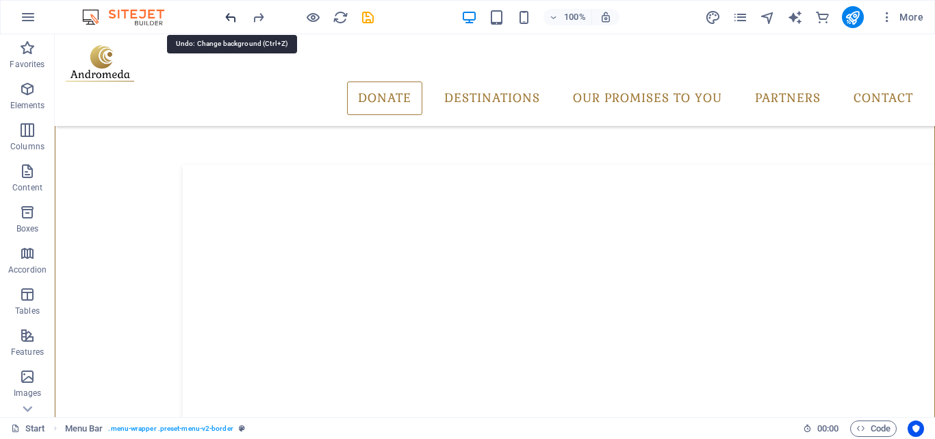
scroll to position [471, 0]
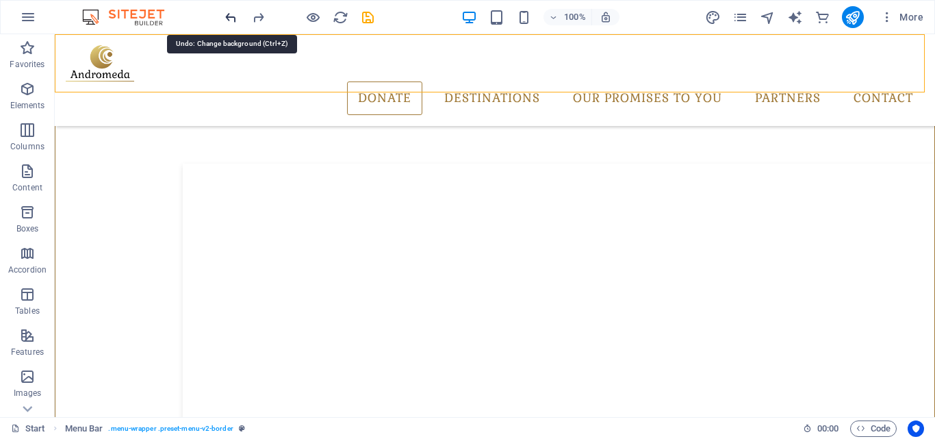
click at [229, 19] on icon "undo" at bounding box center [231, 18] width 16 height 16
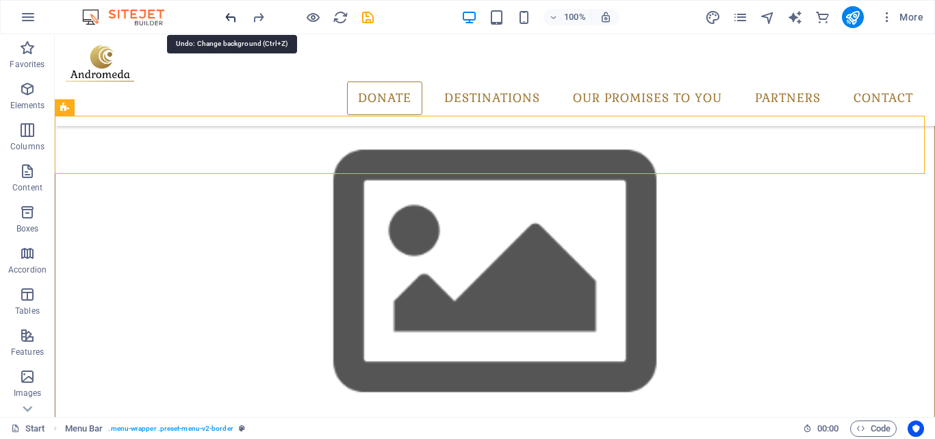
click at [229, 19] on icon "undo" at bounding box center [231, 18] width 16 height 16
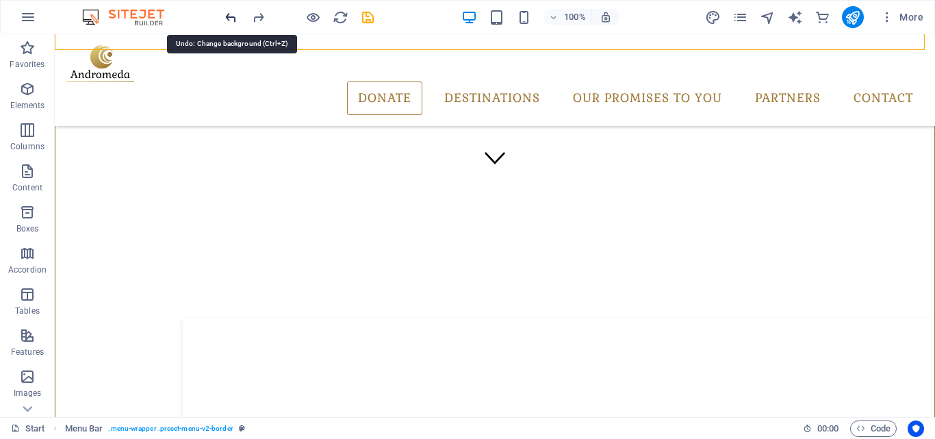
click at [229, 19] on icon "undo" at bounding box center [231, 18] width 16 height 16
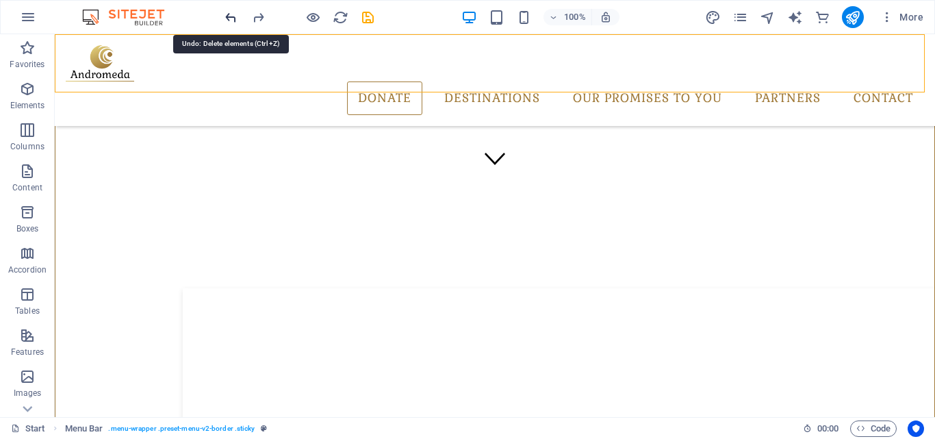
click at [229, 19] on icon "undo" at bounding box center [231, 18] width 16 height 16
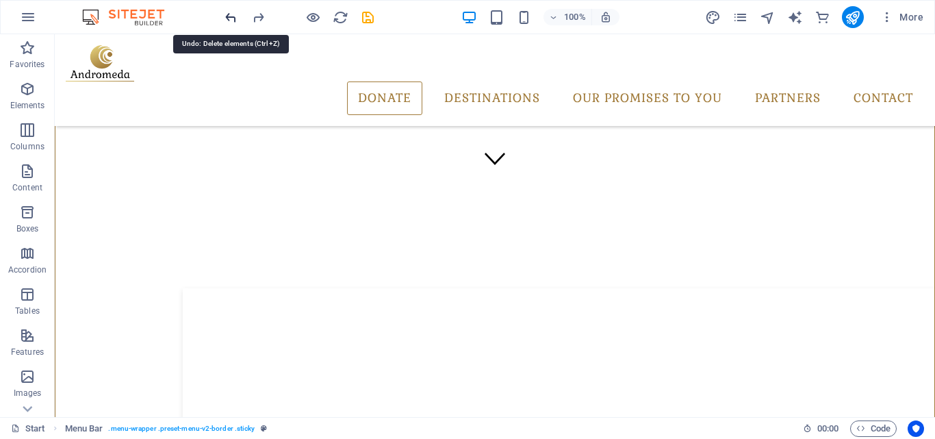
scroll to position [323, 0]
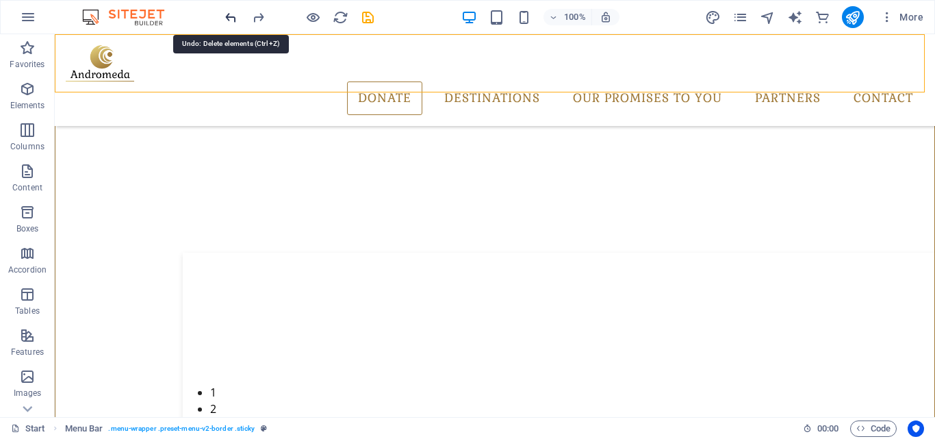
click at [229, 19] on icon "undo" at bounding box center [231, 18] width 16 height 16
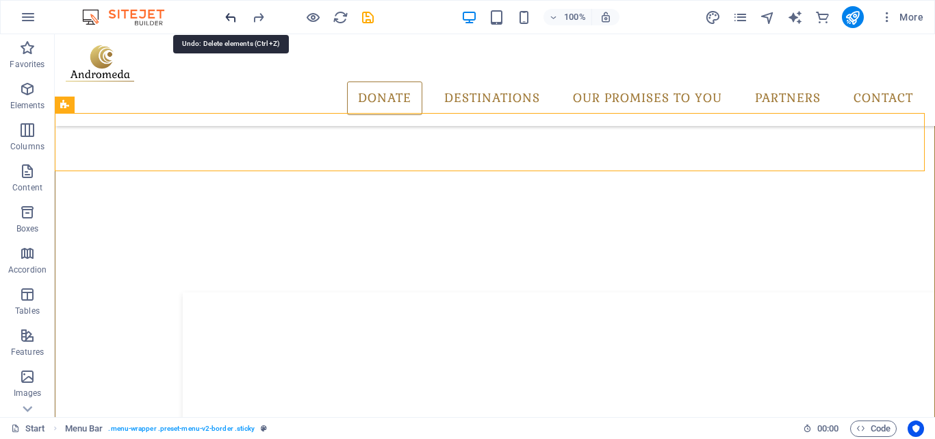
click at [229, 19] on icon "undo" at bounding box center [231, 18] width 16 height 16
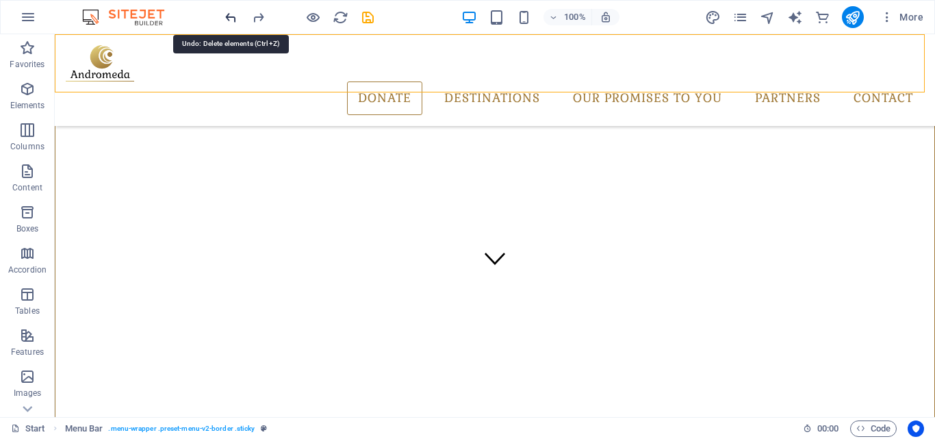
click at [229, 19] on icon "undo" at bounding box center [231, 18] width 16 height 16
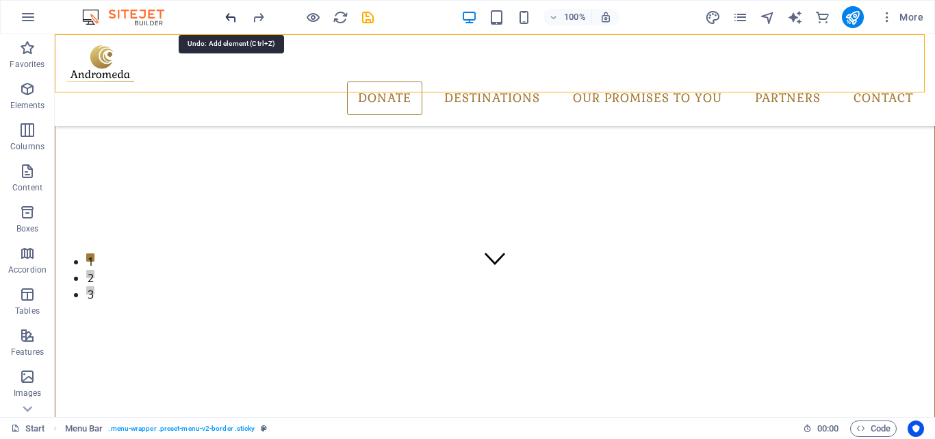
click at [229, 19] on icon "undo" at bounding box center [231, 18] width 16 height 16
click at [229, 19] on div at bounding box center [299, 17] width 153 height 22
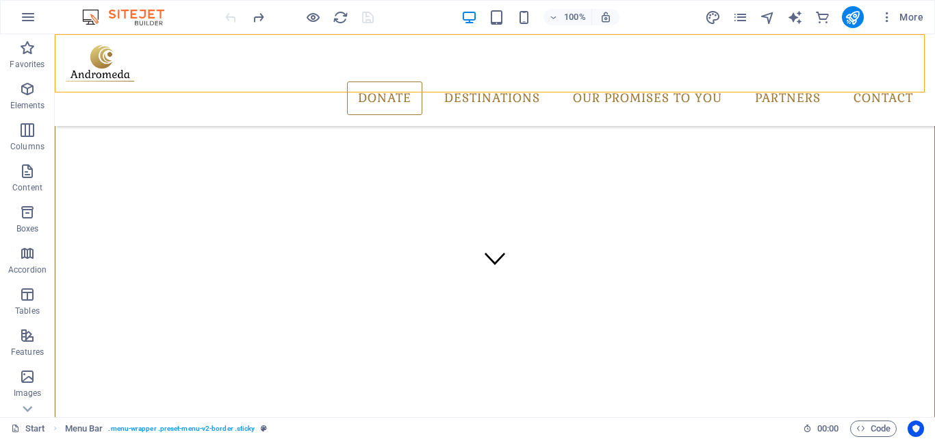
click at [229, 19] on div at bounding box center [299, 17] width 153 height 22
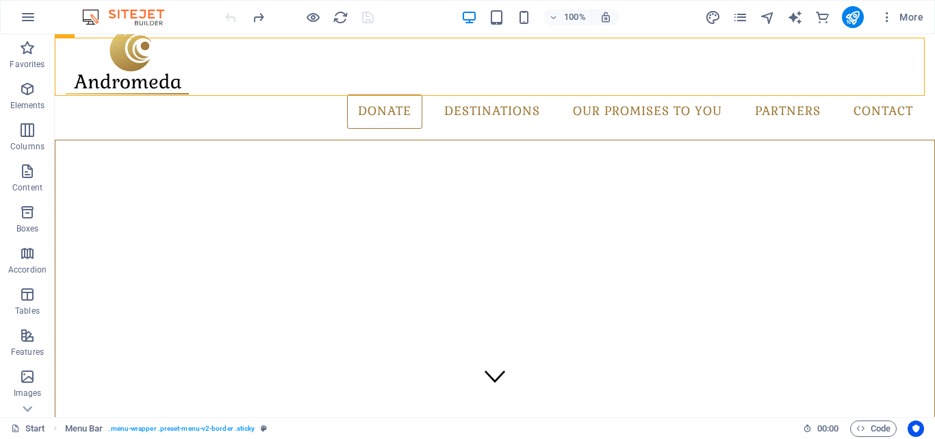
scroll to position [0, 0]
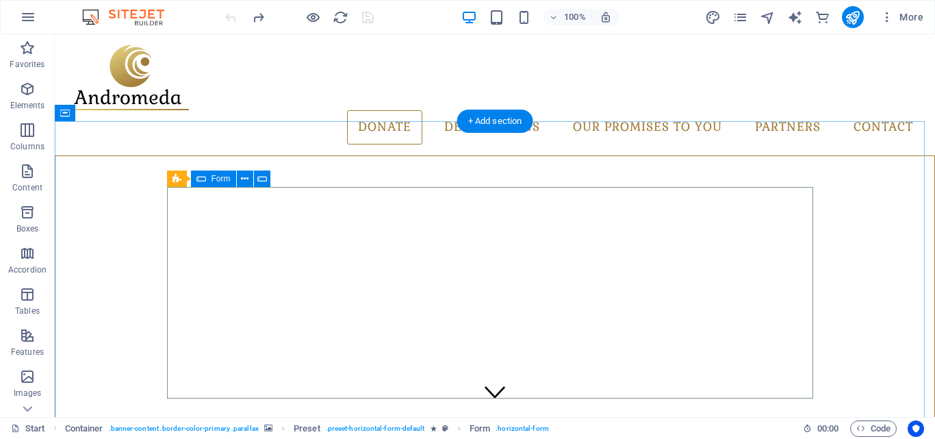
click at [249, 182] on icon at bounding box center [245, 179] width 8 height 14
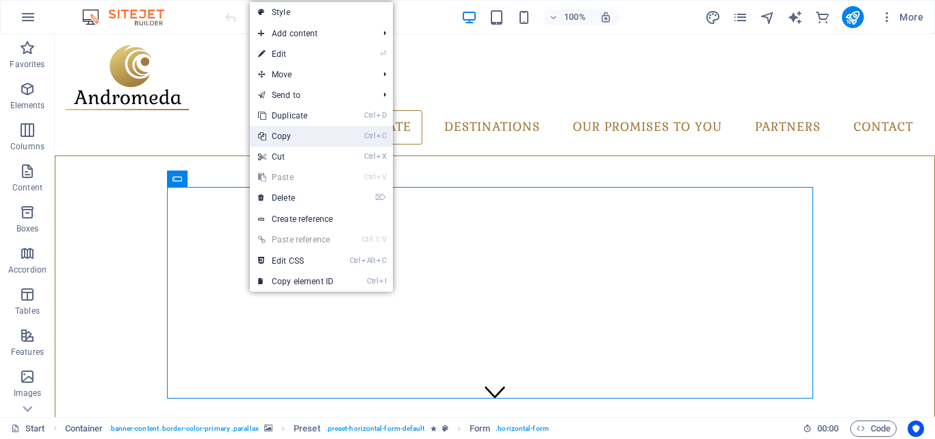
click at [310, 140] on link "Ctrl C Copy" at bounding box center [296, 136] width 92 height 21
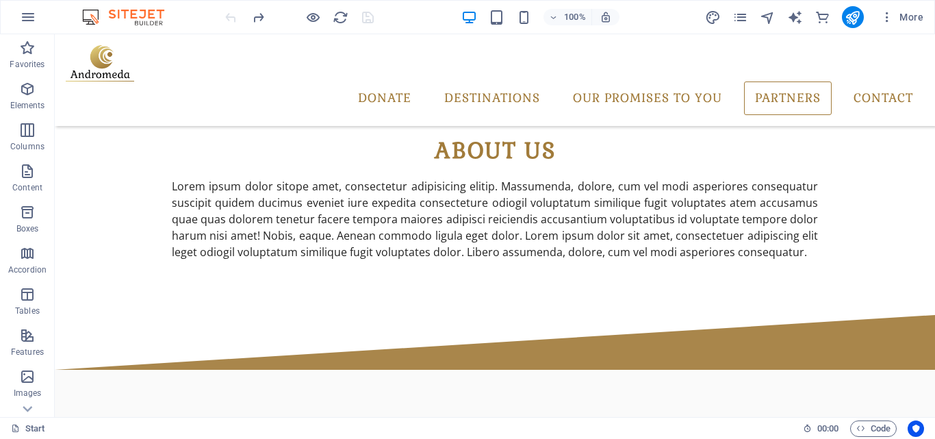
scroll to position [835, 0]
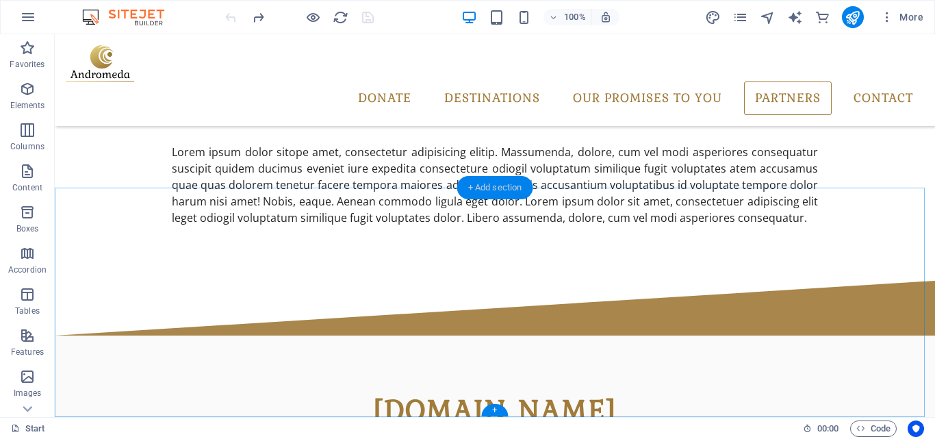
click at [512, 194] on div "+ Add section" at bounding box center [495, 187] width 76 height 23
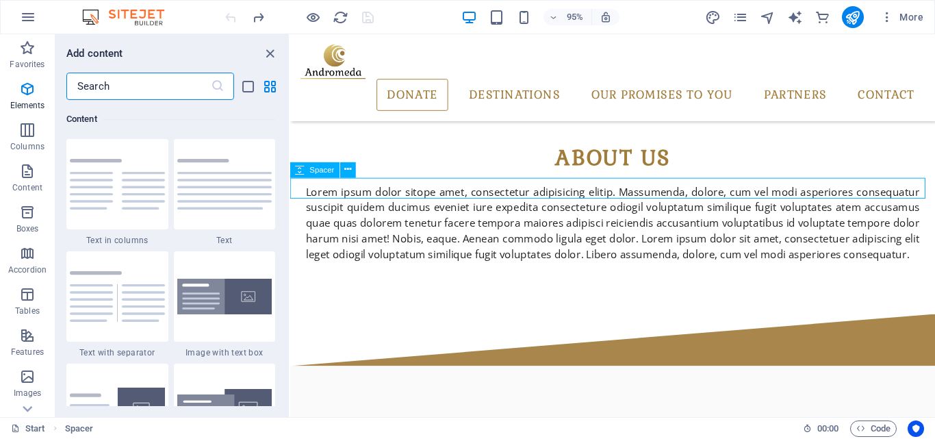
scroll to position [2396, 0]
click at [349, 173] on icon at bounding box center [347, 170] width 7 height 14
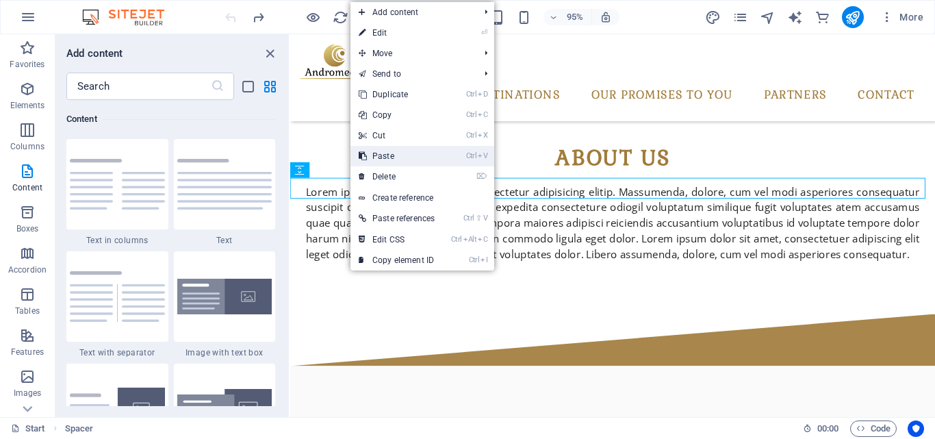
click at [385, 162] on link "Ctrl V Paste" at bounding box center [397, 156] width 92 height 21
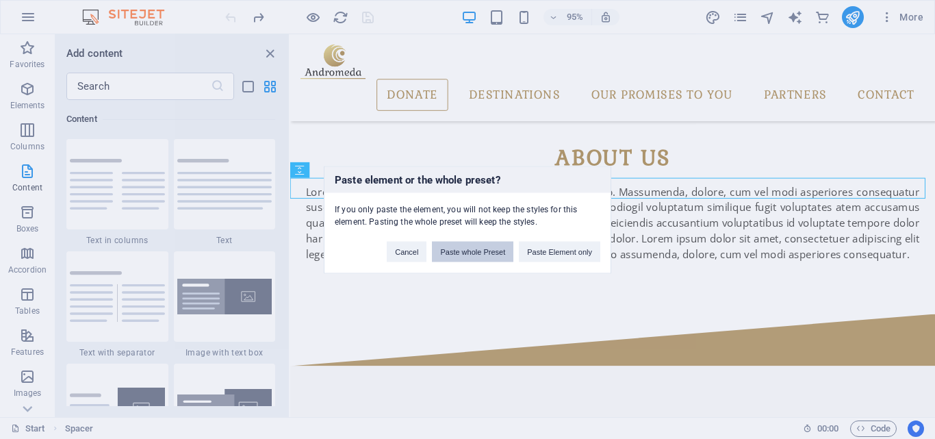
click at [481, 248] on button "Paste whole Preset" at bounding box center [472, 251] width 81 height 21
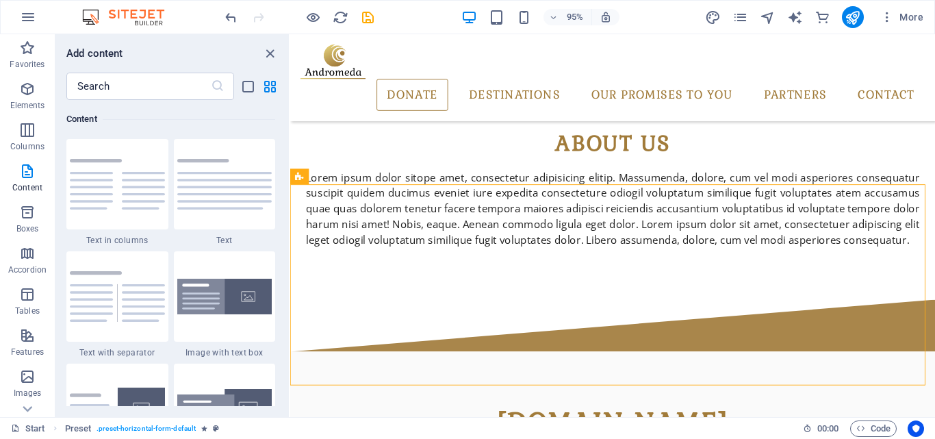
scroll to position [856, 0]
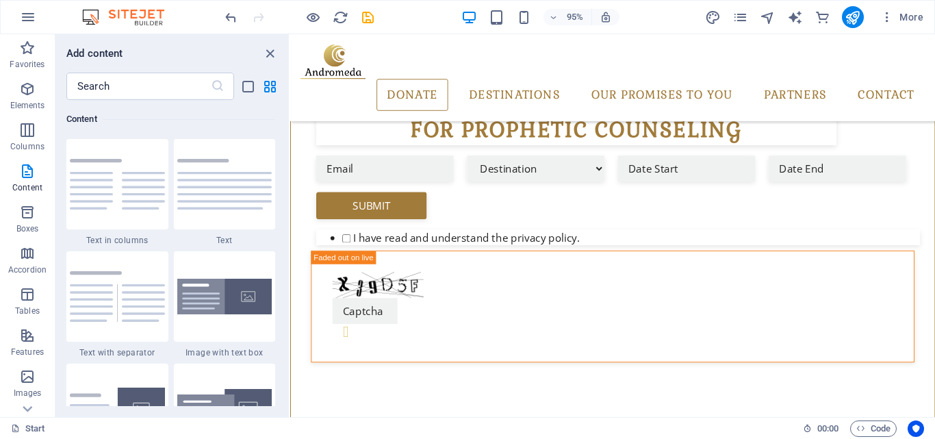
scroll to position [159, 0]
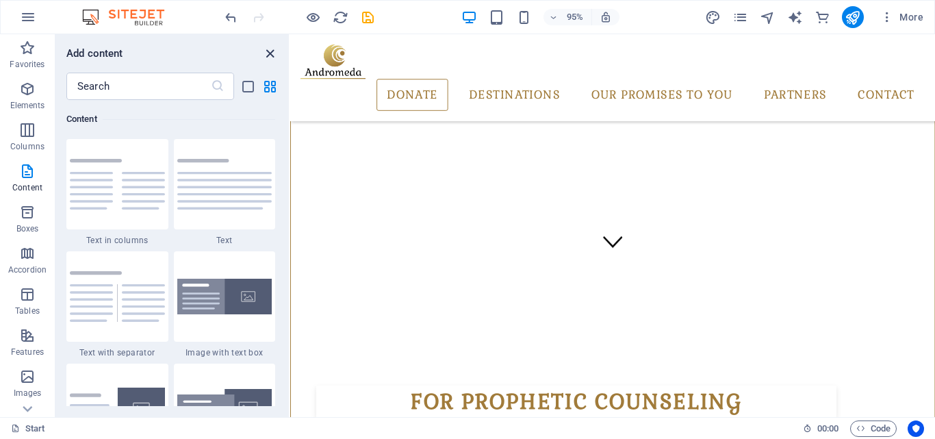
click at [273, 49] on icon "close panel" at bounding box center [270, 54] width 16 height 16
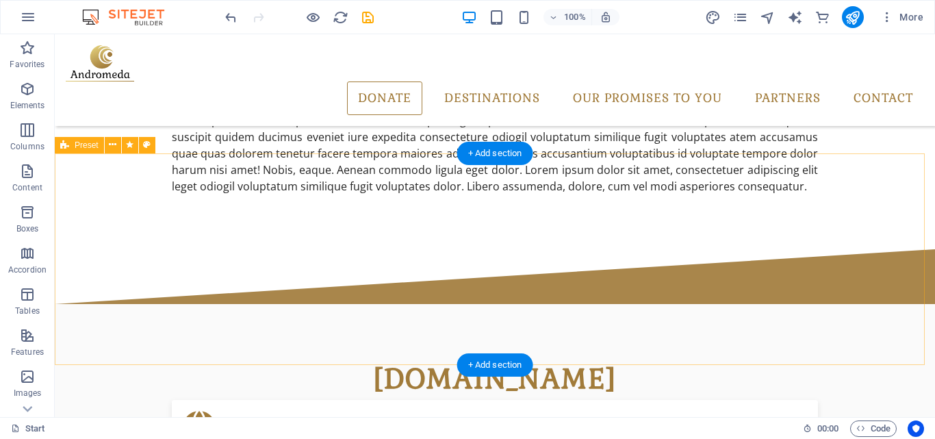
scroll to position [869, 0]
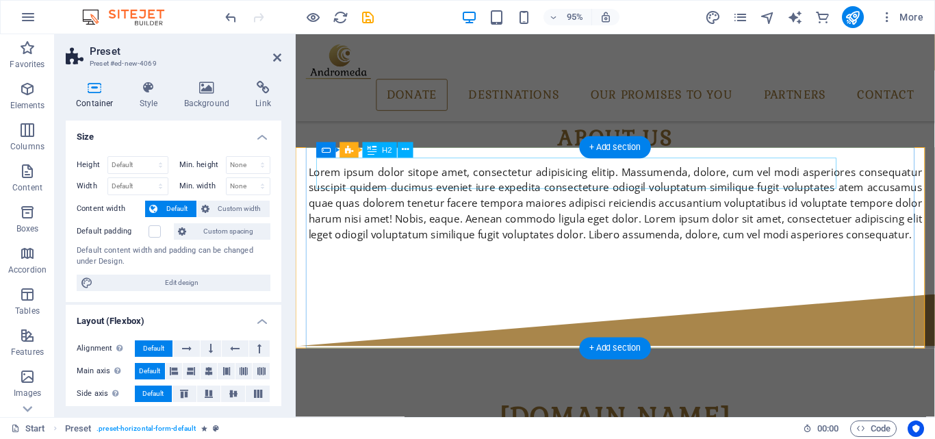
scroll to position [902, 0]
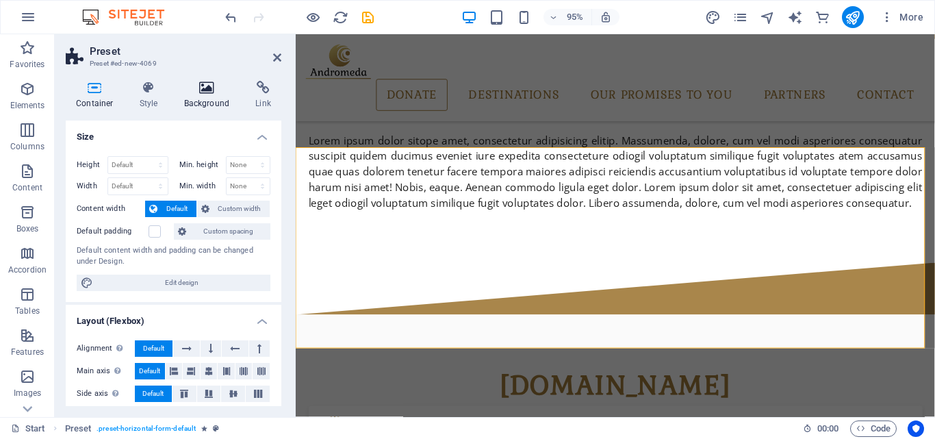
click at [209, 99] on h4 "Background" at bounding box center [210, 95] width 72 height 29
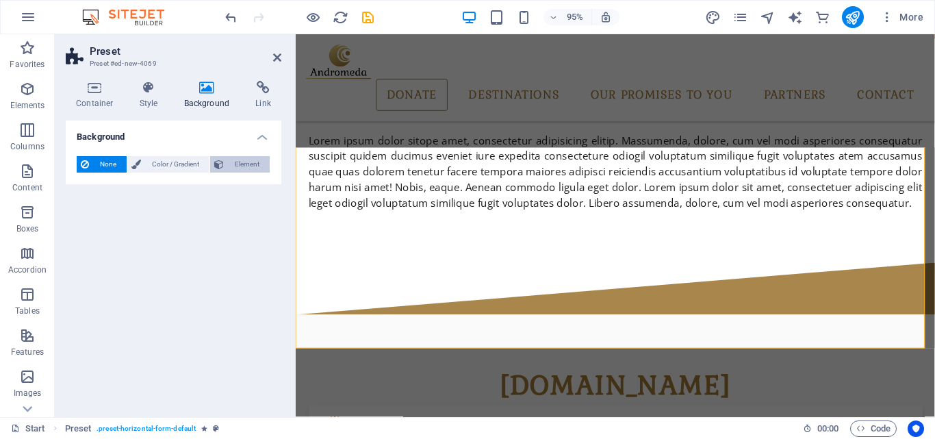
click at [231, 165] on span "Element" at bounding box center [247, 164] width 38 height 16
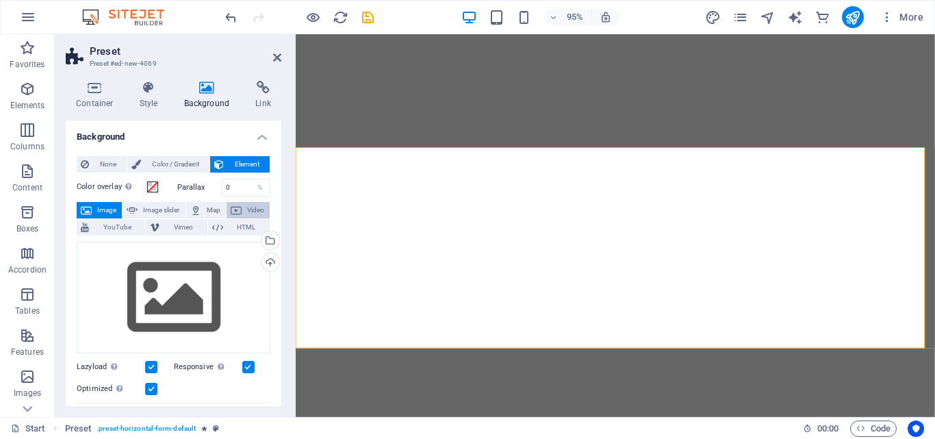
click at [240, 212] on button "Video" at bounding box center [248, 210] width 43 height 16
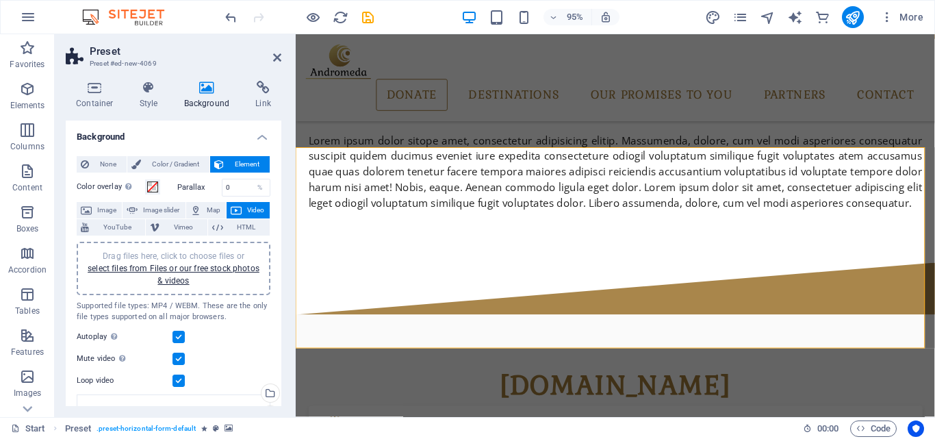
scroll to position [902, 0]
click at [202, 267] on link "select files from Files or our free stock photos & videos" at bounding box center [174, 275] width 172 height 22
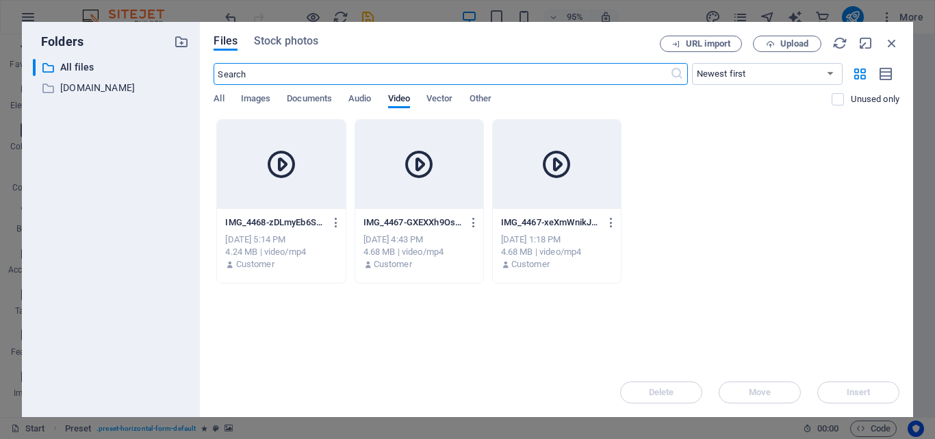
scroll to position [611, 0]
click at [893, 43] on icon "button" at bounding box center [892, 43] width 15 height 15
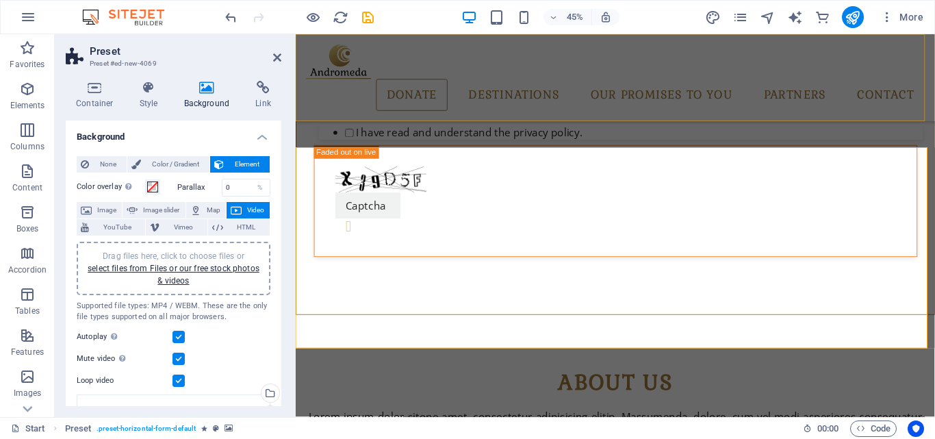
scroll to position [902, 0]
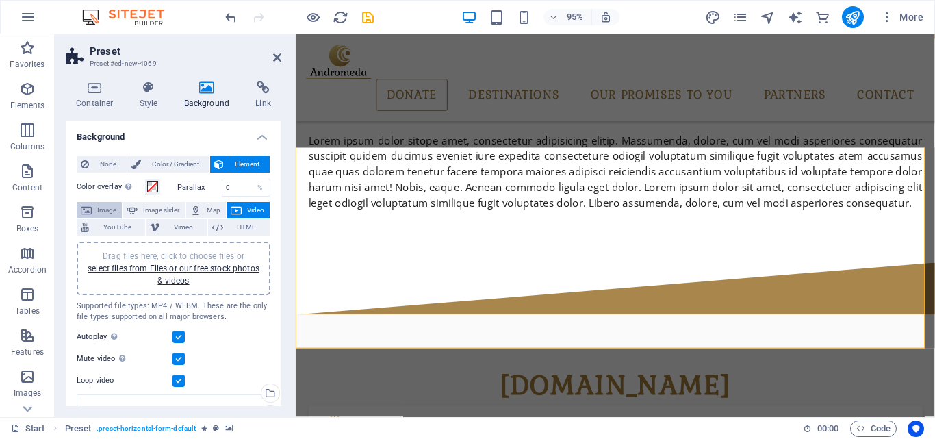
click at [108, 212] on span "Image" at bounding box center [107, 210] width 22 height 16
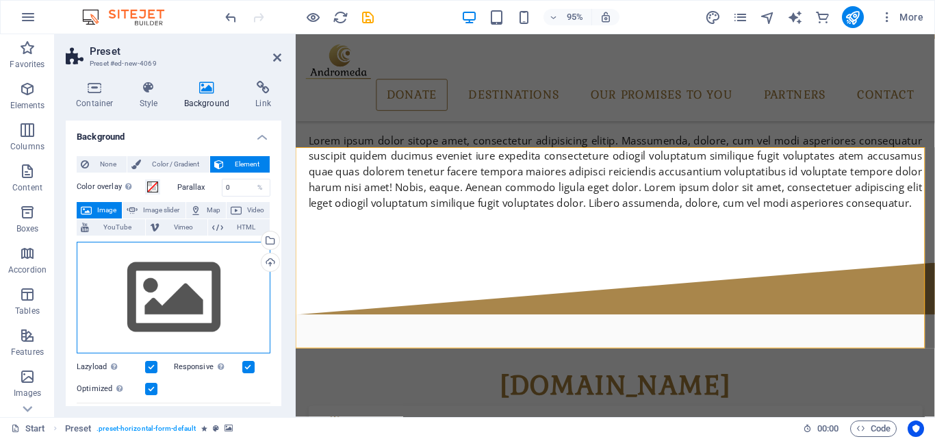
click at [191, 266] on div "Drag files here, click to choose files or select files from Files or our free s…" at bounding box center [174, 298] width 194 height 112
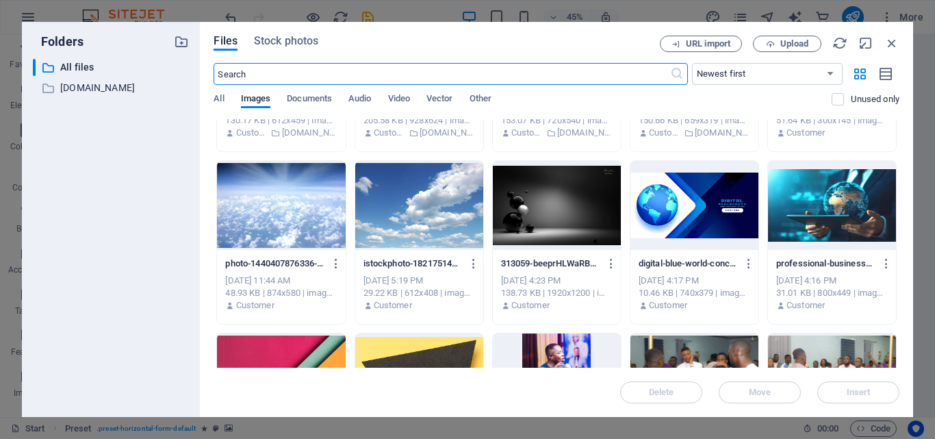
scroll to position [977, 0]
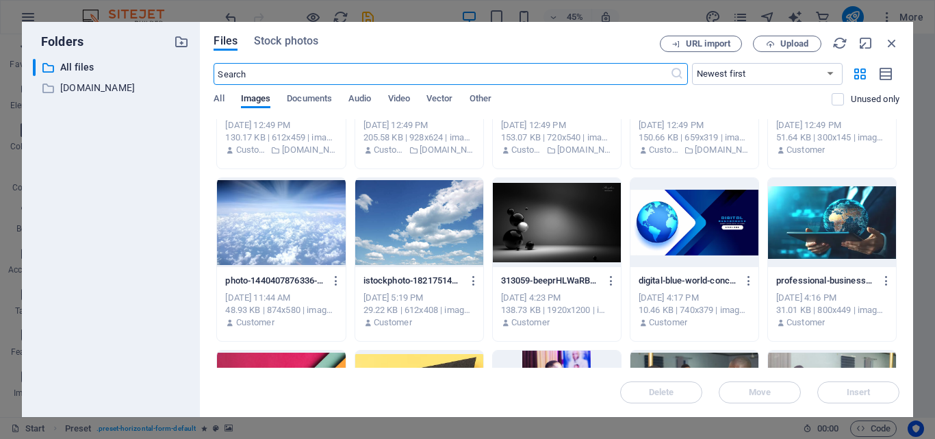
click at [314, 249] on div at bounding box center [281, 222] width 128 height 89
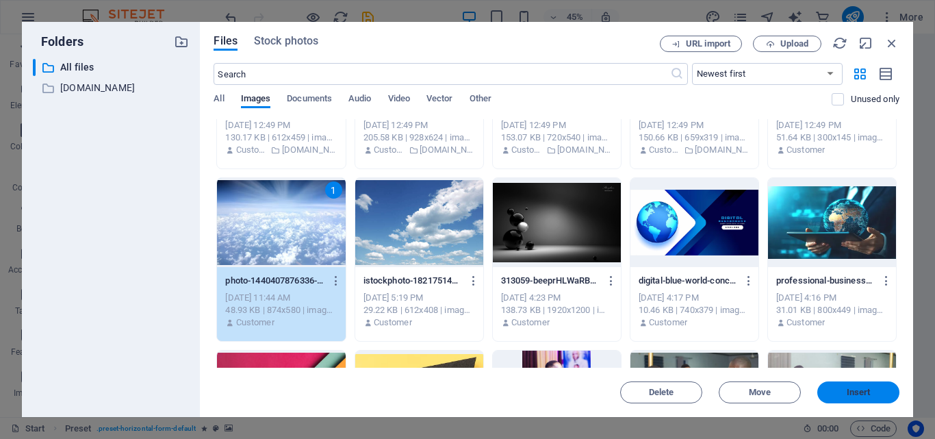
click at [850, 390] on span "Insert" at bounding box center [859, 392] width 24 height 8
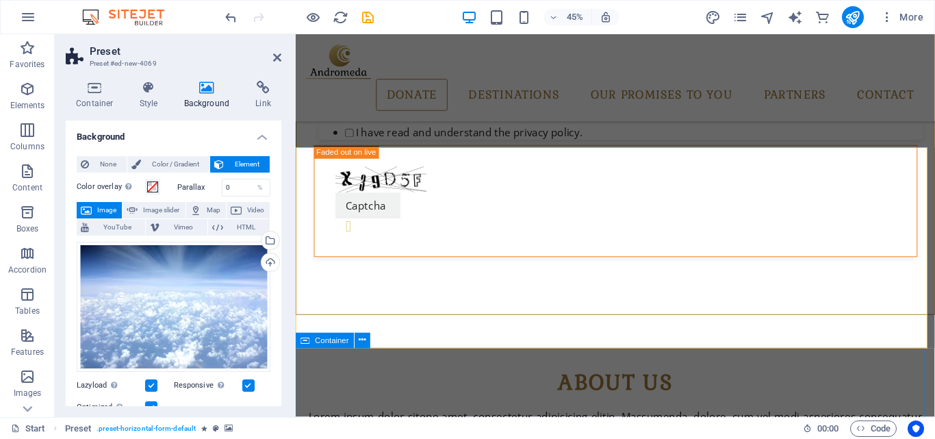
scroll to position [902, 0]
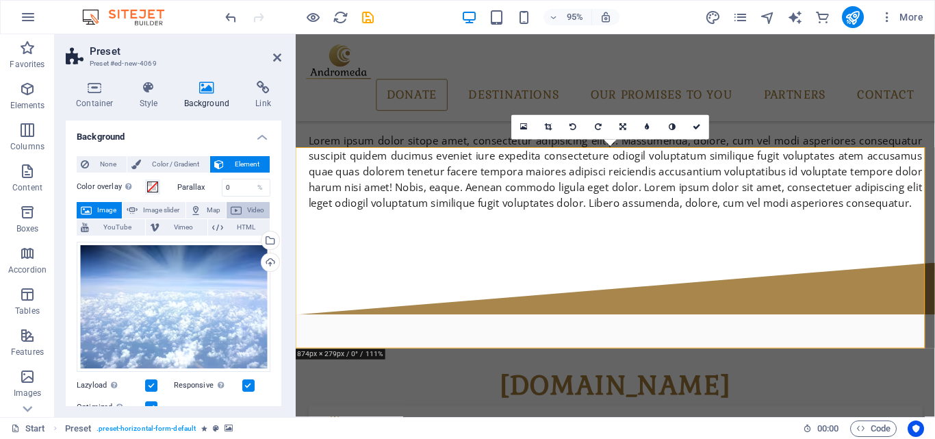
click at [249, 211] on span "Video" at bounding box center [256, 210] width 20 height 16
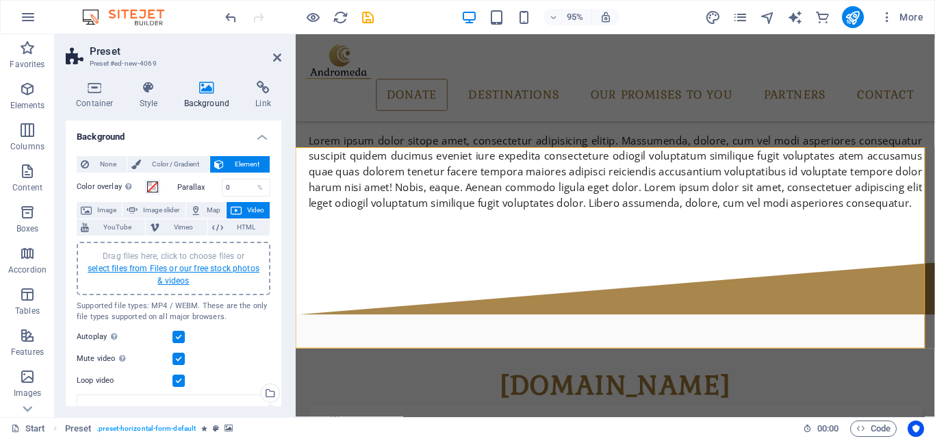
click at [226, 264] on link "select files from Files or our free stock photos & videos" at bounding box center [174, 275] width 172 height 22
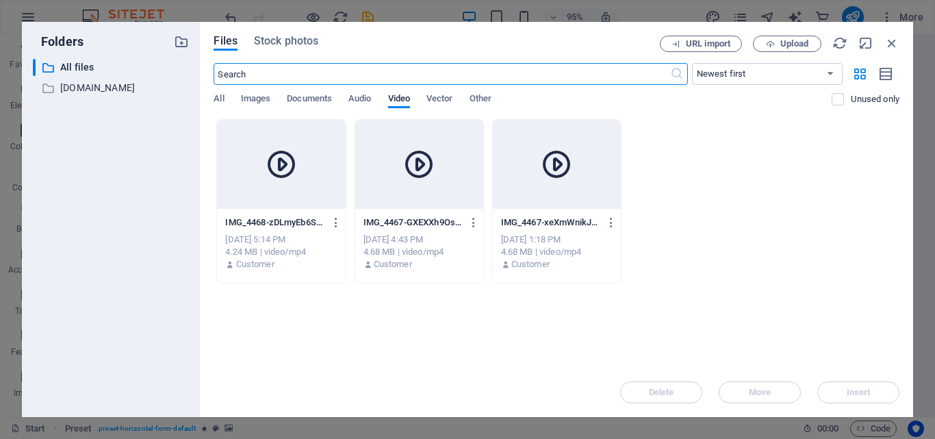
scroll to position [611, 0]
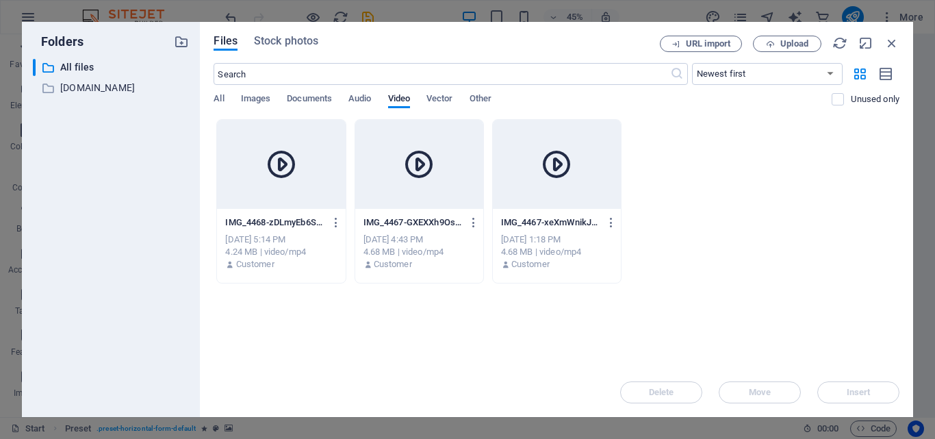
click at [511, 210] on div "IMG_4467-xeXmWnikJ2JvKSfpEK220g.MP4 IMG_4467-xeXmWnikJ2JvKSfpEK220g.MP4 Oct 1, …" at bounding box center [557, 244] width 128 height 70
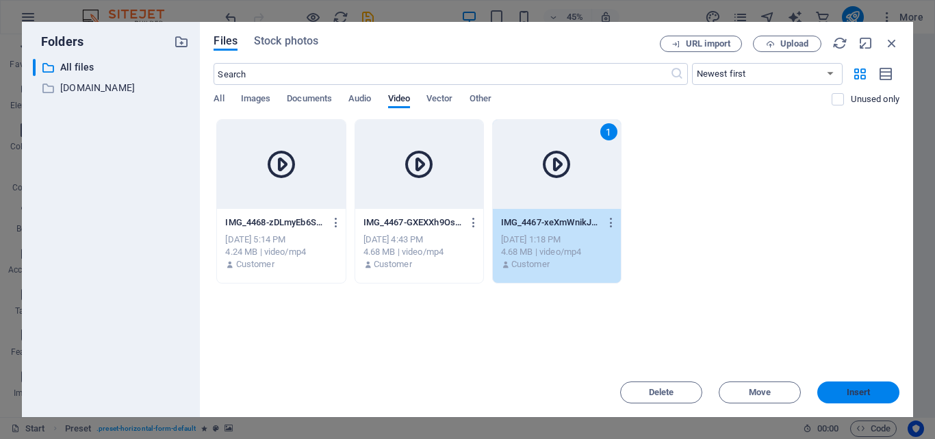
click at [844, 388] on span "Insert" at bounding box center [858, 392] width 71 height 8
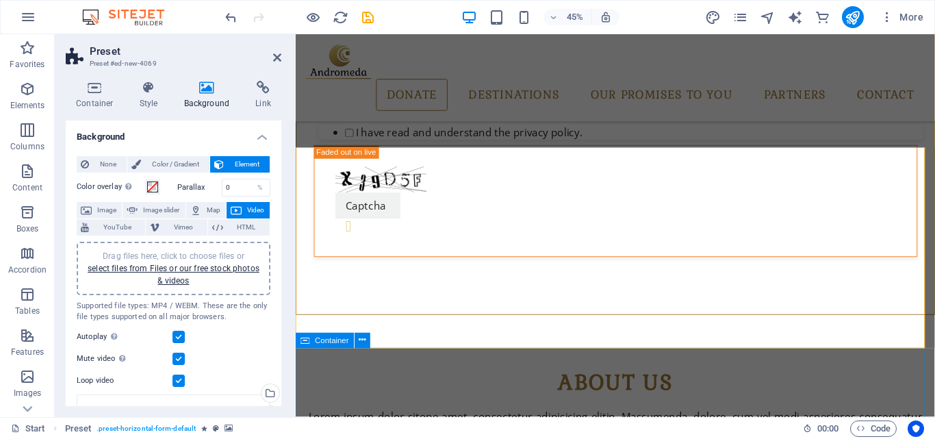
scroll to position [902, 0]
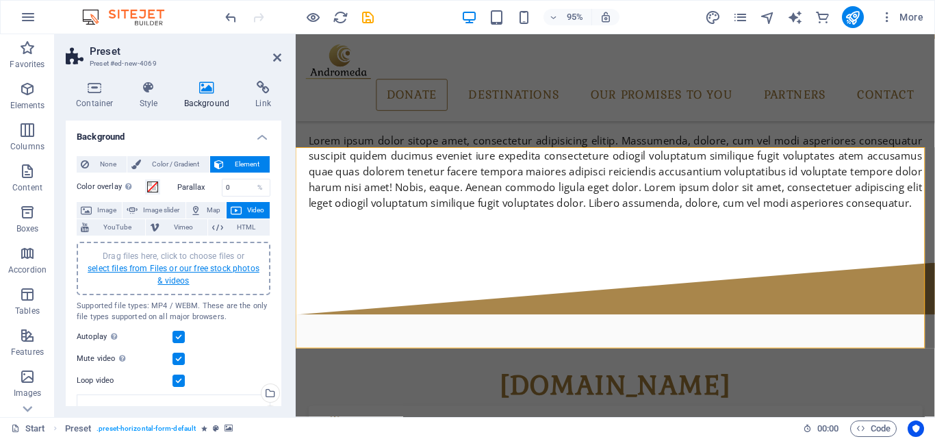
click at [204, 267] on link "select files from Files or our free stock photos & videos" at bounding box center [174, 275] width 172 height 22
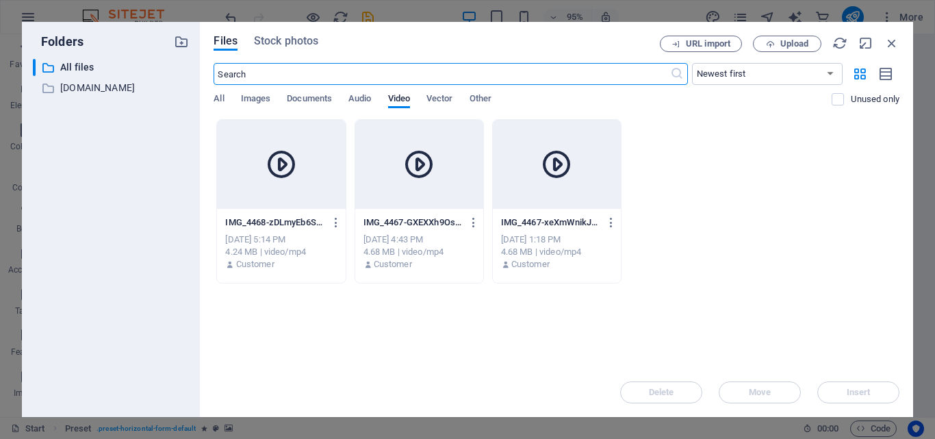
scroll to position [611, 0]
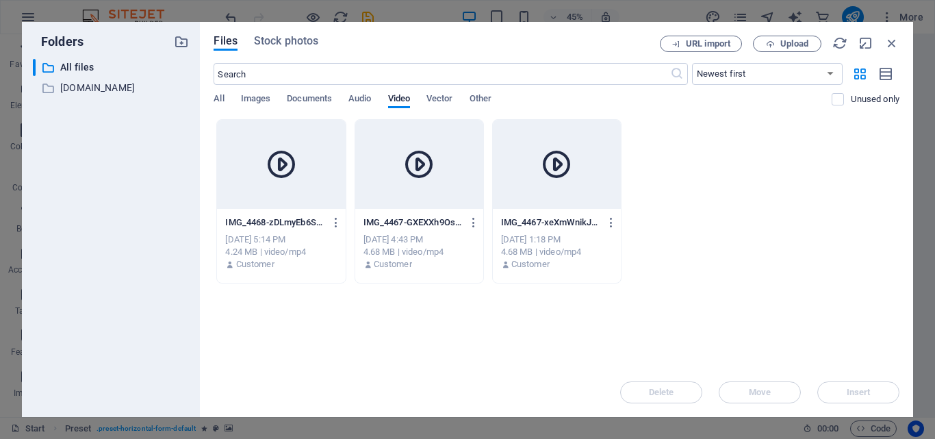
click at [451, 177] on div at bounding box center [419, 164] width 128 height 89
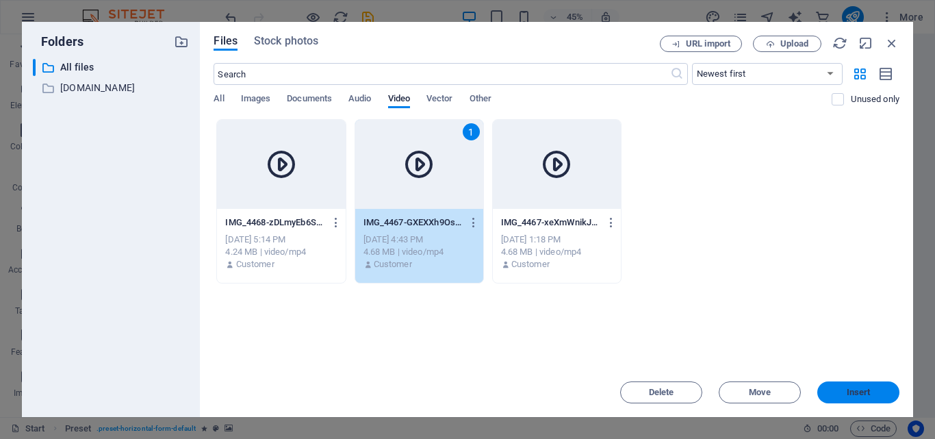
click at [843, 393] on span "Insert" at bounding box center [858, 392] width 71 height 8
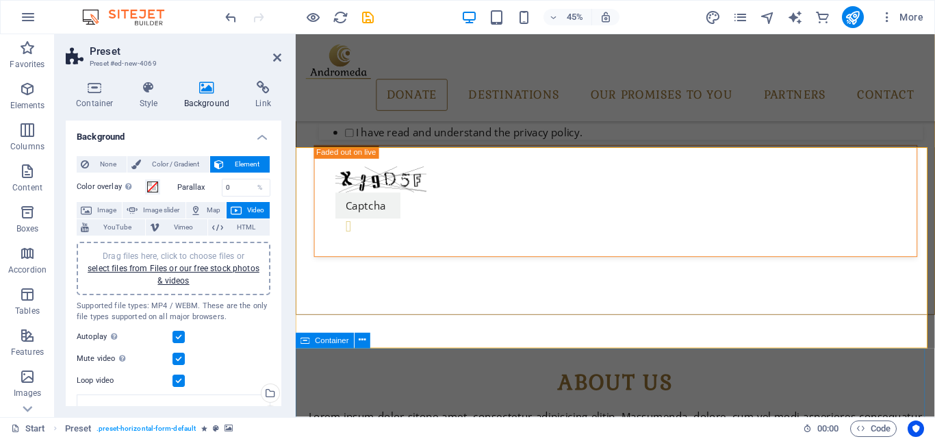
scroll to position [902, 0]
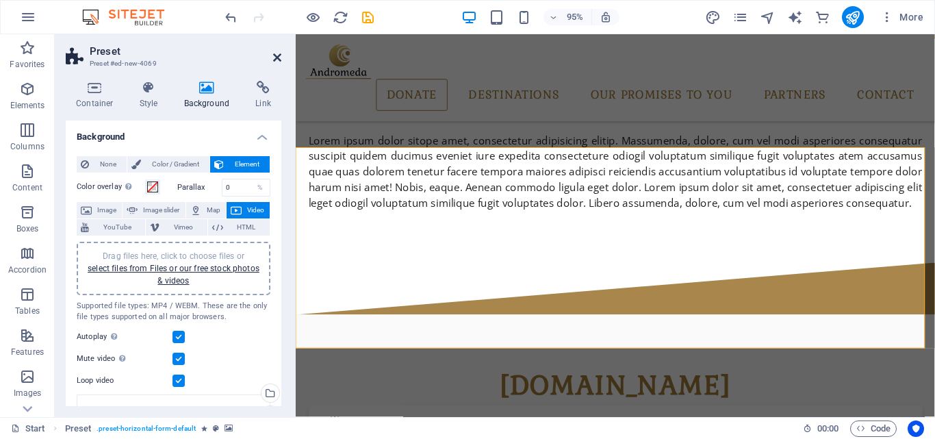
click at [275, 53] on icon at bounding box center [277, 57] width 8 height 11
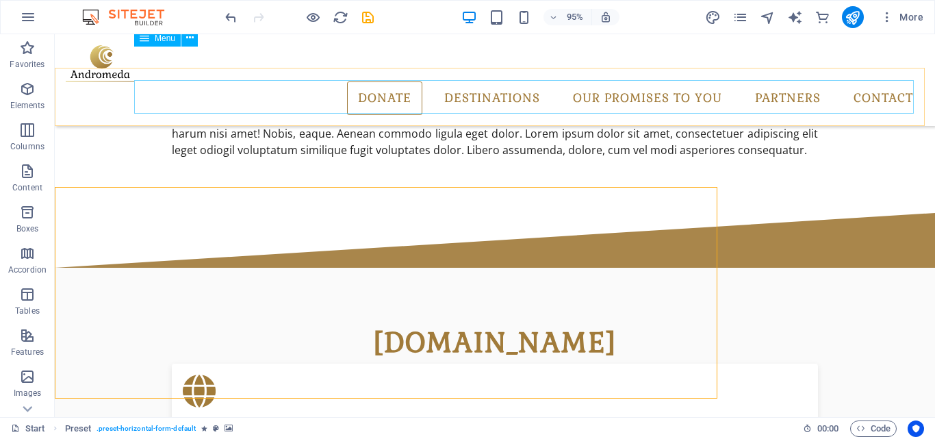
scroll to position [869, 0]
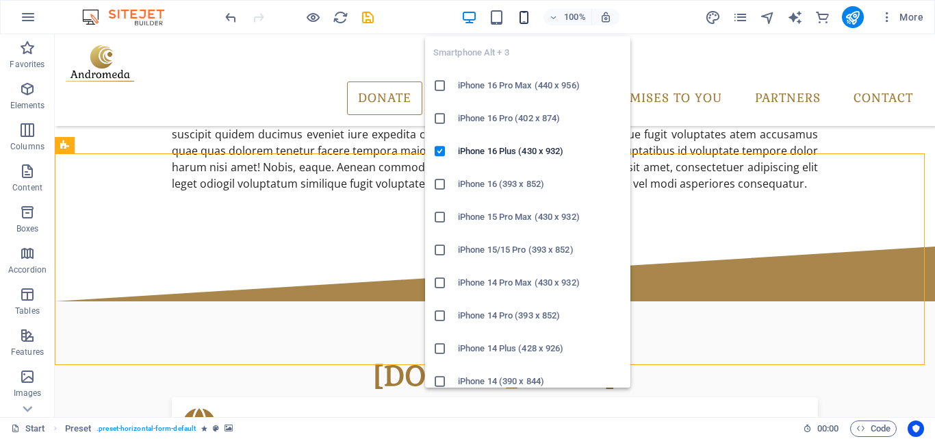
click at [528, 17] on icon "button" at bounding box center [524, 18] width 16 height 16
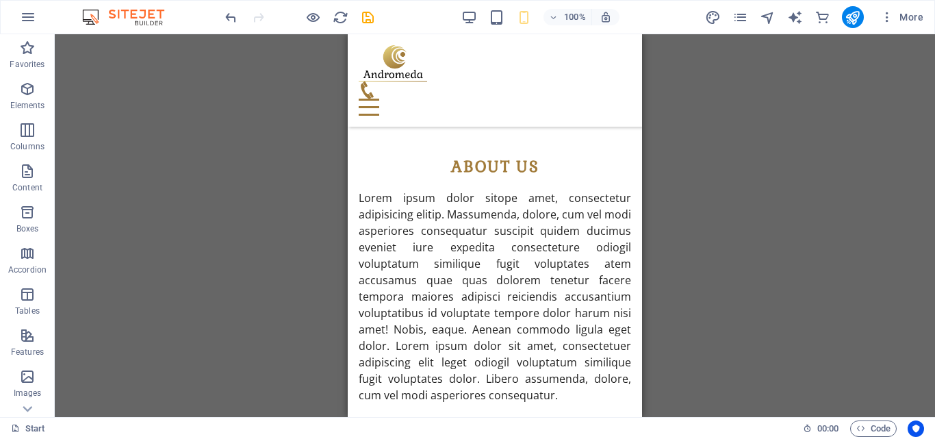
scroll to position [129, 0]
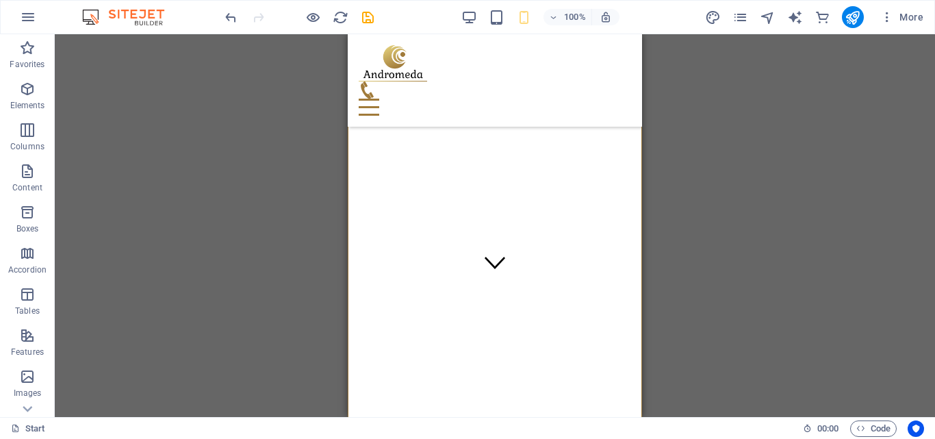
drag, startPoint x: 635, startPoint y: 275, endPoint x: 689, endPoint y: 36, distance: 245.5
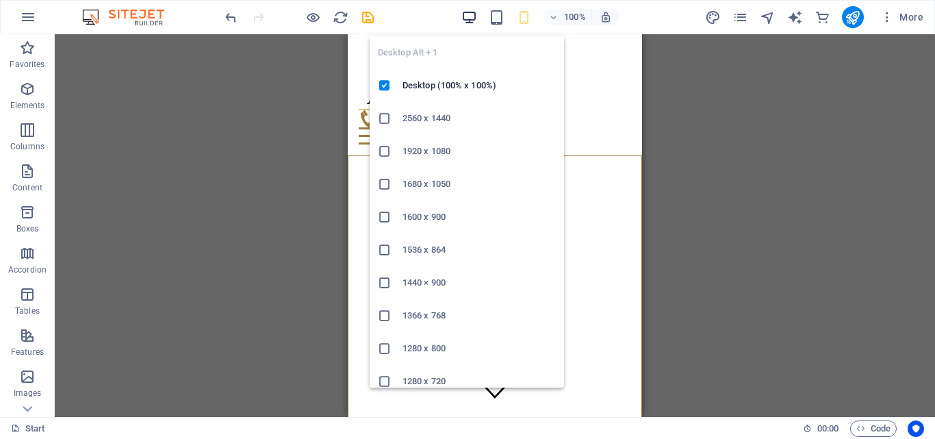
click at [470, 12] on icon "button" at bounding box center [470, 18] width 16 height 16
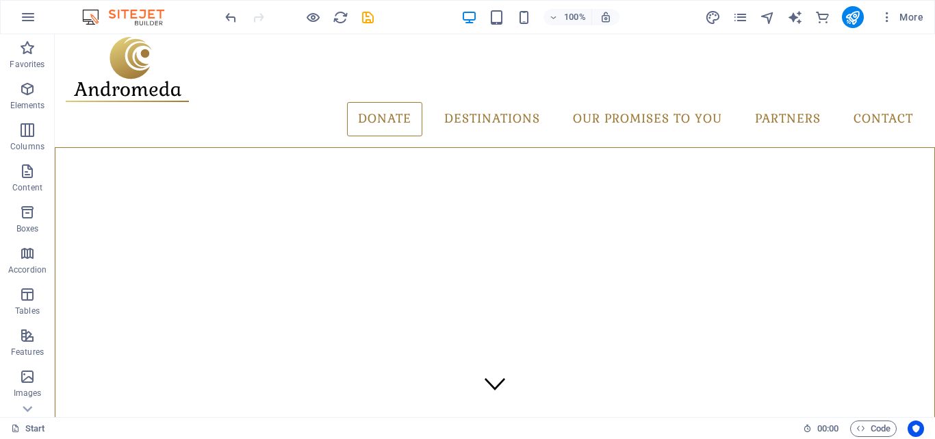
scroll to position [31, 0]
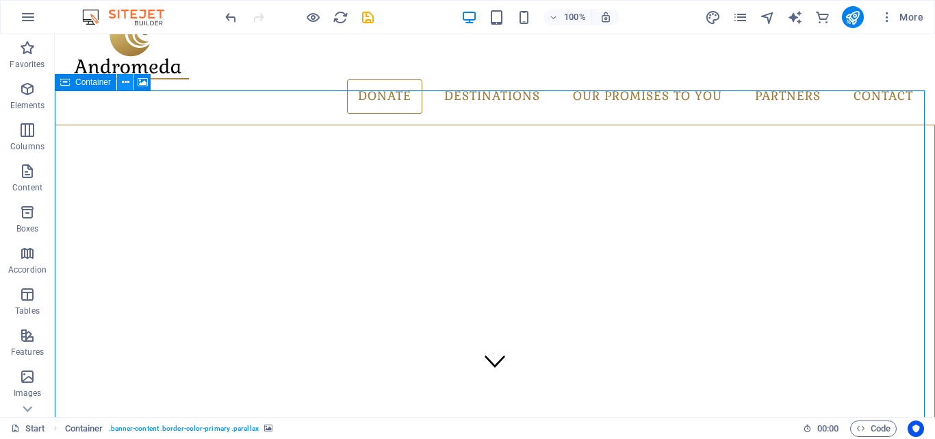
click at [129, 85] on button at bounding box center [125, 82] width 16 height 16
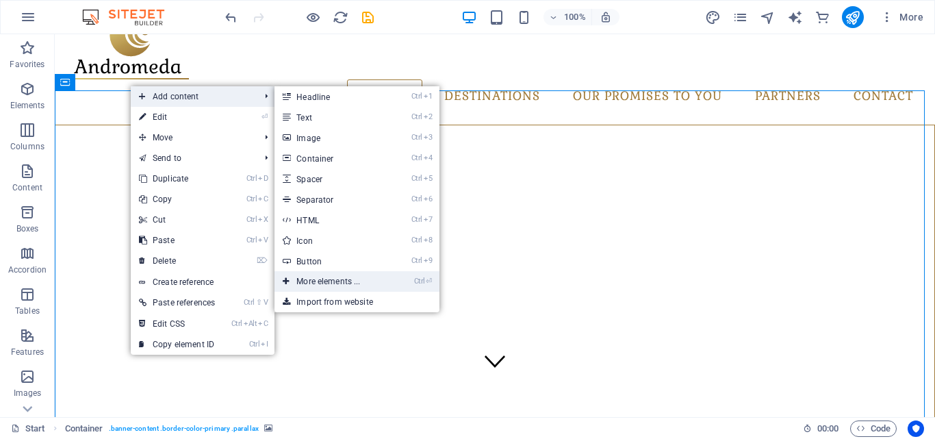
click at [319, 283] on link "Ctrl ⏎ More elements ..." at bounding box center [331, 281] width 113 height 21
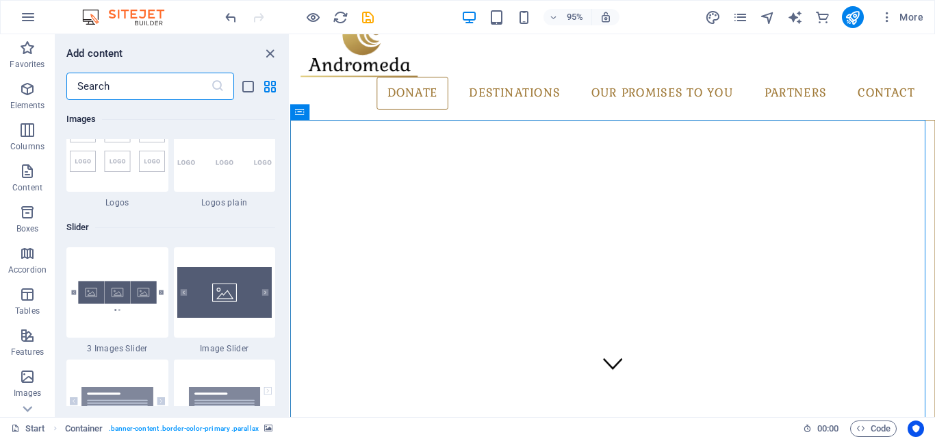
scroll to position [7809, 0]
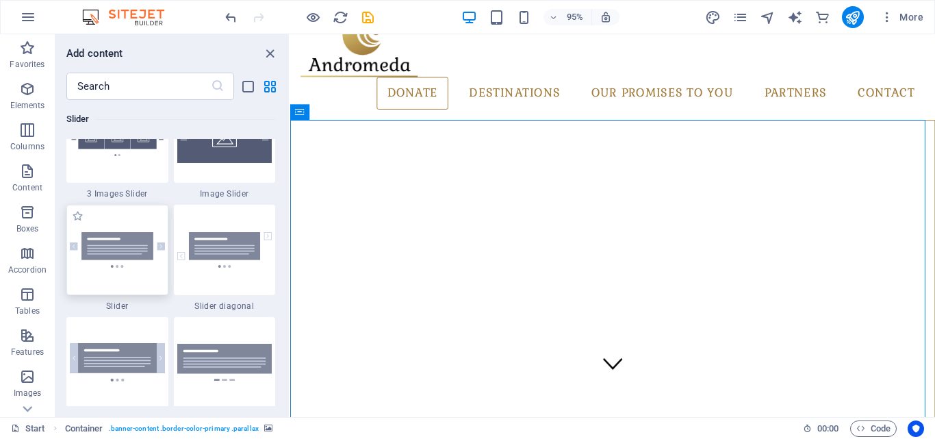
click at [134, 253] on img at bounding box center [117, 250] width 95 height 36
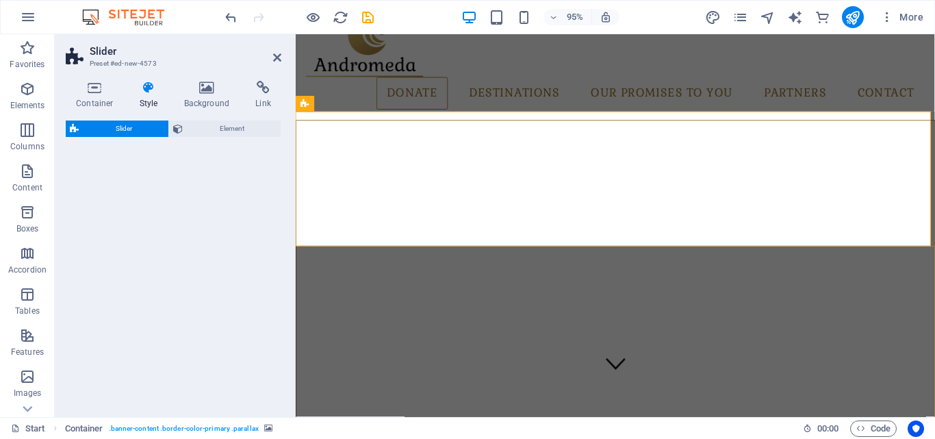
select select "rem"
select select "px"
select select "preset-slider-content-v3-default"
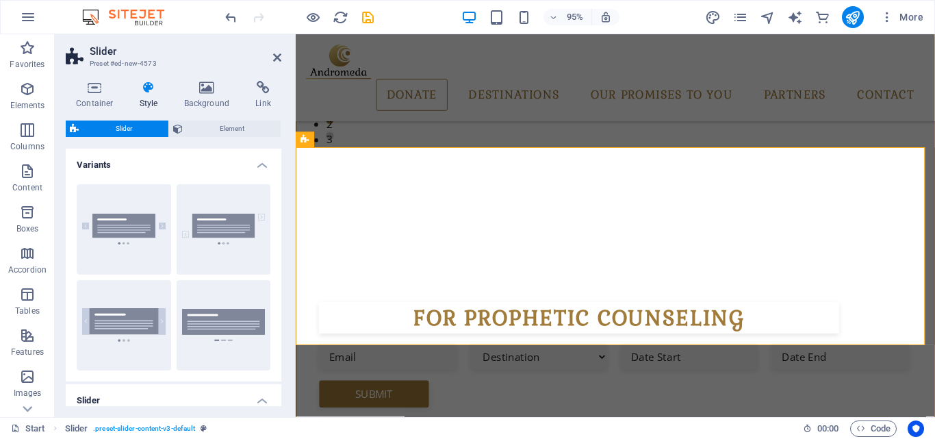
scroll to position [305, 0]
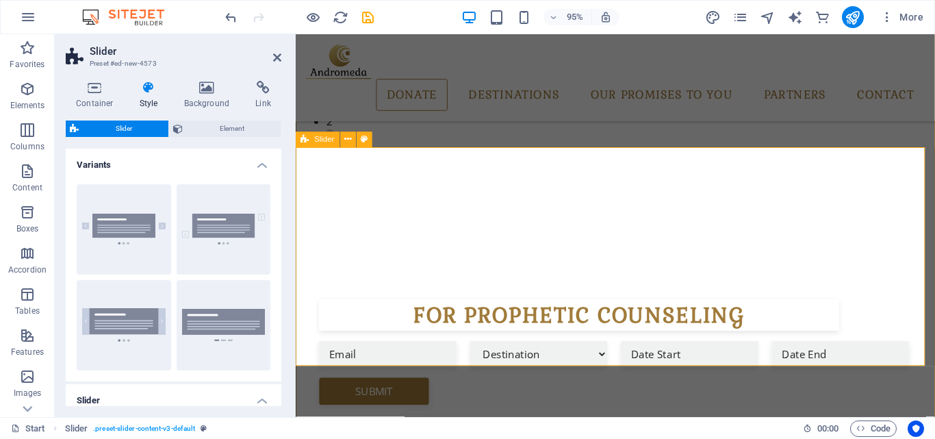
click at [223, 88] on icon at bounding box center [207, 88] width 66 height 14
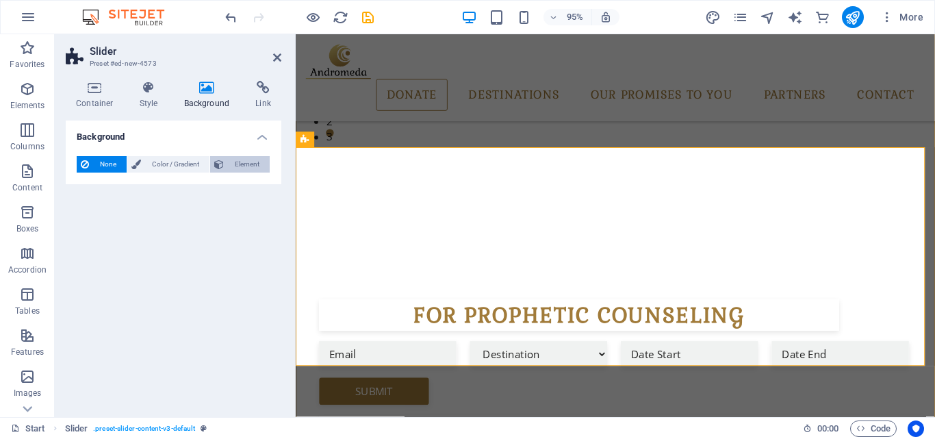
click at [246, 162] on span "Element" at bounding box center [247, 164] width 38 height 16
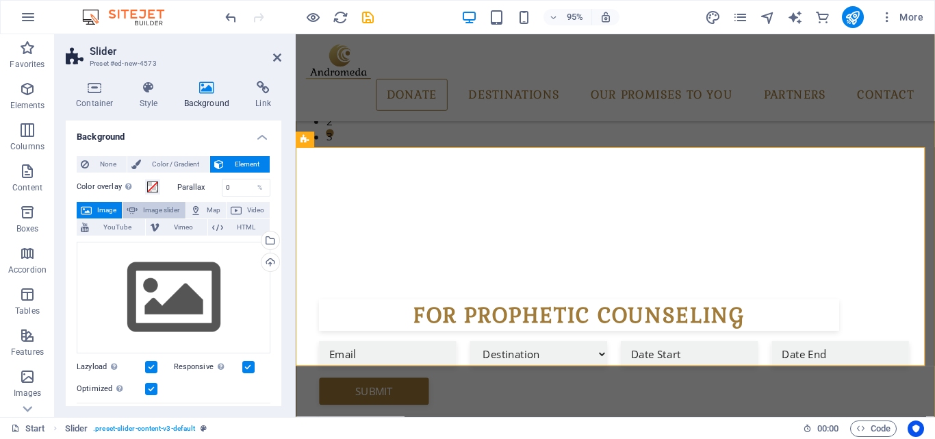
click at [164, 214] on span "Image slider" at bounding box center [161, 210] width 39 height 16
select select "ms"
select select "s"
select select "progressive"
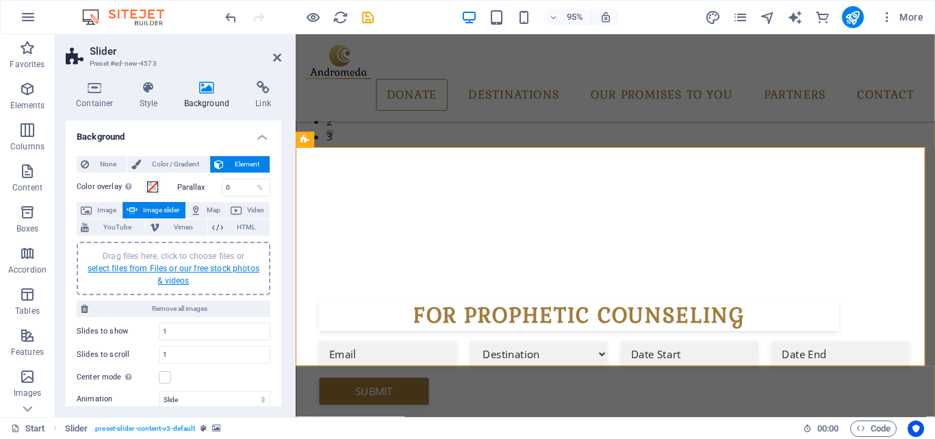
click at [184, 272] on link "select files from Files or our free stock photos & videos" at bounding box center [174, 275] width 172 height 22
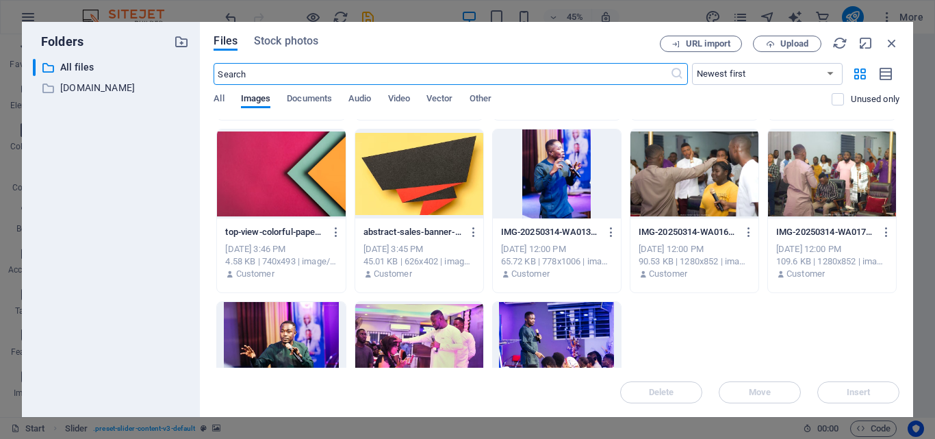
scroll to position [1203, 0]
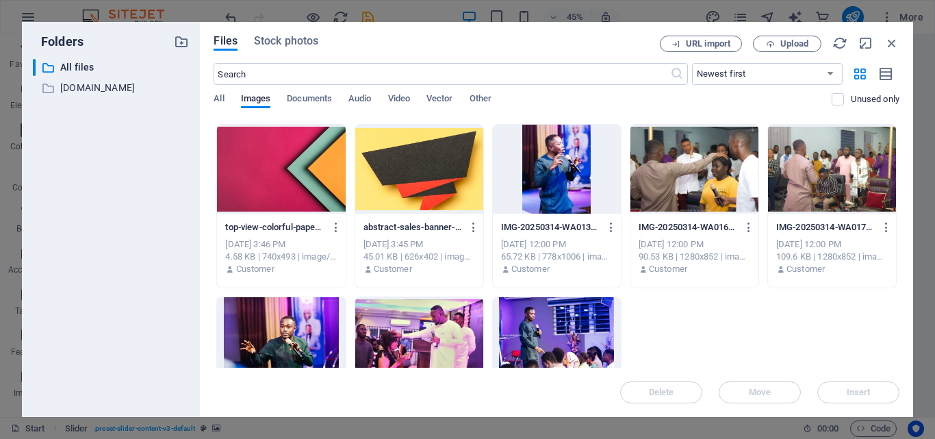
click at [708, 184] on div at bounding box center [695, 169] width 128 height 89
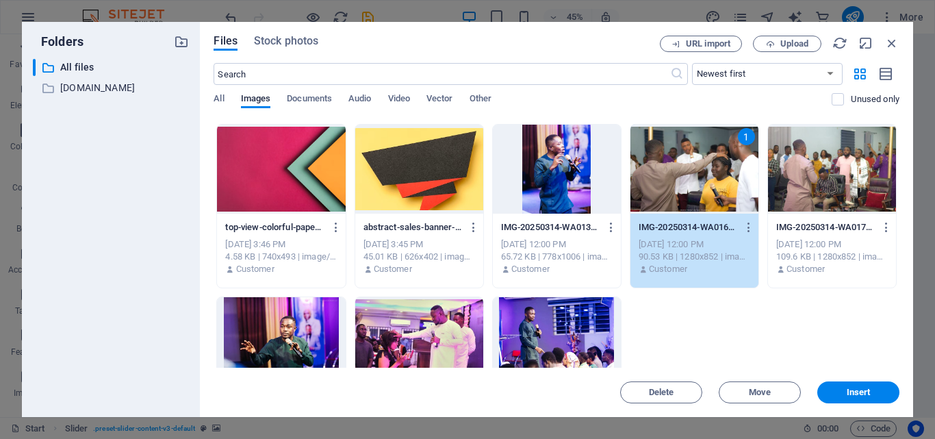
click at [802, 169] on div at bounding box center [832, 169] width 128 height 89
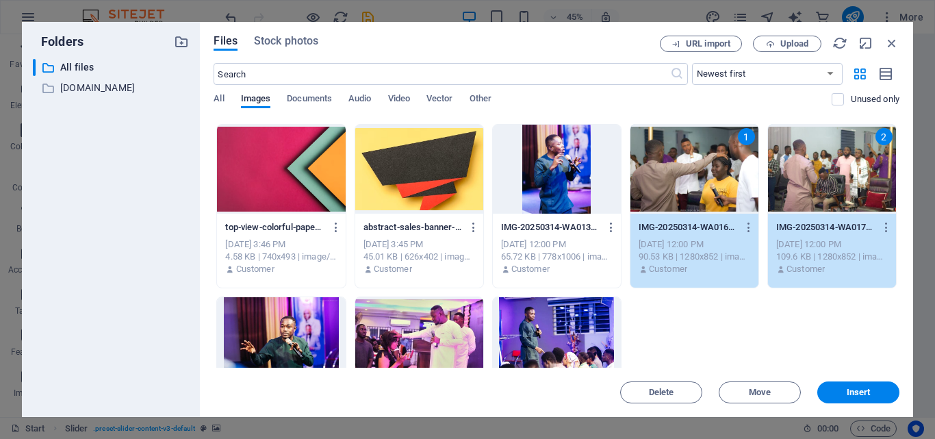
click at [557, 325] on div at bounding box center [557, 341] width 128 height 89
click at [452, 342] on div at bounding box center [419, 341] width 128 height 89
click at [314, 340] on div at bounding box center [281, 341] width 128 height 89
click at [824, 388] on button "Insert" at bounding box center [859, 392] width 82 height 22
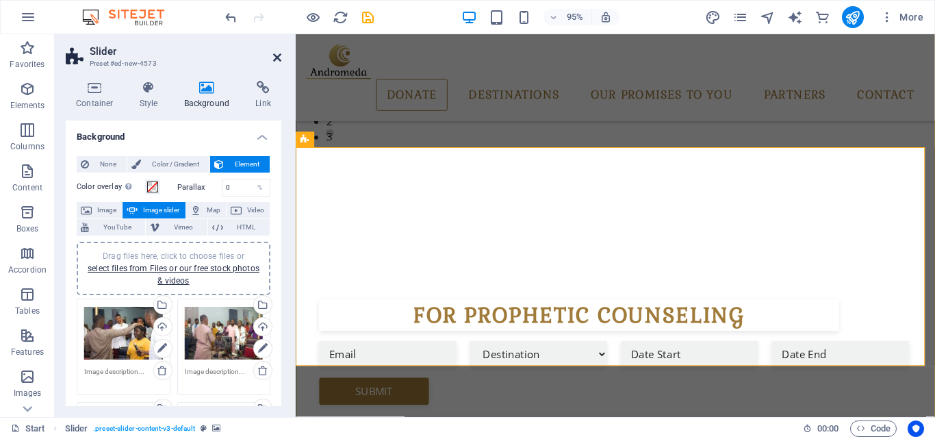
click at [275, 57] on icon at bounding box center [277, 57] width 8 height 11
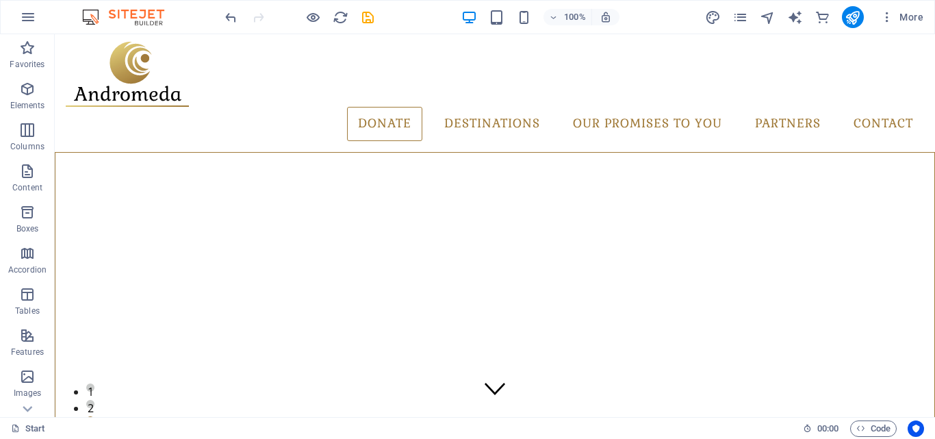
scroll to position [13, 0]
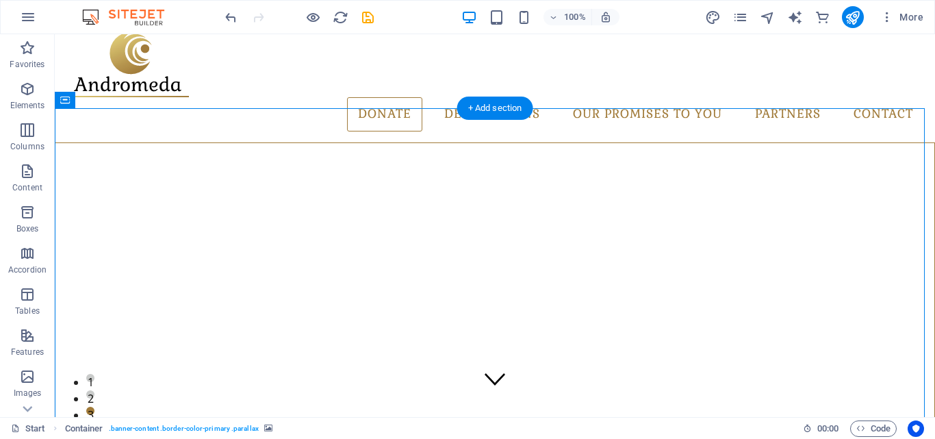
click at [122, 105] on icon at bounding box center [126, 100] width 8 height 14
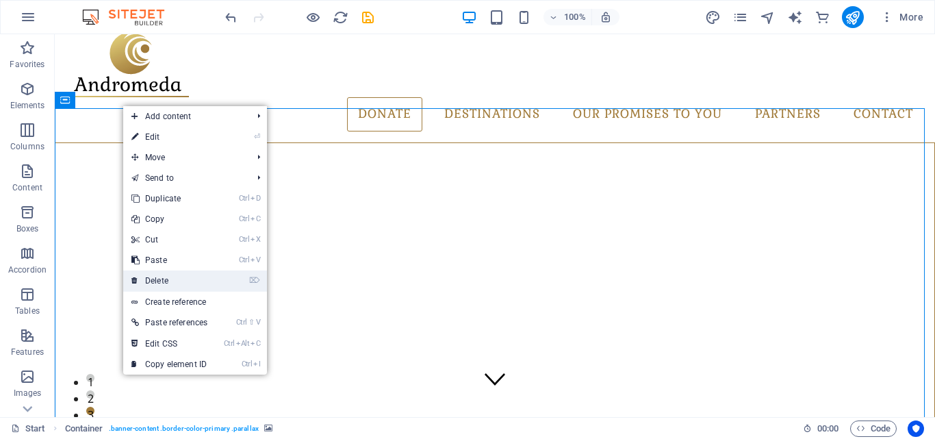
click at [184, 275] on link "⌦ Delete" at bounding box center [169, 280] width 92 height 21
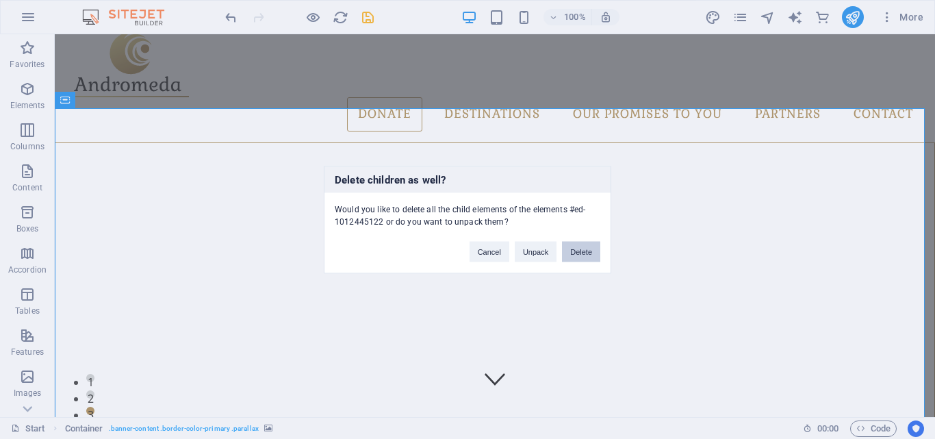
click at [596, 249] on button "Delete" at bounding box center [581, 251] width 38 height 21
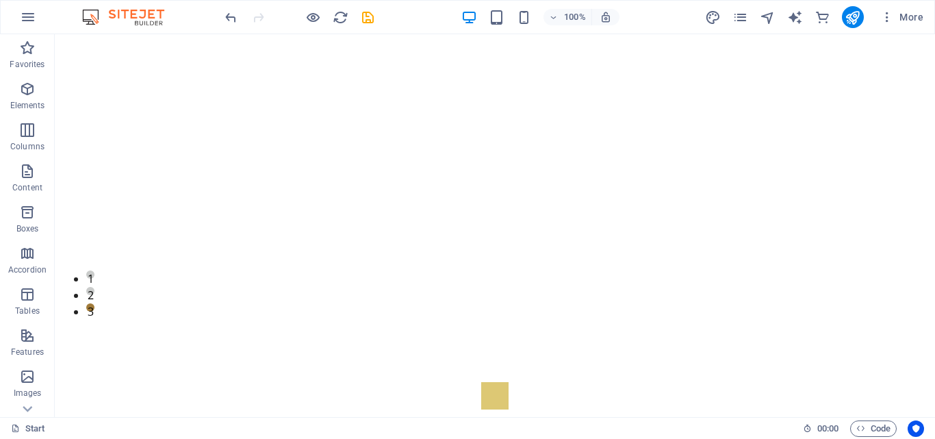
scroll to position [0, 0]
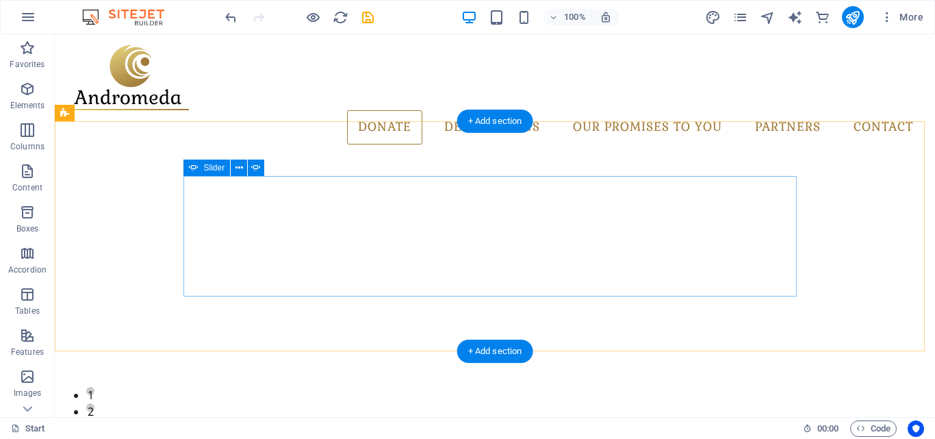
select select "ms"
select select "s"
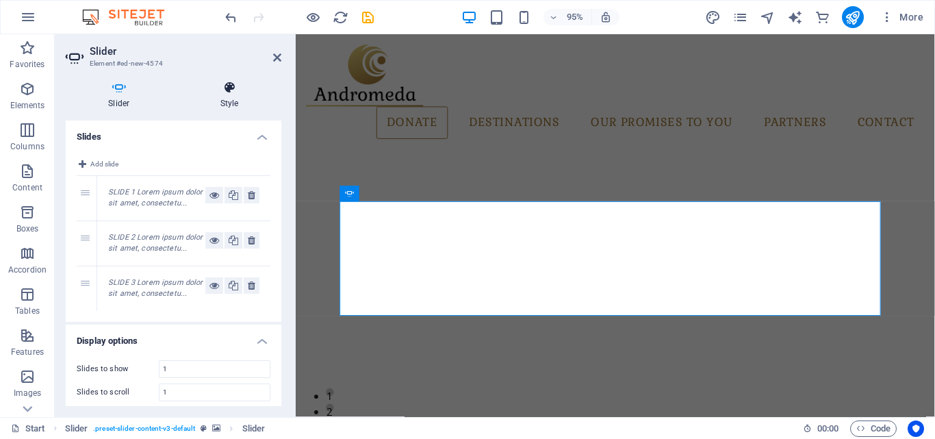
click at [210, 101] on h4 "Style" at bounding box center [229, 95] width 103 height 29
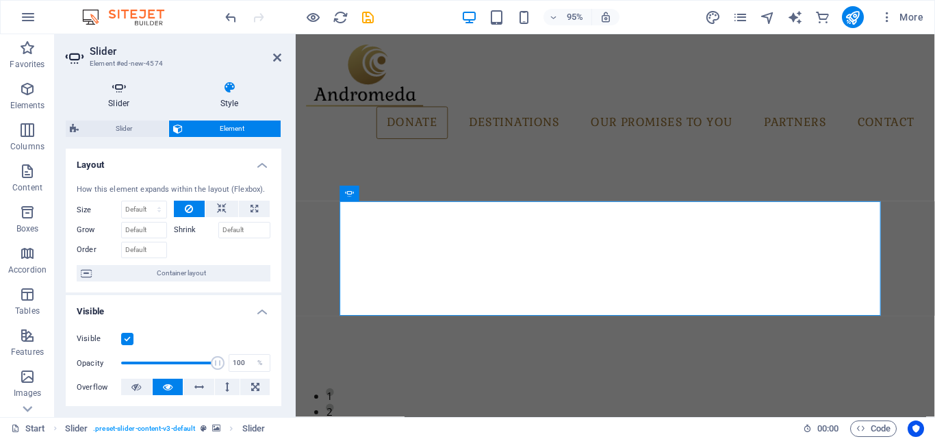
click at [138, 102] on h4 "Slider" at bounding box center [122, 95] width 112 height 29
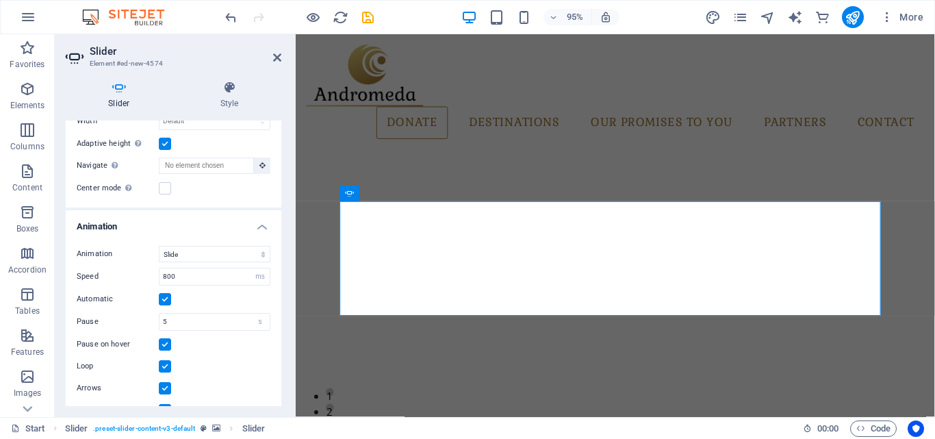
scroll to position [318, 0]
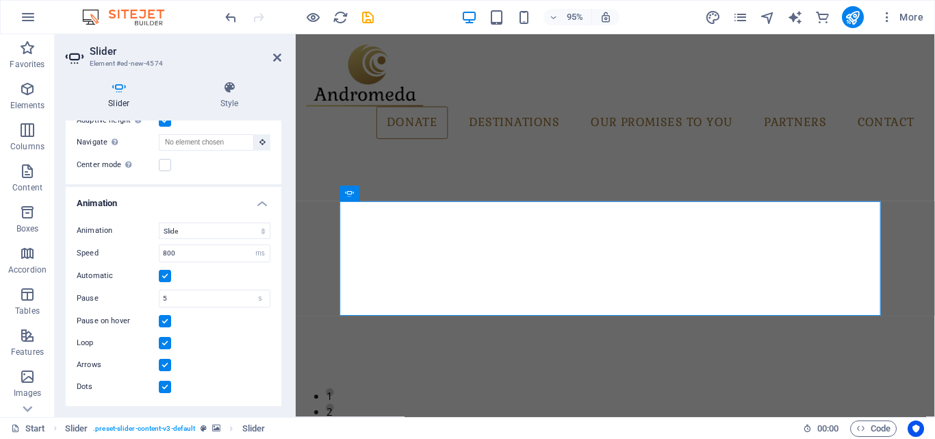
click at [164, 385] on label at bounding box center [165, 387] width 12 height 12
click at [0, 0] on input "Dots" at bounding box center [0, 0] width 0 height 0
click at [164, 369] on label at bounding box center [165, 365] width 12 height 12
click at [0, 0] on input "Arrows" at bounding box center [0, 0] width 0 height 0
drag, startPoint x: 270, startPoint y: 191, endPoint x: 273, endPoint y: 70, distance: 121.2
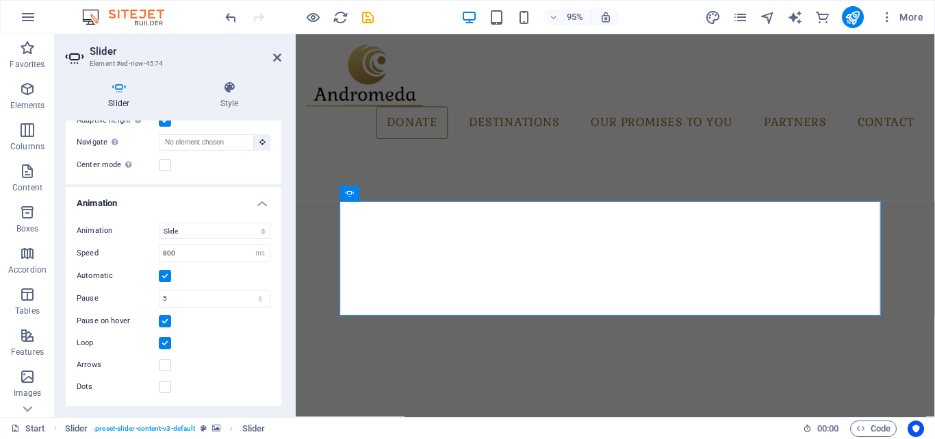
click at [273, 70] on div "Slider Style Slides Add slide 1 SLIDE 1 Lorem ipsum dolor sit amet, consectetu.…" at bounding box center [174, 243] width 238 height 347
click at [275, 57] on icon at bounding box center [277, 57] width 8 height 11
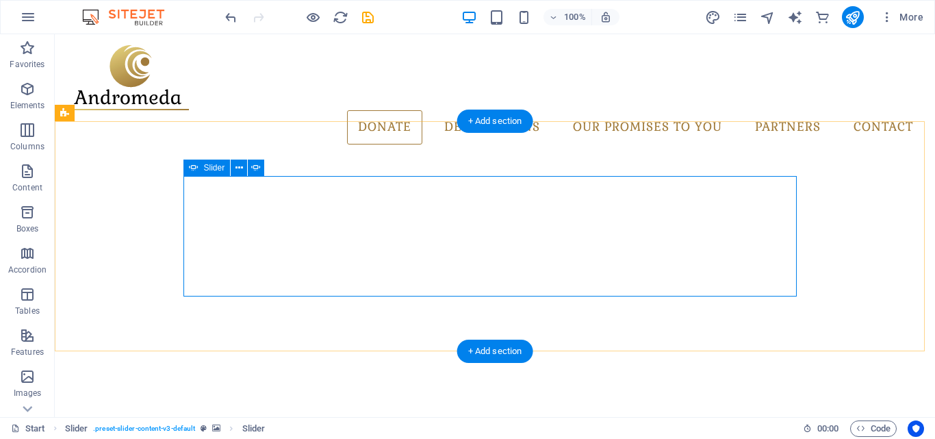
select select "ms"
select select "s"
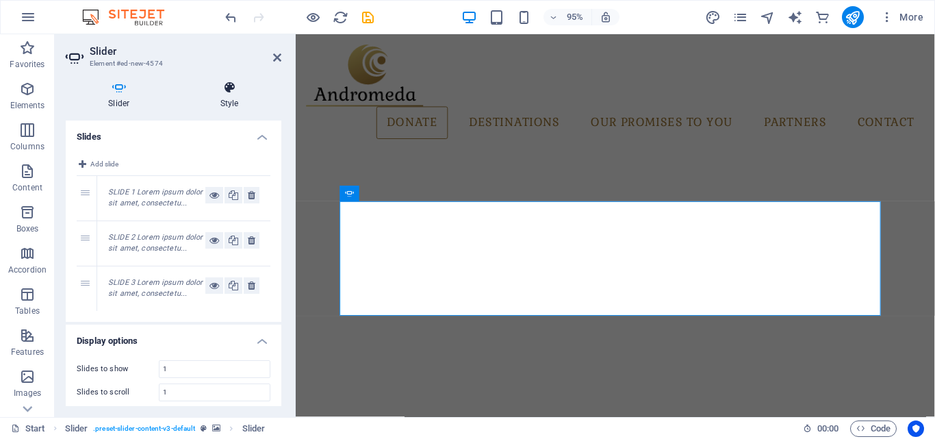
click at [228, 85] on icon at bounding box center [229, 88] width 103 height 14
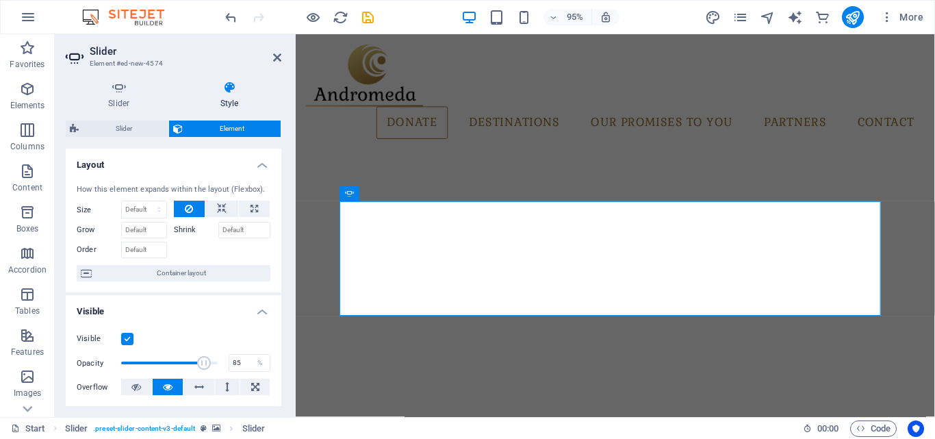
type input "84"
drag, startPoint x: 214, startPoint y: 358, endPoint x: 200, endPoint y: 360, distance: 13.8
click at [200, 360] on span at bounding box center [202, 363] width 14 height 14
click at [271, 53] on h2 "Slider" at bounding box center [186, 51] width 192 height 12
click at [279, 55] on icon at bounding box center [277, 57] width 8 height 11
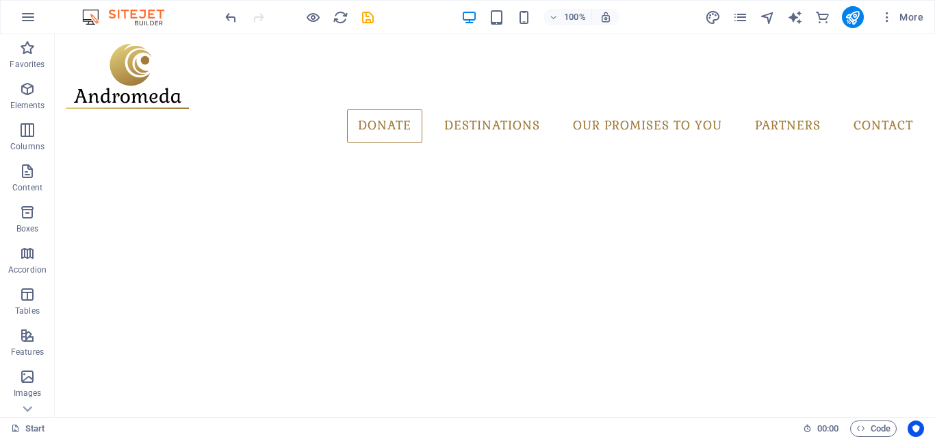
scroll to position [0, 0]
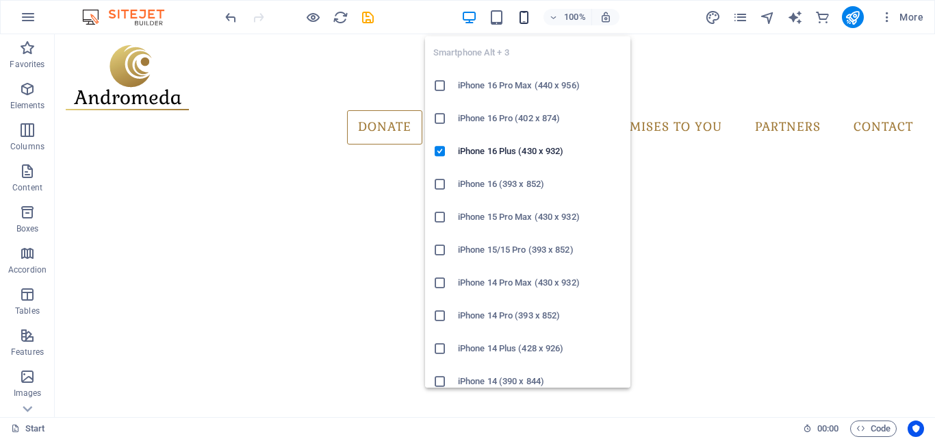
click at [527, 21] on icon "button" at bounding box center [524, 18] width 16 height 16
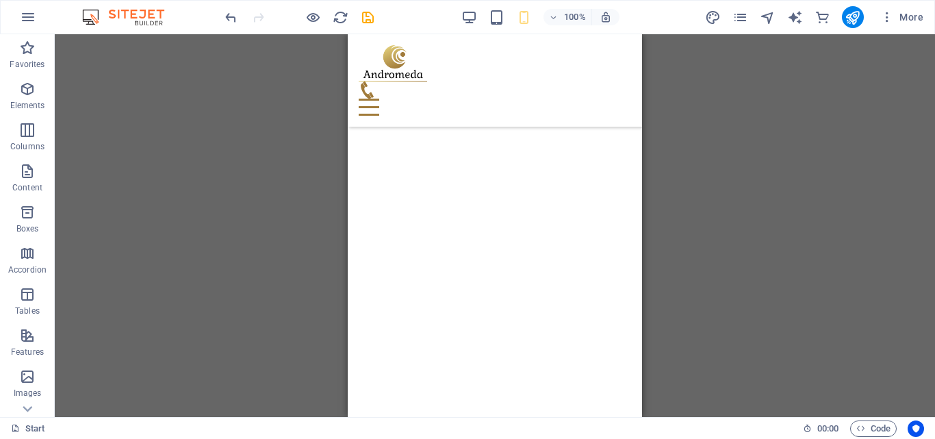
scroll to position [240, 0]
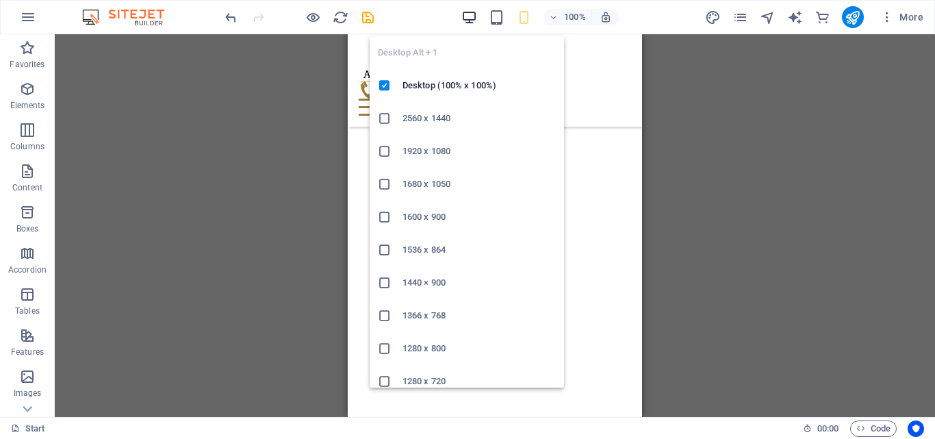
click at [471, 11] on icon "button" at bounding box center [470, 18] width 16 height 16
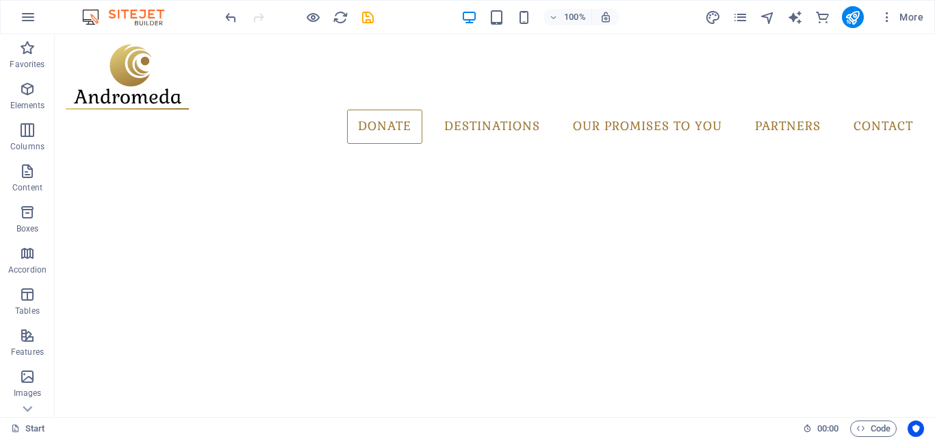
scroll to position [0, 0]
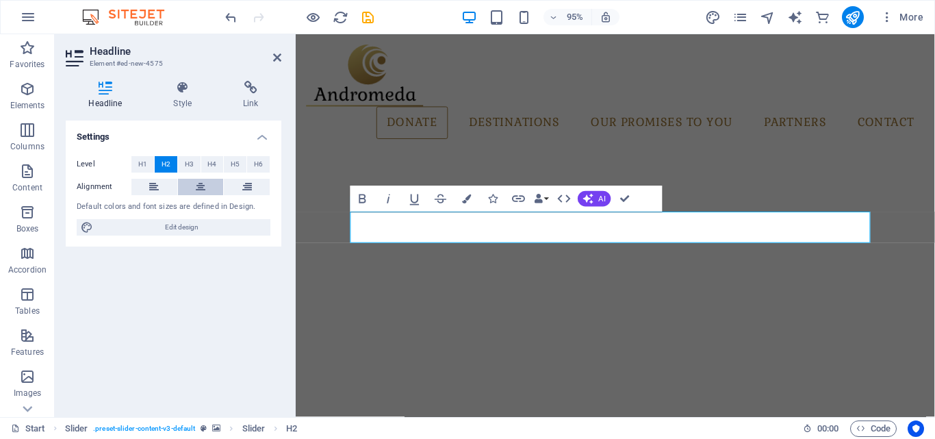
click at [204, 192] on icon at bounding box center [201, 187] width 10 height 16
click at [258, 320] on div "Settings Level H1 H2 H3 H4 H5 H6 Alignment Default colors and font sizes are de…" at bounding box center [174, 264] width 216 height 286
click at [278, 60] on icon at bounding box center [277, 57] width 8 height 11
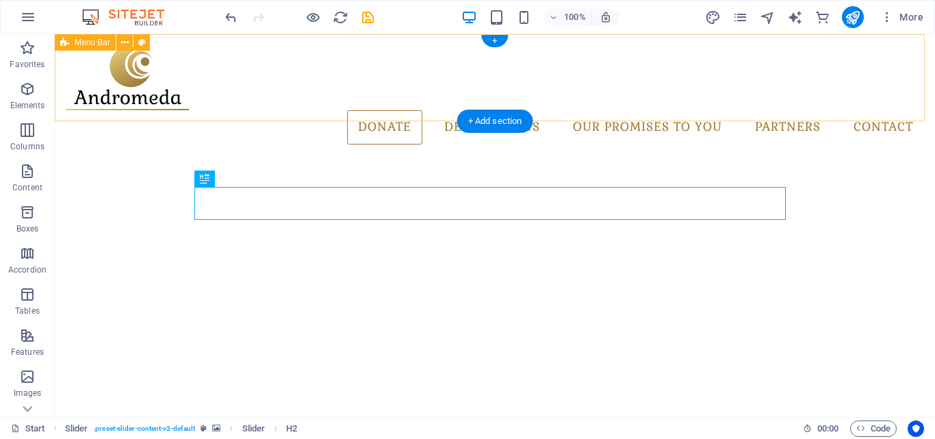
click at [807, 110] on div "donate Destinations Monthly Specials All Destinations Our promises to you Partn…" at bounding box center [495, 94] width 881 height 121
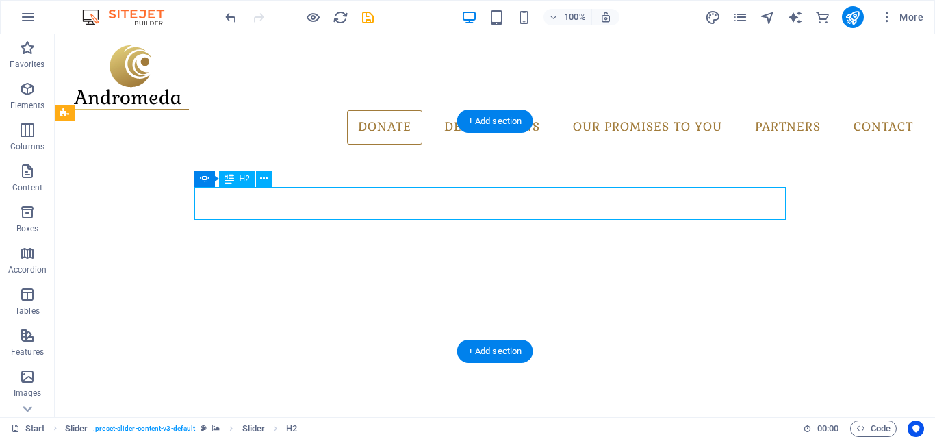
drag, startPoint x: 542, startPoint y: 201, endPoint x: 313, endPoint y: 210, distance: 228.8
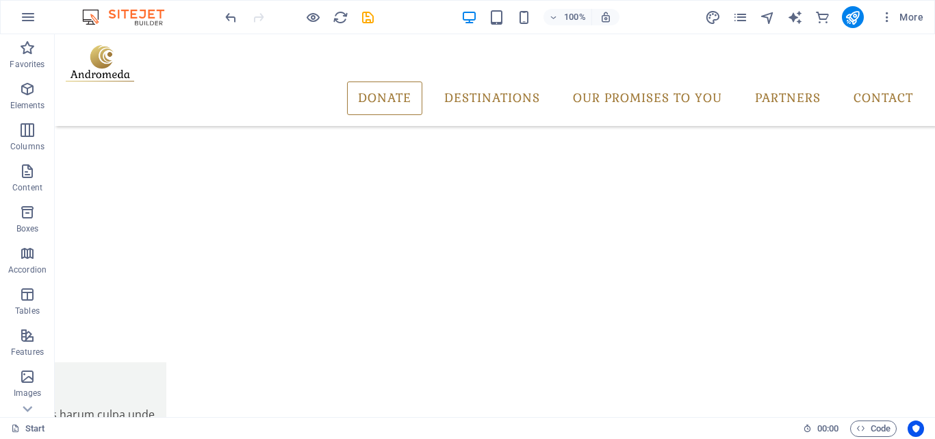
scroll to position [10, 0]
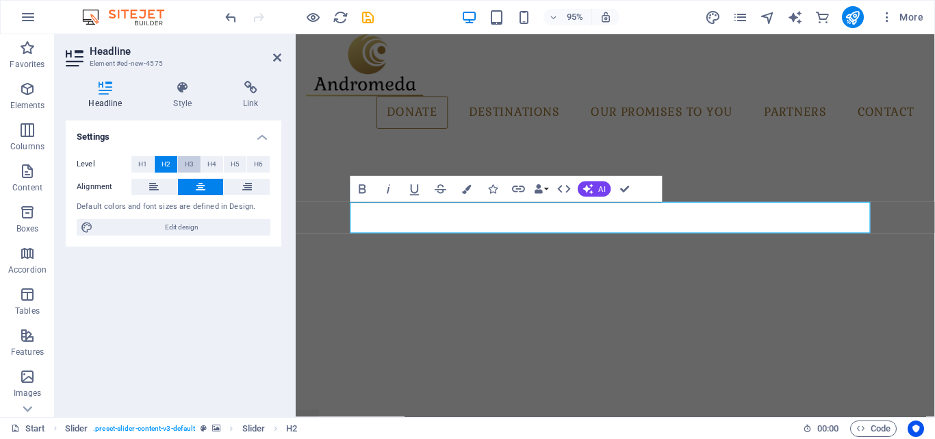
click at [195, 161] on button "H3" at bounding box center [189, 164] width 23 height 16
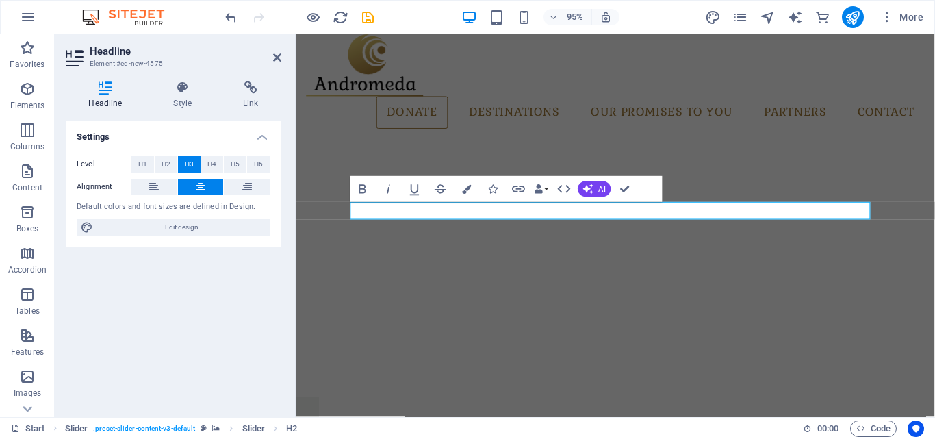
click at [283, 55] on aside "Headline Element #ed-new-4575 Headline Style Link Settings Level H1 H2 H3 H4 H5…" at bounding box center [175, 225] width 241 height 383
click at [281, 55] on aside "Headline Element #ed-new-4575 Headline Style Link Settings Level H1 H2 H3 H4 H5…" at bounding box center [175, 225] width 241 height 383
click at [277, 55] on icon at bounding box center [277, 57] width 8 height 11
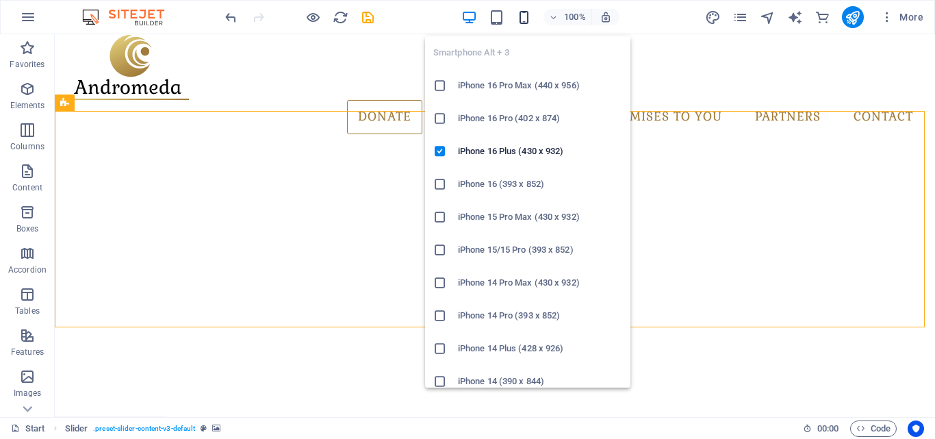
click at [518, 22] on icon "button" at bounding box center [524, 18] width 16 height 16
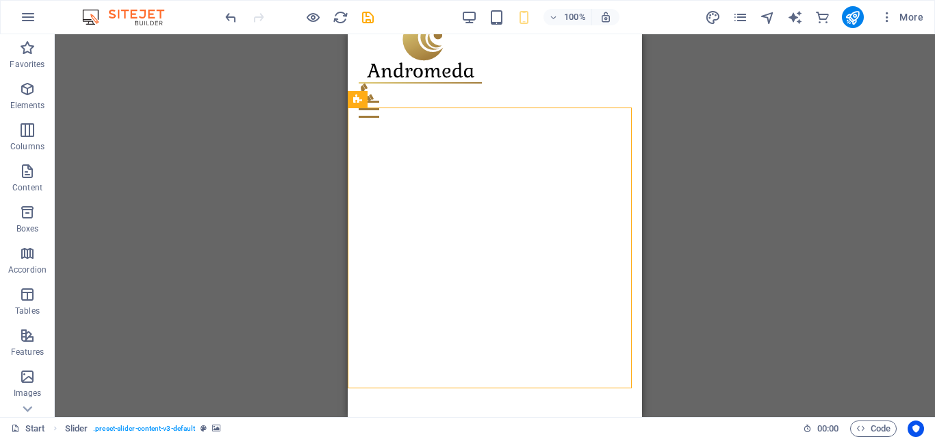
scroll to position [14, 0]
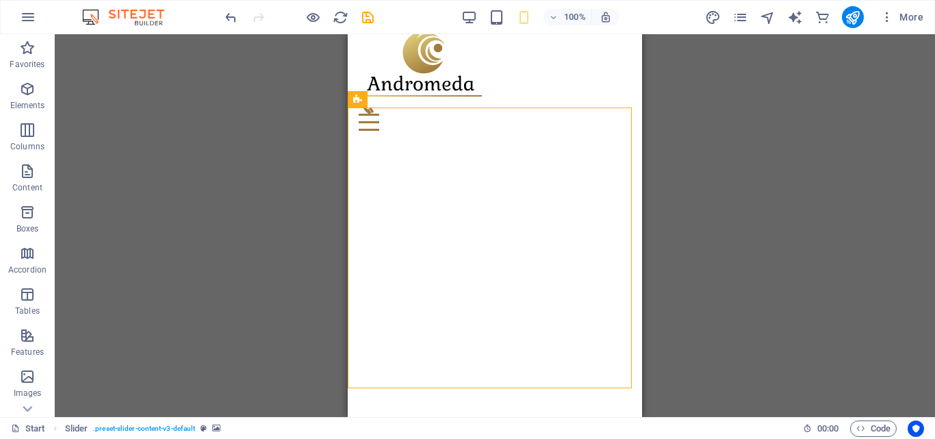
drag, startPoint x: 636, startPoint y: 84, endPoint x: 990, endPoint y: 120, distance: 355.8
click at [642, 86] on div "Preset Form H2 Container Preset Preset Form Captcha Text Menu Bar Menu Spacer L…" at bounding box center [495, 225] width 881 height 383
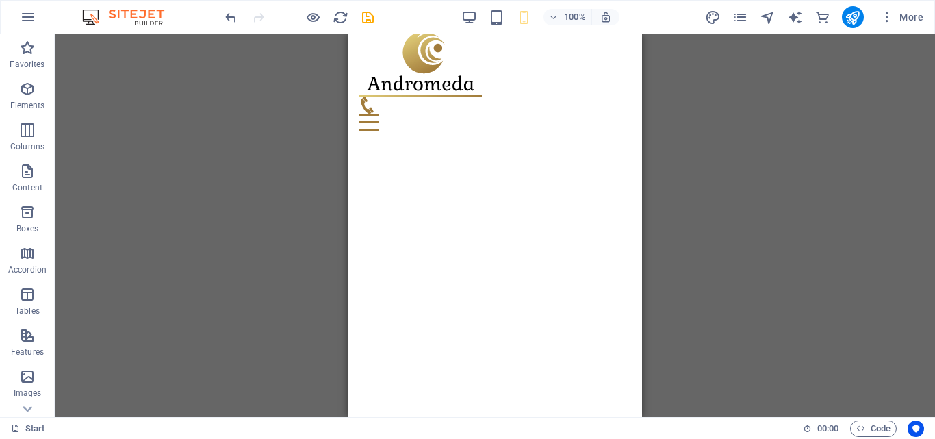
scroll to position [0, 0]
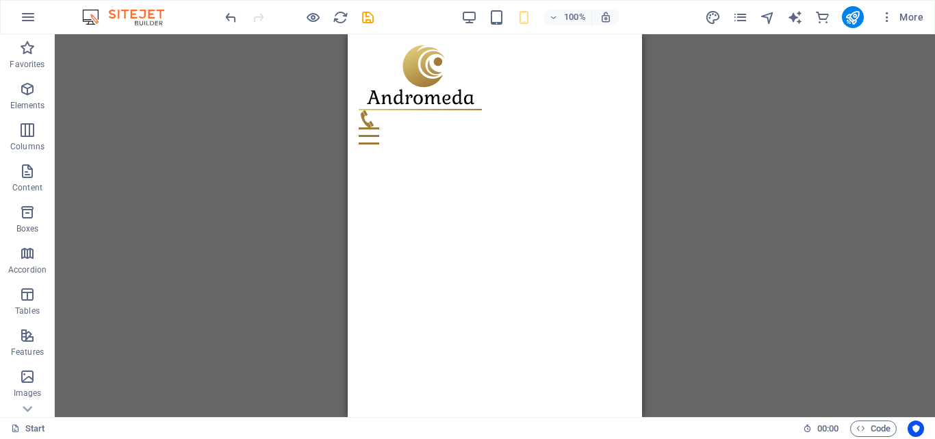
drag, startPoint x: 634, startPoint y: 82, endPoint x: 989, endPoint y: 65, distance: 355.1
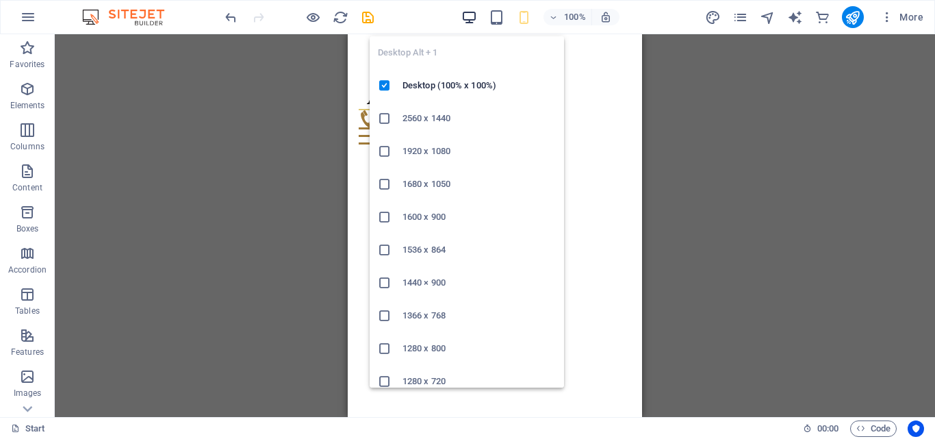
click at [464, 16] on icon "button" at bounding box center [470, 18] width 16 height 16
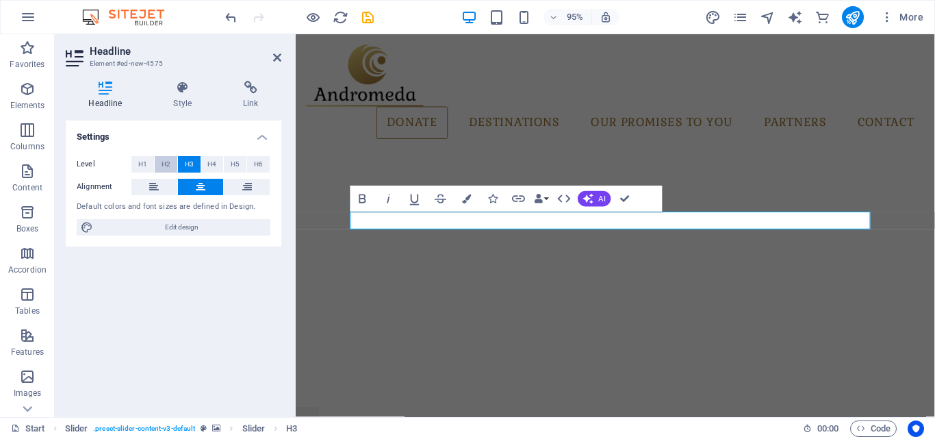
click at [170, 158] on span "H2" at bounding box center [166, 164] width 9 height 16
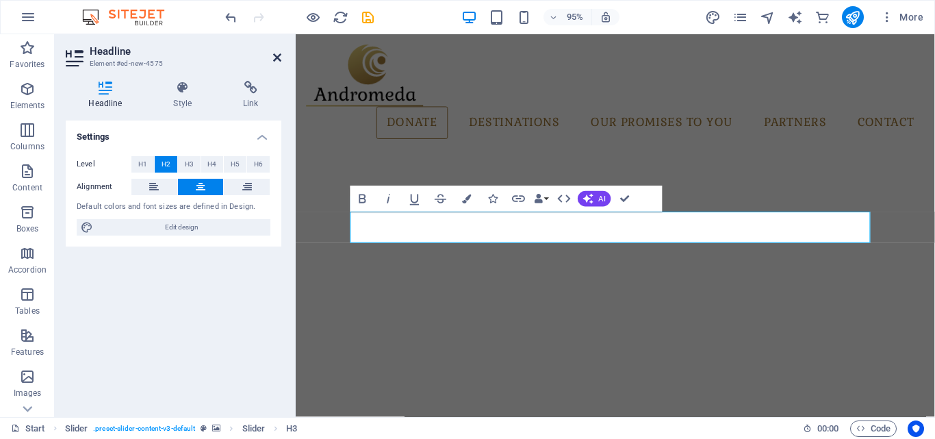
click at [275, 53] on icon at bounding box center [277, 57] width 8 height 11
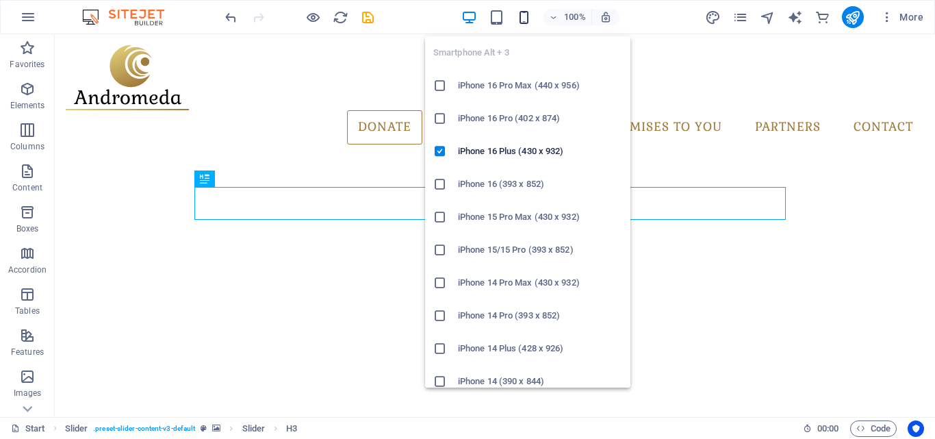
click at [522, 21] on icon "button" at bounding box center [524, 18] width 16 height 16
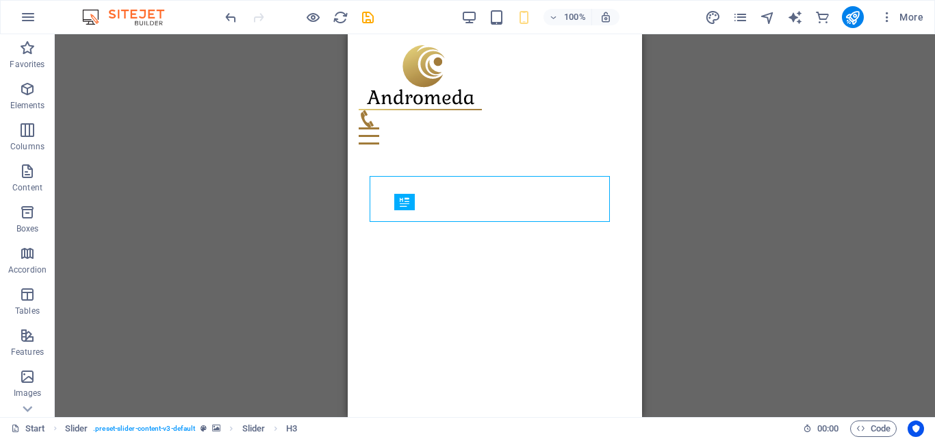
click at [764, 170] on div "Preset Form H2 Container Preset Preset Form Captcha Text Menu Bar Menu Spacer L…" at bounding box center [495, 225] width 881 height 383
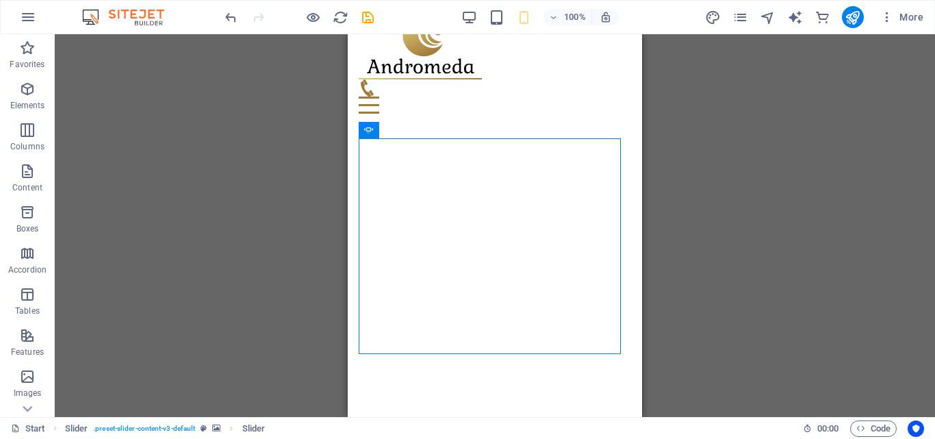
scroll to position [53, 0]
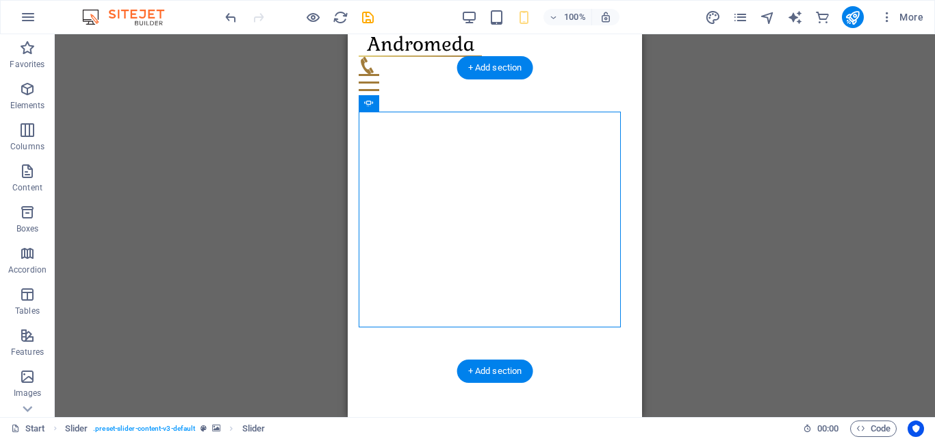
drag, startPoint x: 550, startPoint y: 371, endPoint x: 545, endPoint y: 317, distance: 54.3
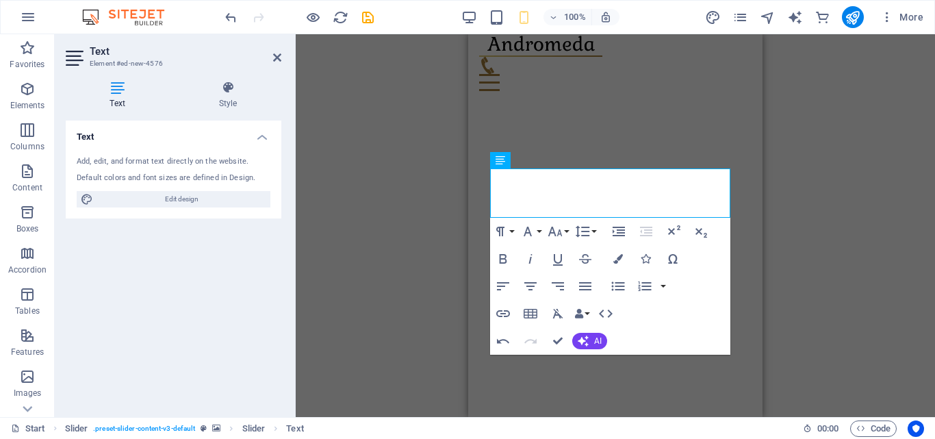
click at [282, 55] on aside "Text Element #ed-new-4576 Text Style Text Add, edit, and format text directly o…" at bounding box center [175, 225] width 241 height 383
click at [275, 55] on icon at bounding box center [277, 57] width 8 height 11
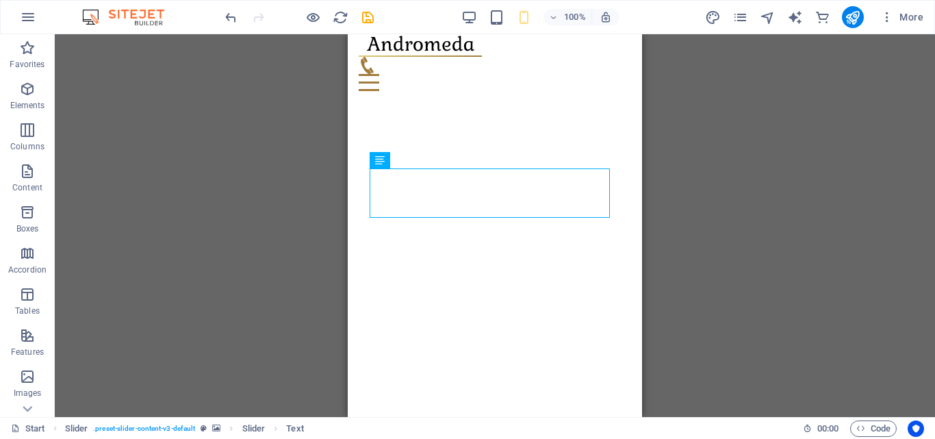
click at [735, 194] on div "Preset Form H2 Container Preset Preset Form Captcha Text Menu Bar Menu Spacer L…" at bounding box center [495, 225] width 881 height 383
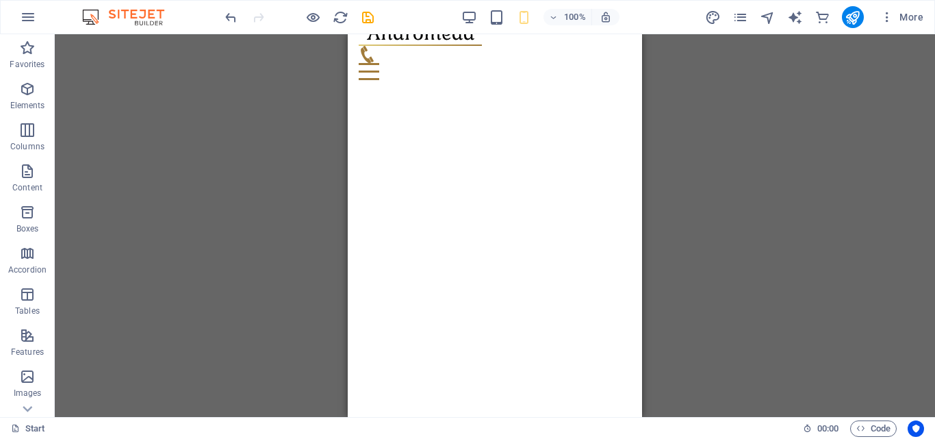
scroll to position [0, 0]
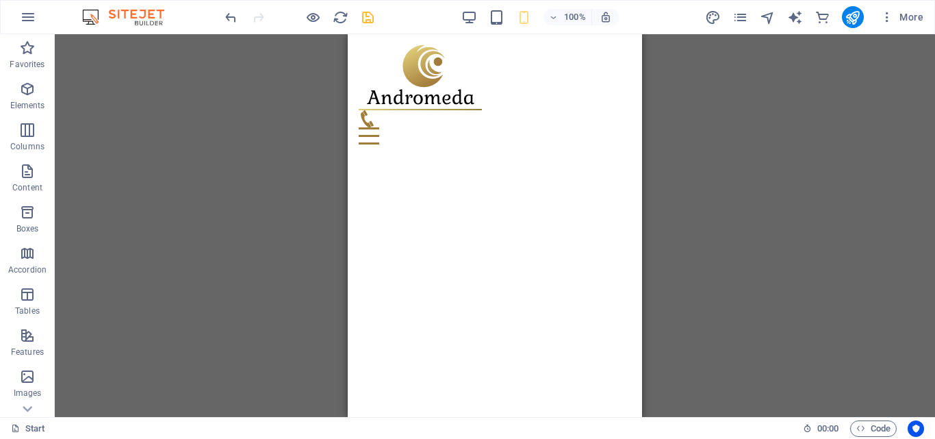
click at [366, 12] on icon "save" at bounding box center [368, 18] width 16 height 16
checkbox input "false"
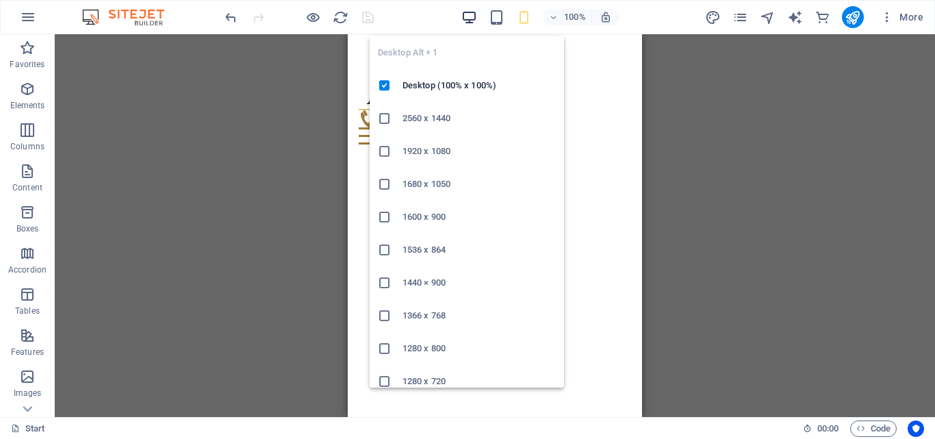
click at [468, 10] on icon "button" at bounding box center [470, 18] width 16 height 16
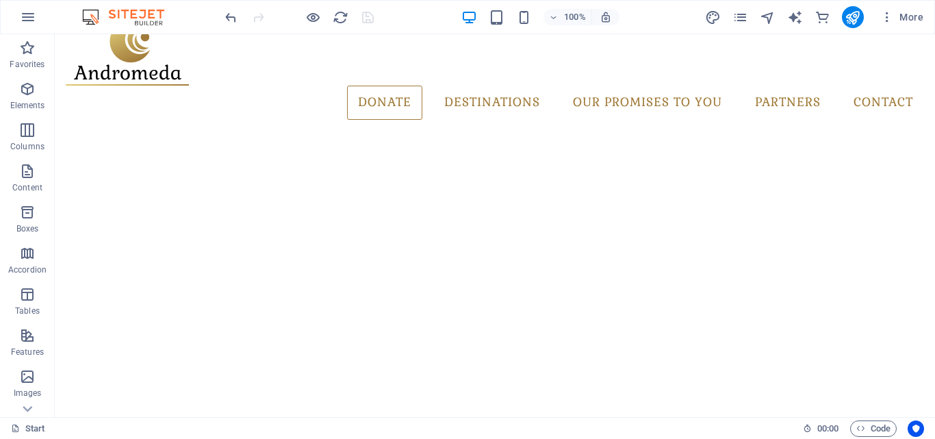
scroll to position [6, 0]
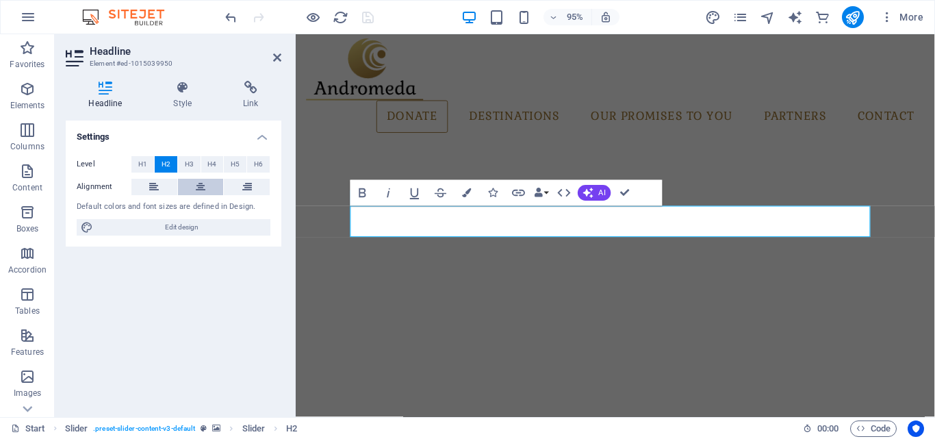
click at [196, 184] on icon at bounding box center [201, 187] width 10 height 16
click at [223, 316] on div "Settings Level H1 H2 H3 H4 H5 H6 Alignment Default colors and font sizes are de…" at bounding box center [174, 264] width 216 height 286
click at [276, 53] on icon at bounding box center [277, 57] width 8 height 11
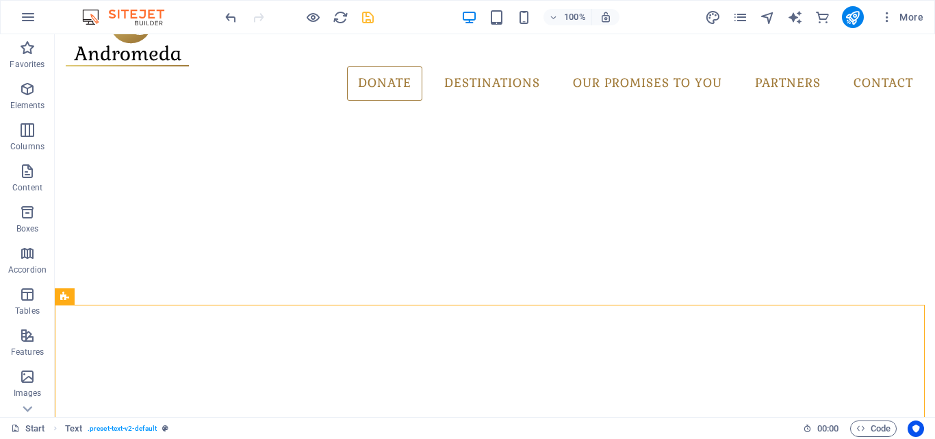
scroll to position [25, 0]
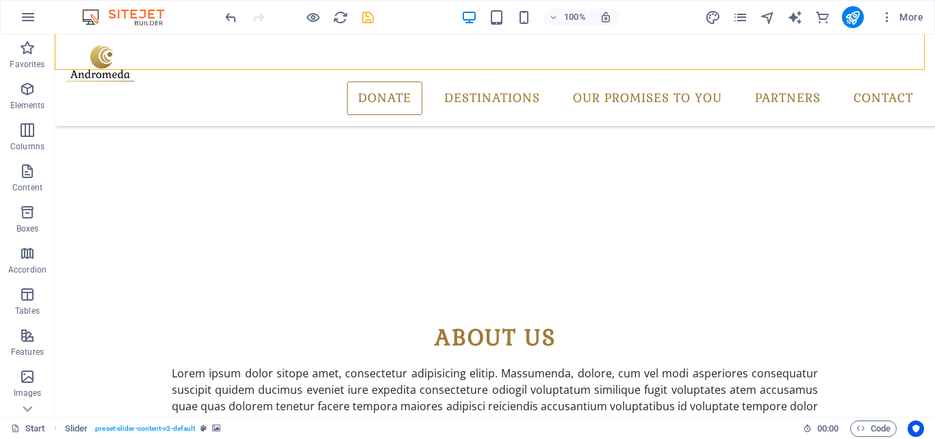
scroll to position [299, 0]
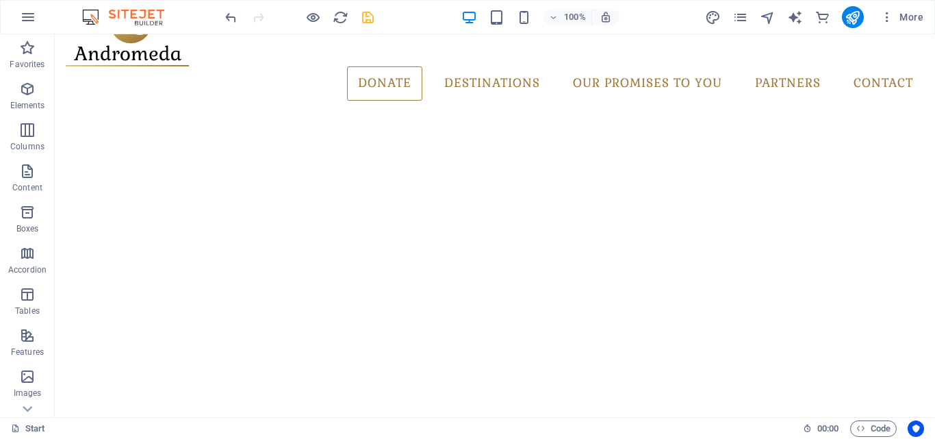
scroll to position [42, 0]
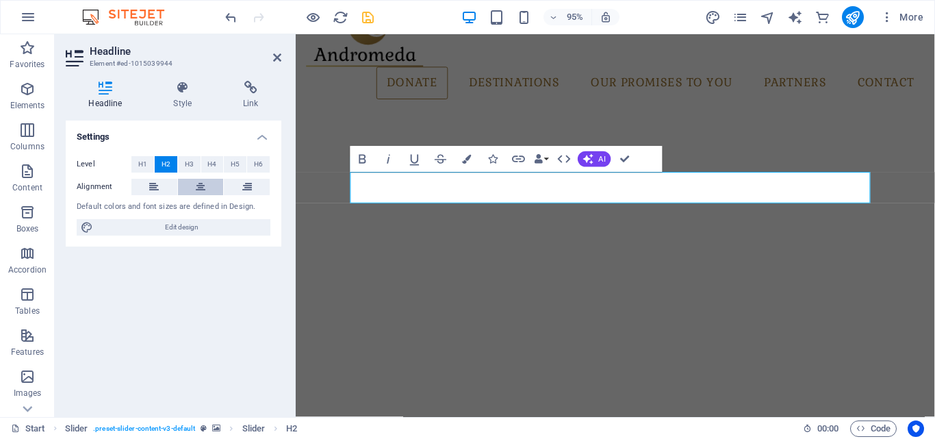
click at [199, 184] on icon at bounding box center [201, 187] width 10 height 16
click at [216, 270] on div "Settings Level H1 H2 H3 H4 H5 H6 Alignment Default colors and font sizes are de…" at bounding box center [174, 264] width 216 height 286
click at [278, 59] on icon at bounding box center [277, 57] width 8 height 11
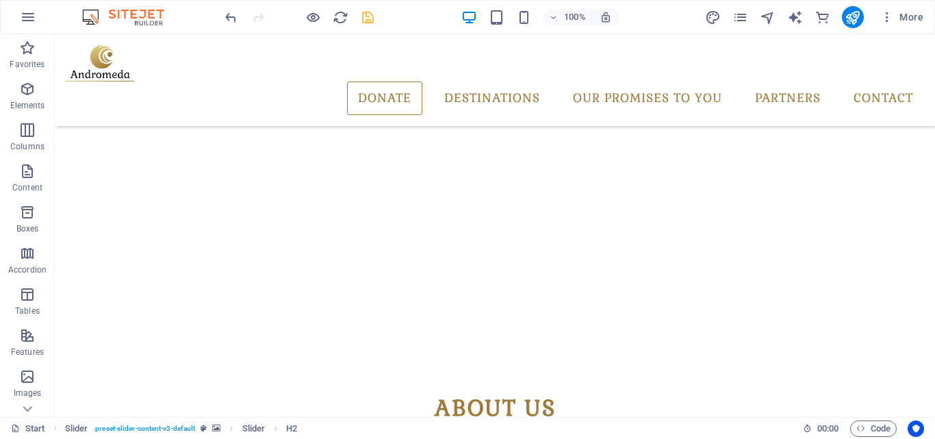
scroll to position [0, 0]
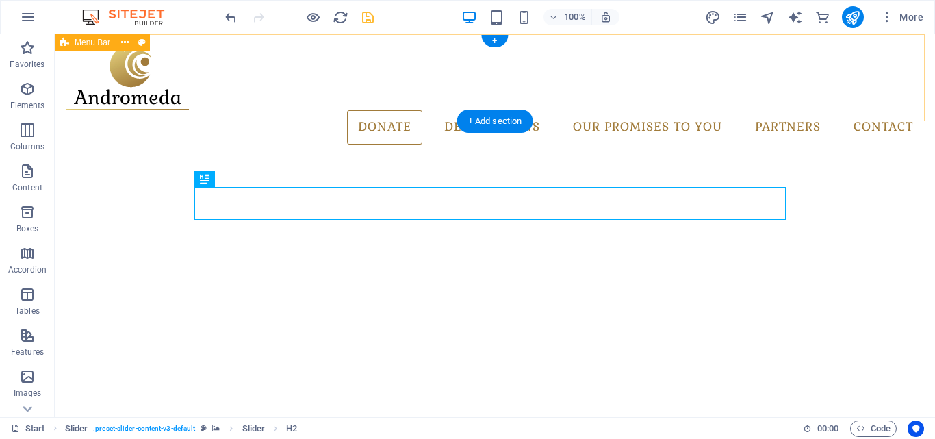
click at [922, 99] on div "donate Destinations Monthly Specials All Destinations Our promises to you Partn…" at bounding box center [495, 94] width 881 height 121
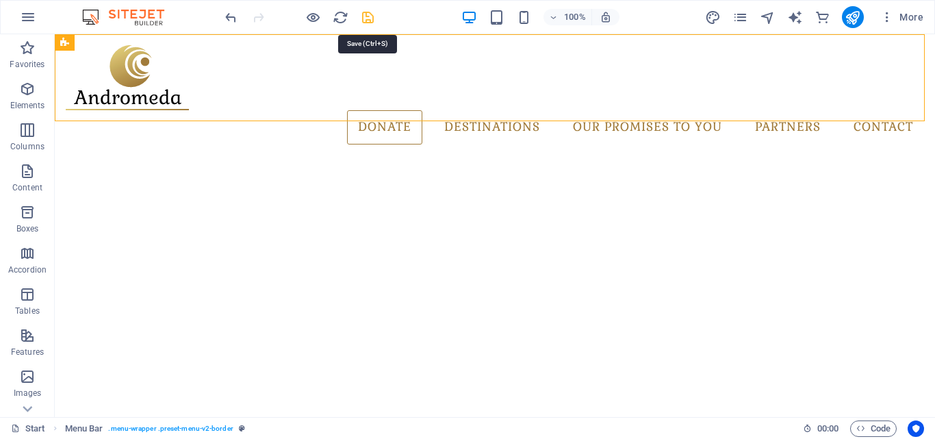
click at [370, 19] on icon "save" at bounding box center [368, 18] width 16 height 16
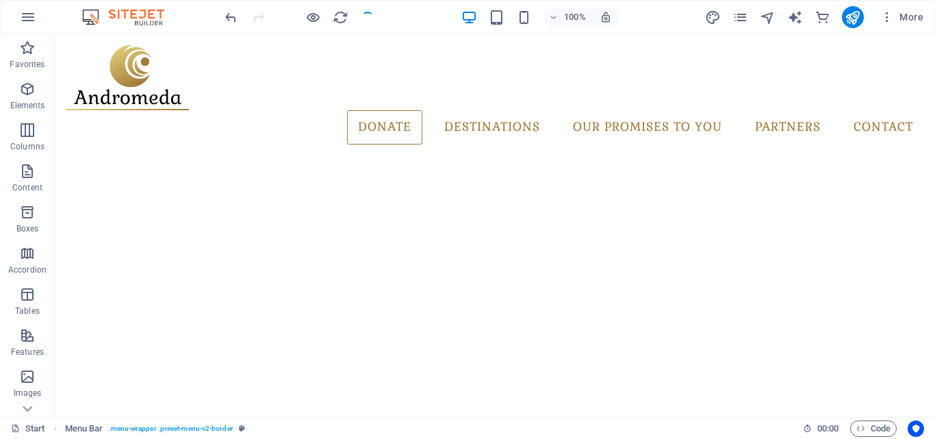
checkbox input "false"
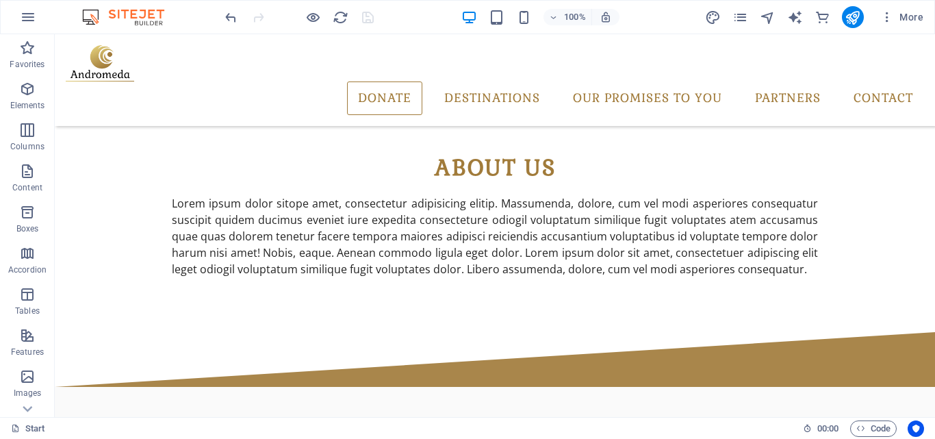
scroll to position [466, 0]
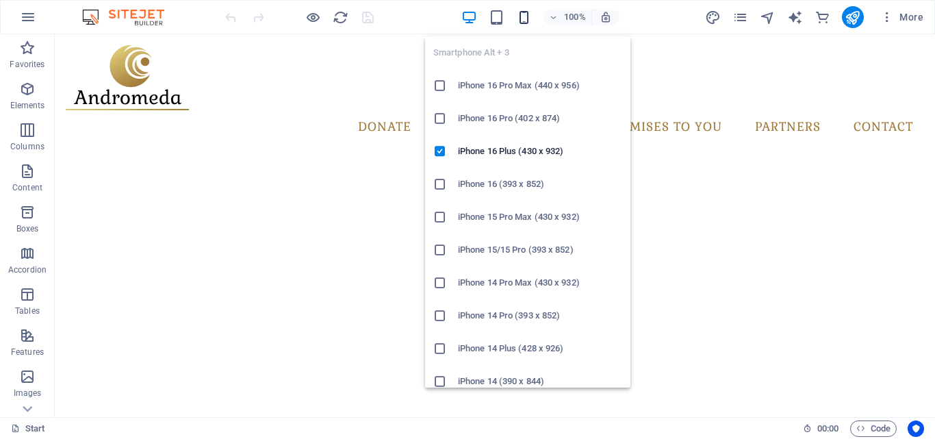
click at [522, 22] on icon "button" at bounding box center [524, 18] width 16 height 16
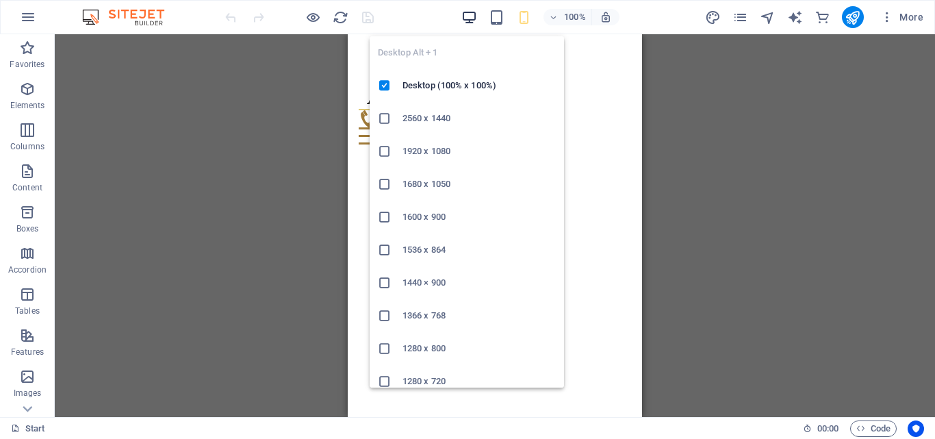
click at [472, 19] on icon "button" at bounding box center [470, 18] width 16 height 16
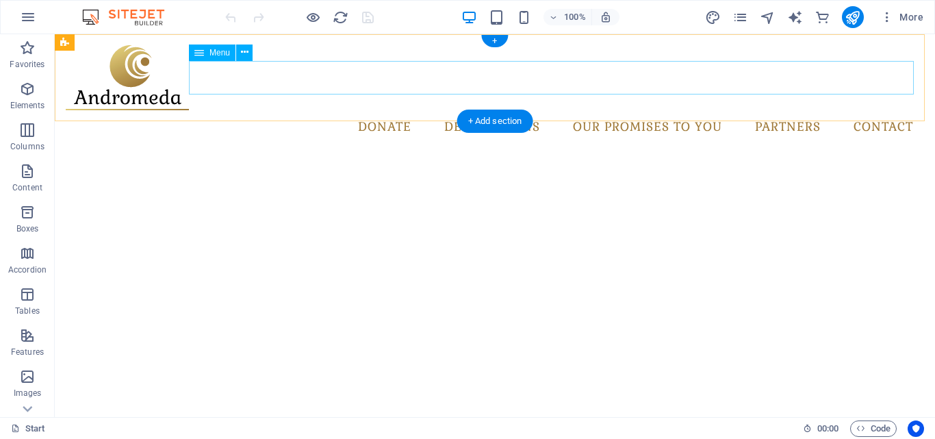
click at [657, 110] on nav "donate Destinations Monthly Specials All Destinations Our promises to you Partn…" at bounding box center [495, 127] width 859 height 34
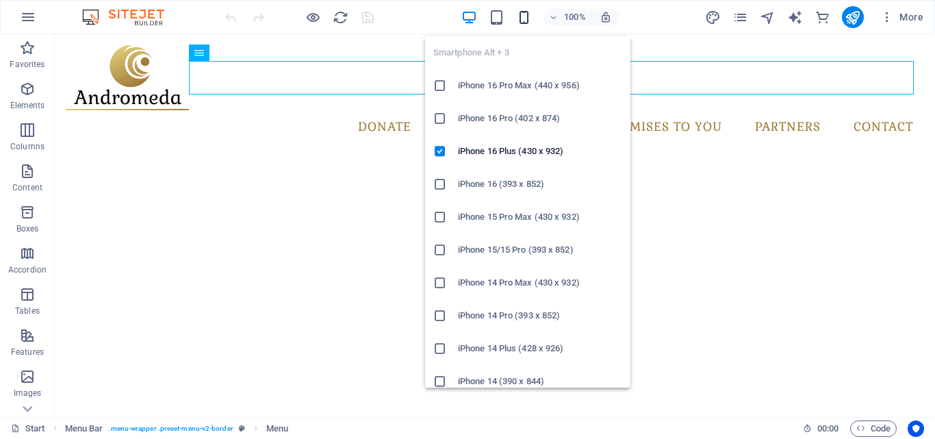
click at [526, 16] on icon "button" at bounding box center [524, 18] width 16 height 16
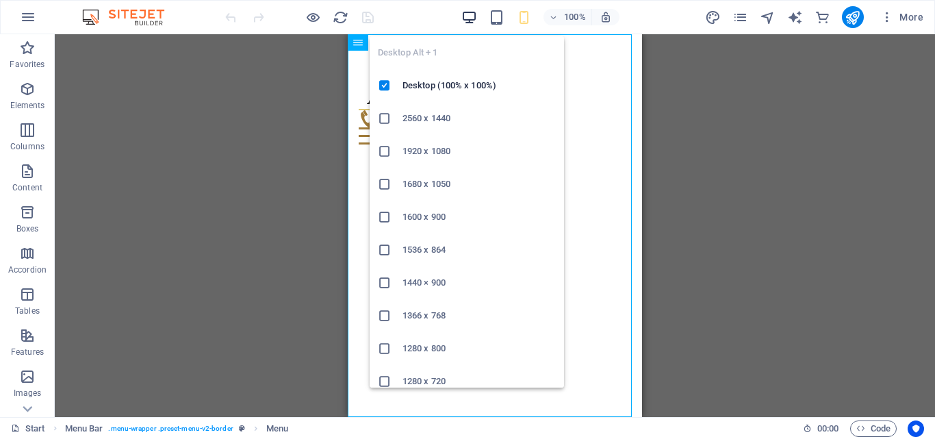
click at [464, 17] on icon "button" at bounding box center [470, 18] width 16 height 16
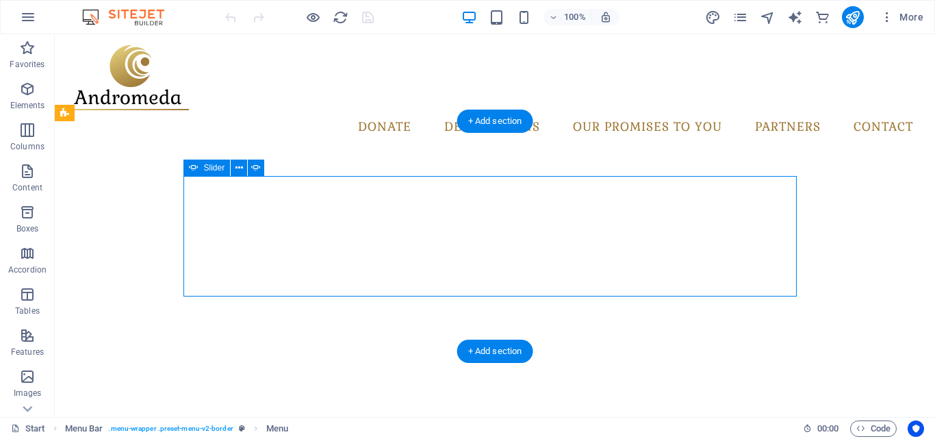
select select "ms"
select select "s"
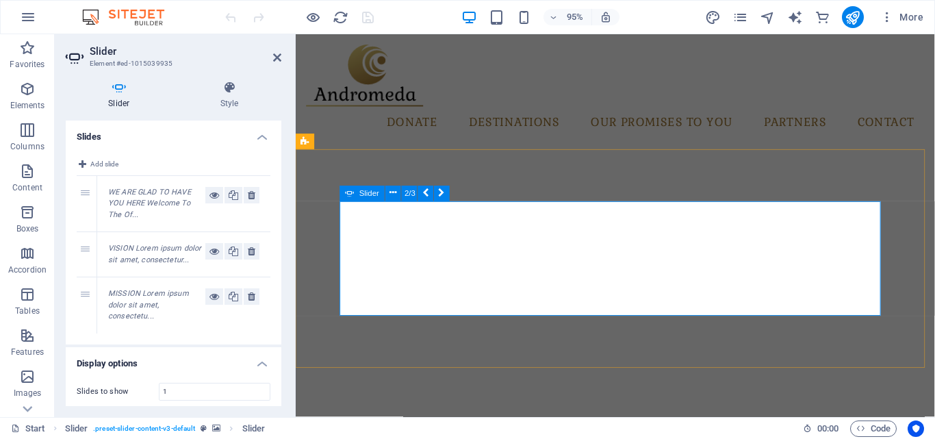
click at [226, 102] on h4 "Style" at bounding box center [229, 95] width 103 height 29
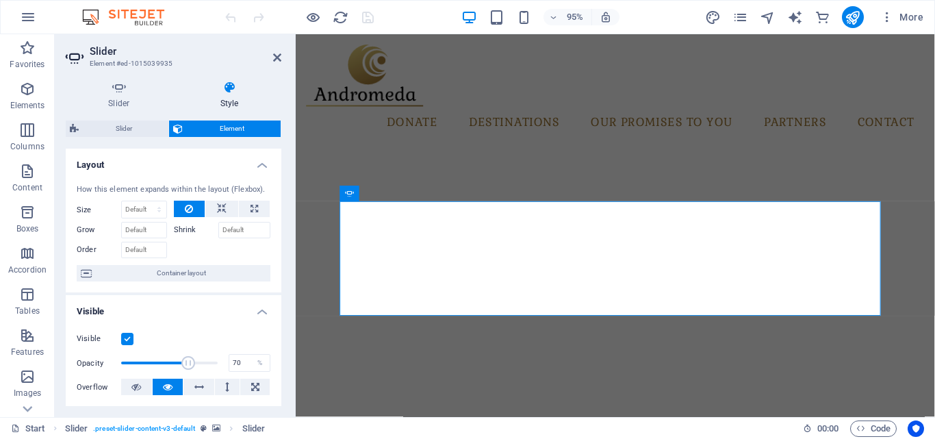
drag, startPoint x: 214, startPoint y: 368, endPoint x: 186, endPoint y: 363, distance: 29.3
click at [186, 363] on span at bounding box center [188, 363] width 14 height 14
drag, startPoint x: 186, startPoint y: 363, endPoint x: 203, endPoint y: 363, distance: 17.8
click at [203, 363] on span at bounding box center [206, 363] width 14 height 14
type input "80"
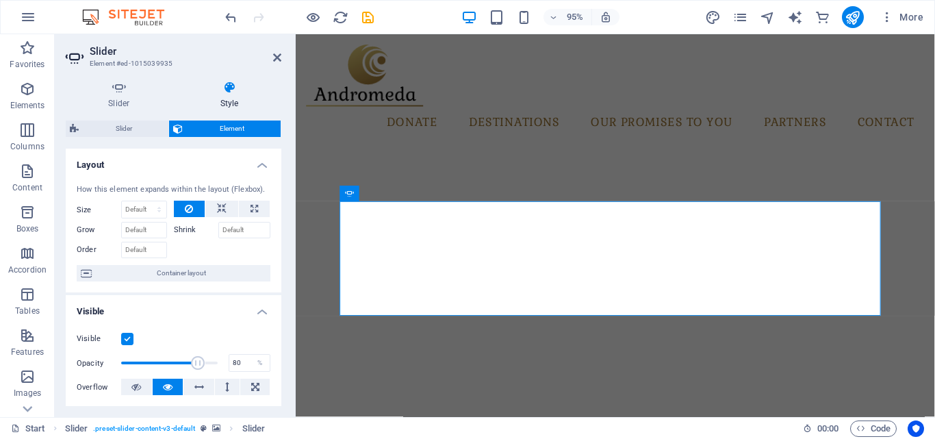
click at [197, 363] on span at bounding box center [199, 363] width 14 height 14
click at [279, 64] on header "Slider Element #ed-1015039935" at bounding box center [174, 52] width 216 height 36
click at [277, 60] on icon at bounding box center [277, 57] width 8 height 11
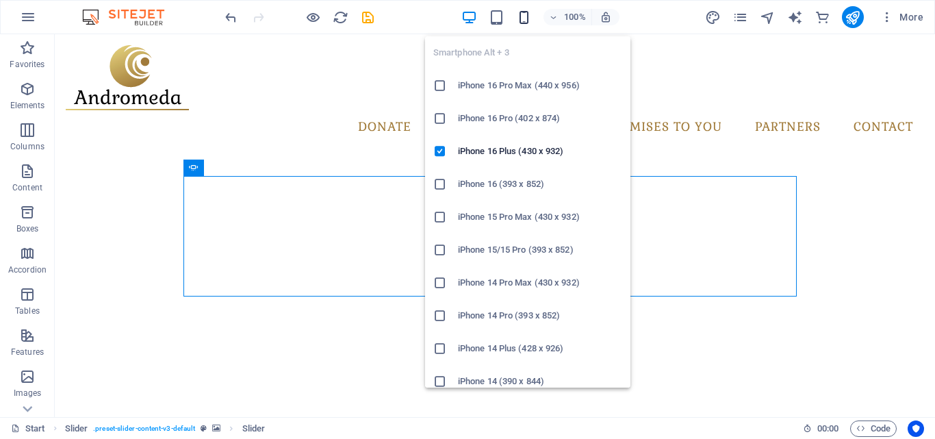
drag, startPoint x: 529, startPoint y: 25, endPoint x: 526, endPoint y: 12, distance: 13.3
click at [526, 12] on div "100%" at bounding box center [541, 17] width 158 height 22
click at [526, 12] on icon "button" at bounding box center [524, 18] width 16 height 16
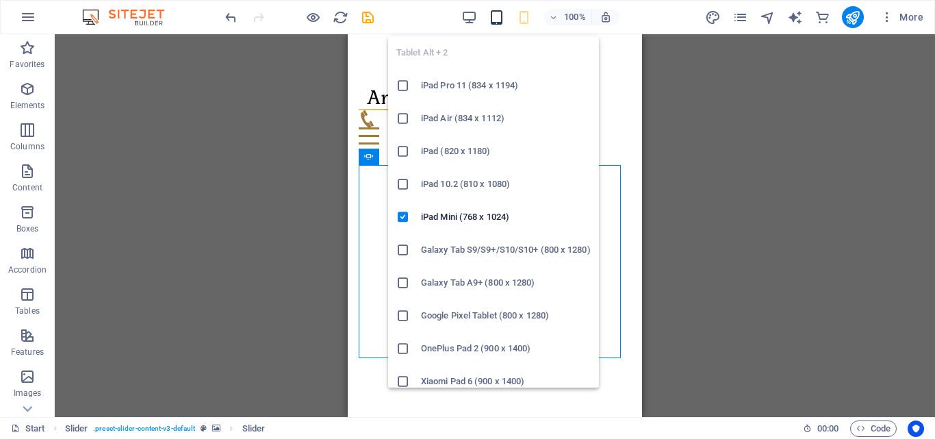
click at [503, 21] on icon "button" at bounding box center [497, 18] width 16 height 16
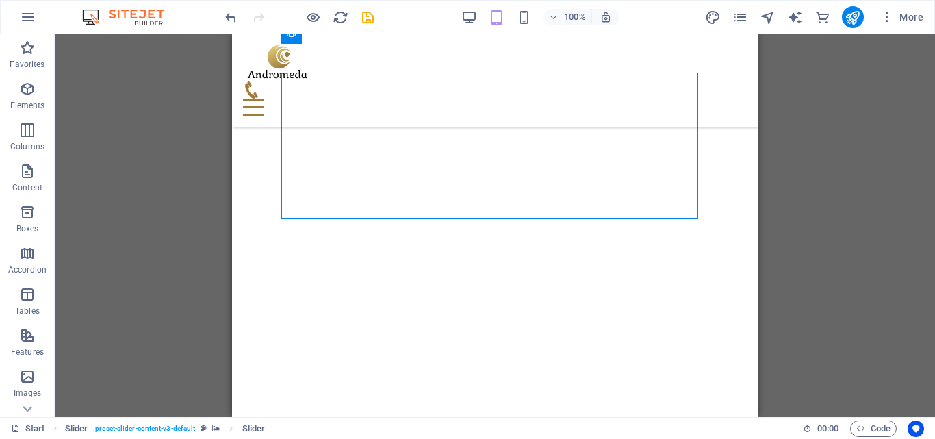
scroll to position [125, 0]
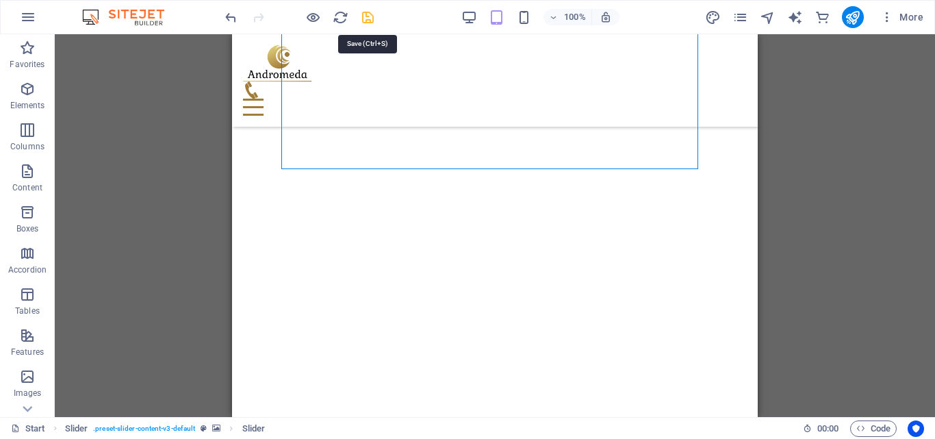
click at [370, 23] on icon "save" at bounding box center [368, 18] width 16 height 16
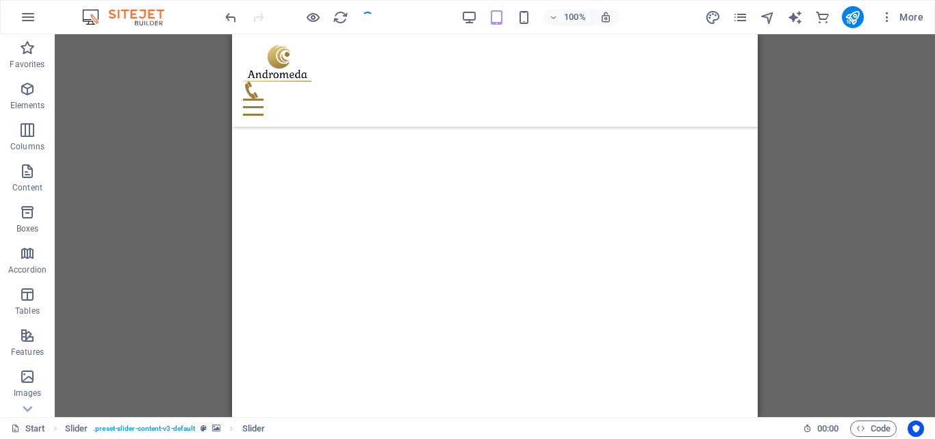
checkbox input "false"
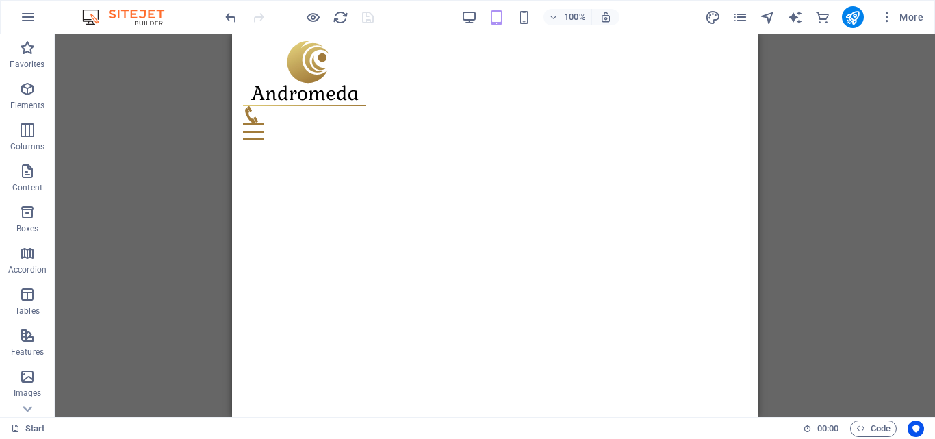
scroll to position [0, 0]
click at [803, 90] on div "Drag here to replace the existing content. Press “Ctrl” if you want to create a…" at bounding box center [495, 225] width 881 height 383
click at [372, 25] on div at bounding box center [299, 17] width 153 height 22
click at [743, 68] on div "donate Destinations Monthly Specials All Destinations Our promises to you Partn…" at bounding box center [495, 94] width 526 height 121
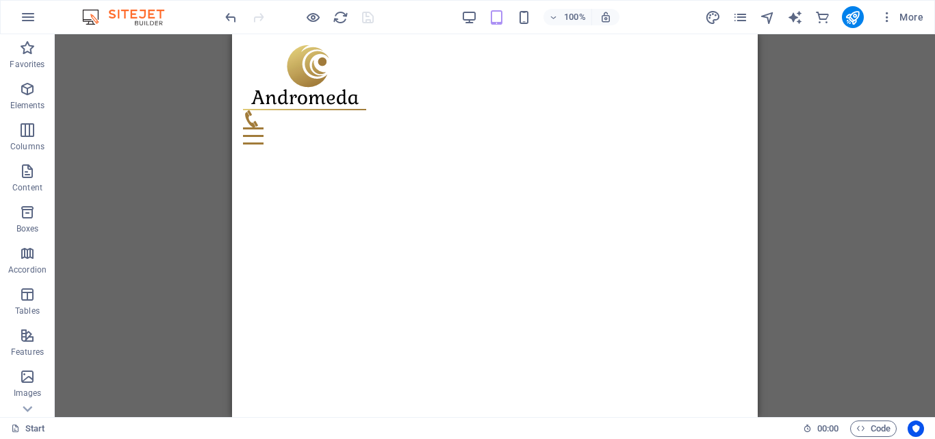
click at [622, 68] on div "donate Destinations Monthly Specials All Destinations Our promises to you Partn…" at bounding box center [495, 94] width 526 height 121
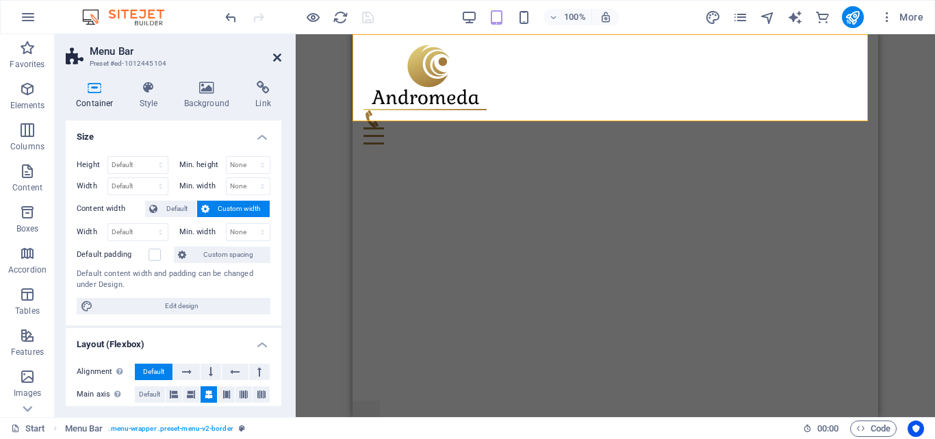
click at [275, 59] on icon at bounding box center [277, 57] width 8 height 11
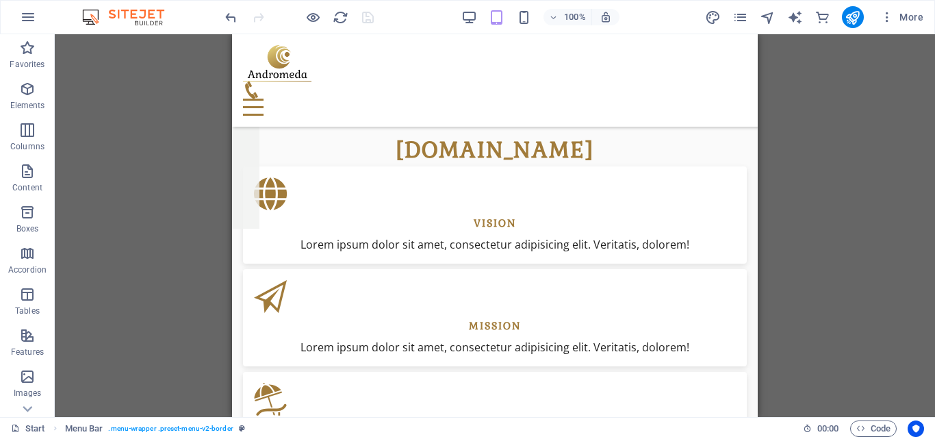
scroll to position [783, 0]
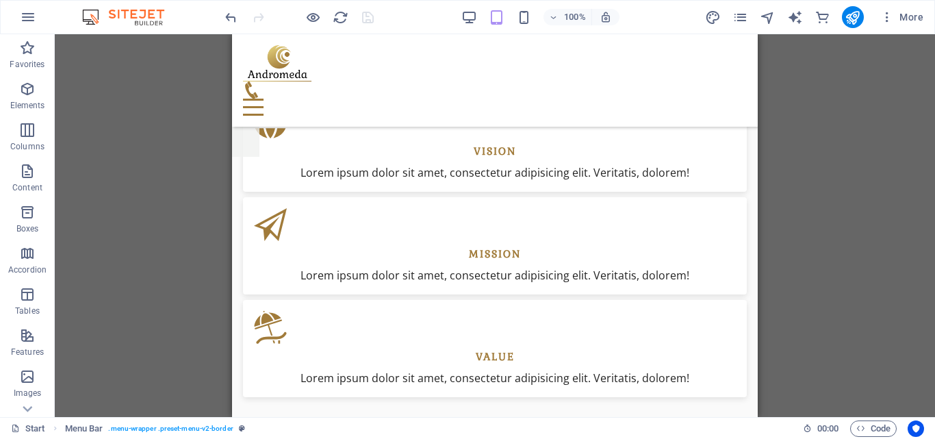
click at [724, 72] on div "donate Destinations Monthly Specials All Destinations Our promises to you Partn…" at bounding box center [495, 80] width 526 height 92
click at [726, 99] on div "Menu" at bounding box center [495, 107] width 504 height 17
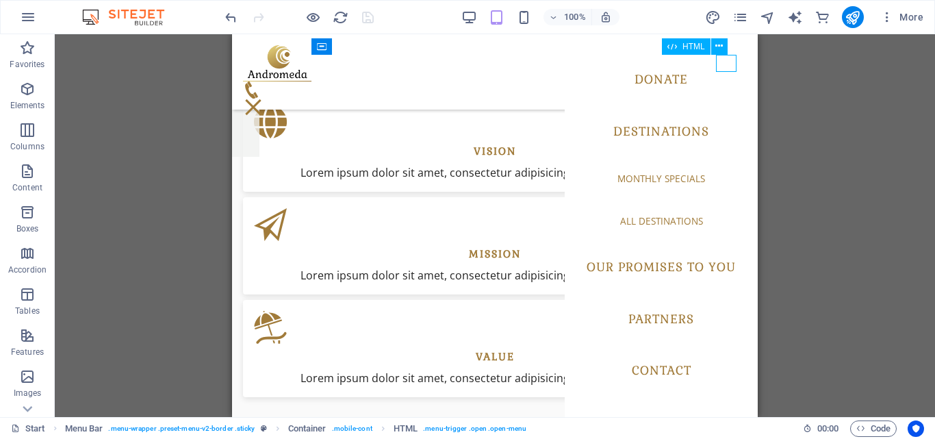
click at [264, 99] on div "Menu" at bounding box center [253, 107] width 21 height 17
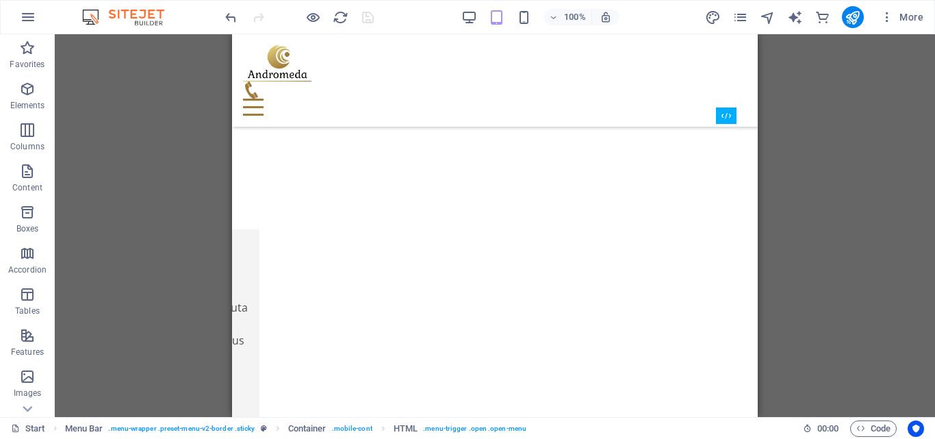
scroll to position [0, 0]
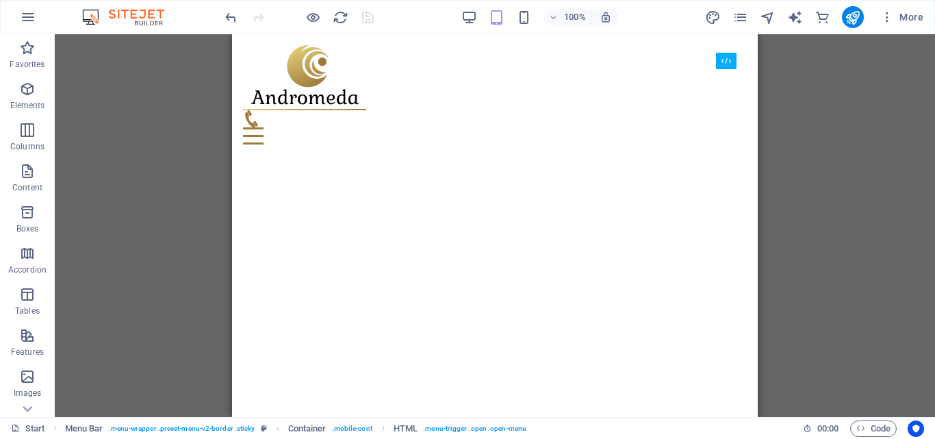
click at [761, 58] on div "Drag here to replace the existing content. Press “Ctrl” if you want to create a…" at bounding box center [495, 225] width 881 height 383
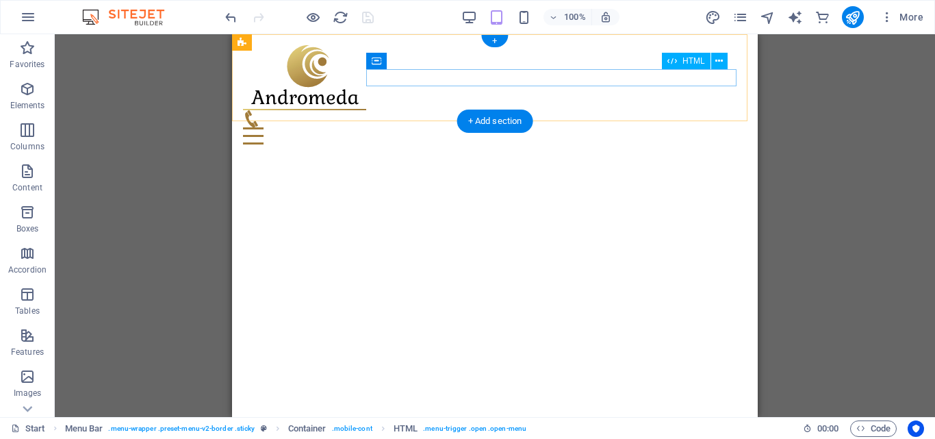
click at [722, 127] on div "Menu" at bounding box center [495, 135] width 504 height 17
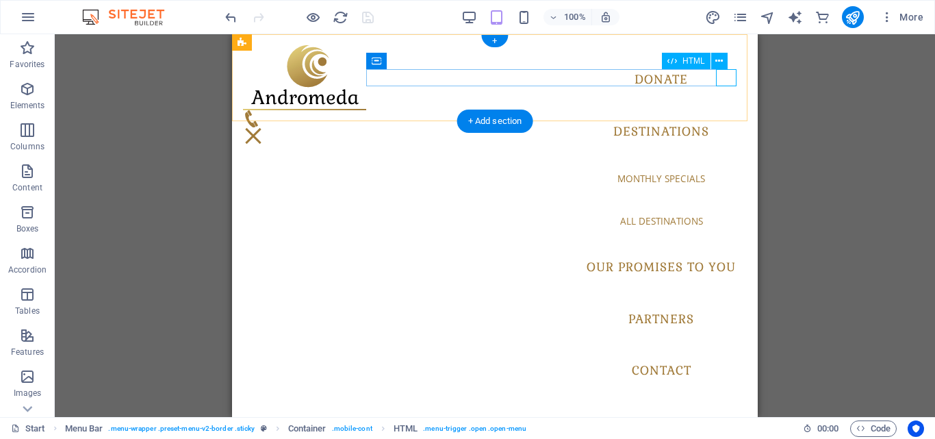
click at [264, 127] on div "Menu" at bounding box center [253, 135] width 21 height 17
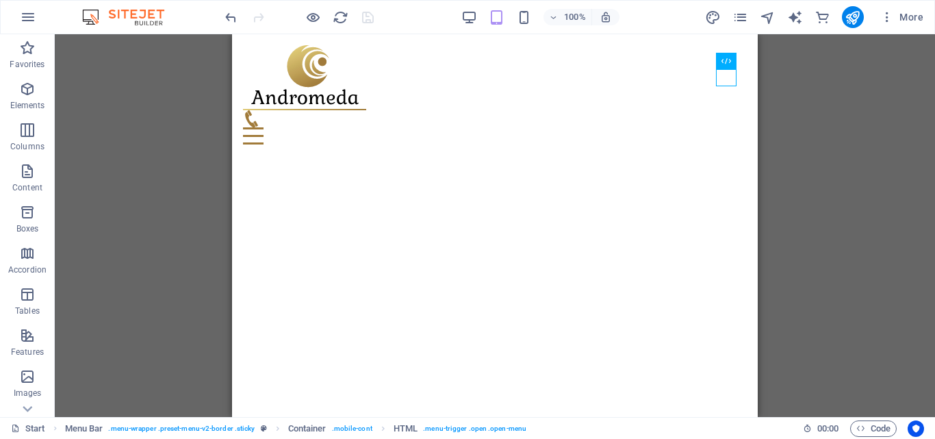
click at [783, 77] on div "Drag here to replace the existing content. Press “Ctrl” if you want to create a…" at bounding box center [495, 225] width 881 height 383
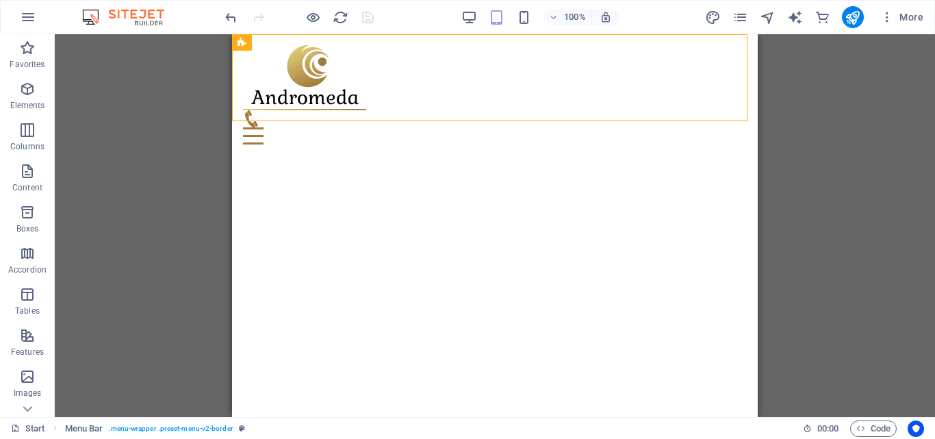
drag, startPoint x: 564, startPoint y: 47, endPoint x: 526, endPoint y: 15, distance: 49.1
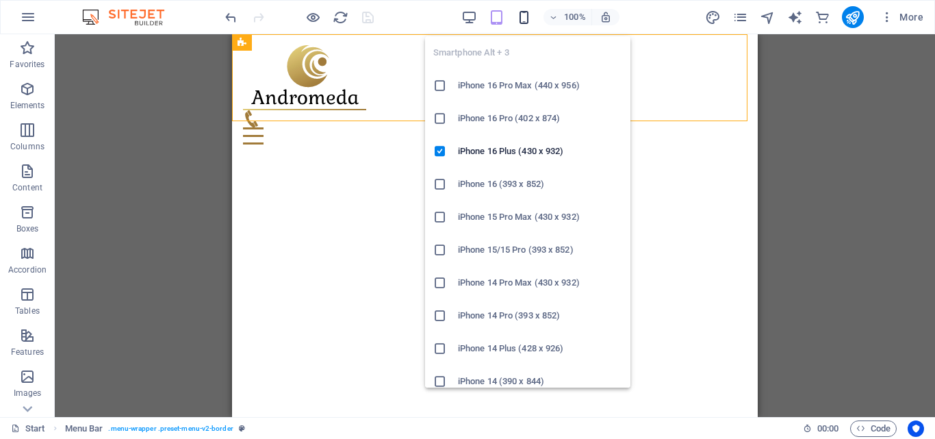
click at [526, 15] on icon "button" at bounding box center [524, 18] width 16 height 16
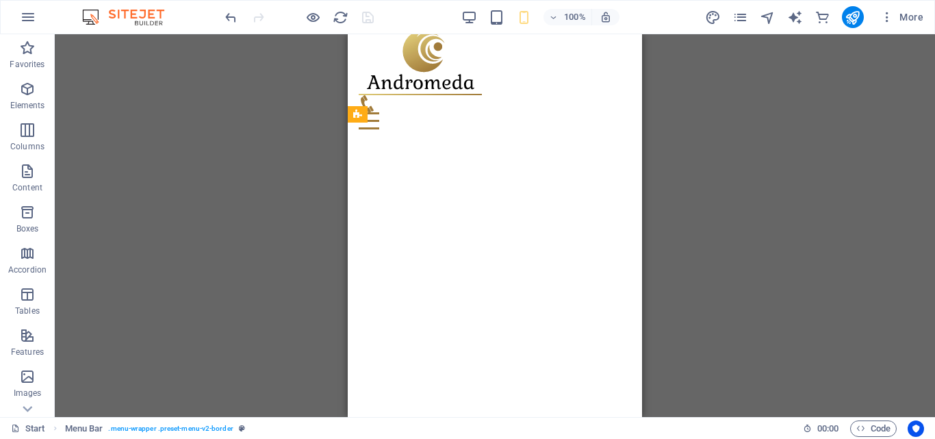
scroll to position [10, 0]
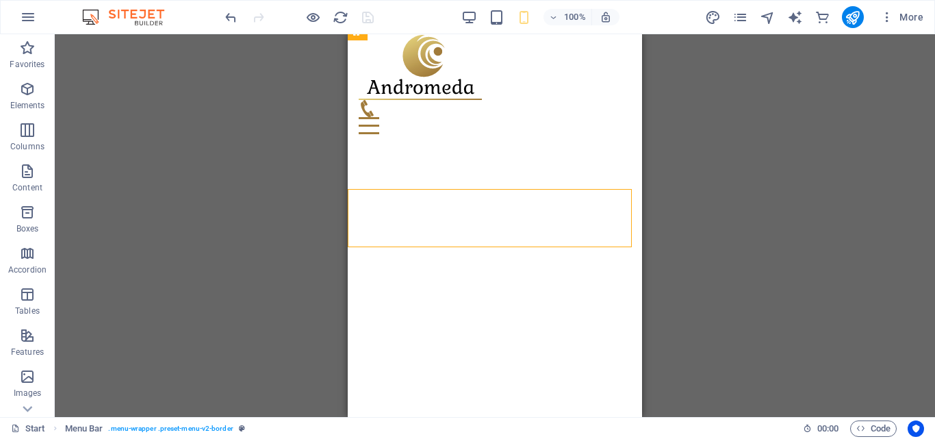
click at [711, 105] on div "Drag here to replace the existing content. Press “Ctrl” if you want to create a…" at bounding box center [495, 225] width 881 height 383
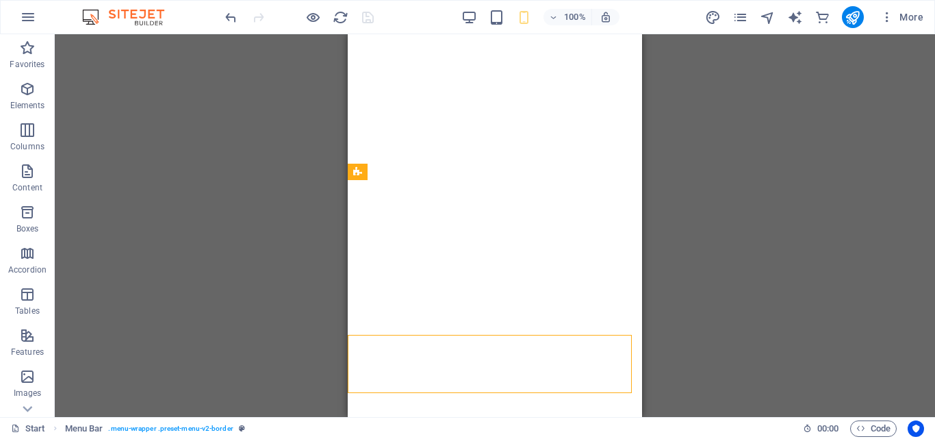
scroll to position [0, 0]
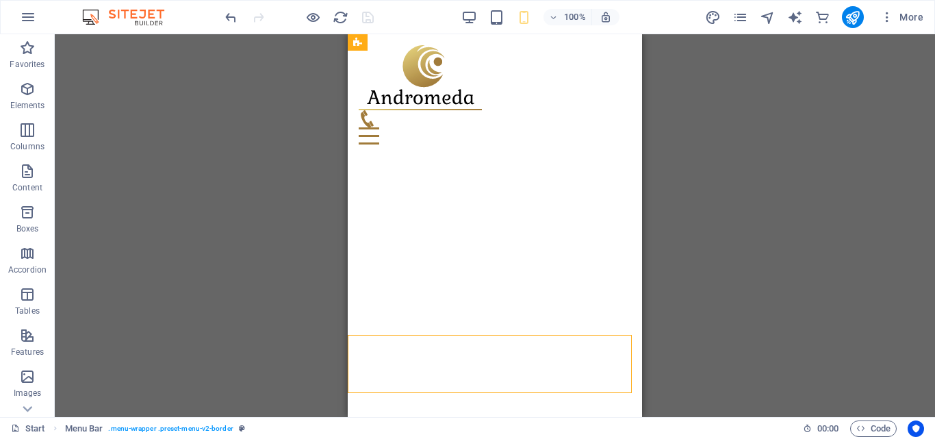
click at [672, 69] on div "Drag here to replace the existing content. Press “Ctrl” if you want to create a…" at bounding box center [495, 225] width 881 height 383
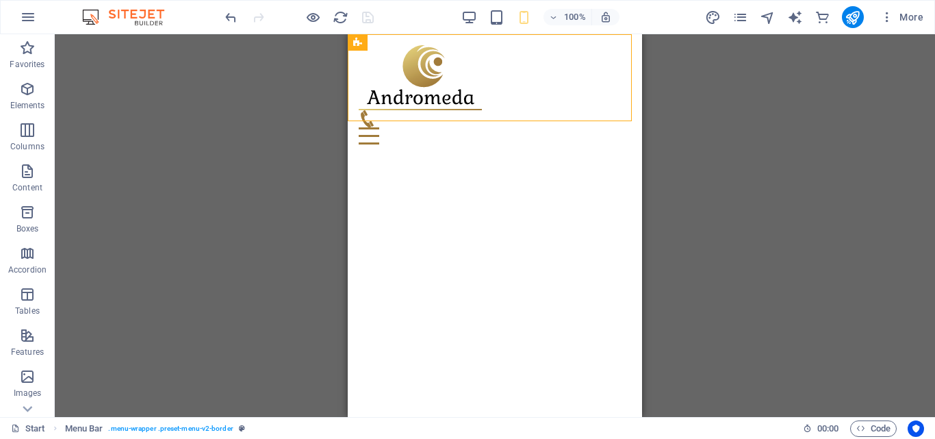
click at [710, 51] on div "Drag here to replace the existing content. Press “Ctrl” if you want to create a…" at bounding box center [495, 225] width 881 height 383
click at [372, 12] on div at bounding box center [299, 17] width 153 height 22
click at [680, 64] on div "Drag here to replace the existing content. Press “Ctrl” if you want to create a…" at bounding box center [495, 225] width 881 height 383
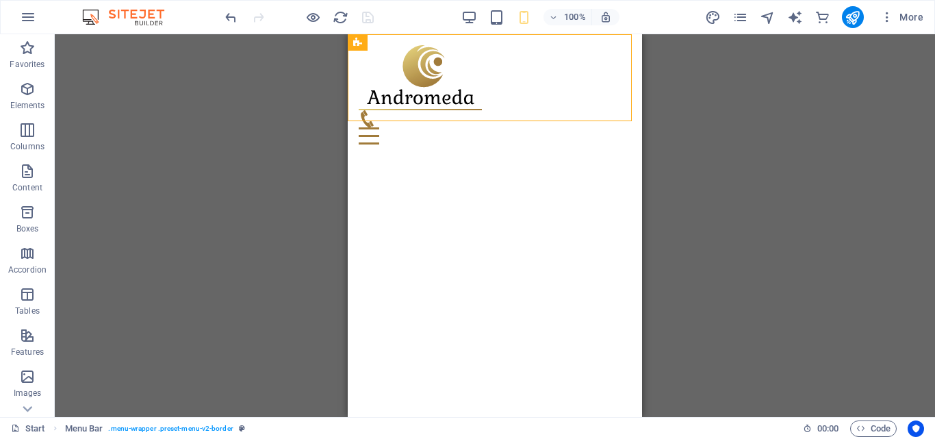
click at [680, 64] on div "Drag here to replace the existing content. Press “Ctrl” if you want to create a…" at bounding box center [495, 225] width 881 height 383
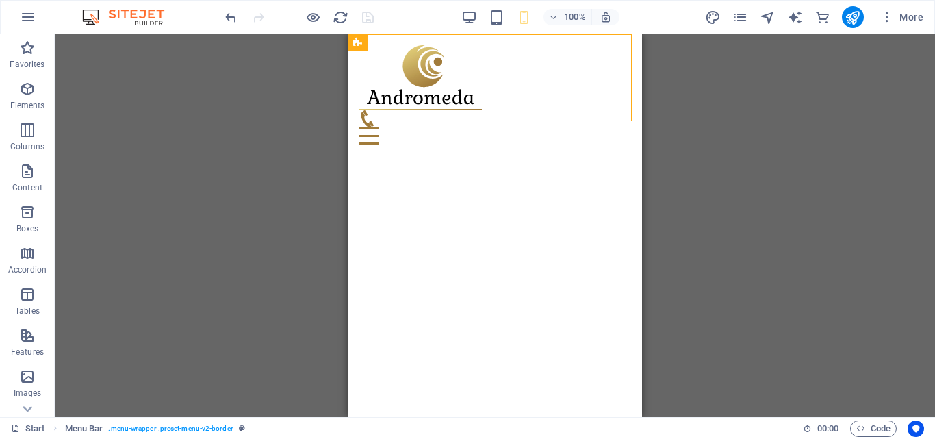
click at [293, 179] on div "Drag here to replace the existing content. Press “Ctrl” if you want to create a…" at bounding box center [495, 225] width 881 height 383
click at [757, 117] on div "Drag here to replace the existing content. Press “Ctrl” if you want to create a…" at bounding box center [495, 225] width 881 height 383
click at [889, 18] on icon "button" at bounding box center [888, 17] width 14 height 14
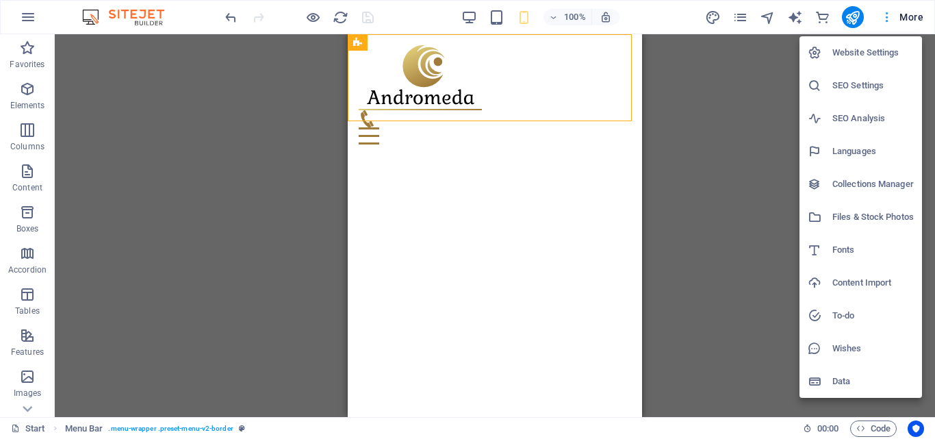
click at [889, 18] on div at bounding box center [467, 219] width 935 height 439
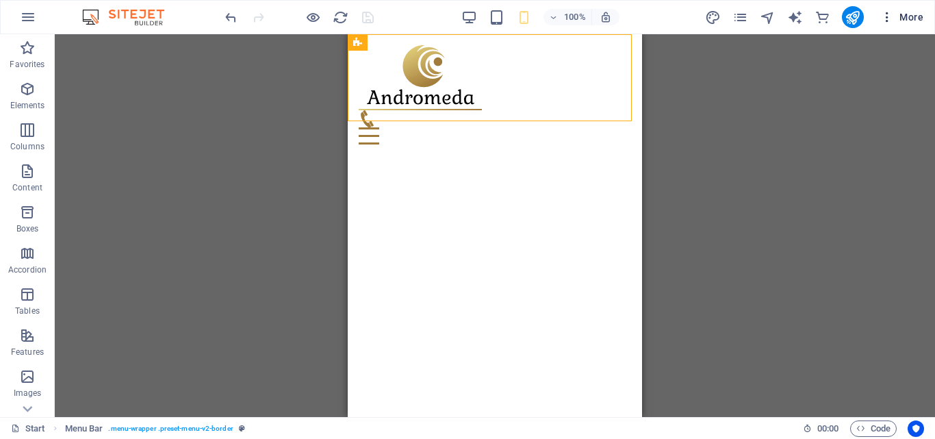
click at [889, 18] on icon "button" at bounding box center [888, 17] width 14 height 14
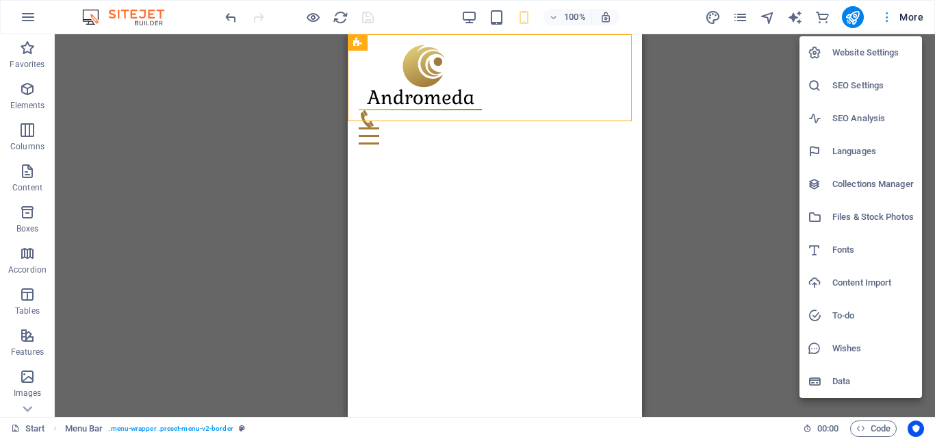
click at [889, 18] on div at bounding box center [467, 219] width 935 height 439
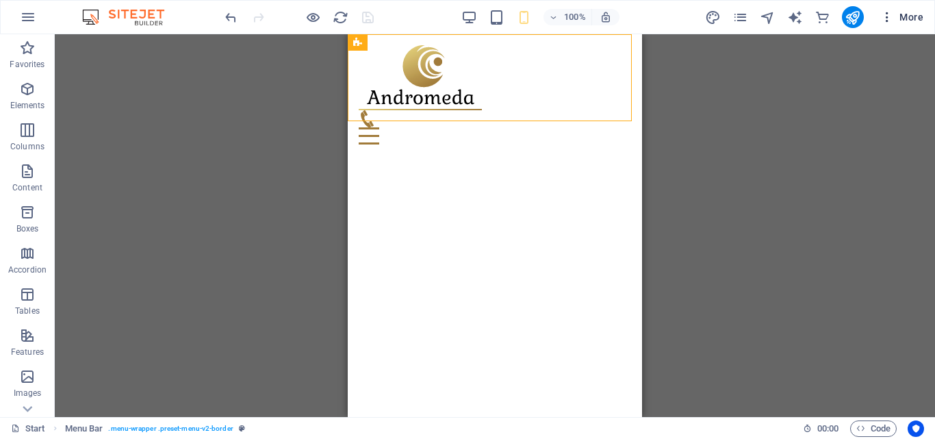
click at [889, 18] on icon "button" at bounding box center [888, 17] width 14 height 14
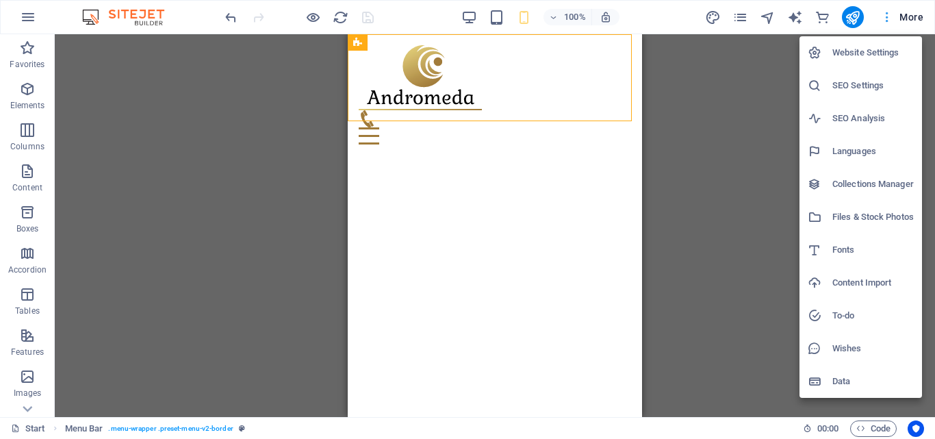
click at [889, 18] on div at bounding box center [467, 219] width 935 height 439
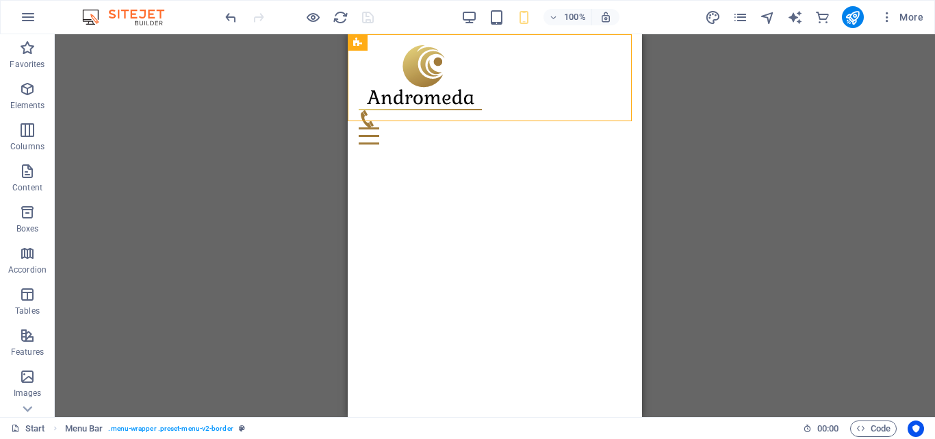
click at [711, 134] on div "Drag here to replace the existing content. Press “Ctrl” if you want to create a…" at bounding box center [495, 225] width 881 height 383
click at [711, 262] on div "Drag here to replace the existing content. Press “Ctrl” if you want to create a…" at bounding box center [495, 225] width 881 height 383
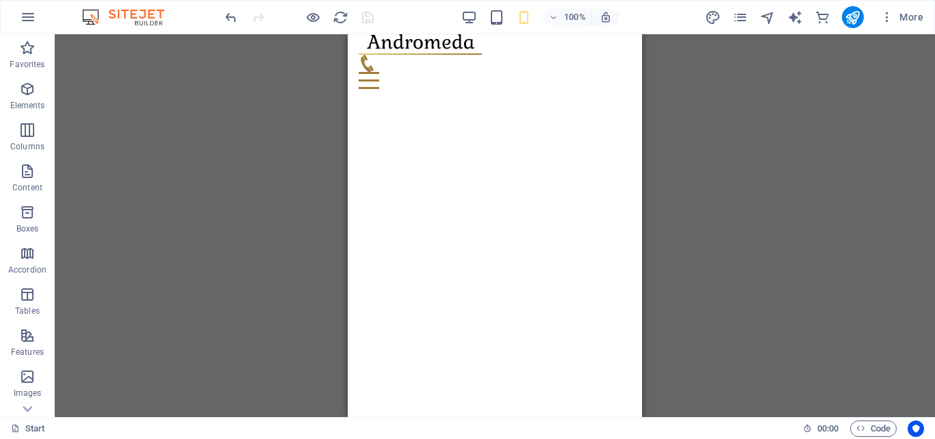
scroll to position [42, 0]
